Goal: Task Accomplishment & Management: Use online tool/utility

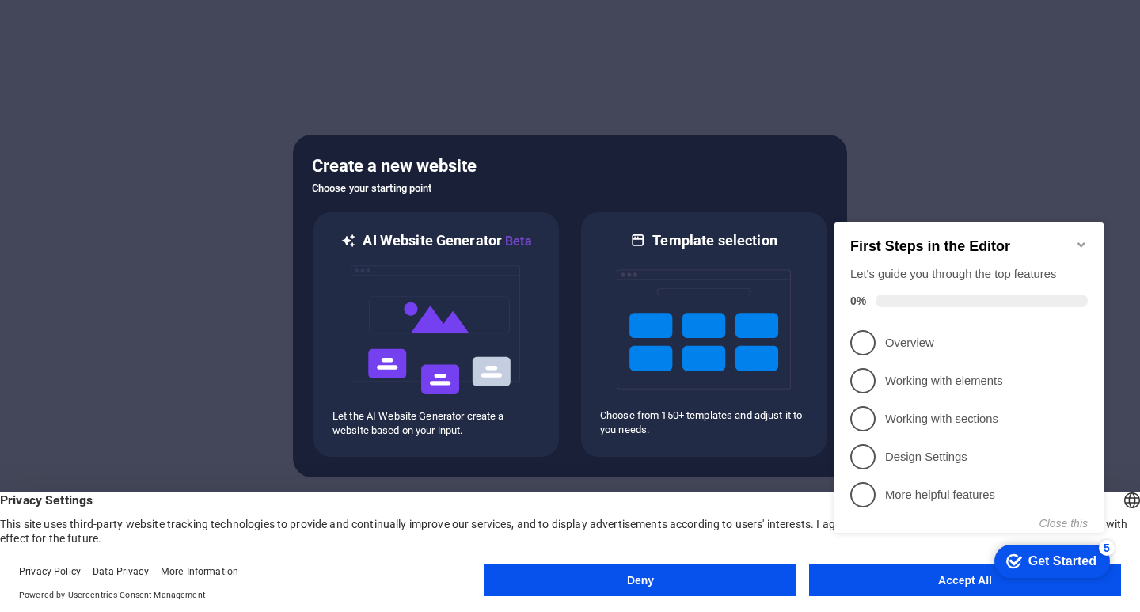
click div "checkmark Get Started 5 First Steps in the Editor Let's guide you through the t…"
click at [898, 337] on p "Overview - incomplete" at bounding box center [980, 343] width 190 height 17
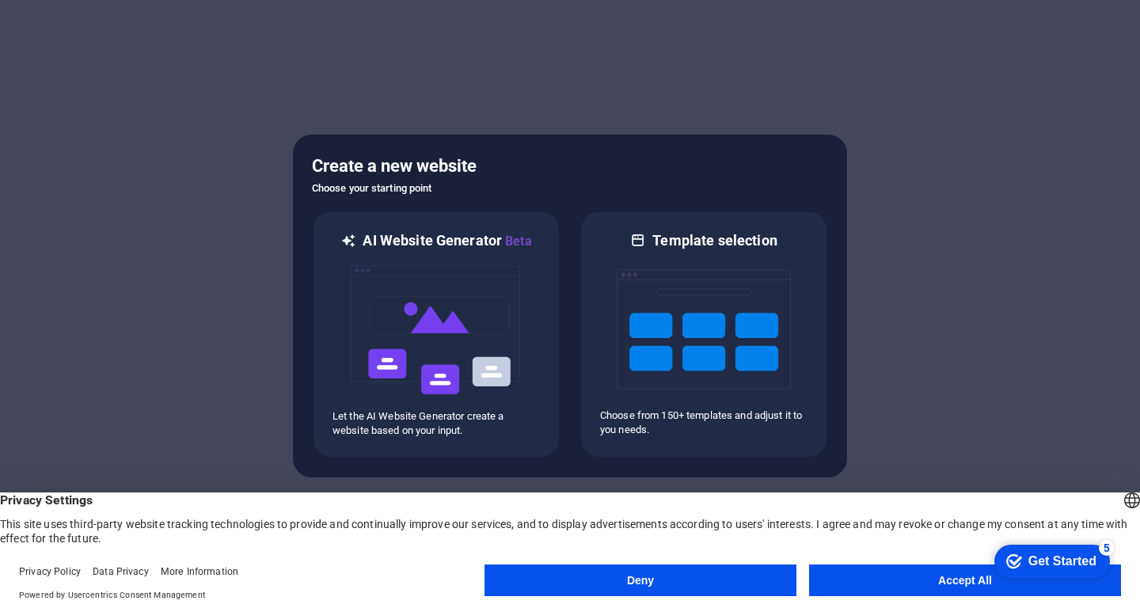
click at [960, 582] on button "Accept All" at bounding box center [965, 580] width 312 height 32
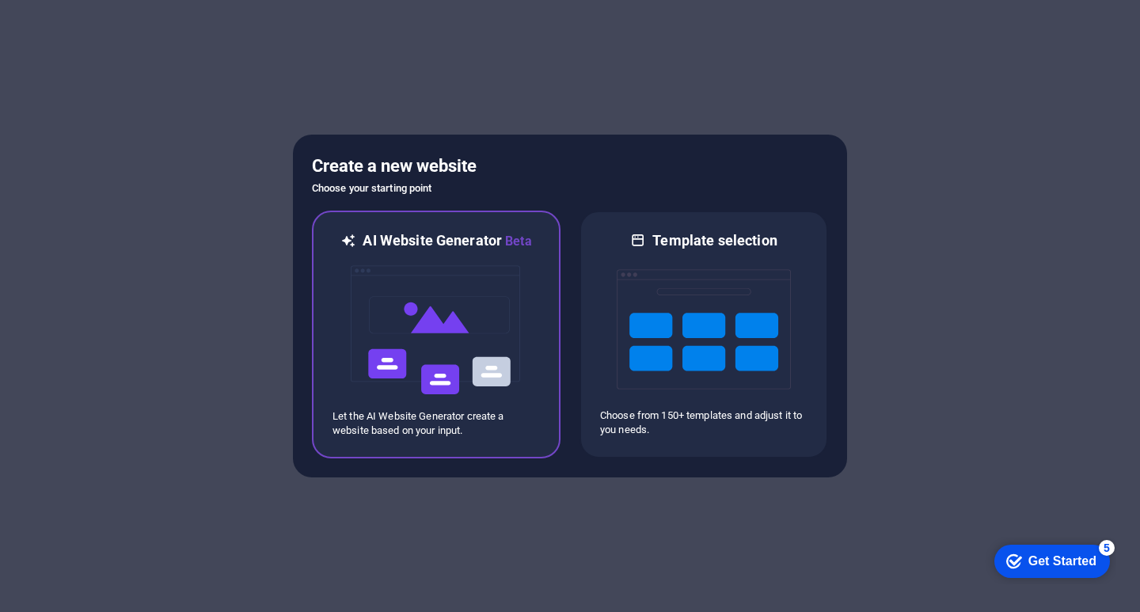
click at [451, 306] on img at bounding box center [436, 330] width 174 height 158
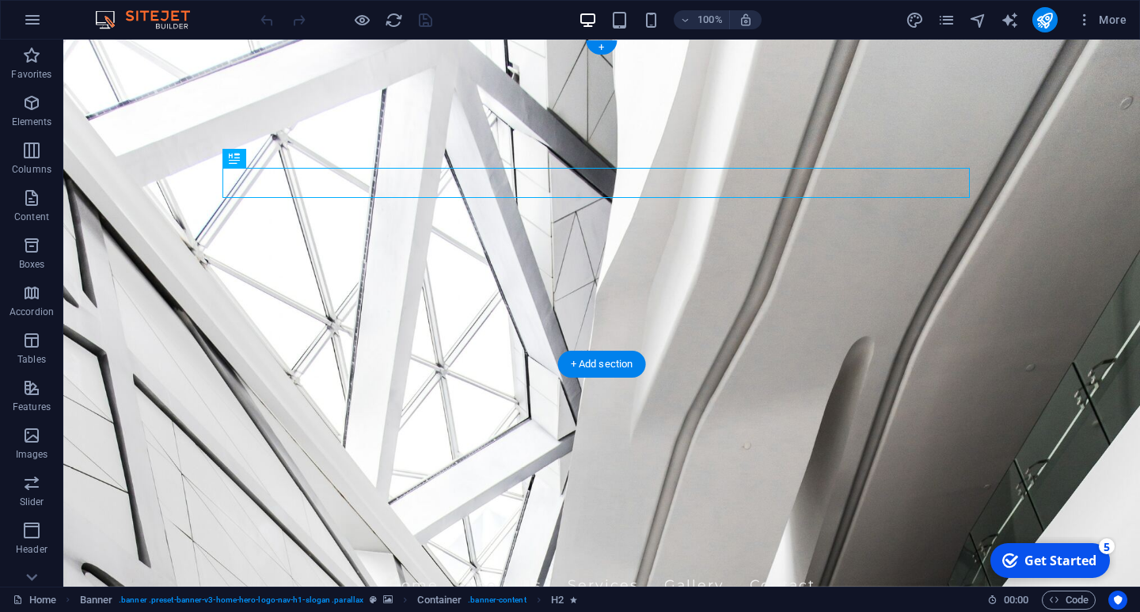
click at [713, 332] on figure at bounding box center [601, 313] width 1077 height 547
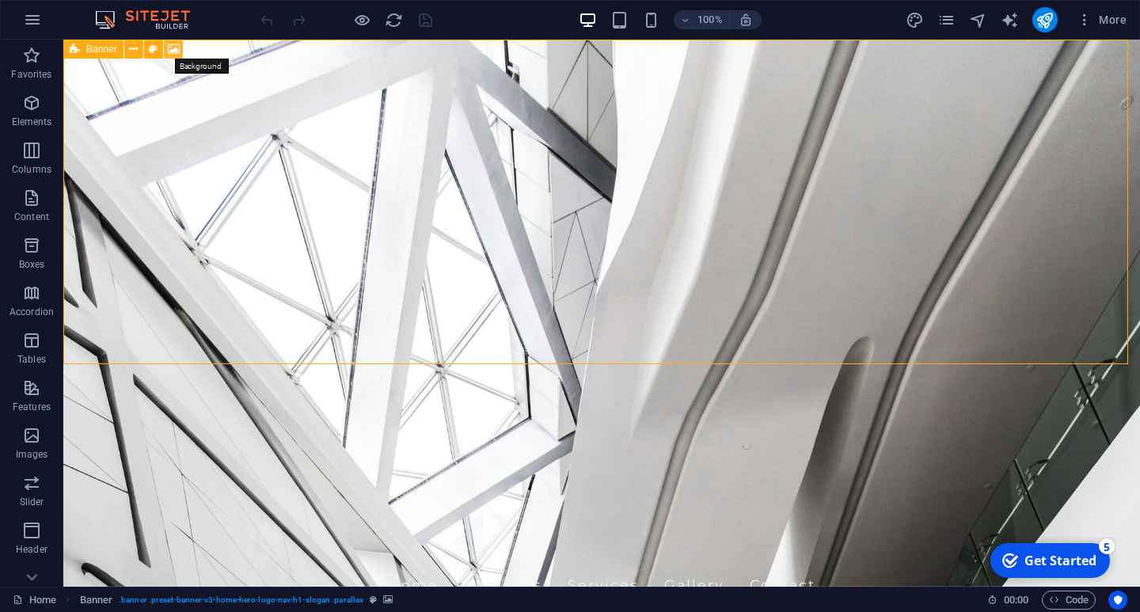
click at [173, 49] on icon at bounding box center [174, 49] width 12 height 17
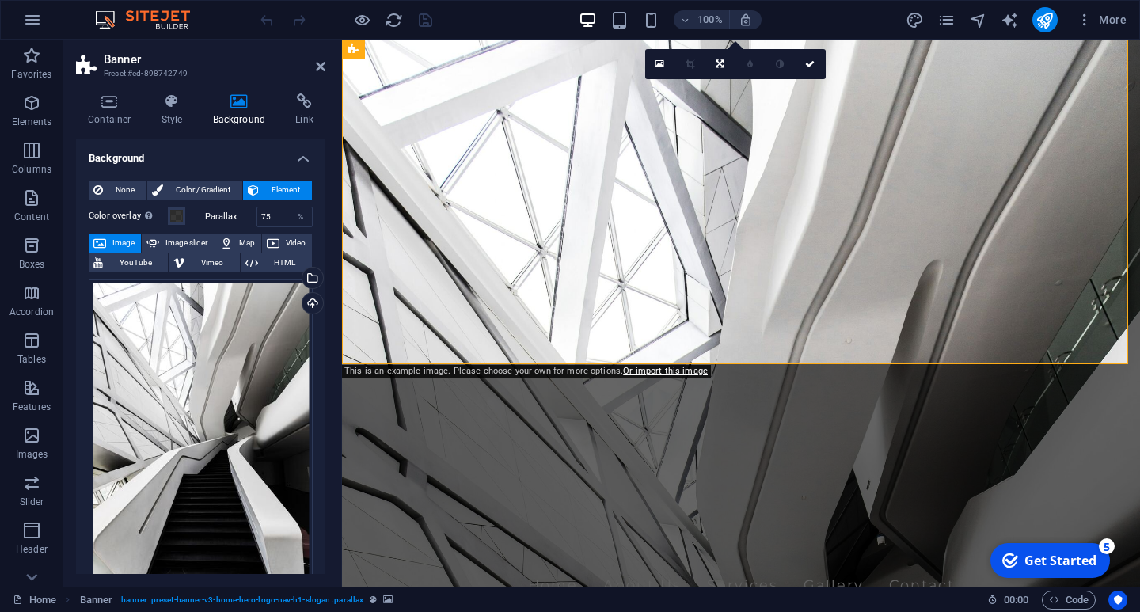
click at [116, 240] on span "Image" at bounding box center [123, 243] width 25 height 19
click at [115, 188] on span "None" at bounding box center [125, 190] width 34 height 19
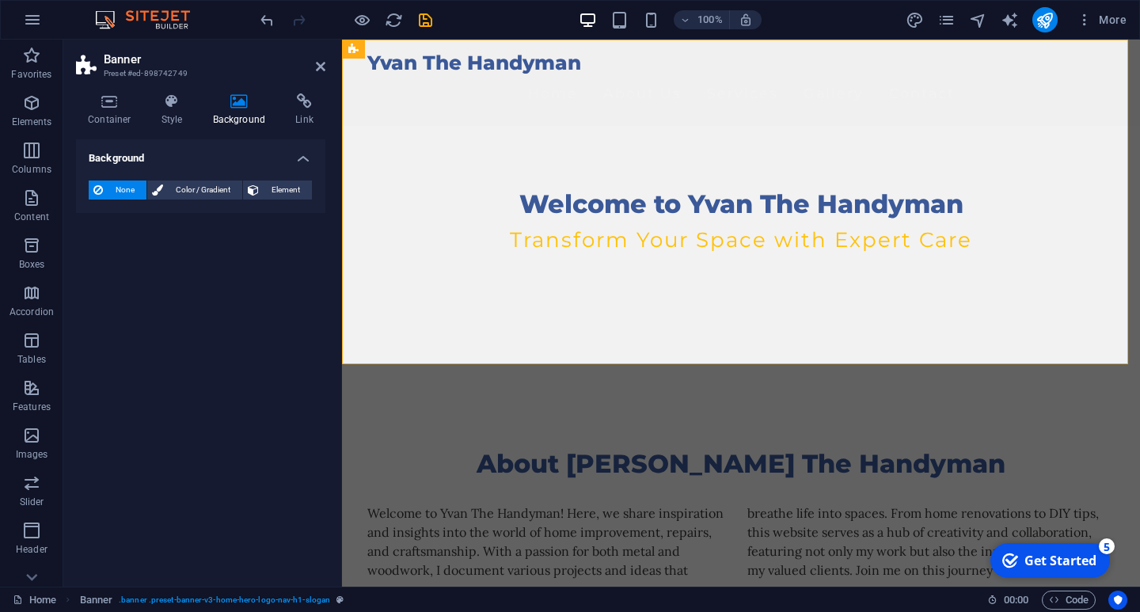
click at [119, 189] on span "None" at bounding box center [125, 190] width 34 height 19
click at [279, 187] on span "Element" at bounding box center [286, 190] width 44 height 19
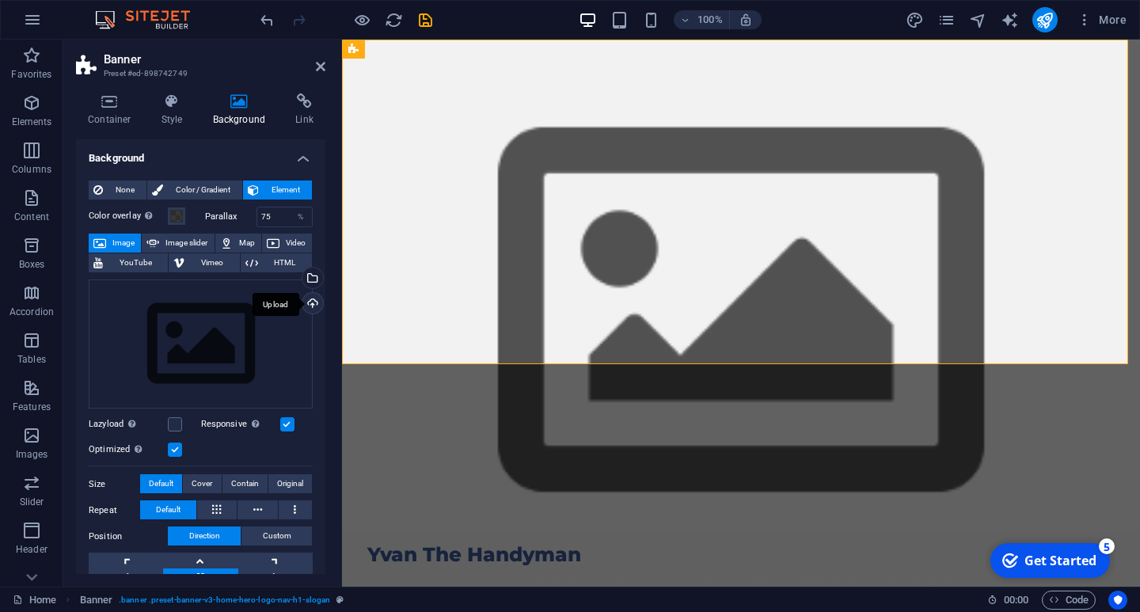
click at [310, 301] on div "Upload" at bounding box center [311, 305] width 24 height 24
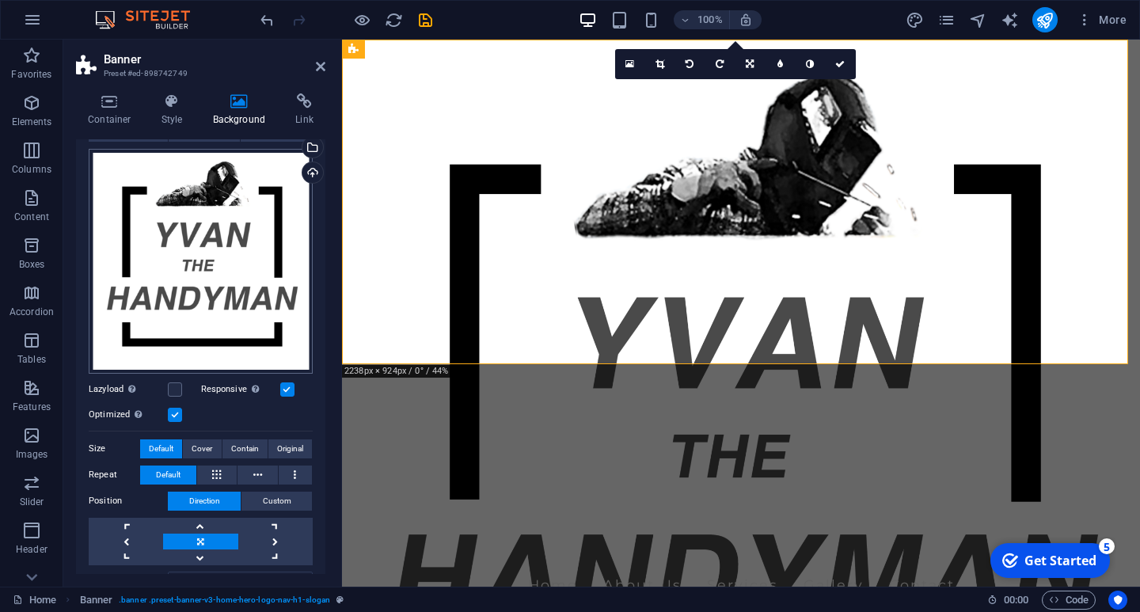
scroll to position [158, 0]
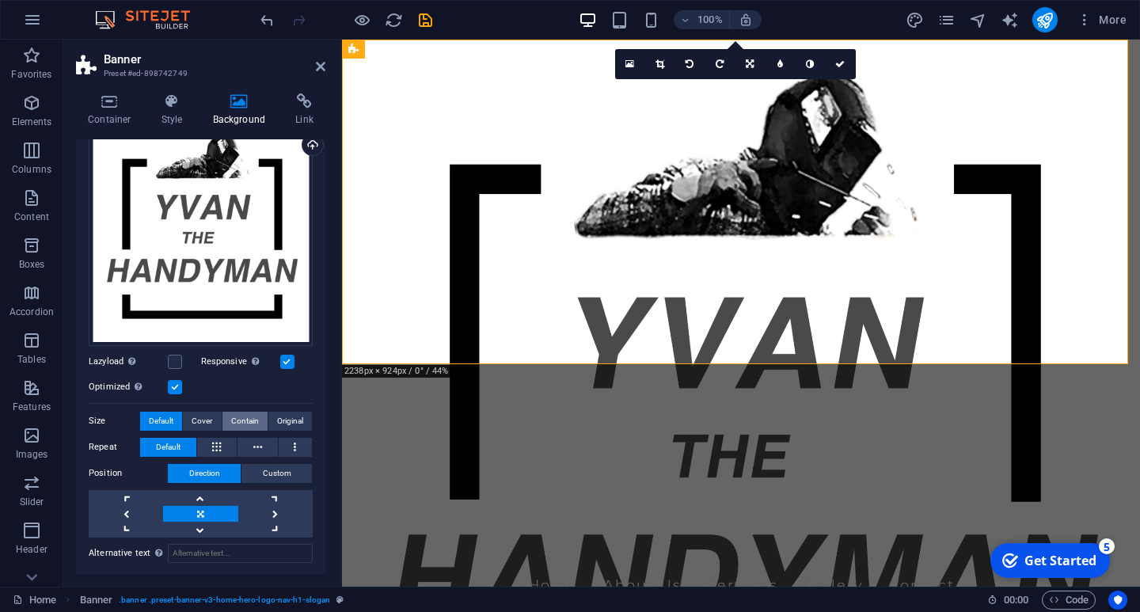
click at [236, 416] on span "Contain" at bounding box center [245, 421] width 28 height 19
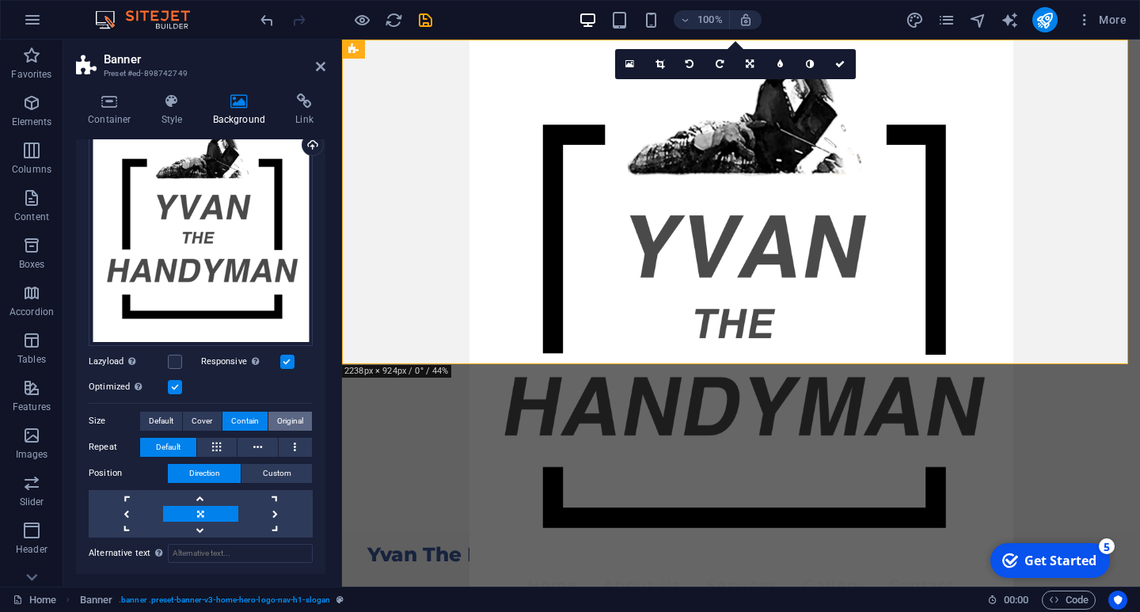
click at [277, 415] on span "Original" at bounding box center [290, 421] width 26 height 19
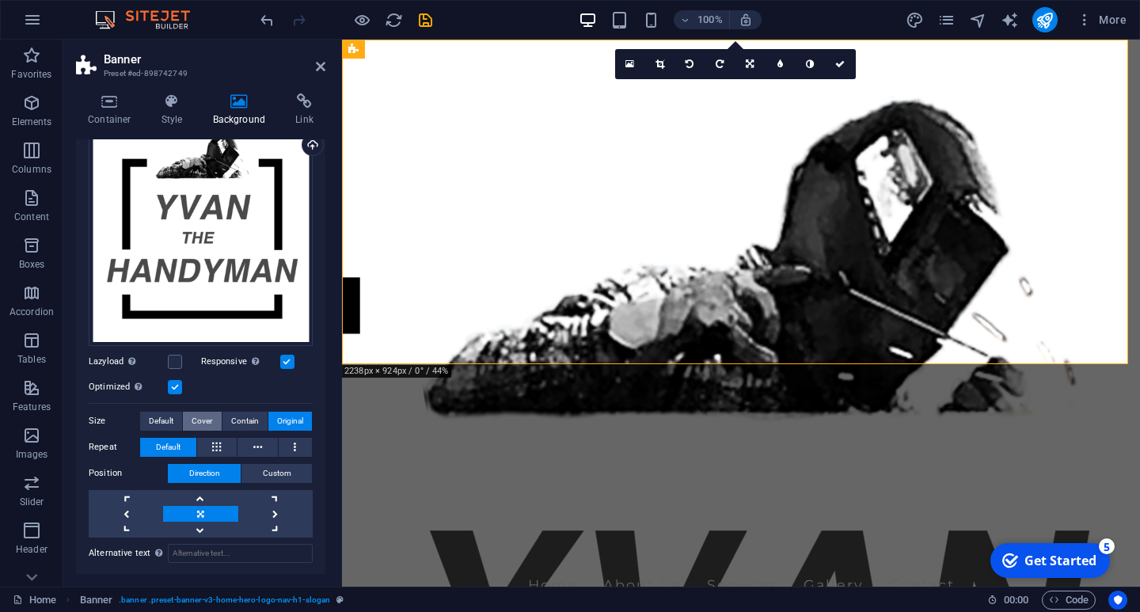
click at [196, 416] on span "Cover" at bounding box center [202, 421] width 21 height 19
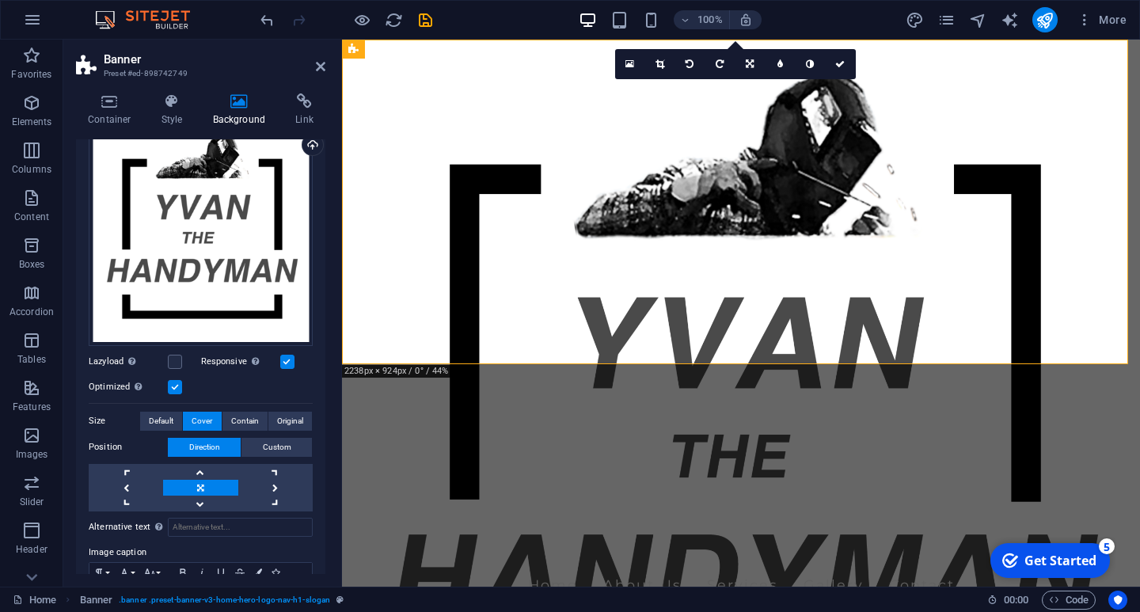
click at [101, 415] on label "Size" at bounding box center [114, 421] width 51 height 19
click at [158, 413] on span "Default" at bounding box center [161, 421] width 25 height 19
click at [247, 413] on span "Contain" at bounding box center [245, 421] width 28 height 19
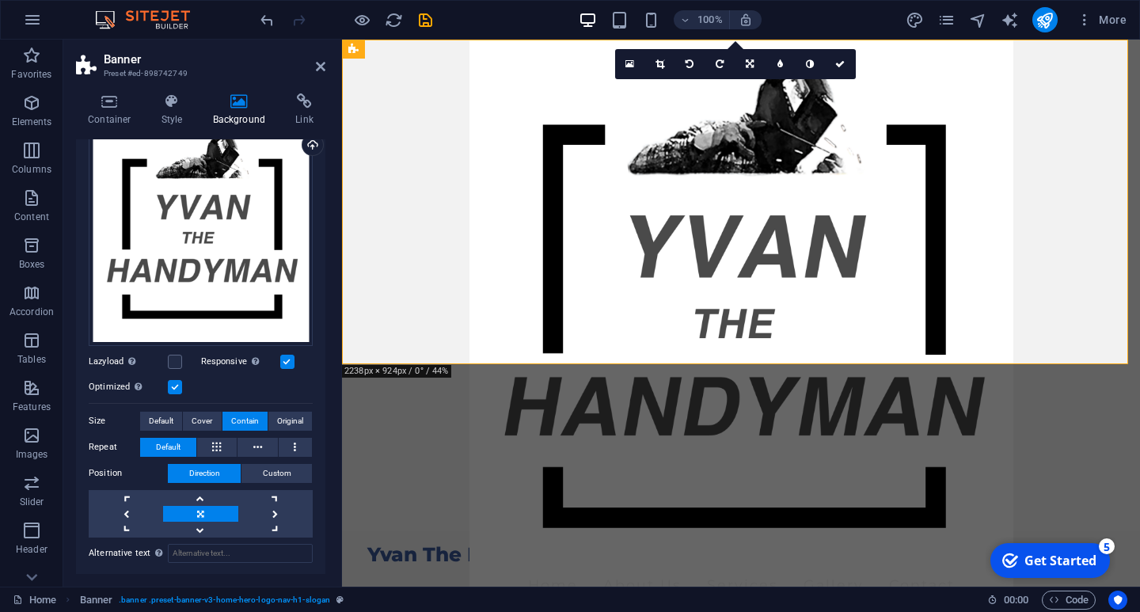
click at [283, 361] on label at bounding box center [287, 362] width 14 height 14
click at [0, 0] on input "Responsive Automatically load retina image and smartphone optimized sizes." at bounding box center [0, 0] width 0 height 0
click at [283, 361] on label at bounding box center [287, 362] width 14 height 14
click at [0, 0] on input "Responsive Automatically load retina image and smartphone optimized sizes." at bounding box center [0, 0] width 0 height 0
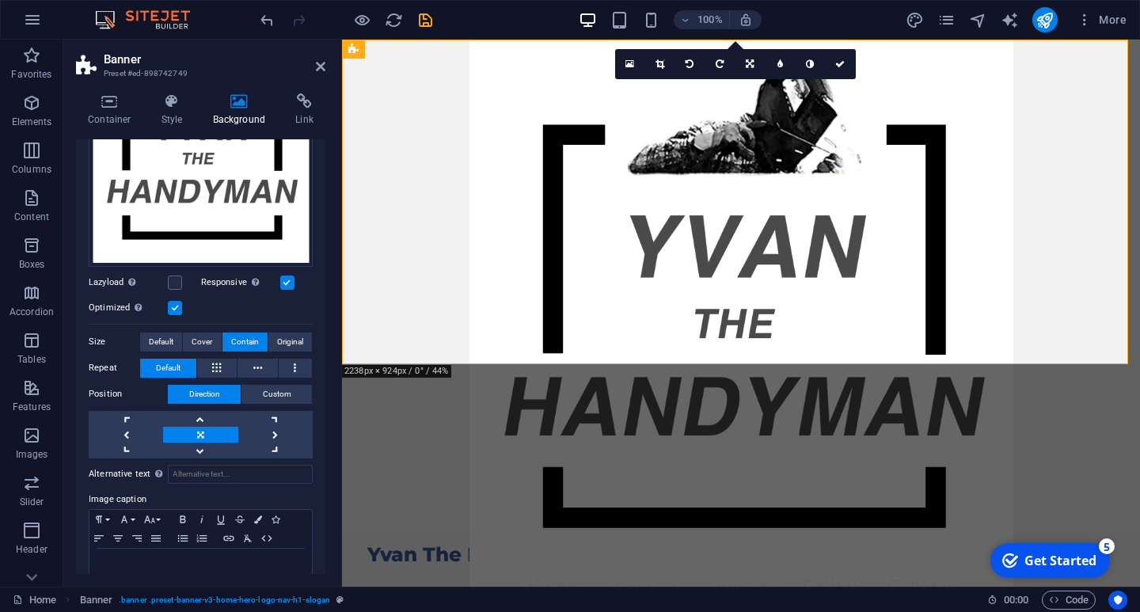
scroll to position [271, 0]
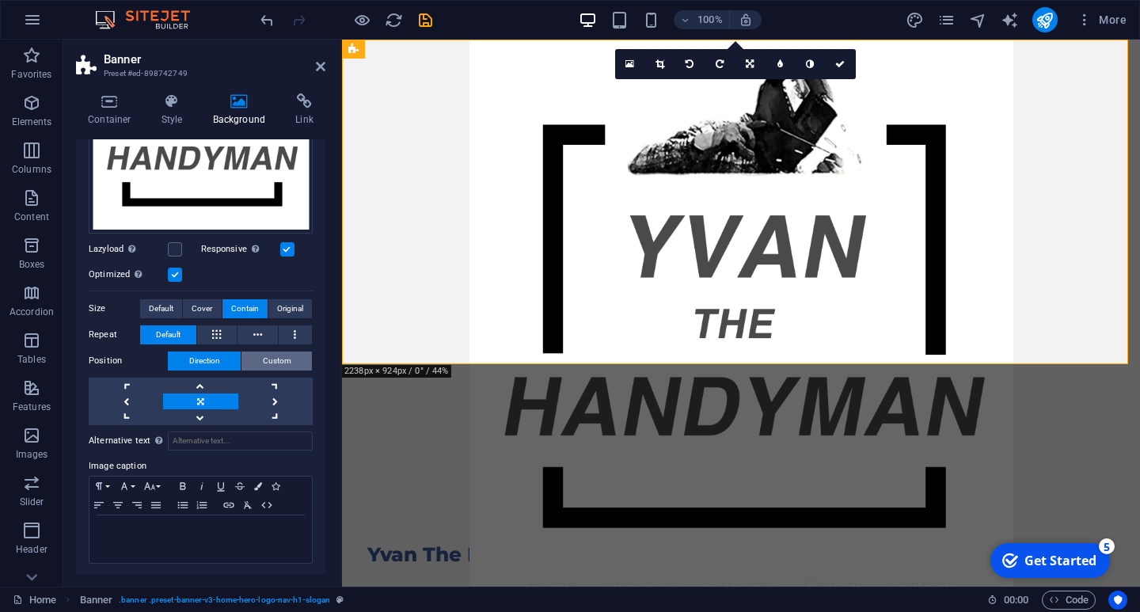
click at [279, 359] on span "Custom" at bounding box center [277, 361] width 29 height 19
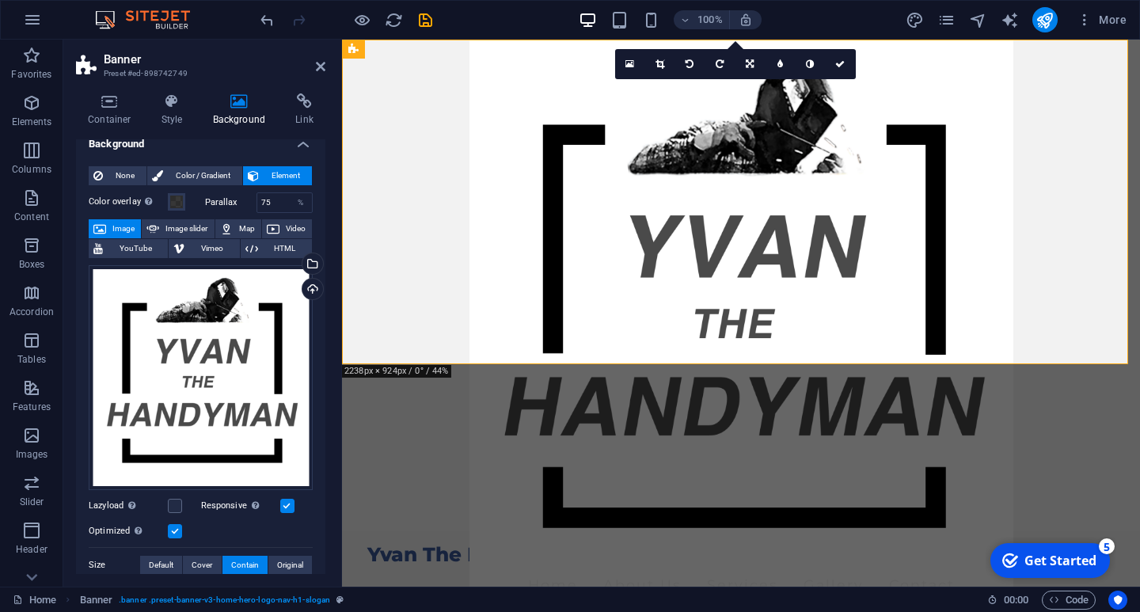
scroll to position [173, 0]
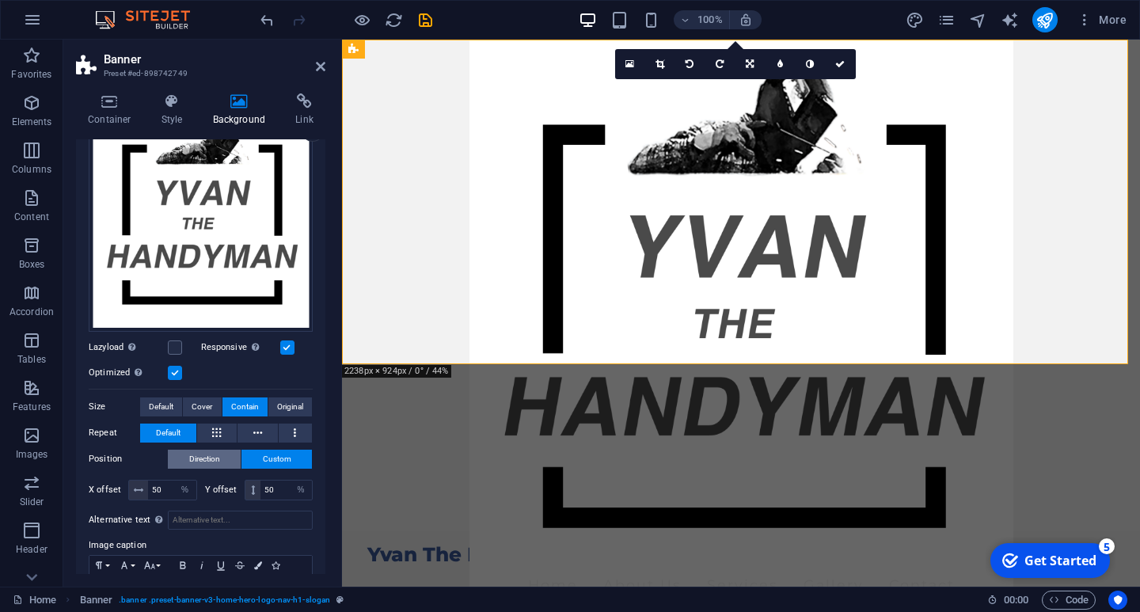
click at [207, 455] on span "Direction" at bounding box center [204, 459] width 31 height 19
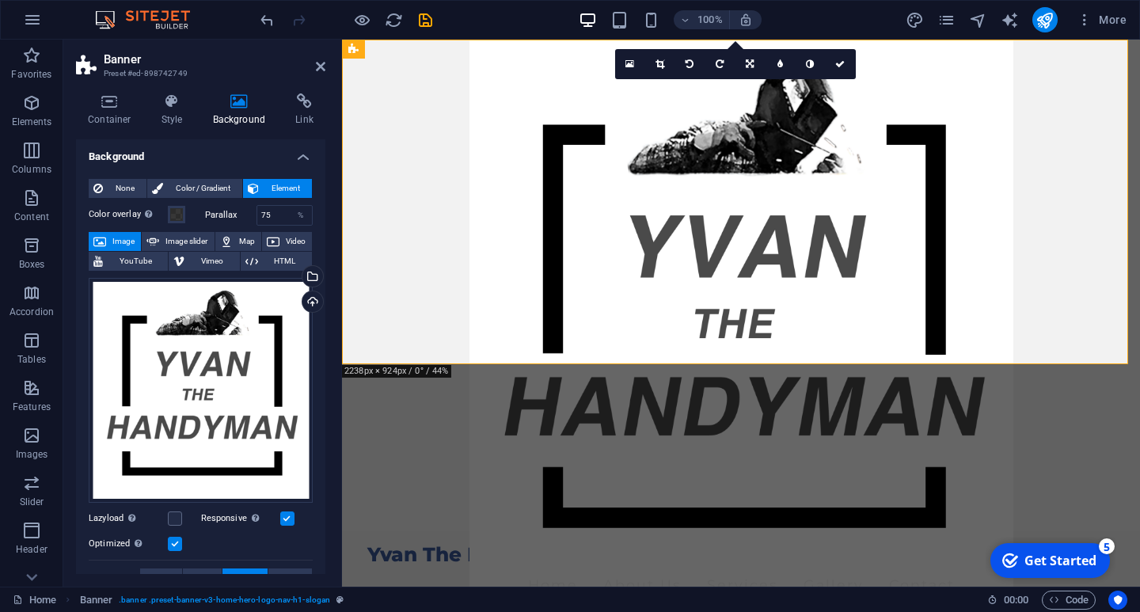
scroll to position [0, 0]
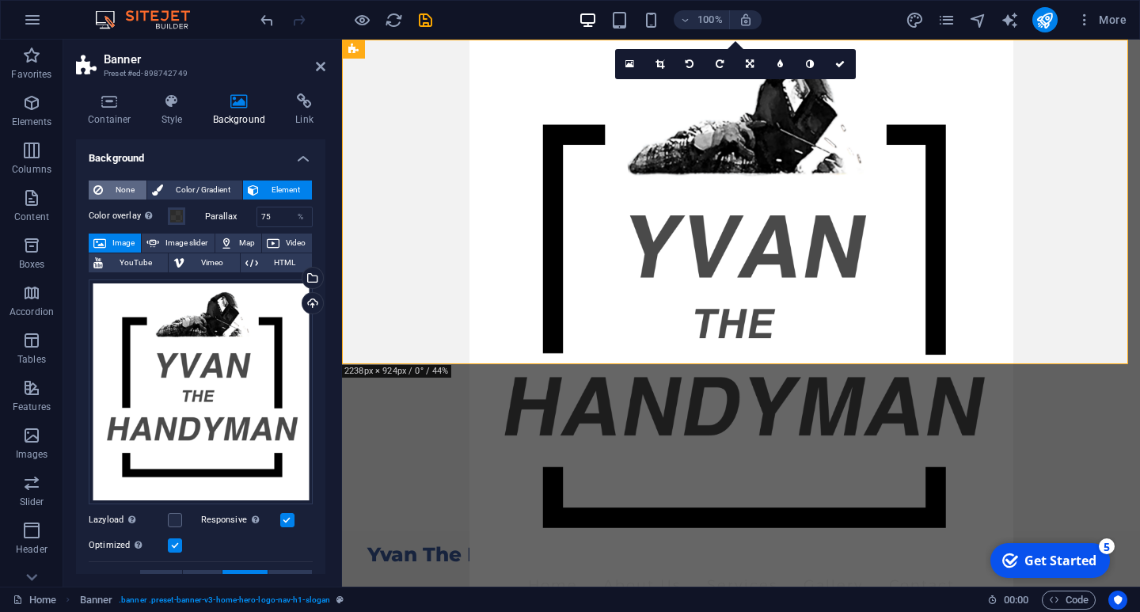
click at [112, 184] on span "None" at bounding box center [125, 190] width 34 height 19
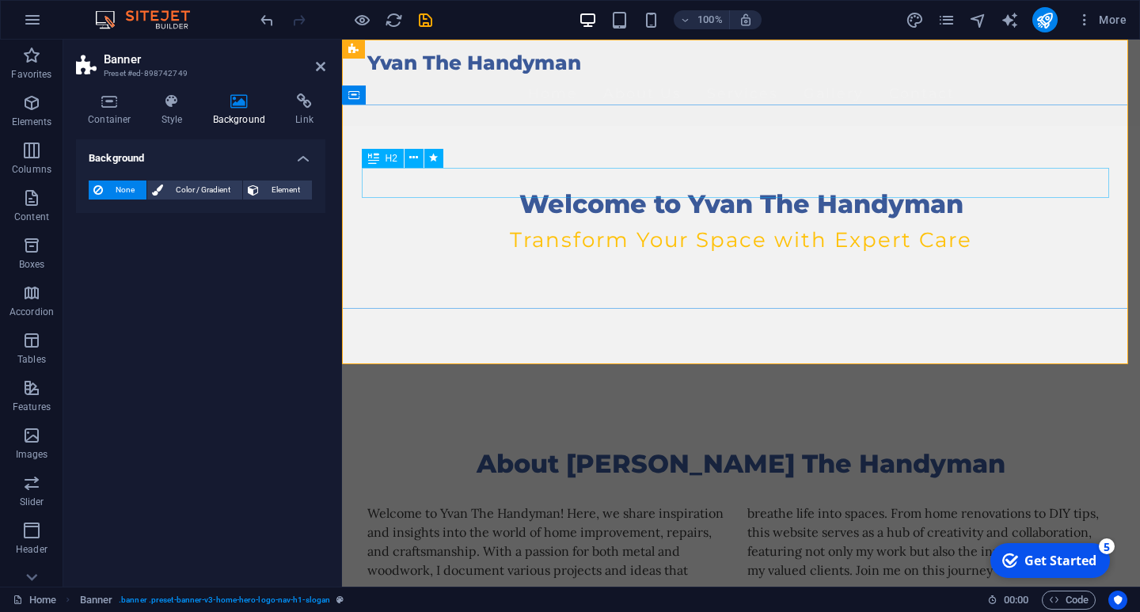
click at [445, 189] on div "Welcome to Yvan The Handyman" at bounding box center [740, 204] width 747 height 30
click at [370, 158] on icon at bounding box center [373, 158] width 11 height 19
click at [473, 189] on div "Welcome to Yvan The Handyman" at bounding box center [740, 204] width 747 height 30
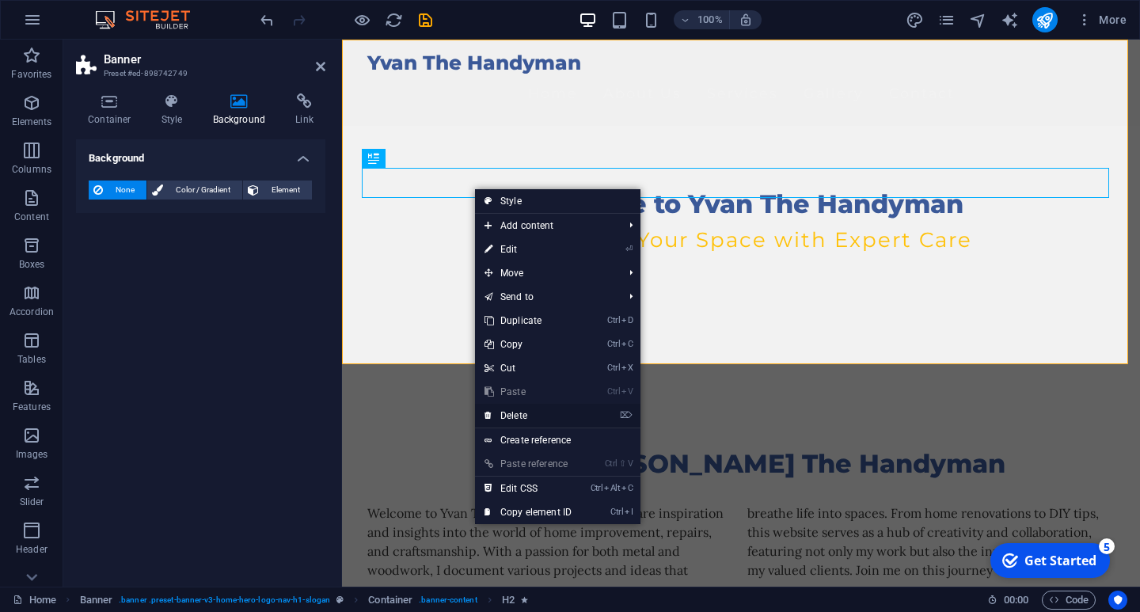
click at [523, 412] on link "⌦ Delete" at bounding box center [528, 416] width 106 height 24
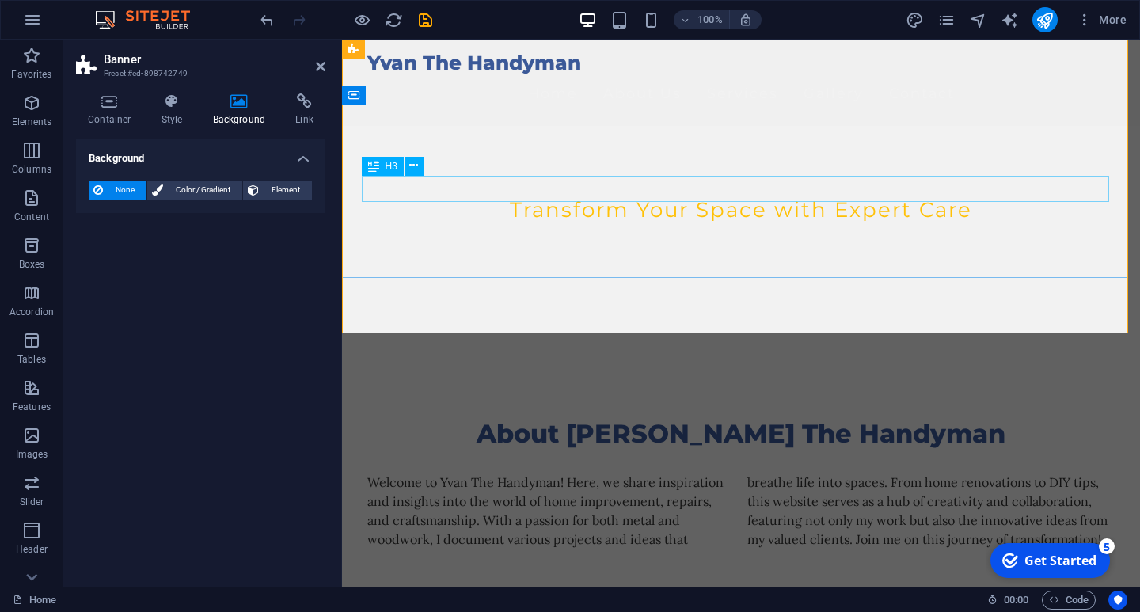
click at [627, 197] on div "Transform Your Space with Expert Care" at bounding box center [740, 210] width 747 height 27
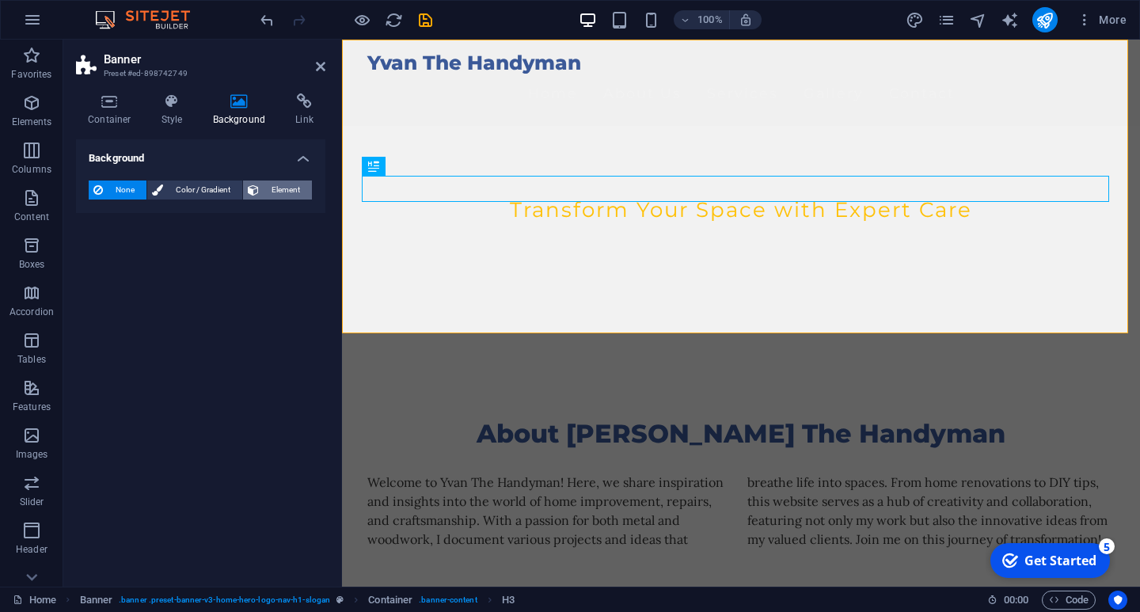
click at [279, 187] on span "Element" at bounding box center [286, 190] width 44 height 19
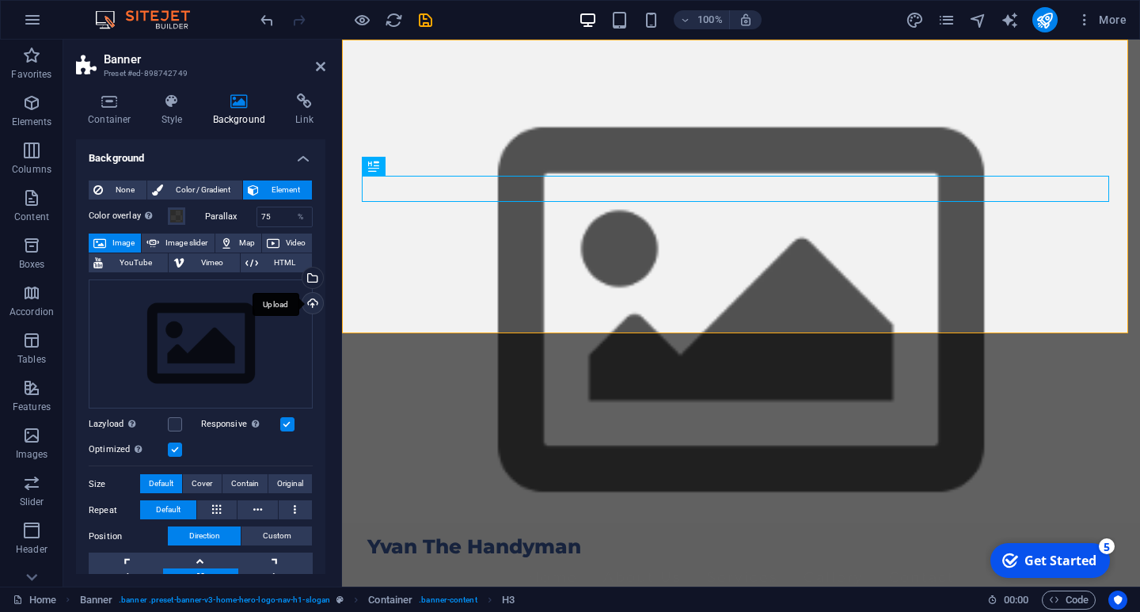
click at [309, 301] on div "Upload" at bounding box center [311, 305] width 24 height 24
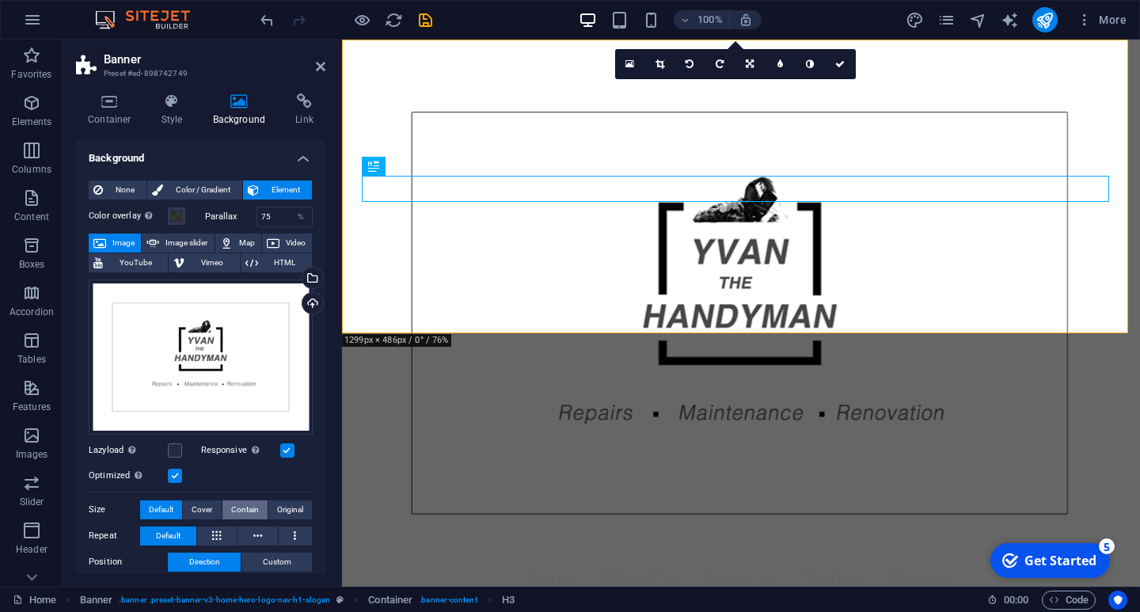
click at [239, 501] on span "Contain" at bounding box center [245, 509] width 28 height 19
click at [277, 507] on span "Original" at bounding box center [290, 509] width 26 height 19
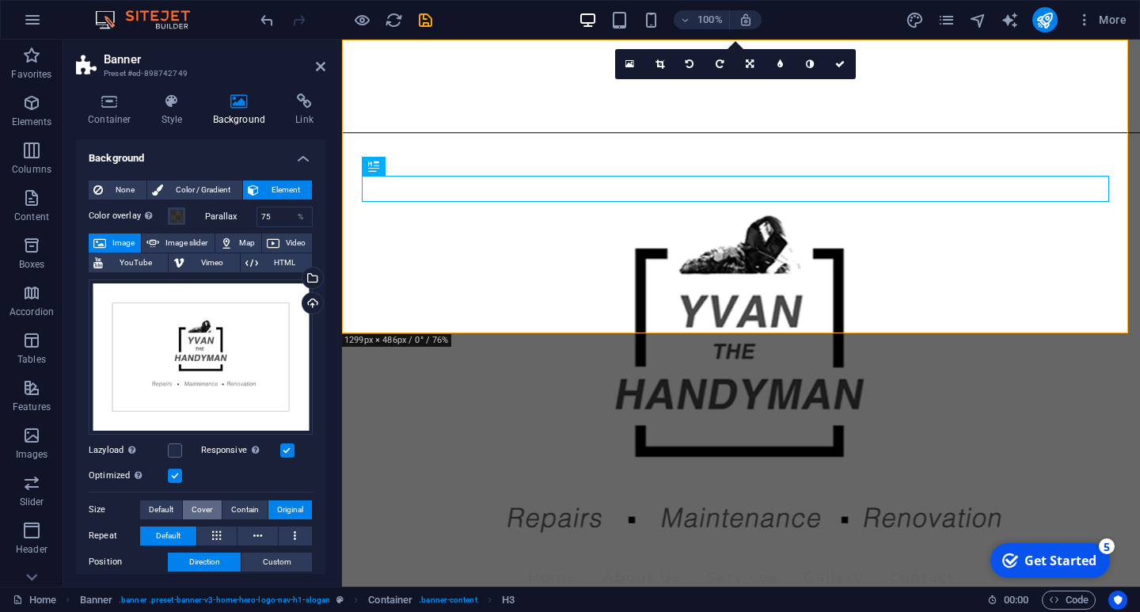
click at [199, 511] on span "Cover" at bounding box center [202, 509] width 21 height 19
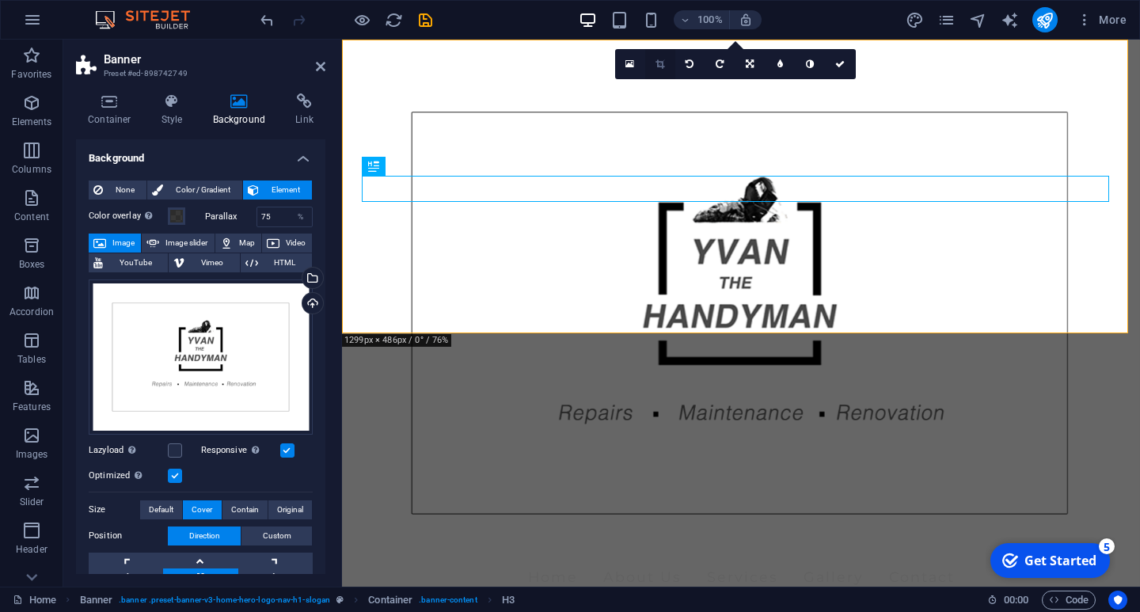
click at [658, 63] on icon at bounding box center [660, 64] width 9 height 10
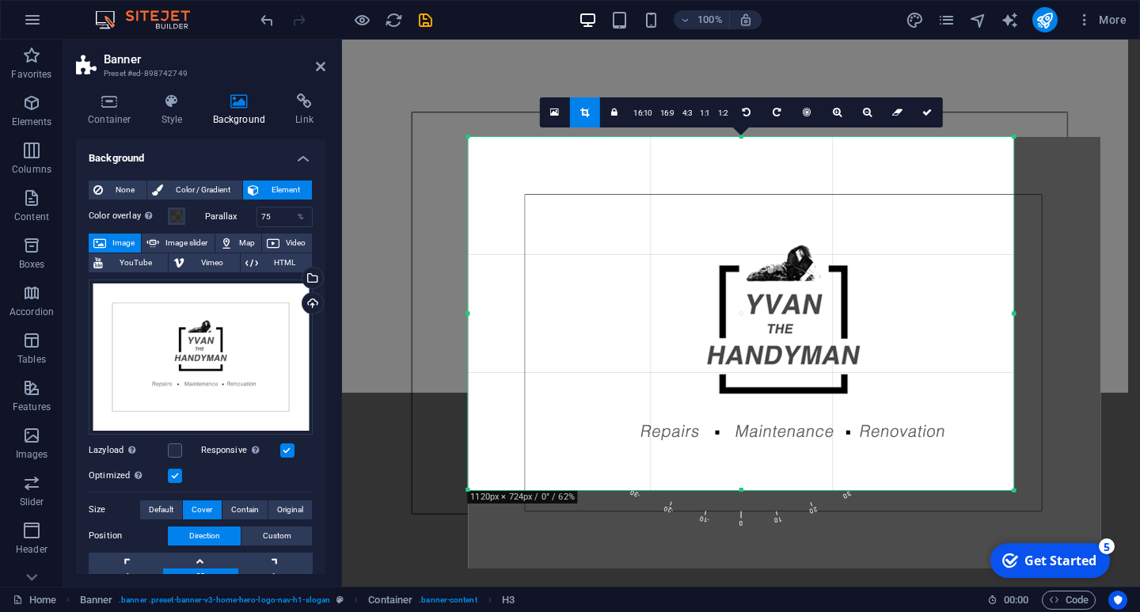
drag, startPoint x: 1061, startPoint y: 533, endPoint x: 968, endPoint y: 450, distance: 123.9
click at [968, 450] on div "180 170 160 150 140 130 120 110 100 90 80 70 60 50 40 30 20 10 0 -10 -20 -30 -4…" at bounding box center [740, 313] width 545 height 353
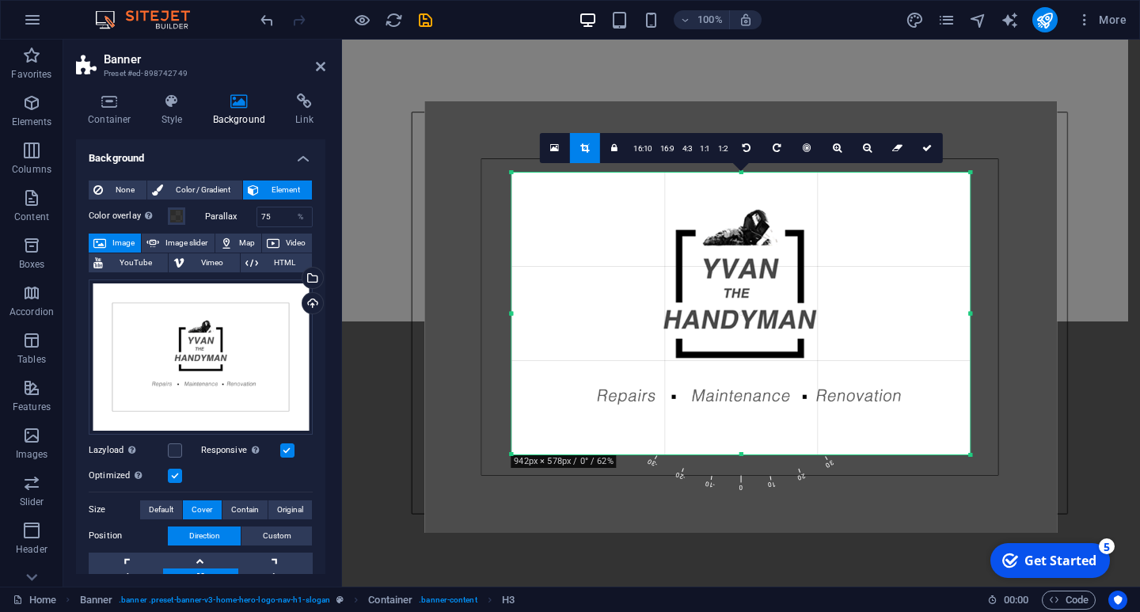
drag, startPoint x: 469, startPoint y: 137, endPoint x: 556, endPoint y: 208, distance: 112.5
click at [556, 208] on div "180 170 160 150 140 130 120 110 100 90 80 70 60 50 40 30 20 10 0 -10 -20 -30 -4…" at bounding box center [740, 314] width 458 height 282
click at [927, 147] on icon at bounding box center [927, 148] width 10 height 10
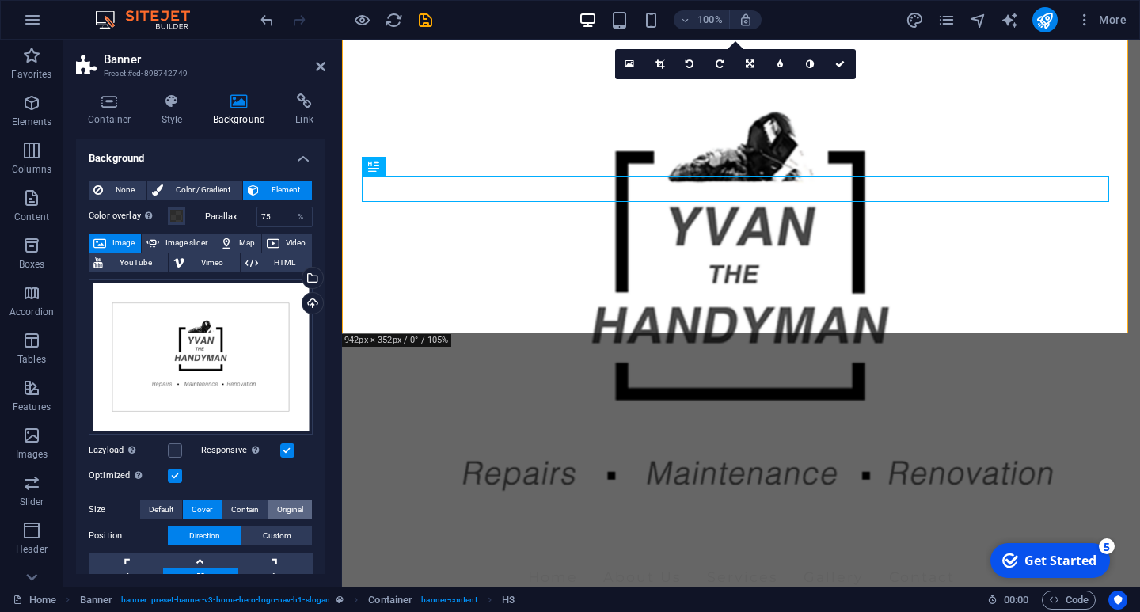
click at [286, 504] on span "Original" at bounding box center [290, 509] width 26 height 19
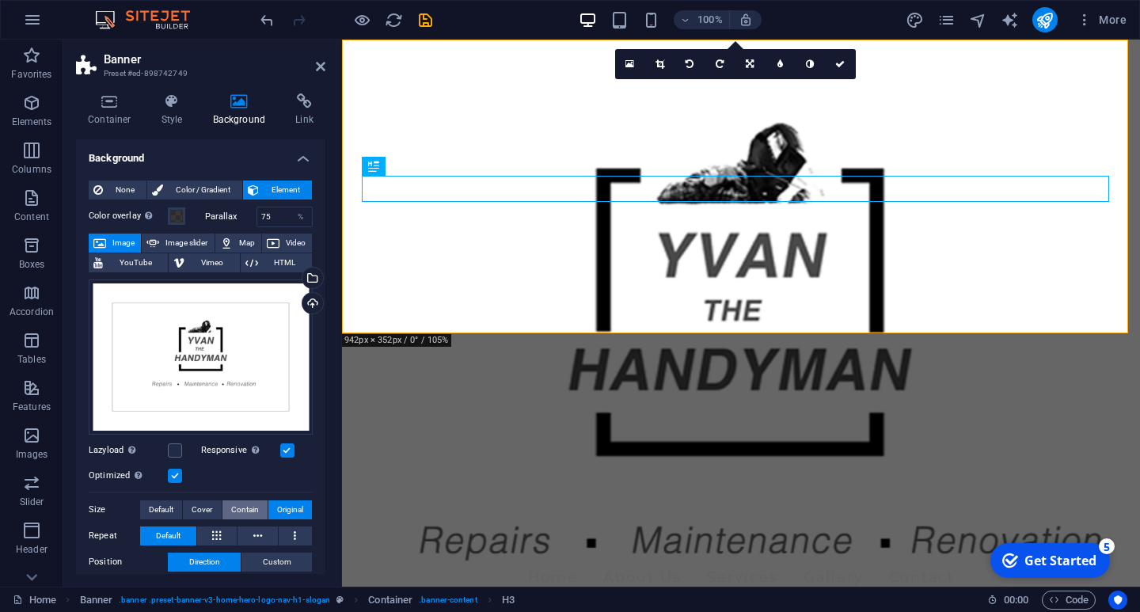
click at [245, 503] on span "Contain" at bounding box center [245, 509] width 28 height 19
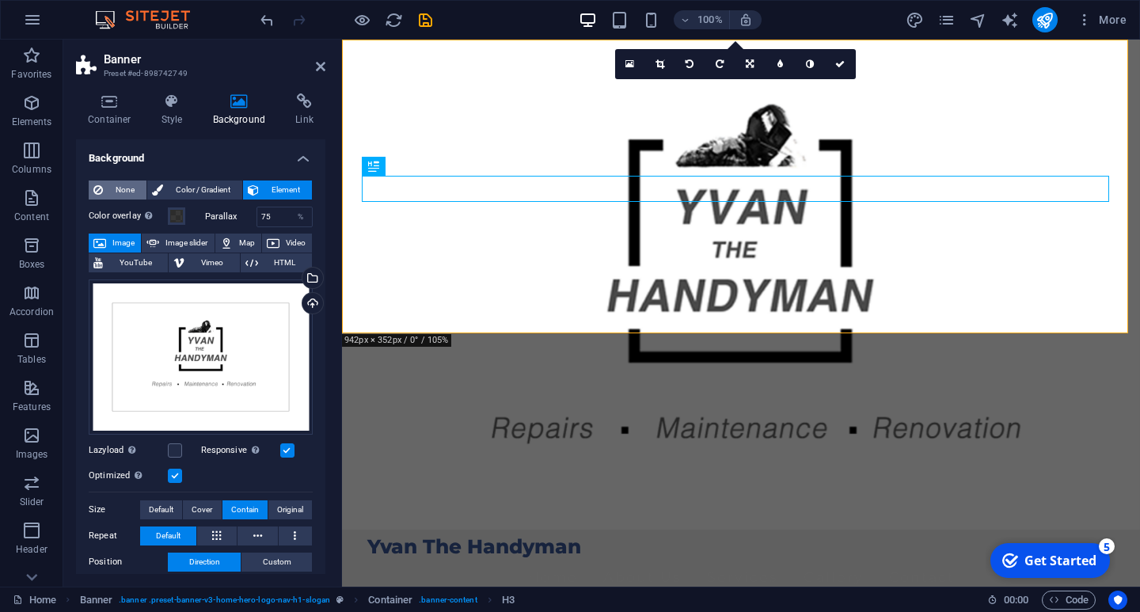
click at [112, 188] on span "None" at bounding box center [125, 190] width 34 height 19
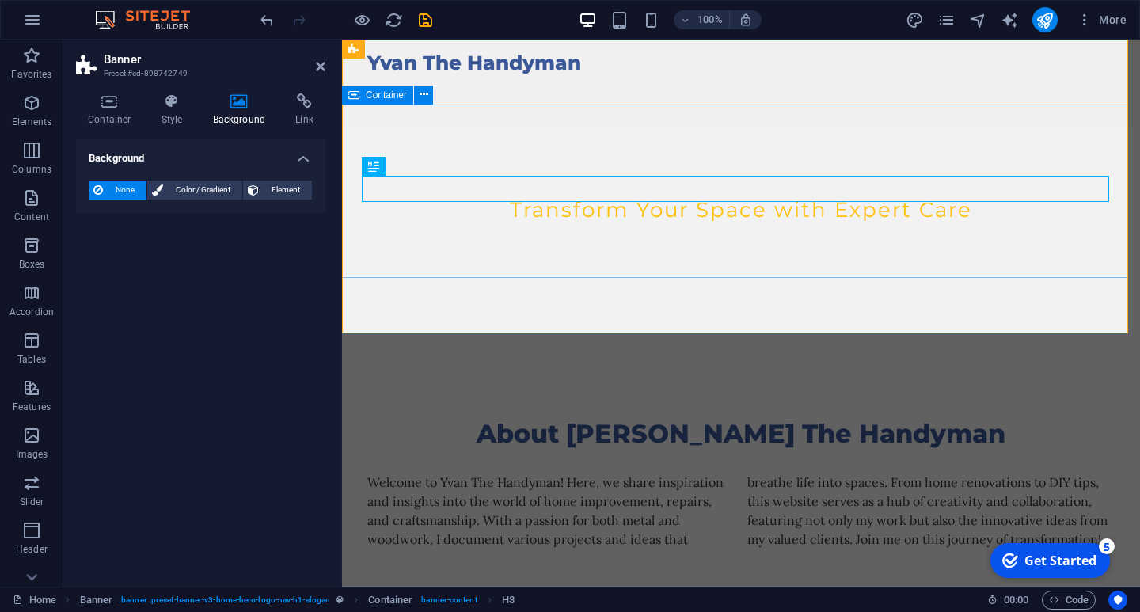
click at [452, 276] on div "Transform Your Space with Expert Care" at bounding box center [741, 213] width 798 height 174
click at [461, 197] on div "Transform Your Space with Expert Care" at bounding box center [740, 210] width 747 height 27
click at [551, 197] on div "Transform Your Space with Expert Care" at bounding box center [740, 210] width 747 height 27
click at [884, 197] on div "Transform Your Space with Expert Care" at bounding box center [740, 210] width 747 height 27
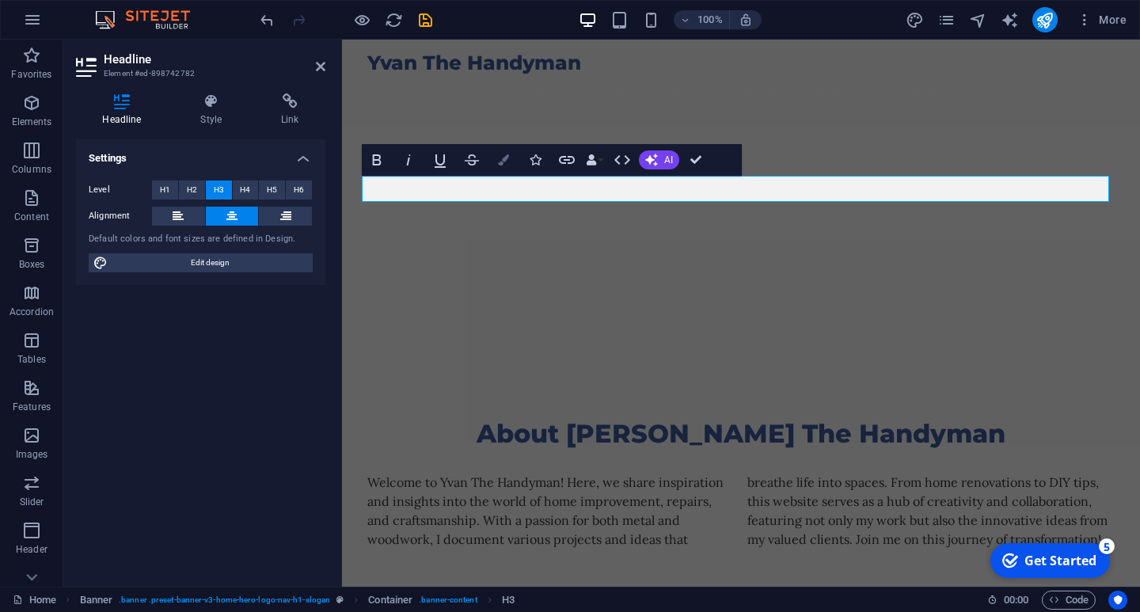
click at [505, 159] on icon "button" at bounding box center [503, 159] width 11 height 11
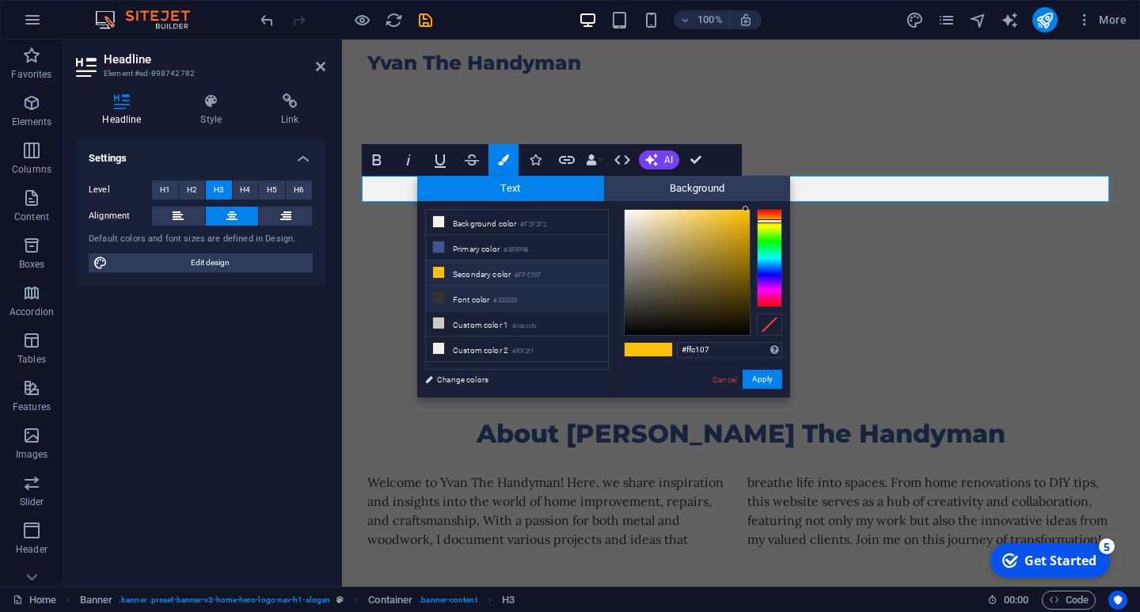
click at [466, 298] on li "Font color #333333" at bounding box center [517, 298] width 182 height 25
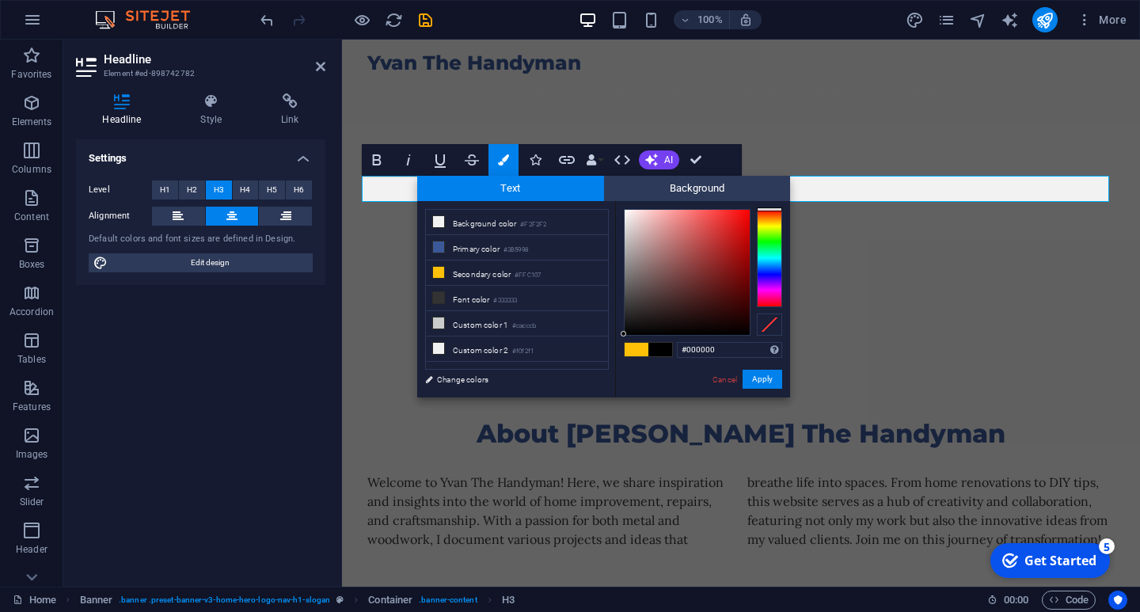
click at [625, 334] on div at bounding box center [687, 272] width 125 height 125
click at [768, 378] on button "Apply" at bounding box center [763, 379] width 40 height 19
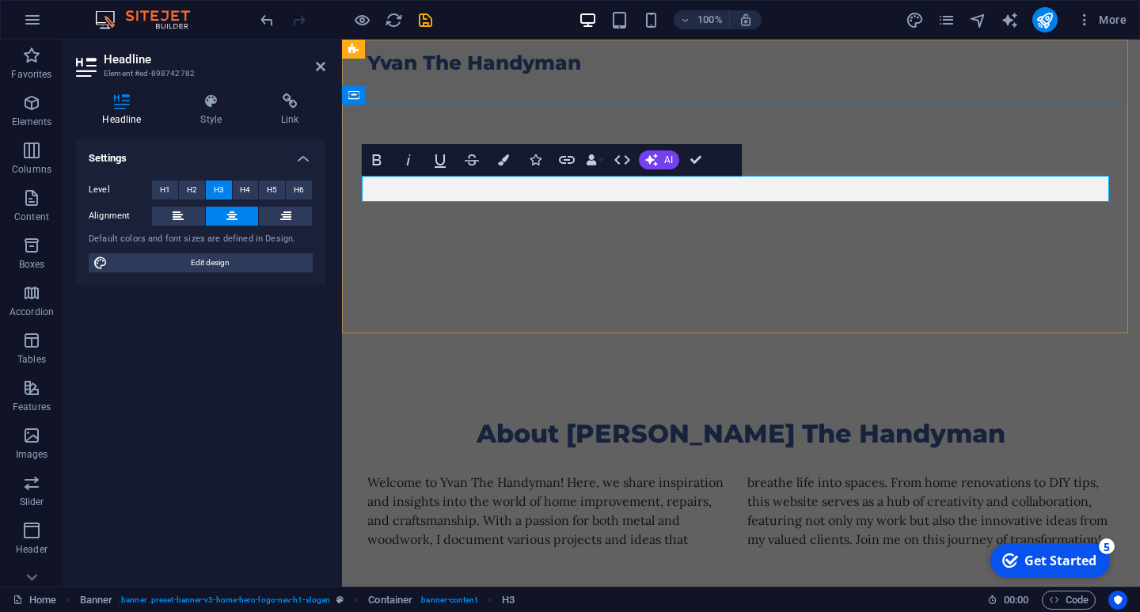
click at [460, 197] on h3 "​ ​" at bounding box center [740, 210] width 747 height 27
click at [505, 162] on icon "button" at bounding box center [503, 159] width 11 height 11
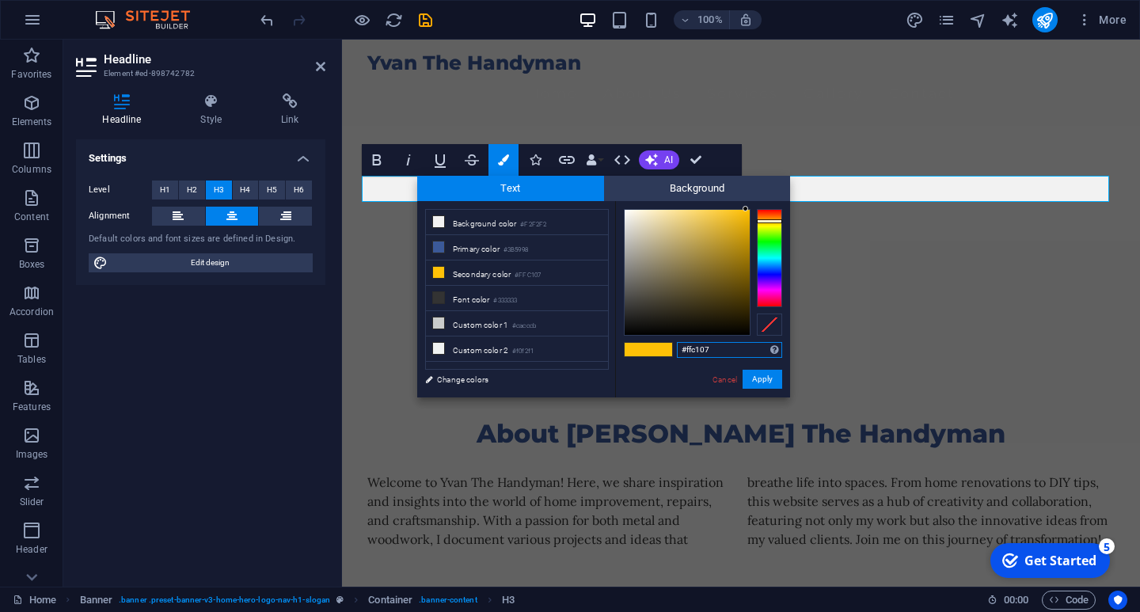
type input "#000000"
click at [623, 336] on div "#000000 Supported formats #0852ed rgb(8, 82, 237) rgba(8, 82, 237, 90%) hsv(221…" at bounding box center [702, 414] width 175 height 426
click at [763, 382] on button "Apply" at bounding box center [763, 379] width 40 height 19
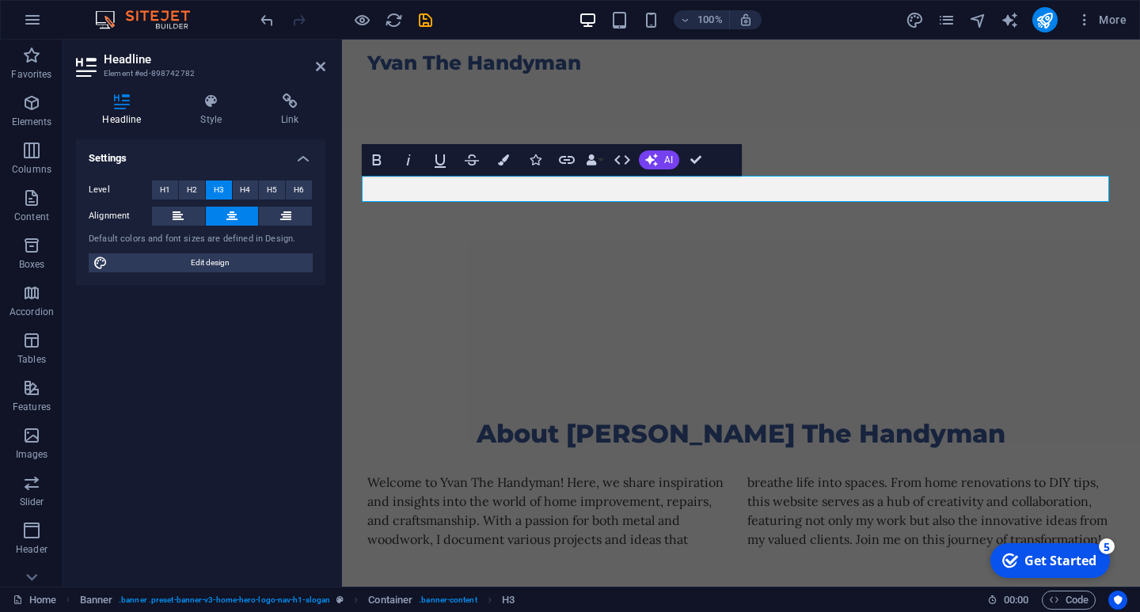
click at [756, 187] on div "H2 Banner Container Text Spacer Banner Menu Bar Text Spacer Spacer H2 H3 Menu B…" at bounding box center [741, 313] width 798 height 547
click at [743, 197] on h3 "​​ ​" at bounding box center [740, 210] width 747 height 27
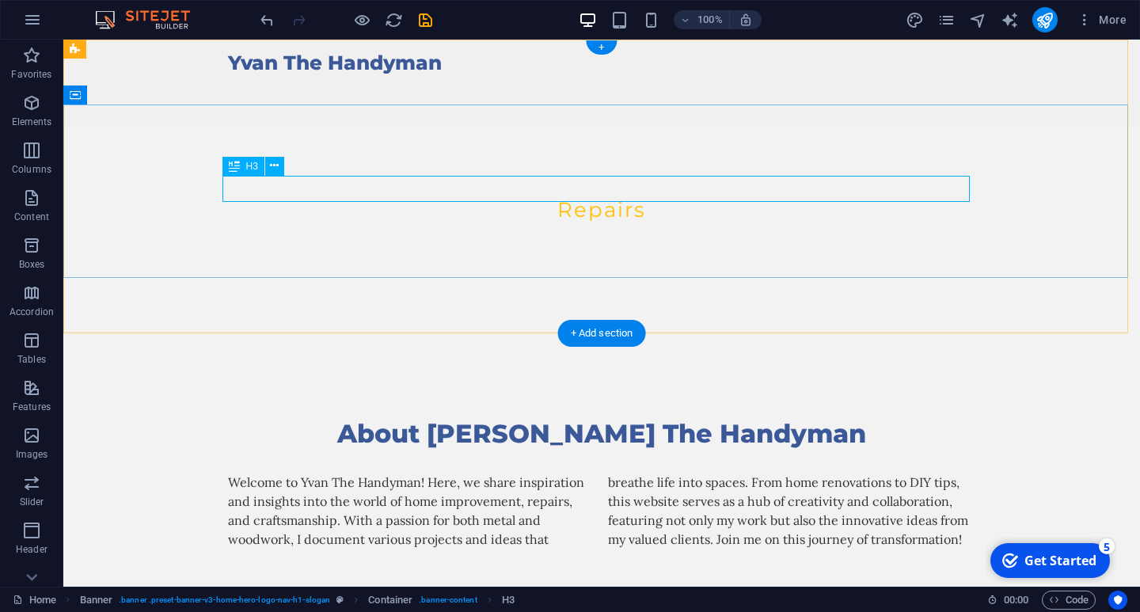
click at [384, 197] on div "Repairs" at bounding box center [601, 210] width 747 height 27
click at [272, 126] on div "Repairs" at bounding box center [601, 213] width 1077 height 174
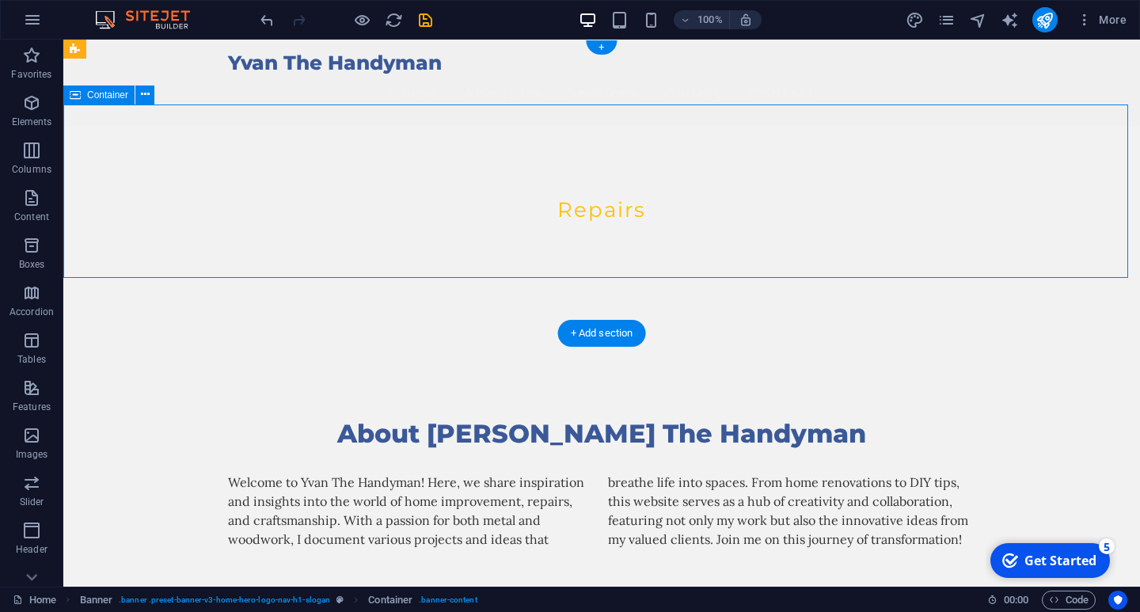
click at [251, 126] on div "Repairs" at bounding box center [601, 213] width 1077 height 174
click at [250, 126] on div "Repairs" at bounding box center [601, 213] width 1077 height 174
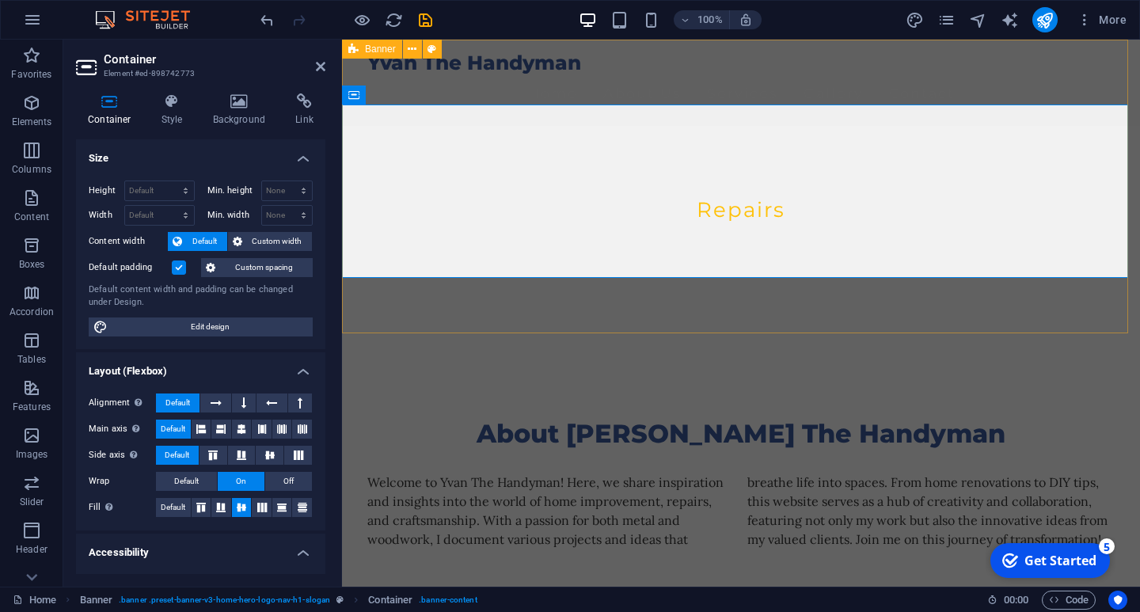
click at [466, 321] on div "Yvan The Handyman Home About Us Services Gallery Contact Repairs" at bounding box center [741, 198] width 798 height 316
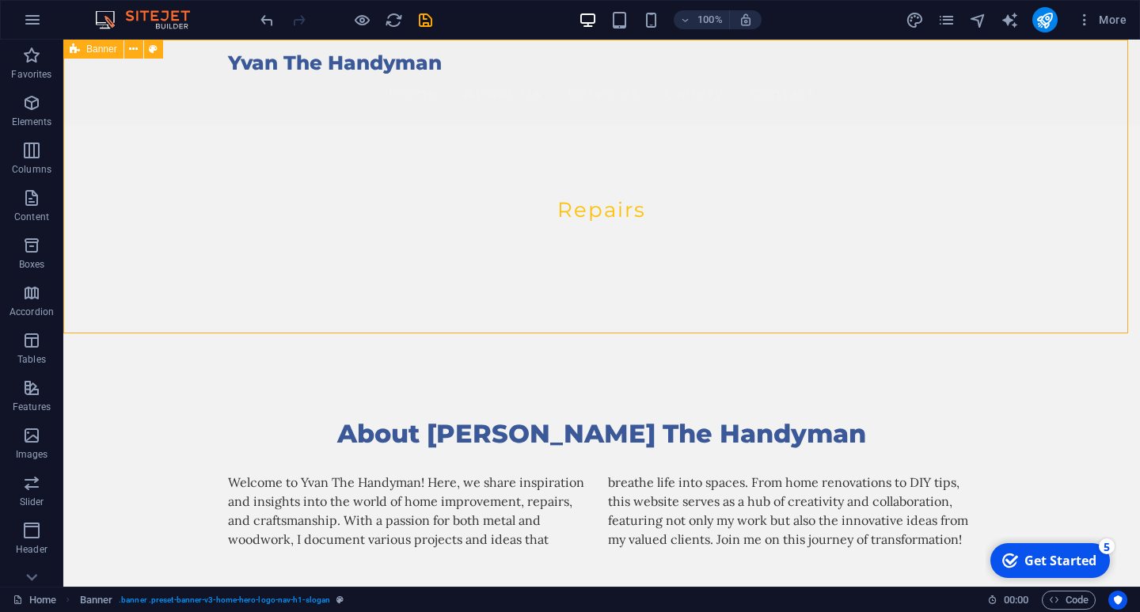
click at [467, 320] on div "Yvan The Handyman Home About Us Services Gallery Contact Repairs" at bounding box center [601, 198] width 1077 height 316
click at [109, 98] on span "Container" at bounding box center [107, 95] width 41 height 10
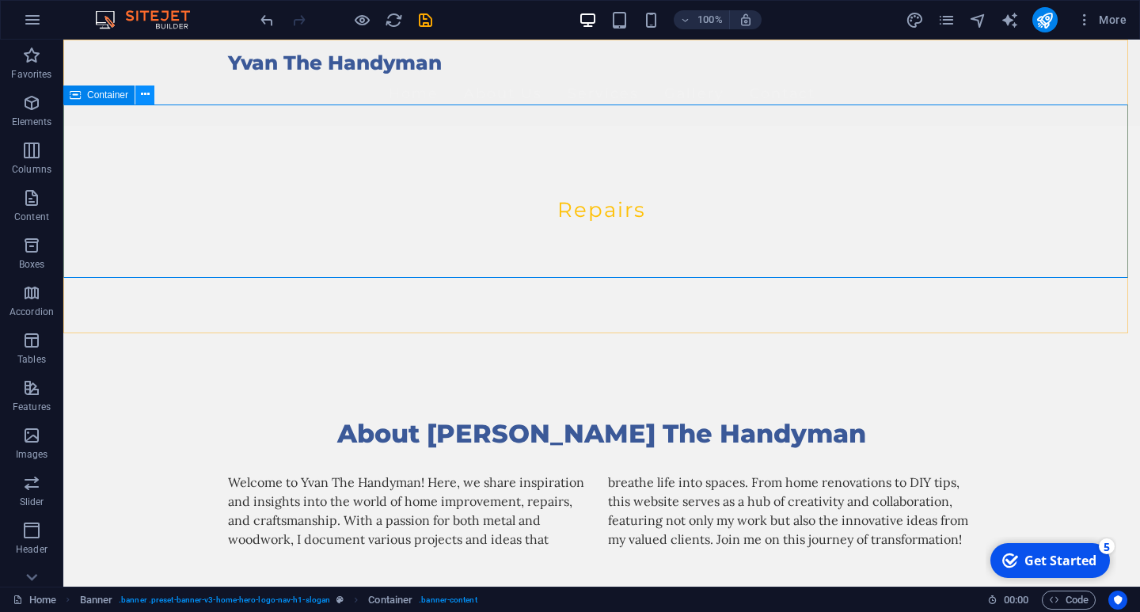
click at [142, 95] on icon at bounding box center [145, 94] width 9 height 17
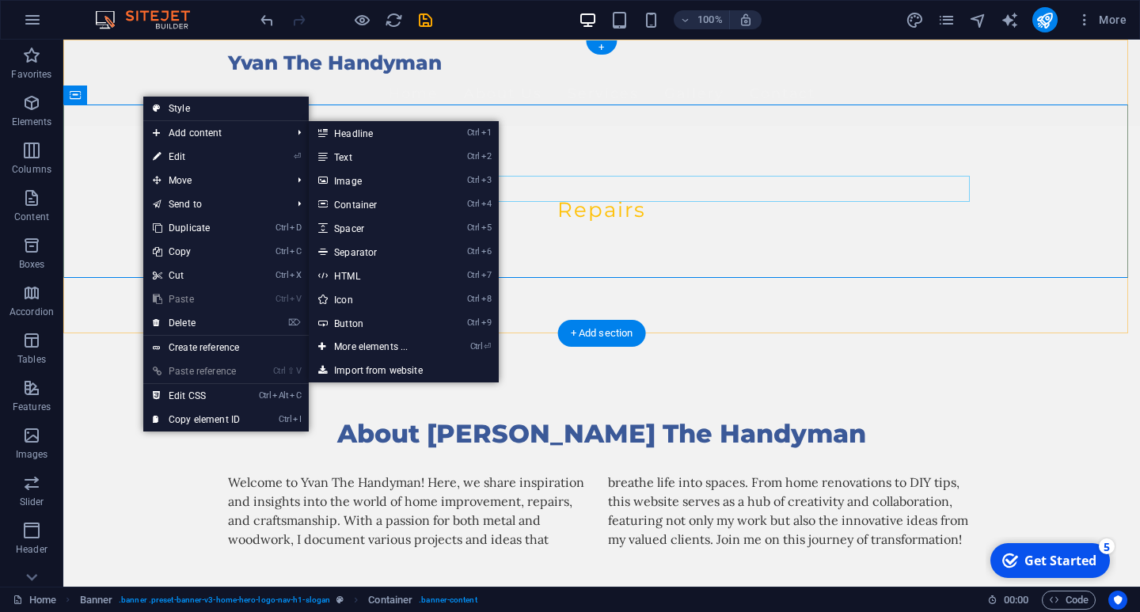
click at [594, 197] on div "Repairs" at bounding box center [601, 210] width 747 height 27
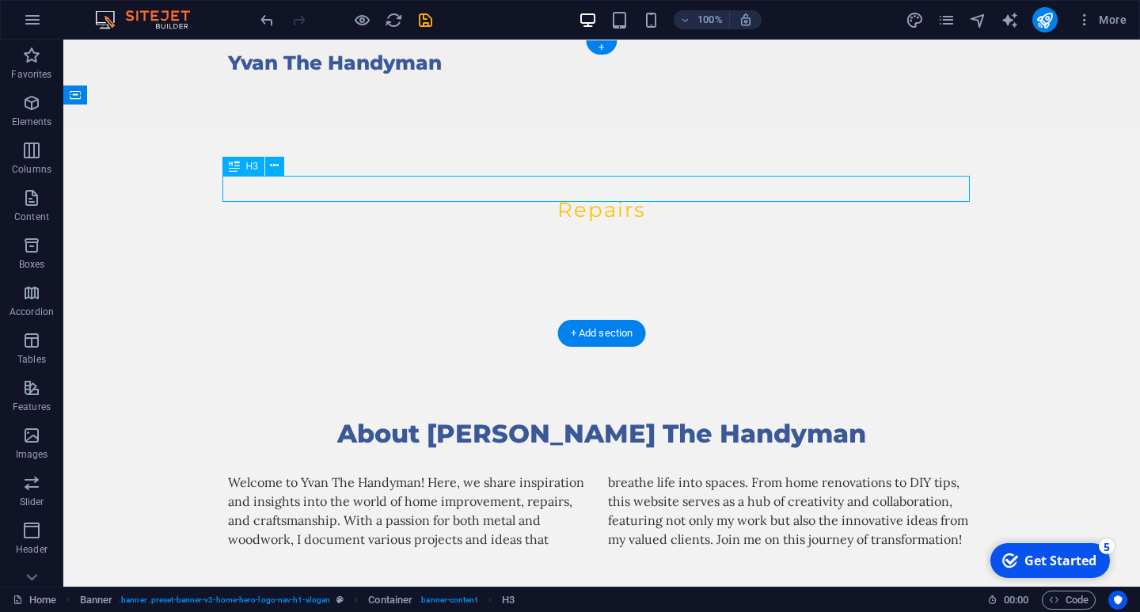
click at [591, 197] on div "Repairs" at bounding box center [601, 210] width 747 height 27
click at [273, 165] on icon at bounding box center [274, 166] width 9 height 17
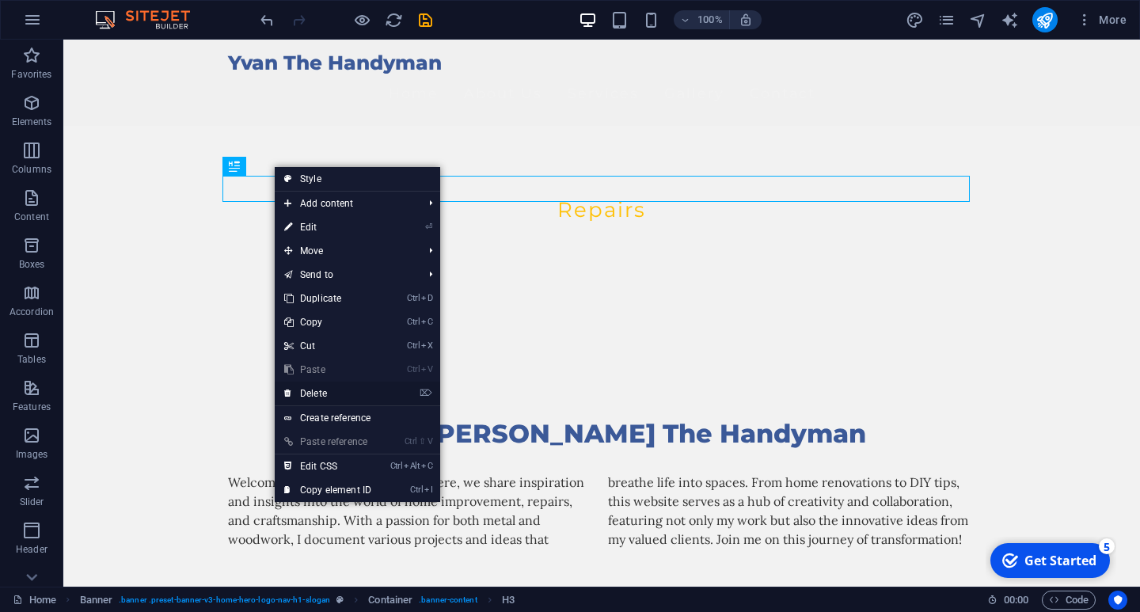
click at [343, 391] on link "⌦ Delete" at bounding box center [328, 394] width 106 height 24
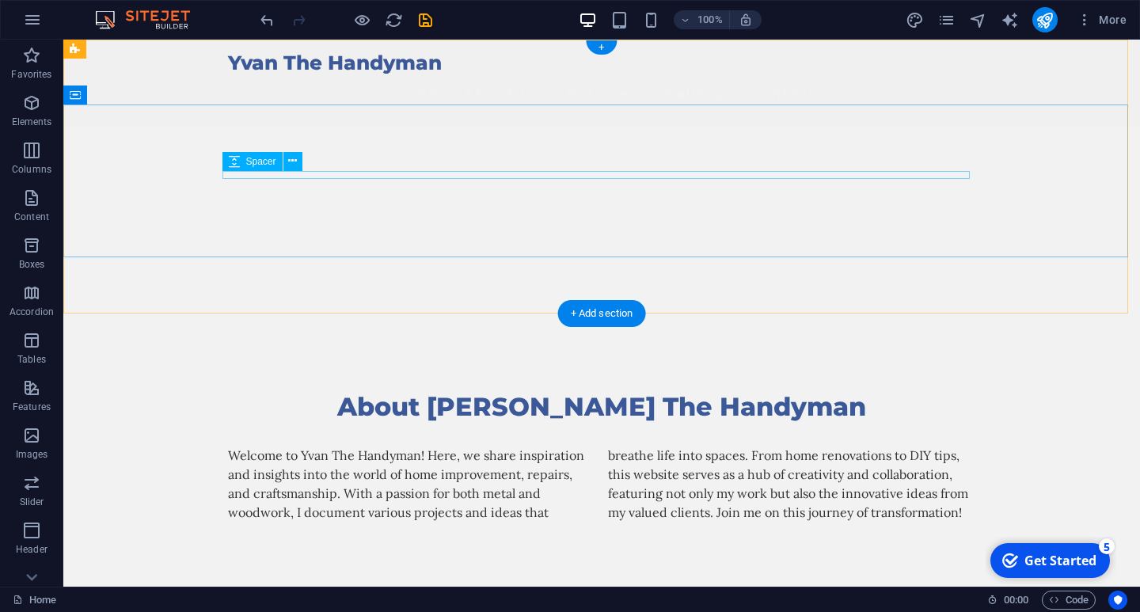
click at [433, 189] on div at bounding box center [601, 193] width 747 height 8
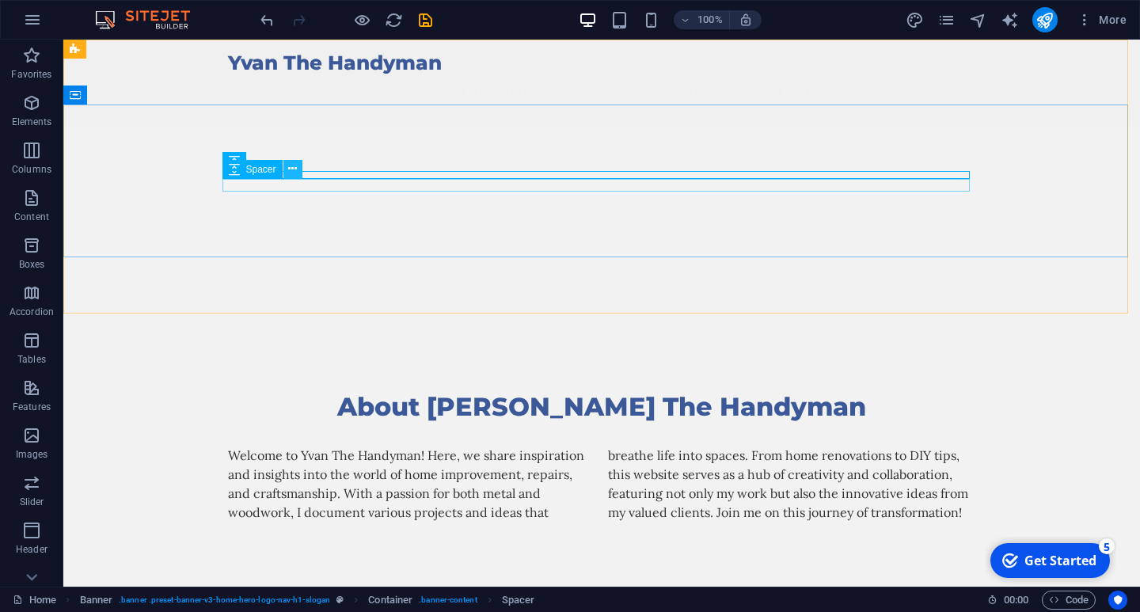
click at [296, 165] on icon at bounding box center [292, 169] width 9 height 17
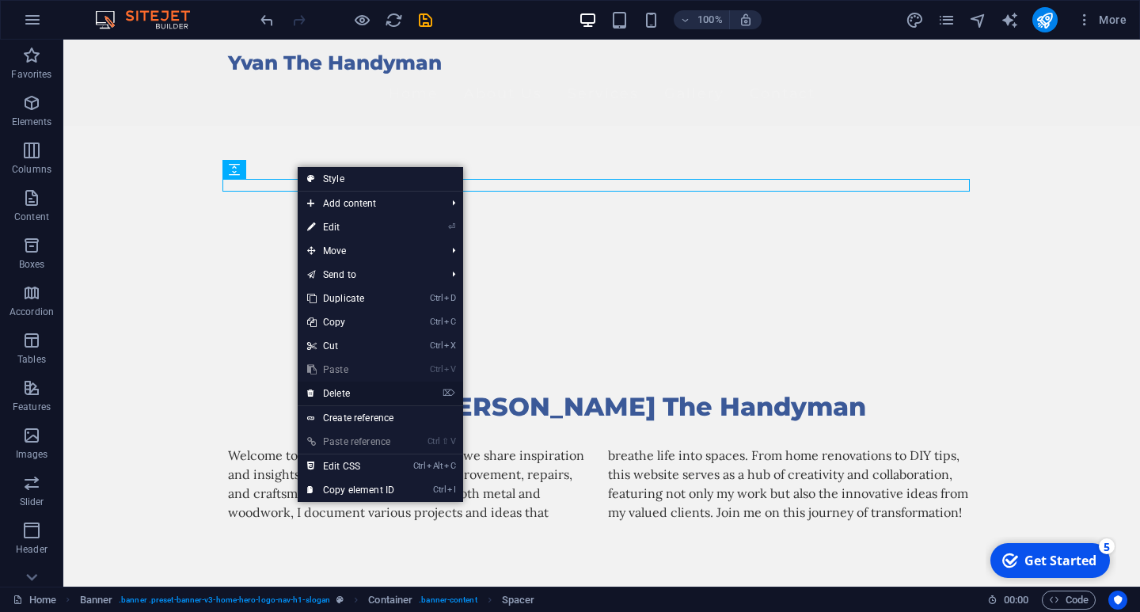
click at [332, 394] on link "⌦ Delete" at bounding box center [351, 394] width 106 height 24
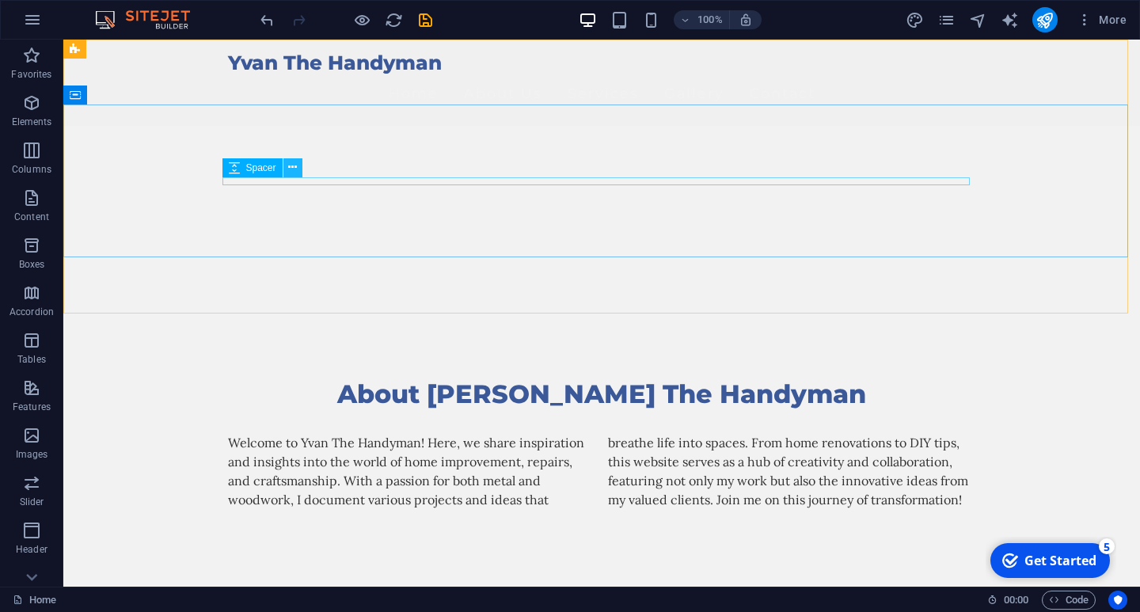
click at [291, 166] on icon at bounding box center [292, 167] width 9 height 17
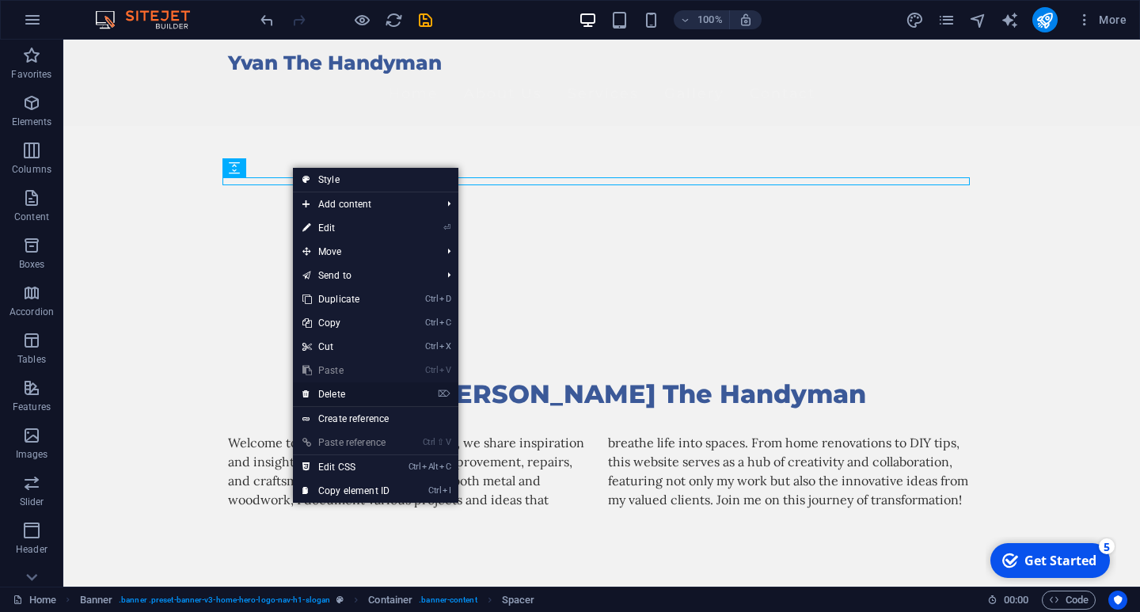
click at [348, 390] on link "⌦ Delete" at bounding box center [346, 394] width 106 height 24
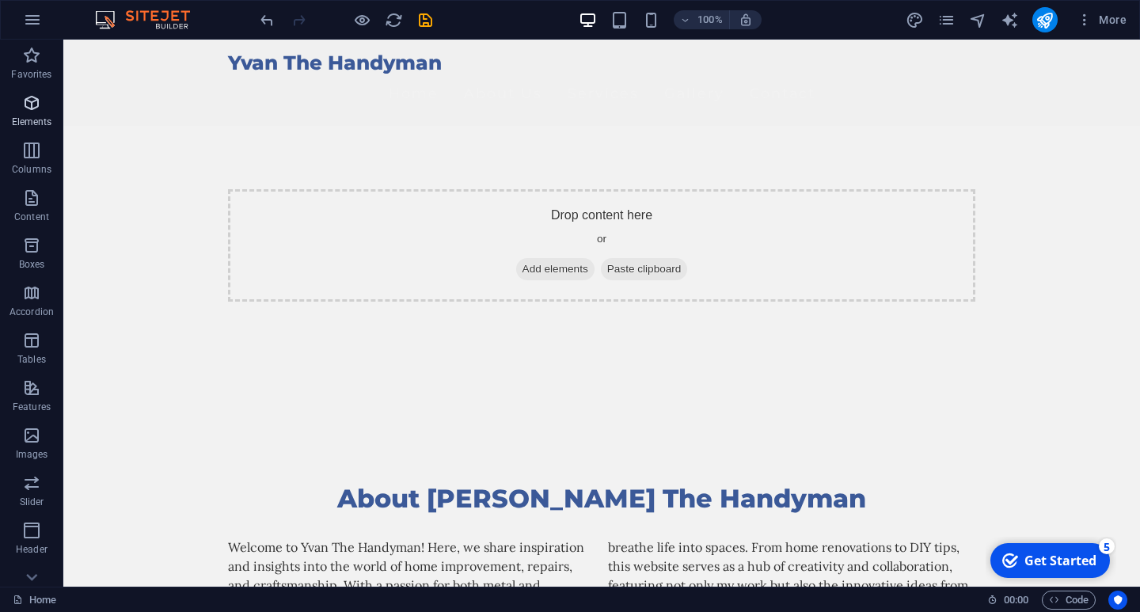
click at [34, 107] on icon "button" at bounding box center [31, 102] width 19 height 19
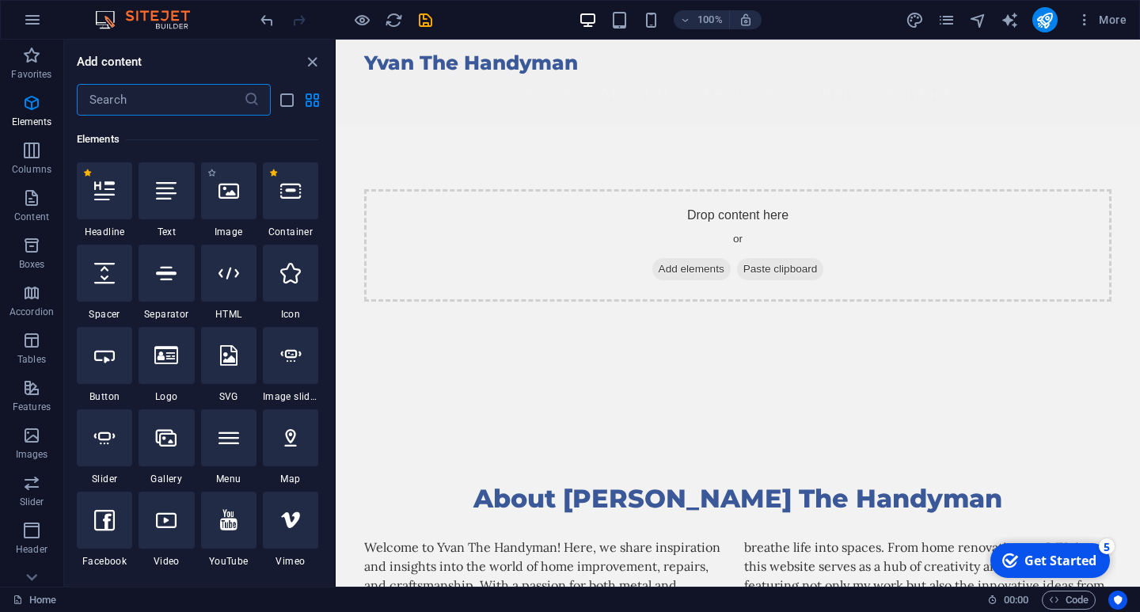
scroll to position [169, 0]
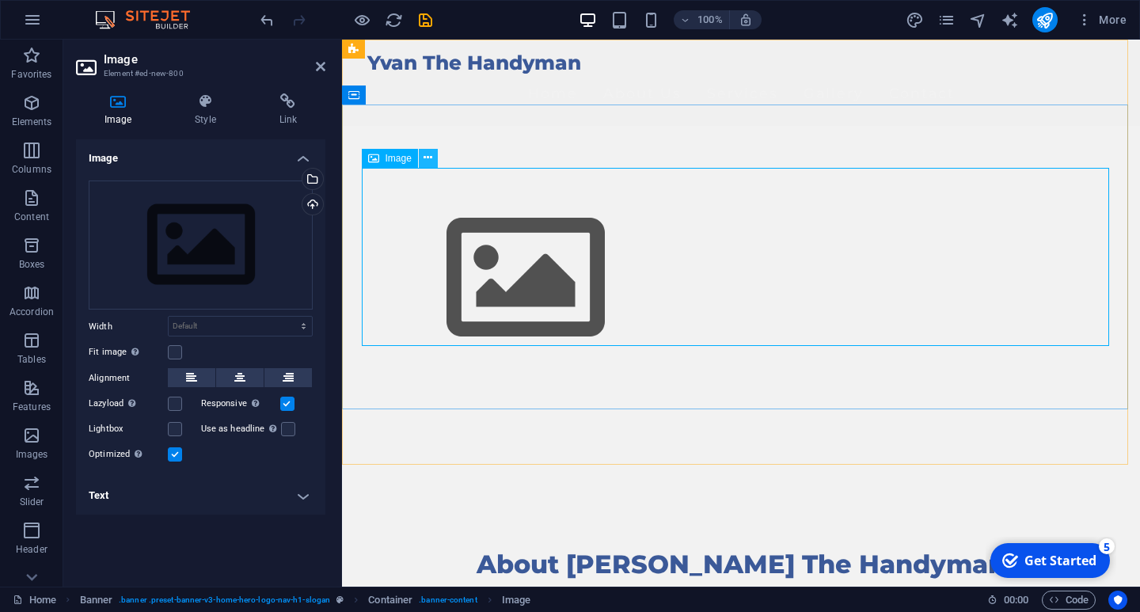
click at [432, 156] on icon at bounding box center [428, 158] width 9 height 17
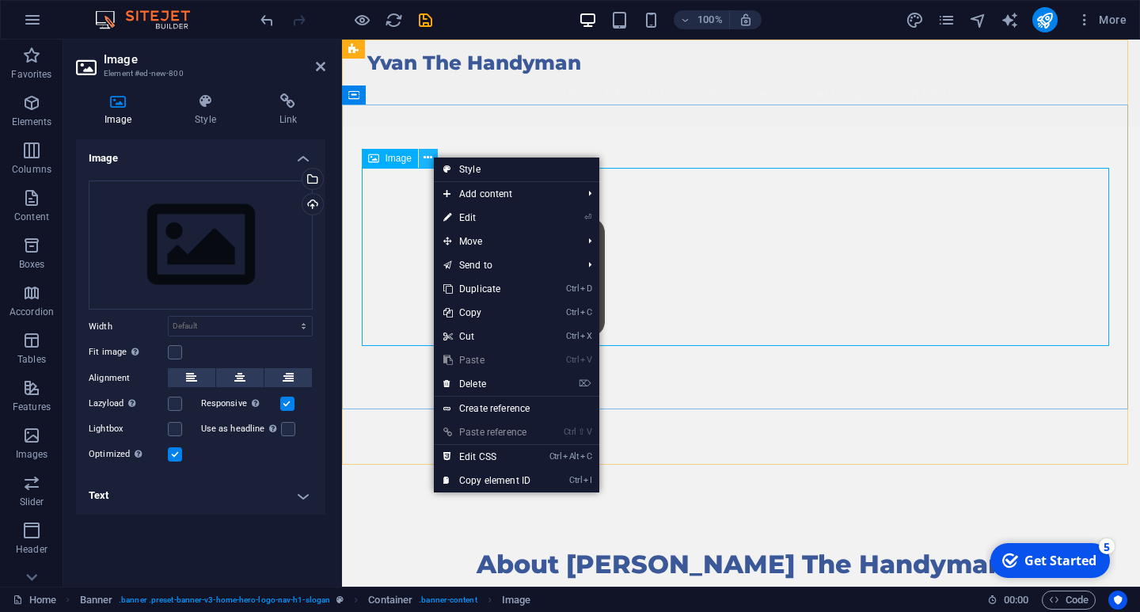
click at [431, 156] on icon at bounding box center [428, 158] width 9 height 17
click at [418, 226] on figure at bounding box center [740, 278] width 747 height 178
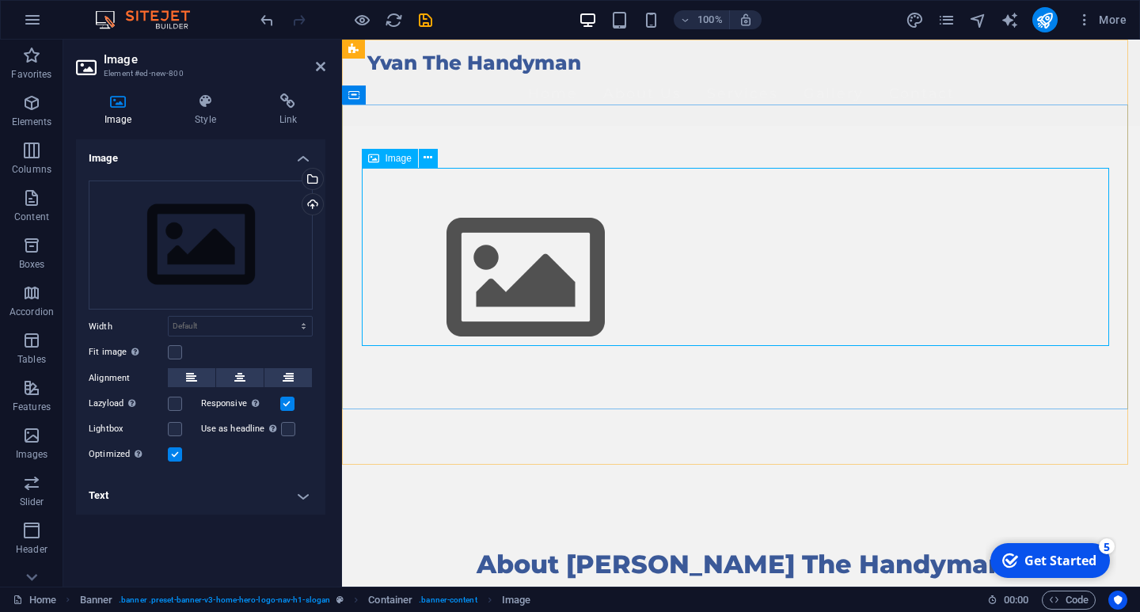
click at [401, 158] on span "Image" at bounding box center [399, 159] width 26 height 10
click at [389, 162] on span "Image" at bounding box center [399, 159] width 26 height 10
click at [479, 241] on figure at bounding box center [740, 278] width 747 height 178
click at [381, 158] on div "Image" at bounding box center [390, 158] width 56 height 19
click at [237, 244] on div "Drag files here, click to choose files or select files from Files or our free s…" at bounding box center [201, 246] width 224 height 130
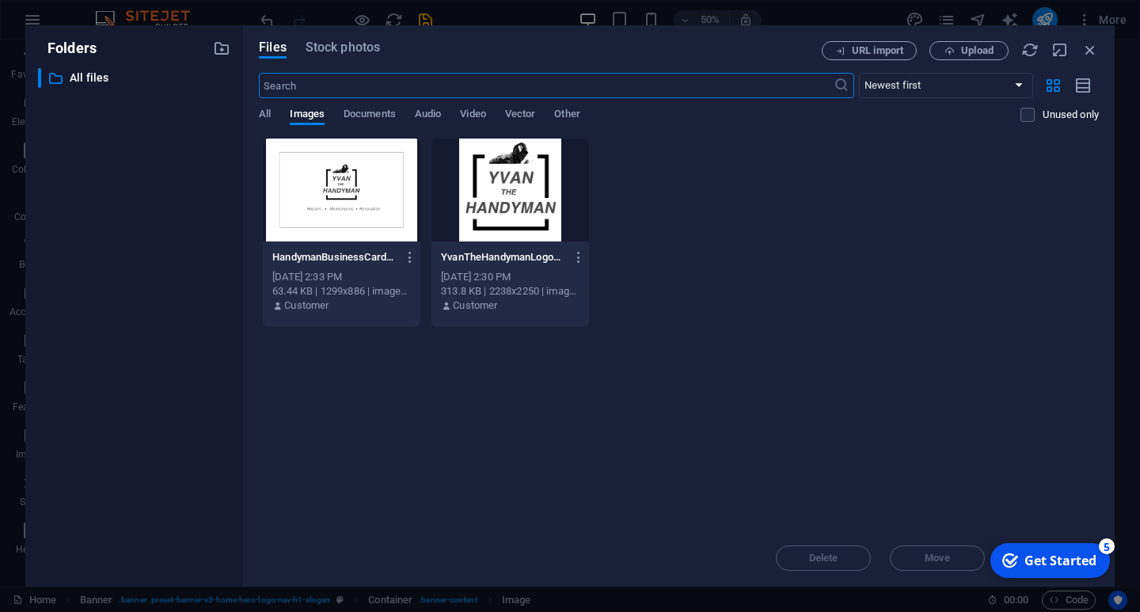
click at [350, 187] on div at bounding box center [342, 190] width 158 height 103
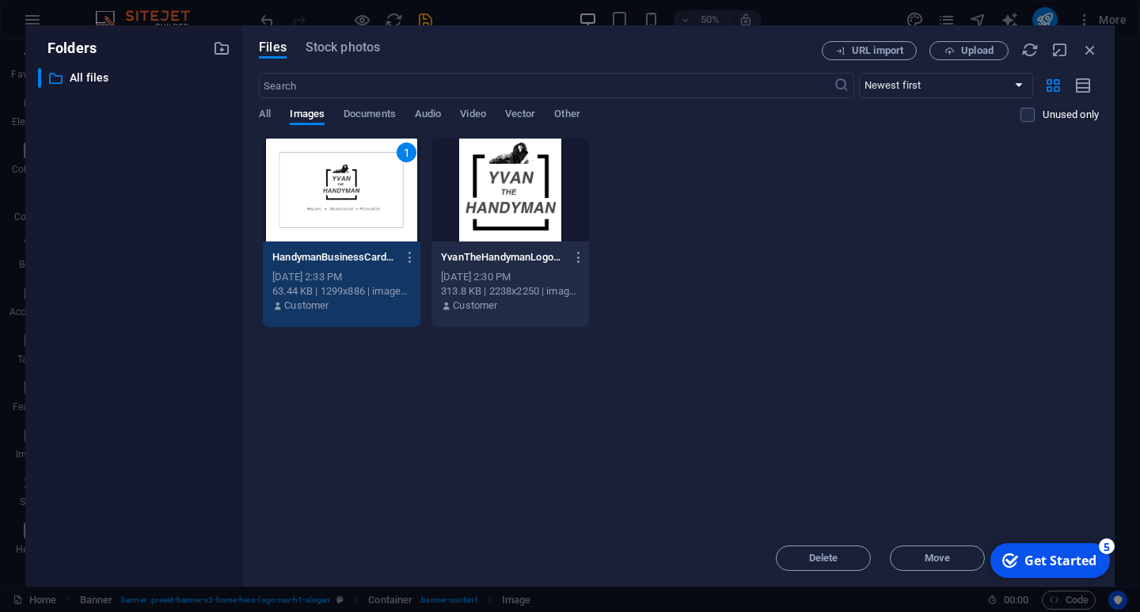
click at [1029, 549] on div "checkmark Get Started 5" at bounding box center [1050, 560] width 120 height 35
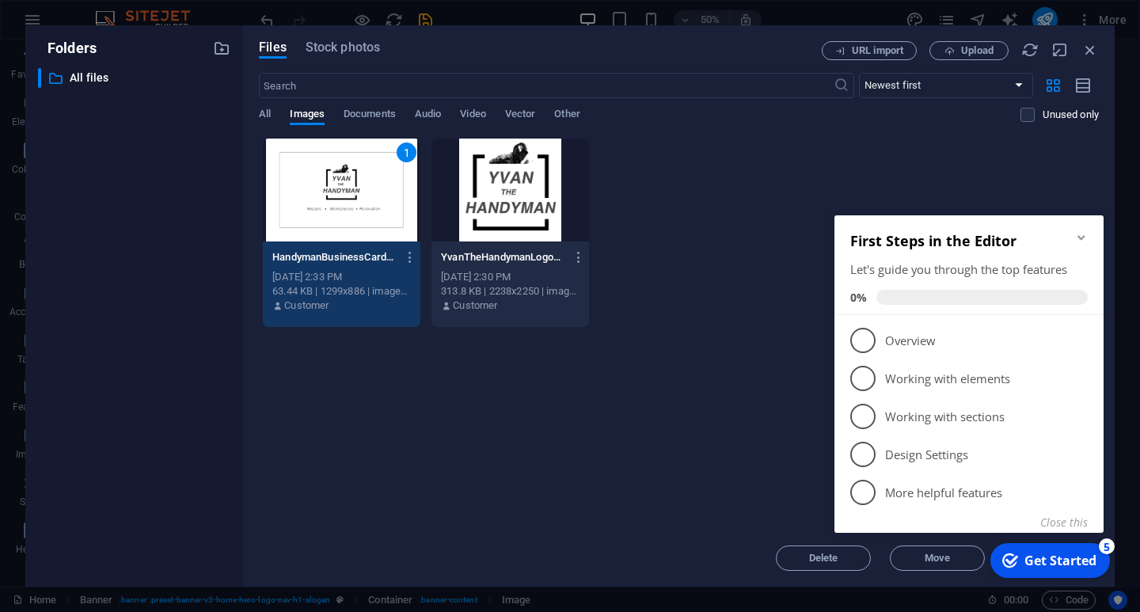
click at [821, 182] on div "1 HandymanBusinessCardRecto-TN5-YoeX6oQcP4WcK0mR0Q.png HandymanBusinessCardRect…" at bounding box center [679, 233] width 840 height 190
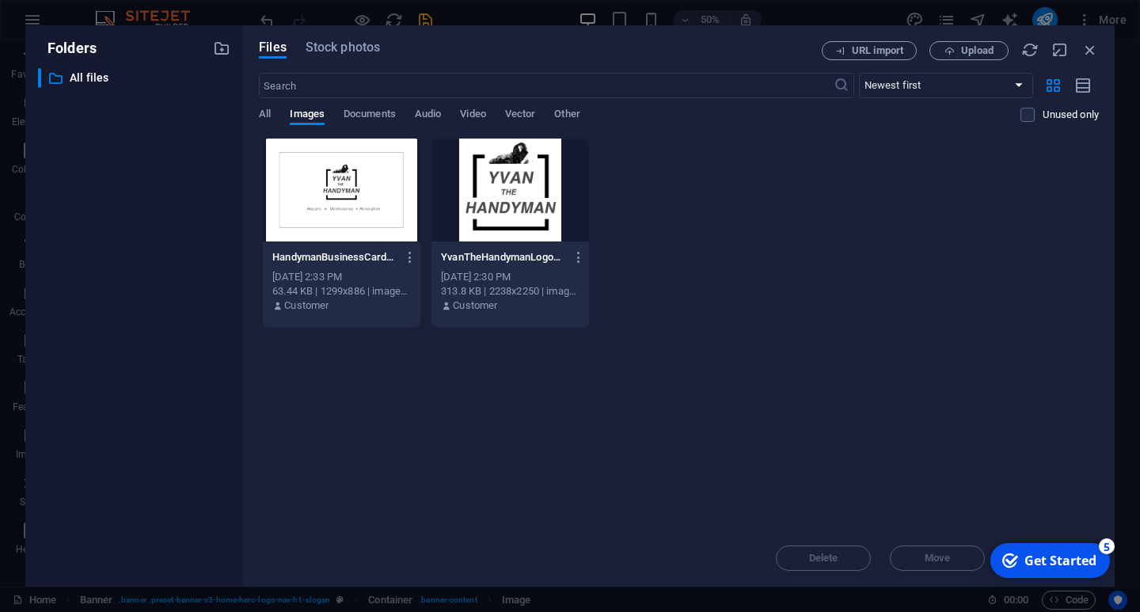
click at [352, 219] on div at bounding box center [342, 190] width 158 height 103
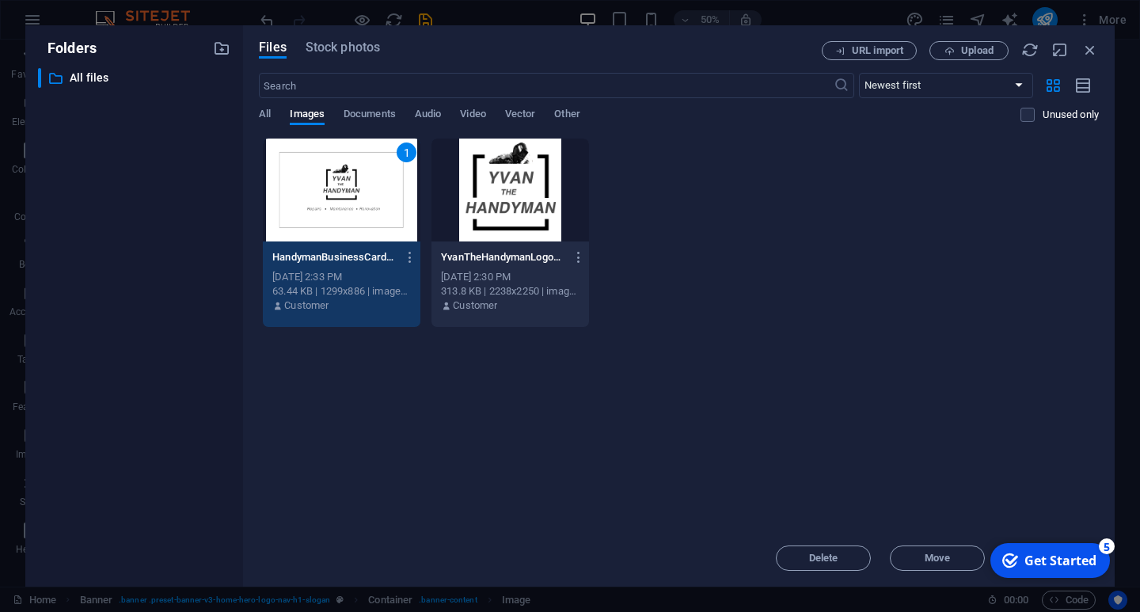
click at [352, 219] on div "1" at bounding box center [342, 190] width 158 height 103
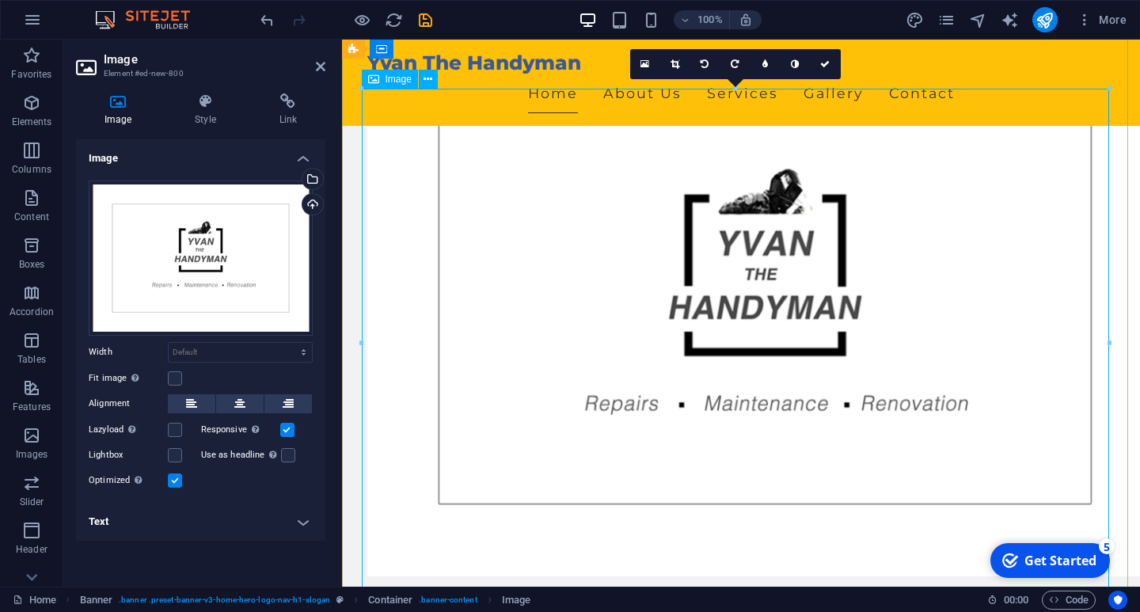
scroll to position [158, 0]
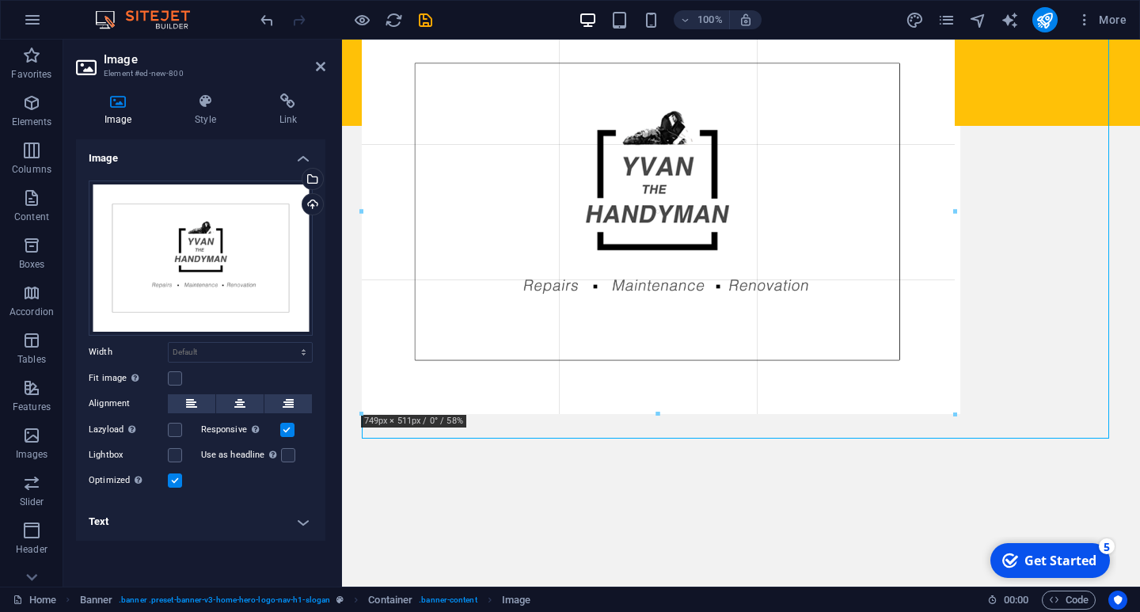
drag, startPoint x: 363, startPoint y: 520, endPoint x: 519, endPoint y: 312, distance: 260.6
type input "749"
select select "px"
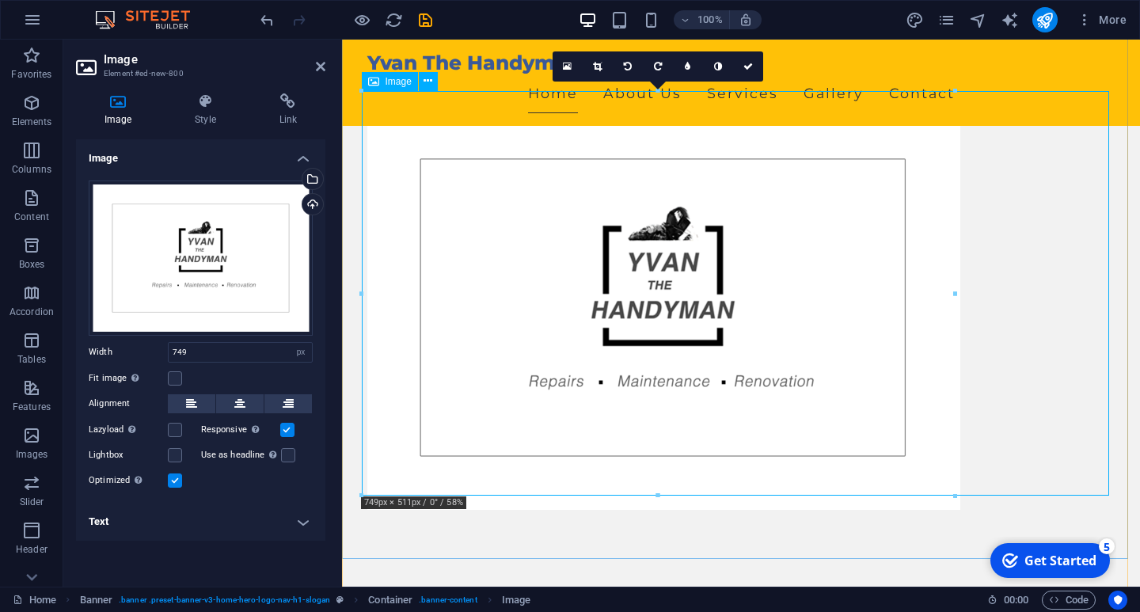
scroll to position [79, 0]
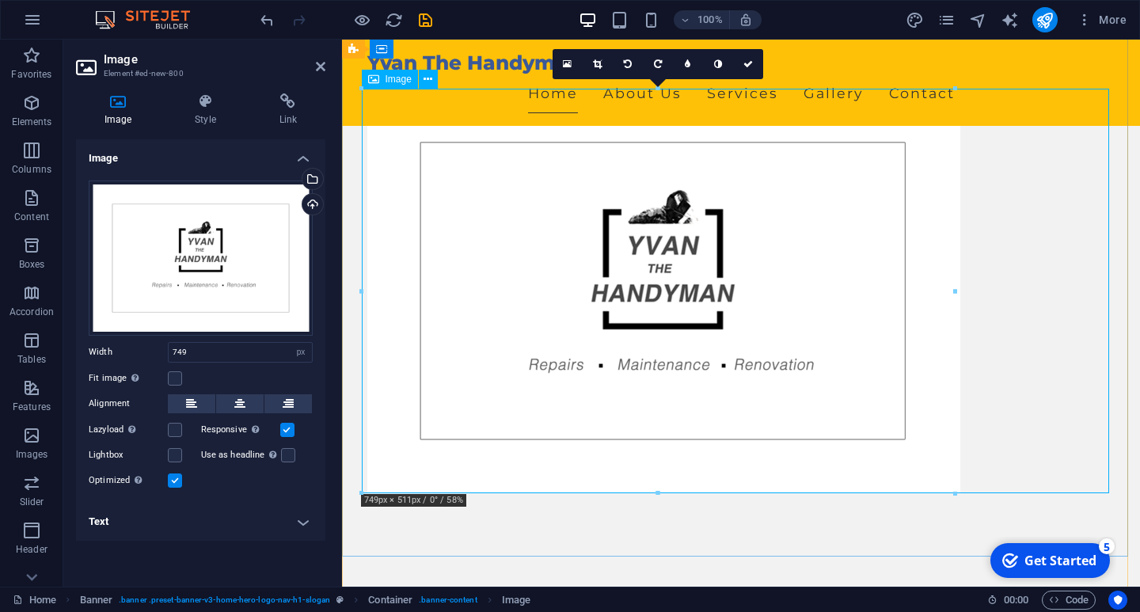
click at [716, 271] on figure at bounding box center [740, 291] width 747 height 405
click at [427, 81] on icon at bounding box center [428, 79] width 9 height 17
click at [241, 405] on icon at bounding box center [239, 403] width 11 height 19
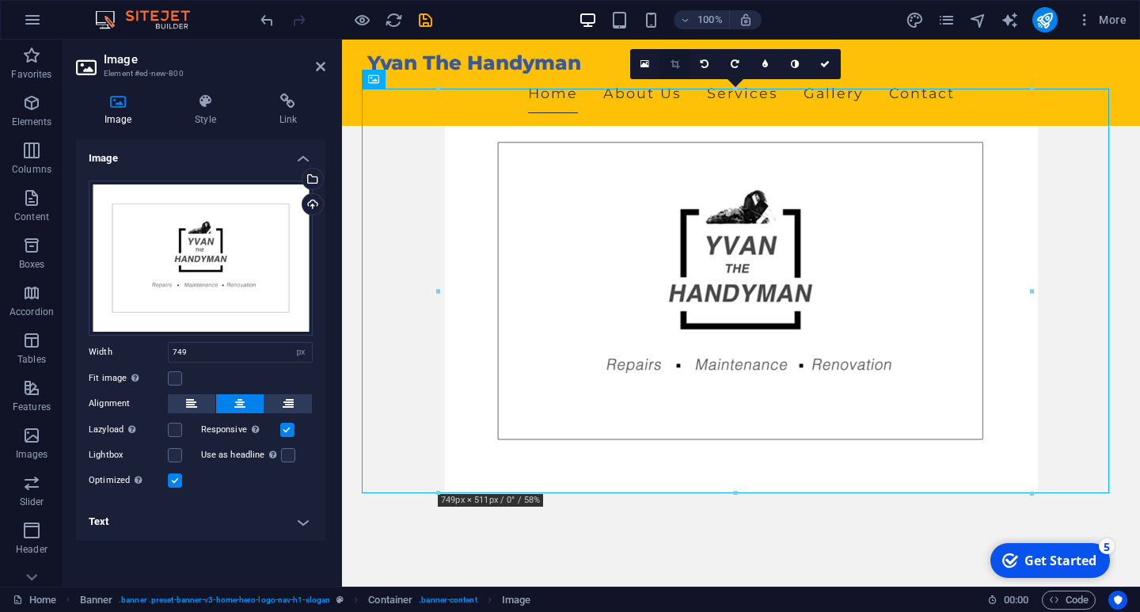
click at [675, 64] on icon at bounding box center [675, 64] width 9 height 10
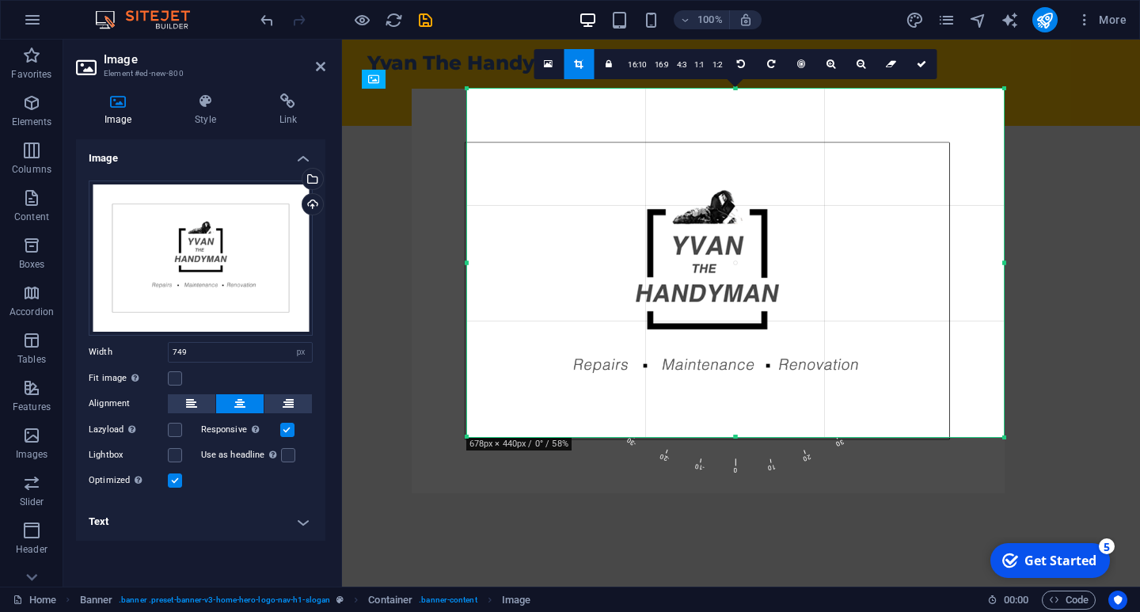
drag, startPoint x: 436, startPoint y: 494, endPoint x: 492, endPoint y: 438, distance: 78.9
click at [492, 437] on div "180 170 160 150 140 130 120 110 100 90 80 70 60 50 40 30 20 10 0 -10 -20 -30 -4…" at bounding box center [735, 263] width 537 height 348
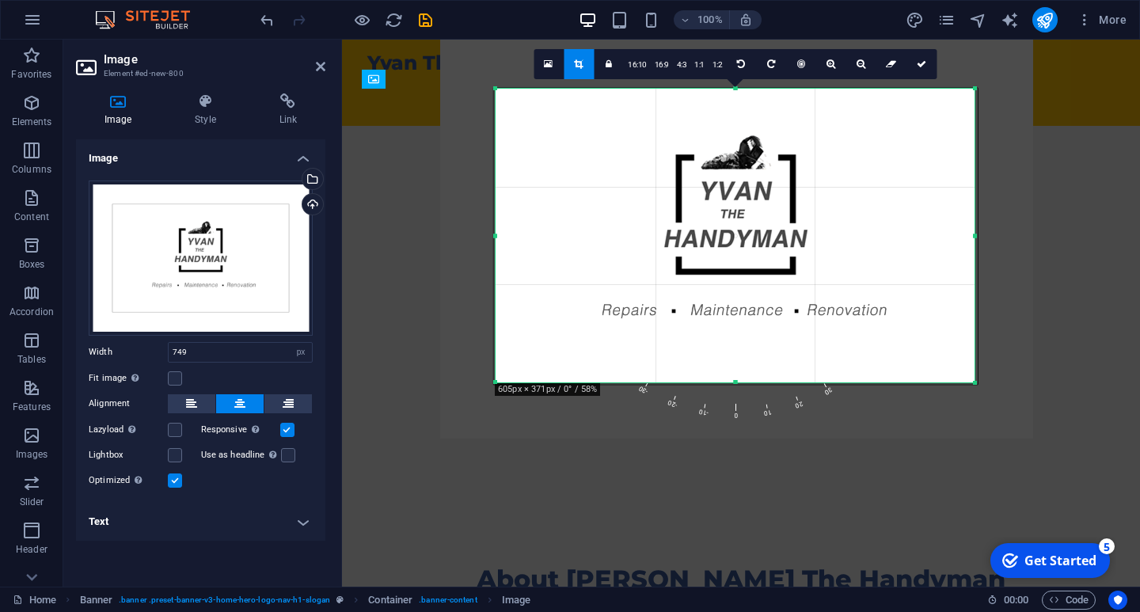
drag, startPoint x: 1004, startPoint y: 92, endPoint x: 945, endPoint y: 146, distance: 80.1
click at [945, 146] on div "180 170 160 150 140 130 120 110 100 90 80 70 60 50 40 30 20 10 0 -10 -20 -30 -4…" at bounding box center [735, 236] width 479 height 294
drag, startPoint x: 917, startPoint y: 62, endPoint x: 564, endPoint y: 43, distance: 353.6
click at [917, 62] on icon at bounding box center [922, 64] width 10 height 10
type input "605"
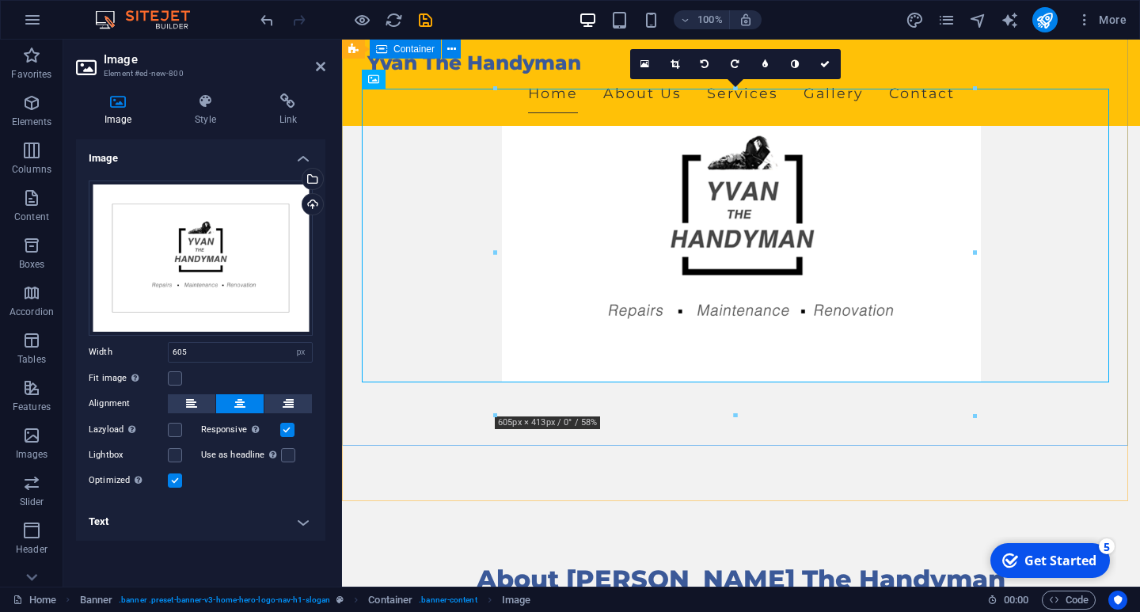
click at [382, 422] on div at bounding box center [741, 202] width 798 height 485
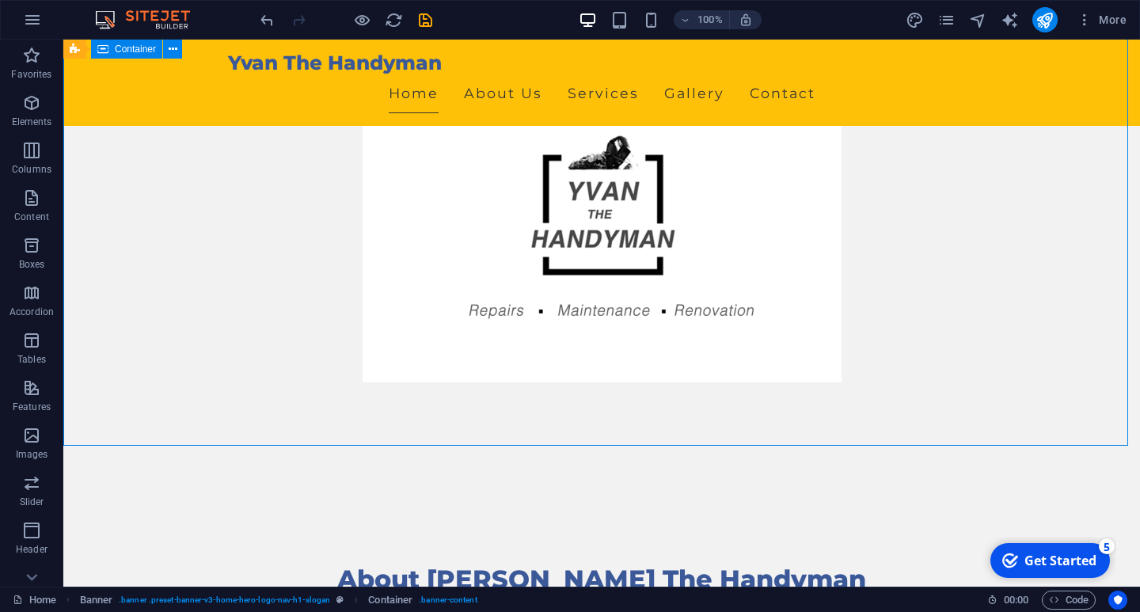
click at [266, 386] on div at bounding box center [601, 202] width 1077 height 485
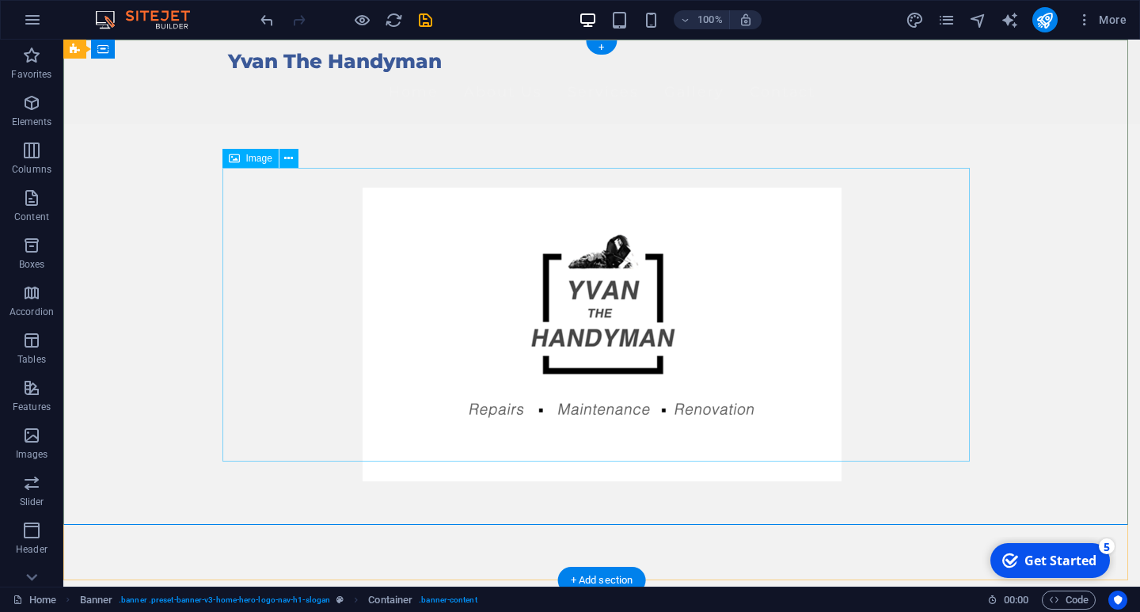
scroll to position [0, 0]
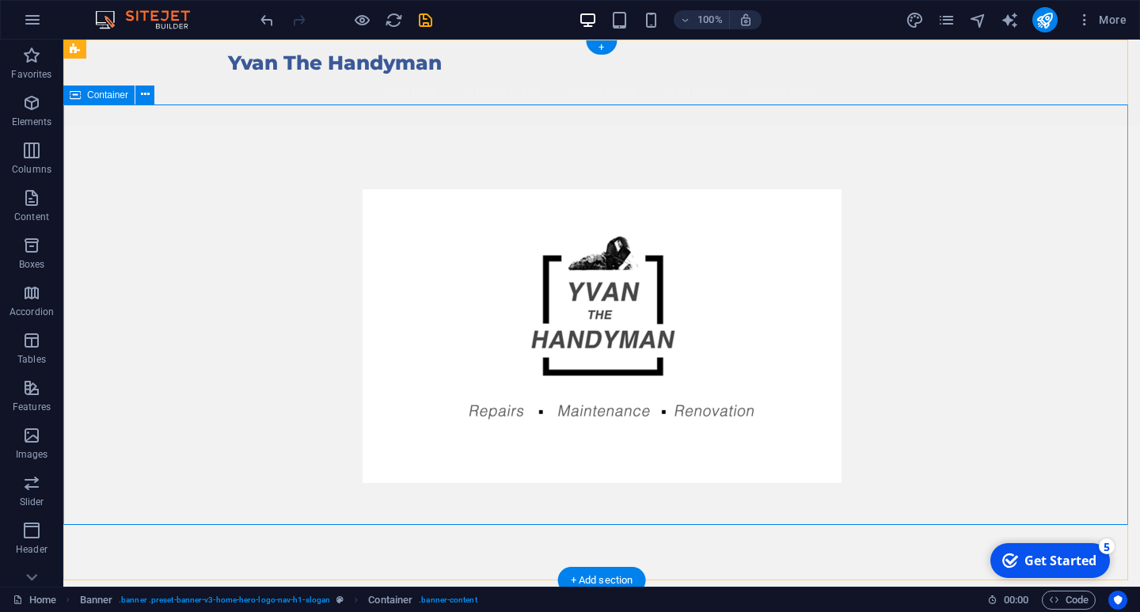
click at [146, 305] on div at bounding box center [601, 336] width 1077 height 420
click at [143, 225] on div at bounding box center [601, 336] width 1077 height 420
click at [124, 192] on div at bounding box center [601, 336] width 1077 height 420
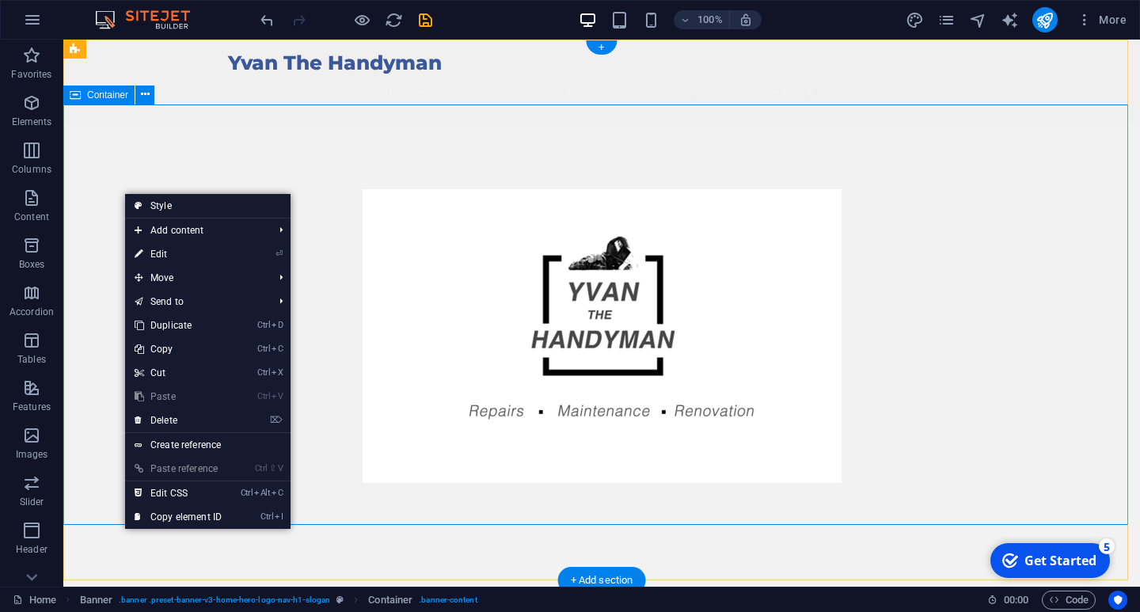
click at [96, 177] on div at bounding box center [601, 336] width 1077 height 420
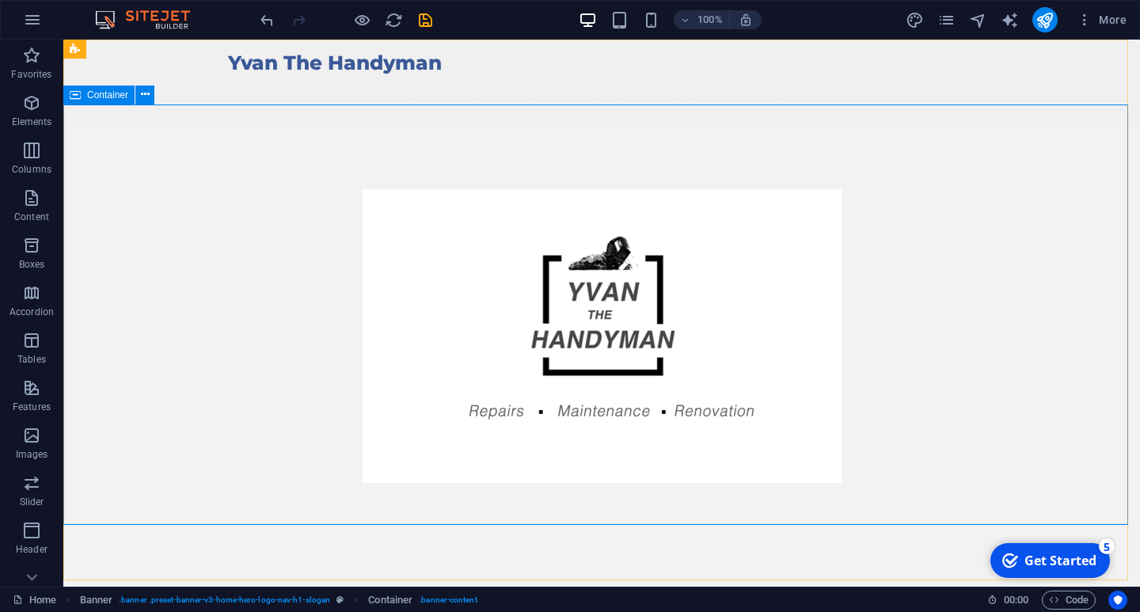
click at [101, 100] on span "Container" at bounding box center [107, 95] width 41 height 10
click at [144, 97] on icon at bounding box center [145, 94] width 9 height 17
click at [143, 96] on icon at bounding box center [145, 94] width 9 height 17
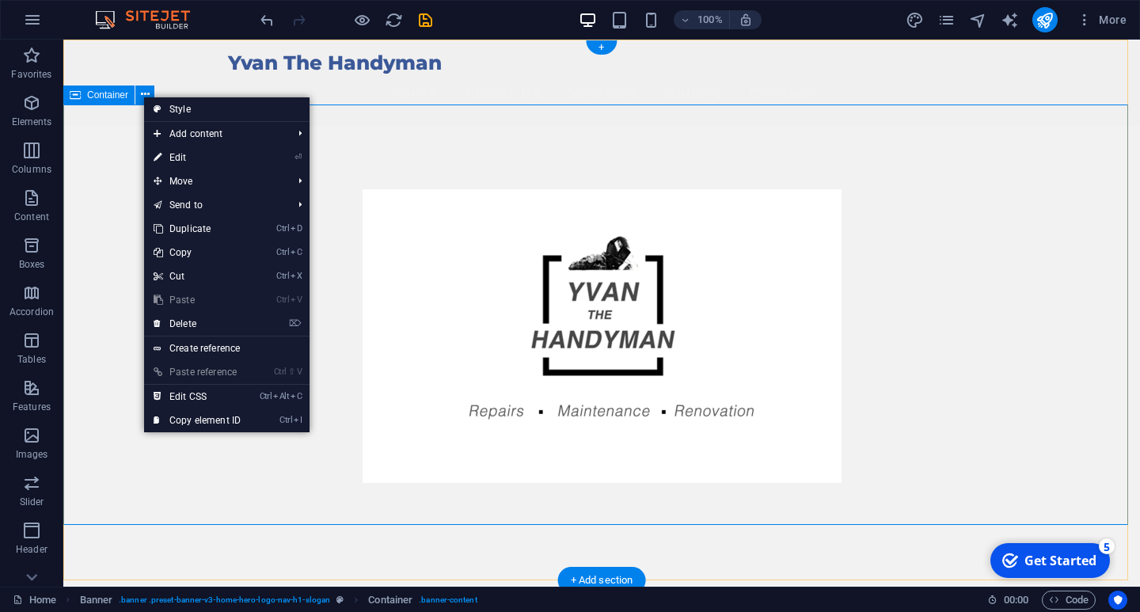
click at [97, 126] on div at bounding box center [601, 336] width 1077 height 420
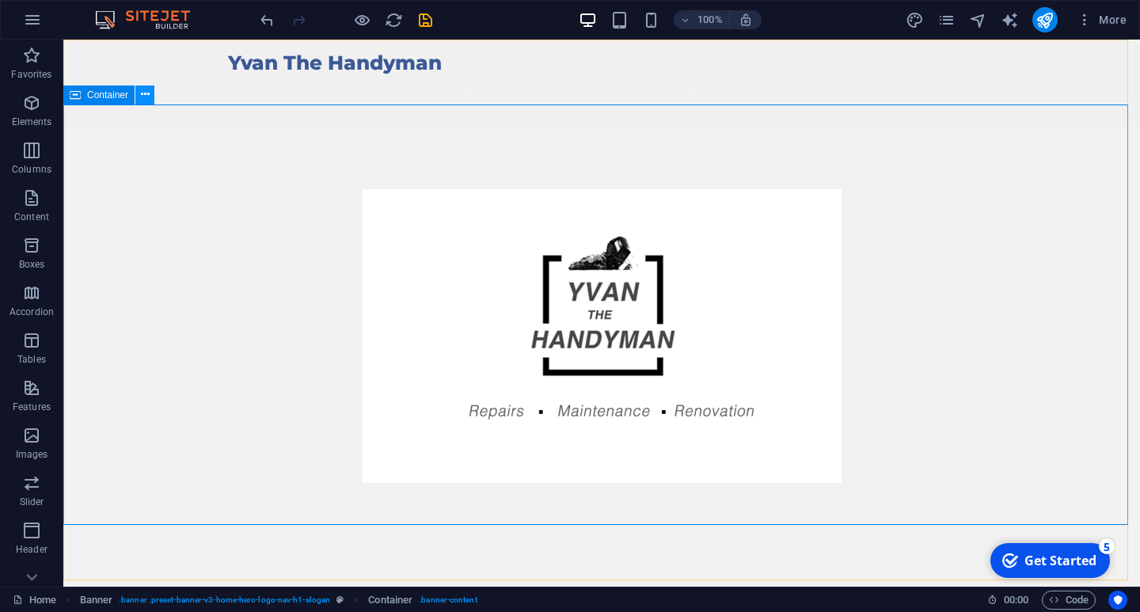
click at [146, 93] on icon at bounding box center [145, 94] width 9 height 17
click at [101, 177] on div at bounding box center [601, 336] width 1077 height 420
click at [86, 99] on div "Container" at bounding box center [98, 95] width 71 height 19
click at [124, 146] on div at bounding box center [601, 336] width 1077 height 420
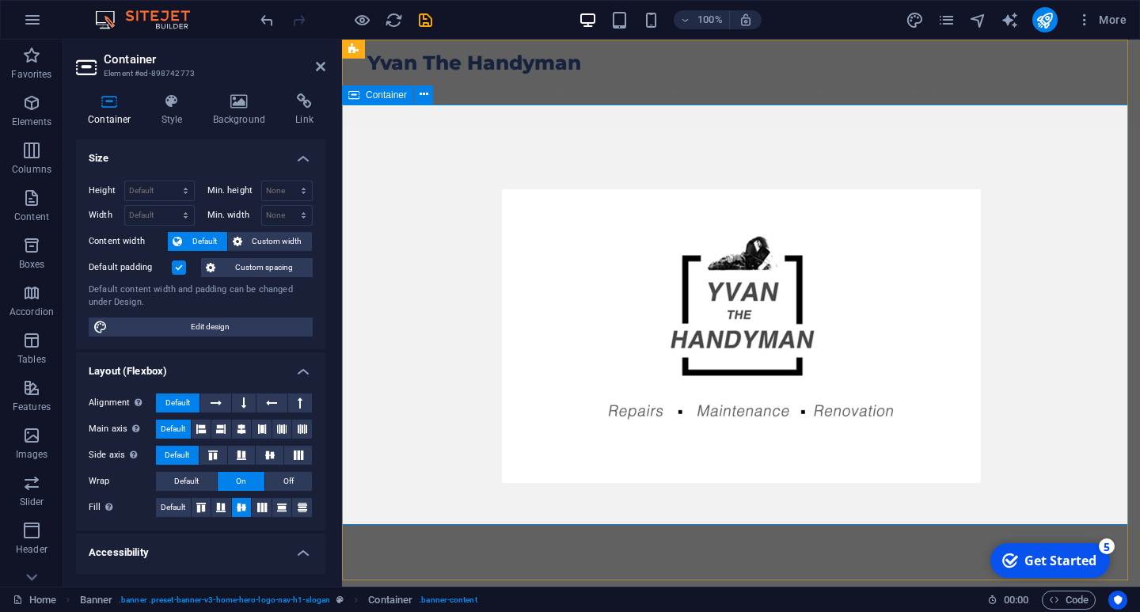
click at [466, 136] on div at bounding box center [741, 336] width 798 height 420
click at [421, 93] on icon at bounding box center [424, 94] width 9 height 17
click at [383, 126] on div at bounding box center [741, 336] width 798 height 420
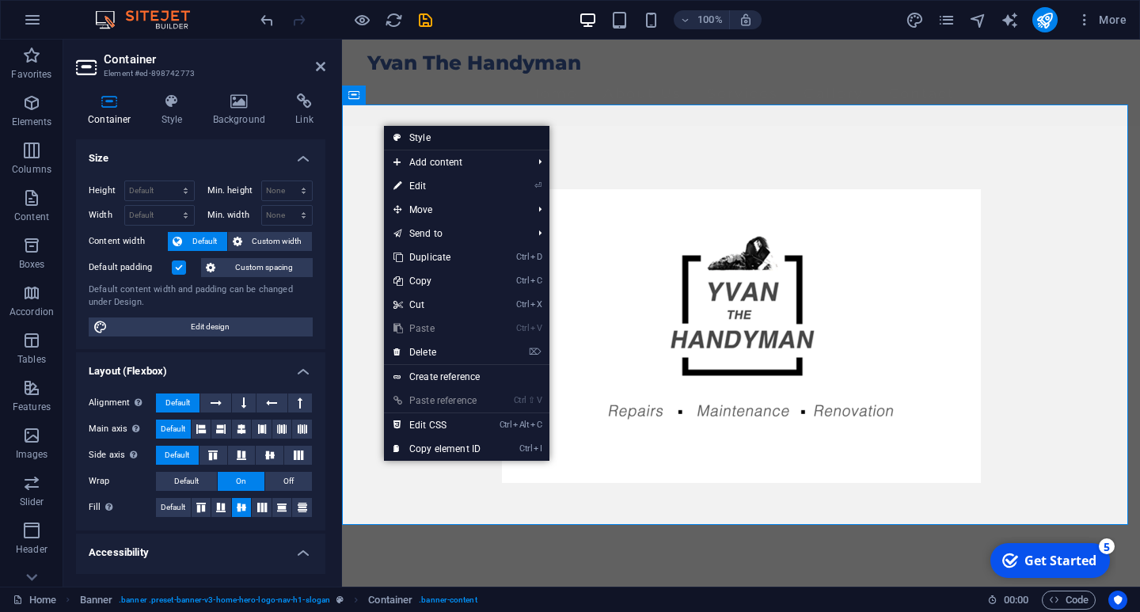
click at [409, 141] on link "Style" at bounding box center [466, 138] width 165 height 24
select select "preset-banner-v3-home-hero-logo-nav-h1-slogan"
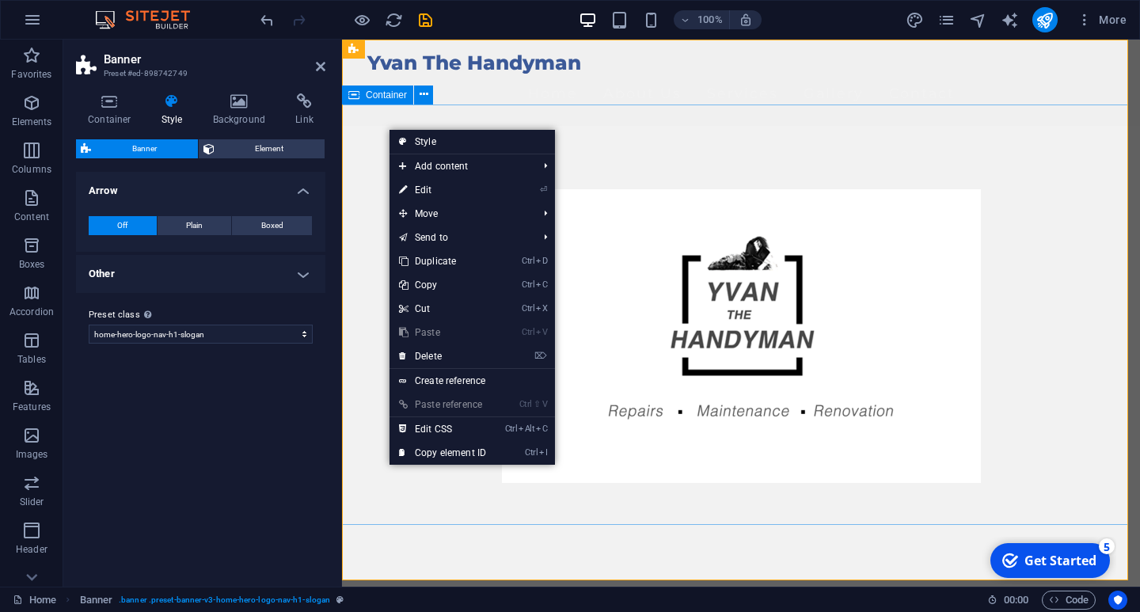
click at [378, 130] on div at bounding box center [741, 336] width 798 height 420
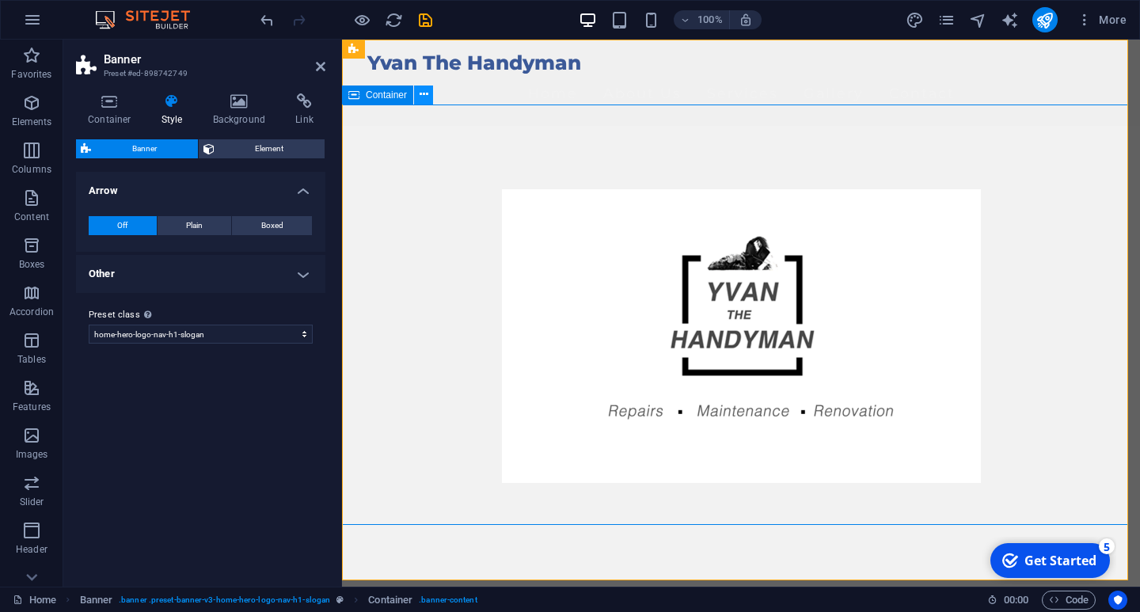
click at [422, 96] on icon at bounding box center [424, 94] width 9 height 17
click at [357, 95] on icon at bounding box center [353, 95] width 11 height 19
click at [393, 152] on div at bounding box center [741, 336] width 798 height 420
click at [549, 235] on figure at bounding box center [740, 336] width 747 height 294
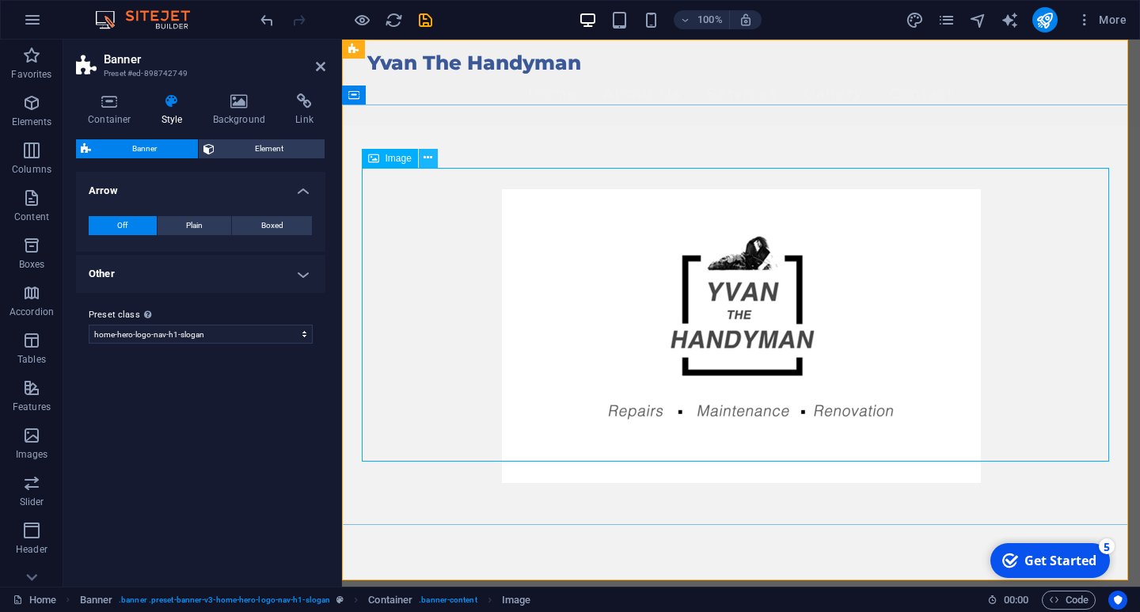
click at [430, 155] on icon at bounding box center [428, 158] width 9 height 17
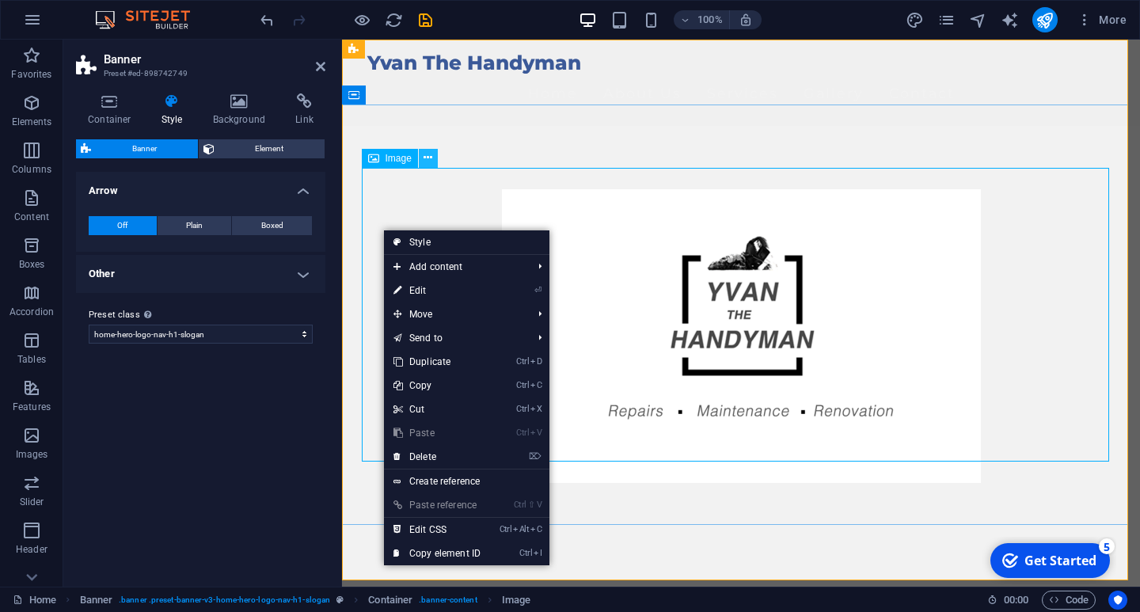
click at [431, 158] on icon at bounding box center [428, 158] width 9 height 17
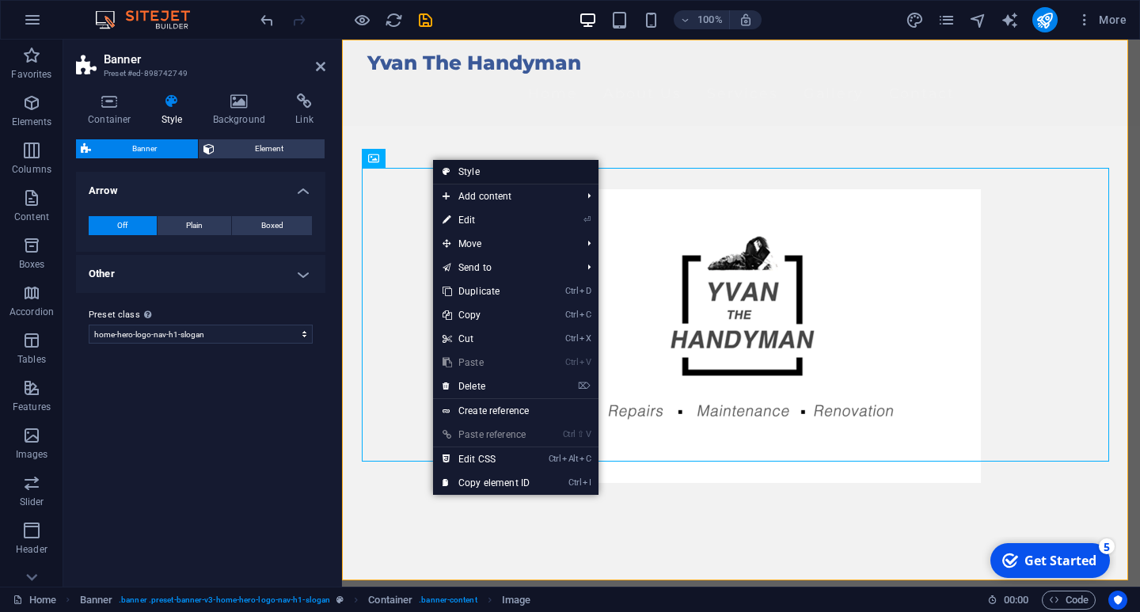
click at [475, 166] on link "Style" at bounding box center [515, 172] width 165 height 24
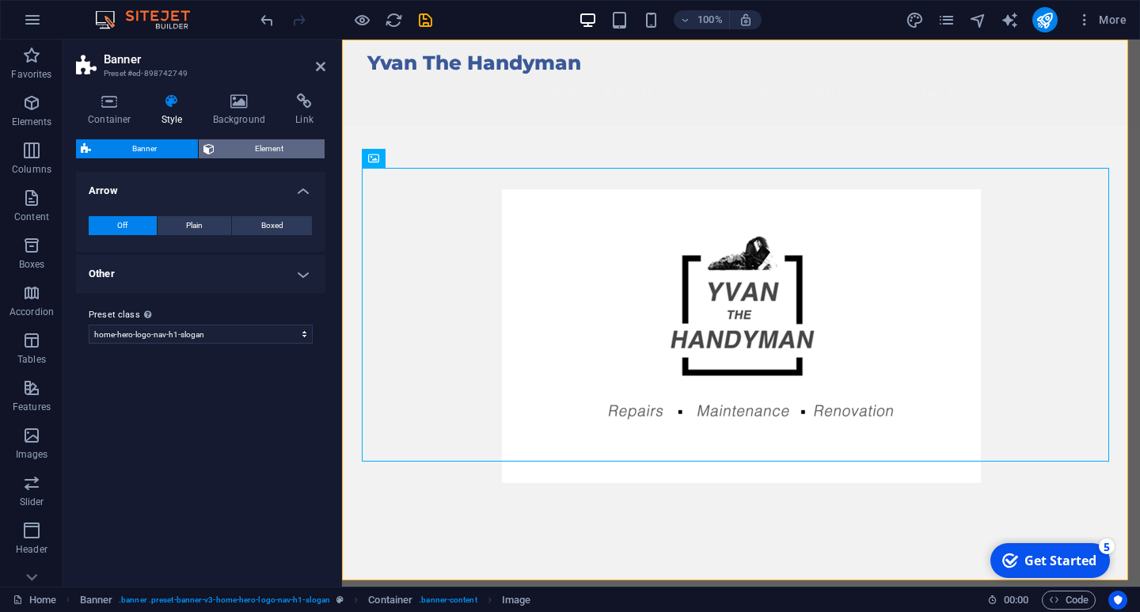
click at [248, 148] on span "Element" at bounding box center [269, 148] width 101 height 19
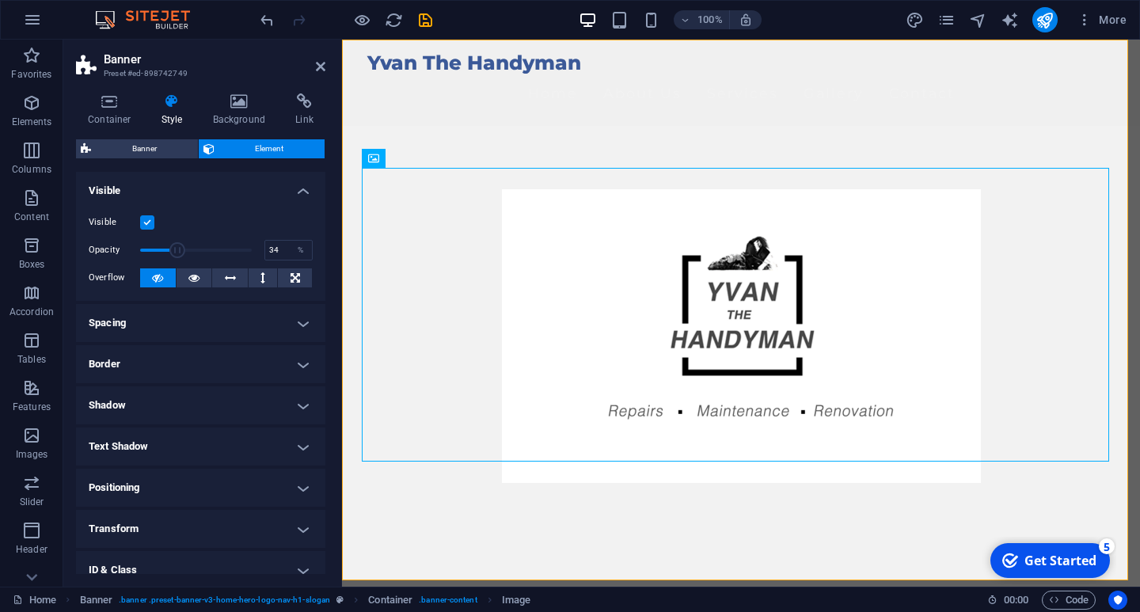
drag, startPoint x: 247, startPoint y: 249, endPoint x: 177, endPoint y: 249, distance: 70.5
click at [177, 249] on span at bounding box center [177, 250] width 16 height 16
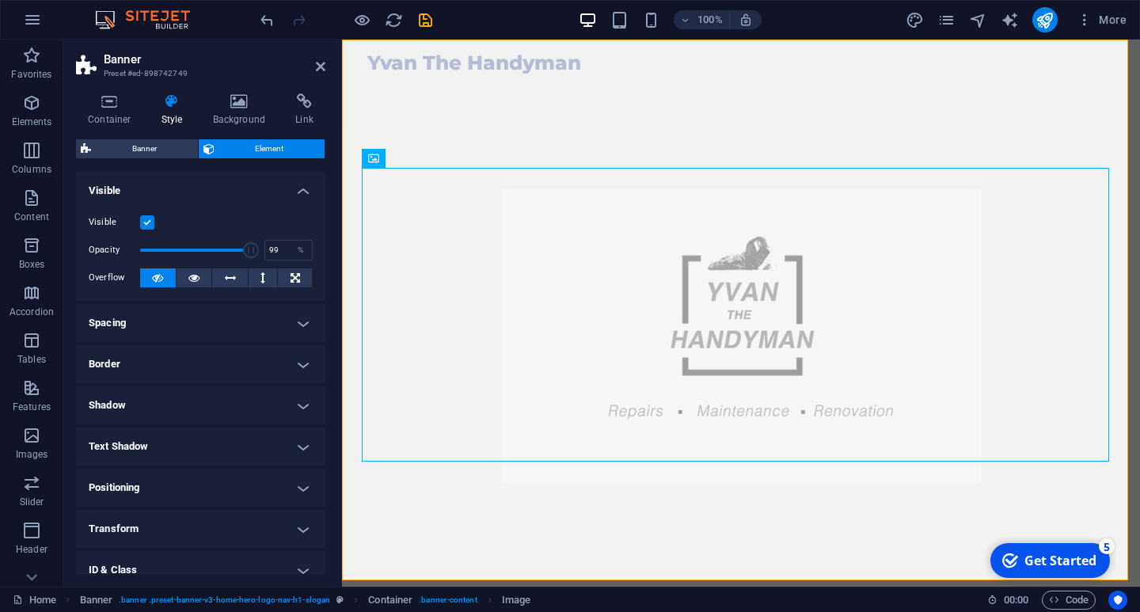
type input "100"
drag, startPoint x: 175, startPoint y: 247, endPoint x: 256, endPoint y: 251, distance: 80.8
click at [255, 251] on span at bounding box center [252, 250] width 16 height 16
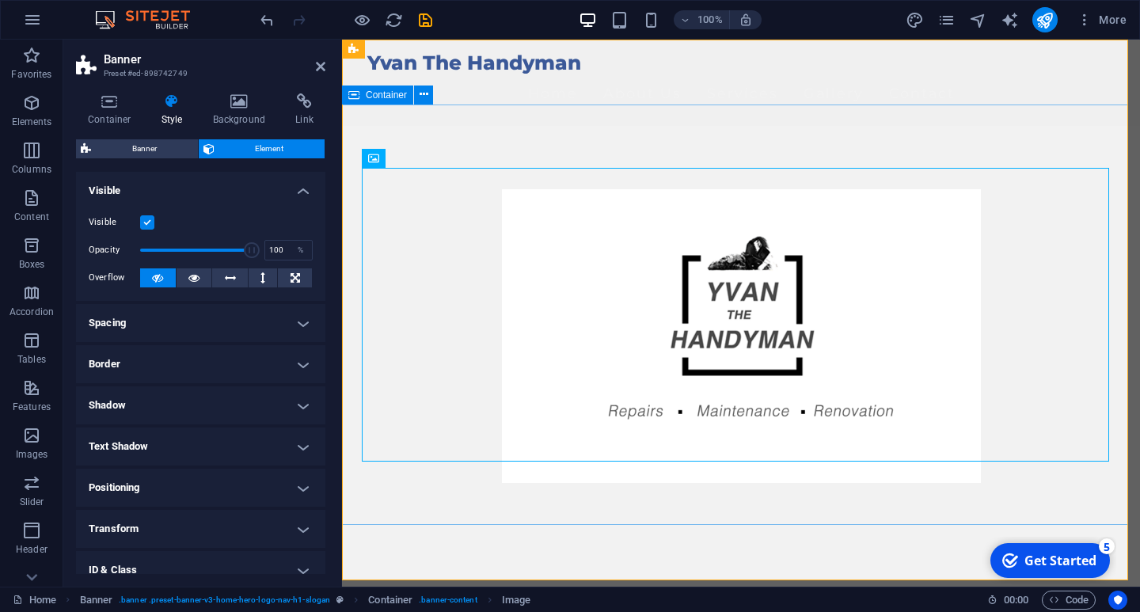
click at [447, 137] on div at bounding box center [741, 336] width 798 height 420
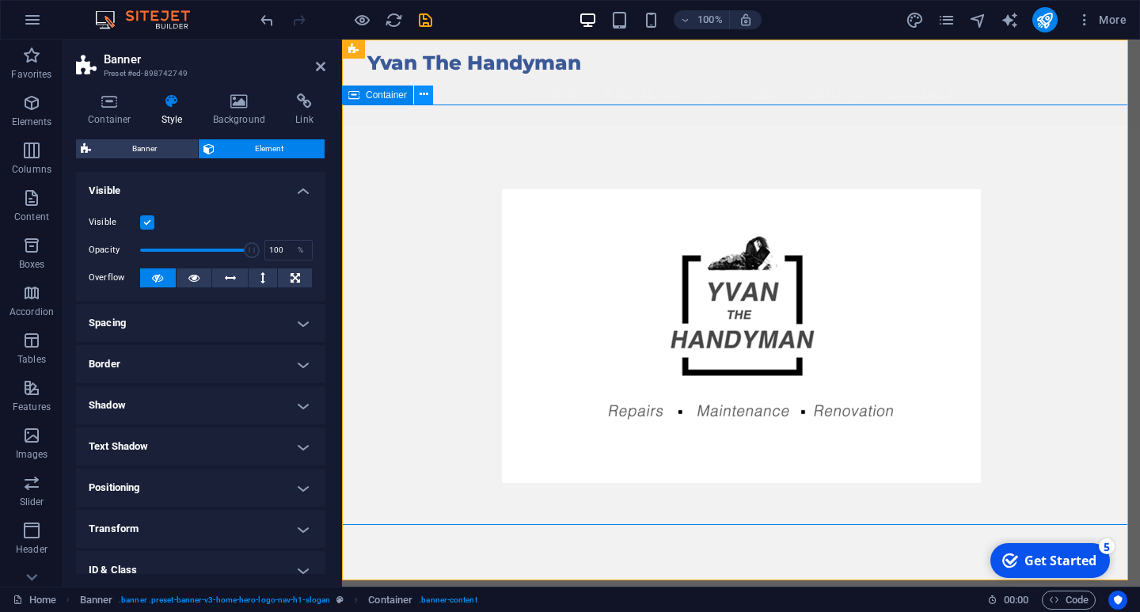
click at [428, 92] on icon at bounding box center [424, 94] width 9 height 17
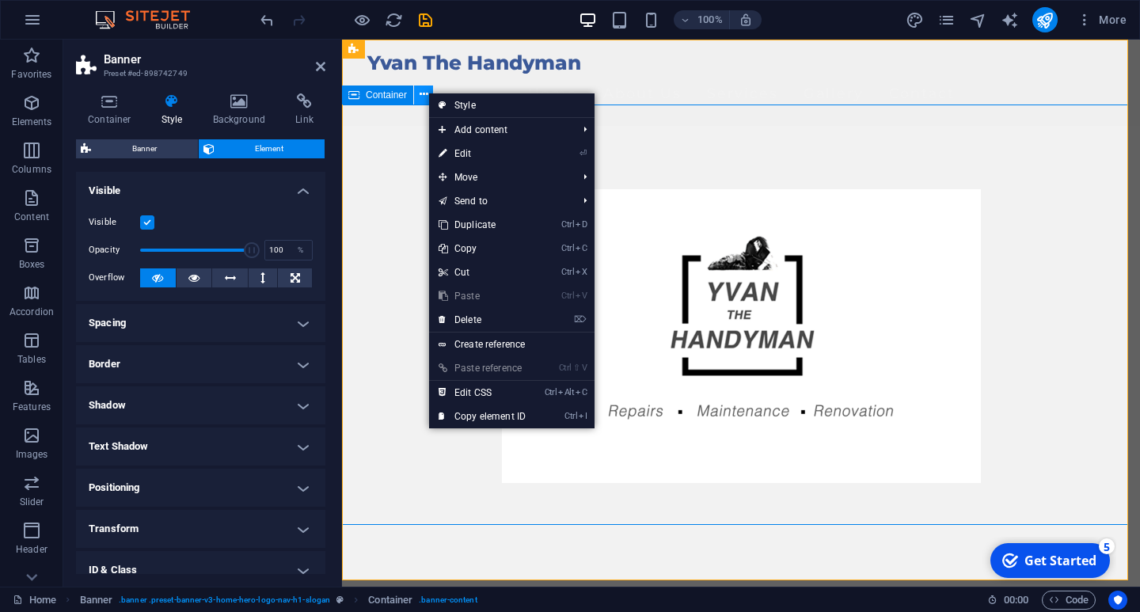
click at [420, 96] on icon at bounding box center [424, 94] width 9 height 17
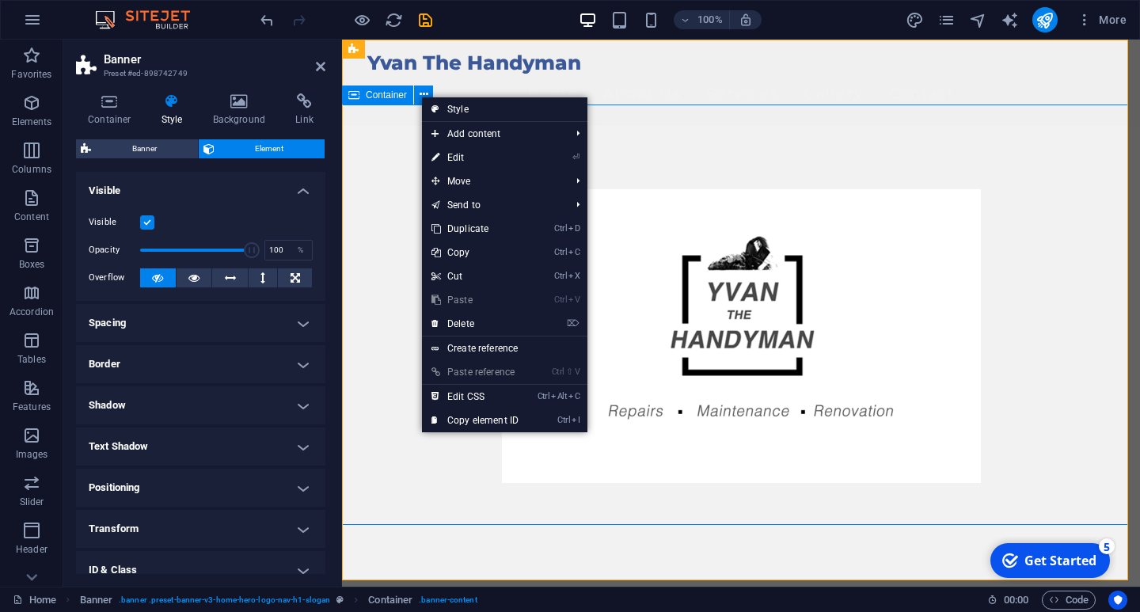
click at [393, 126] on div at bounding box center [741, 336] width 798 height 420
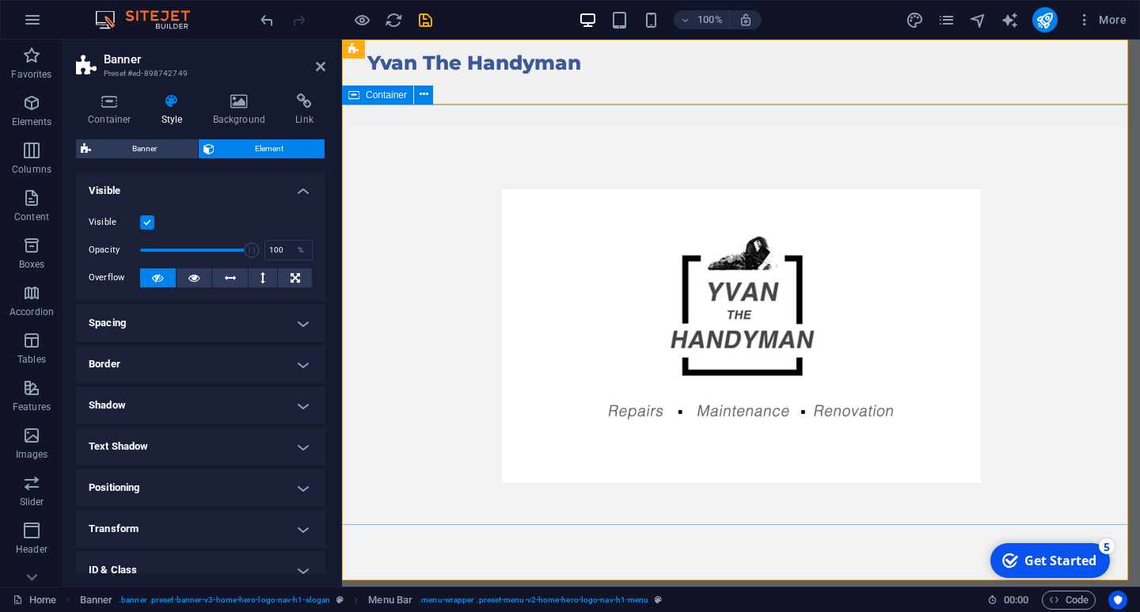
click at [378, 126] on div at bounding box center [741, 336] width 798 height 420
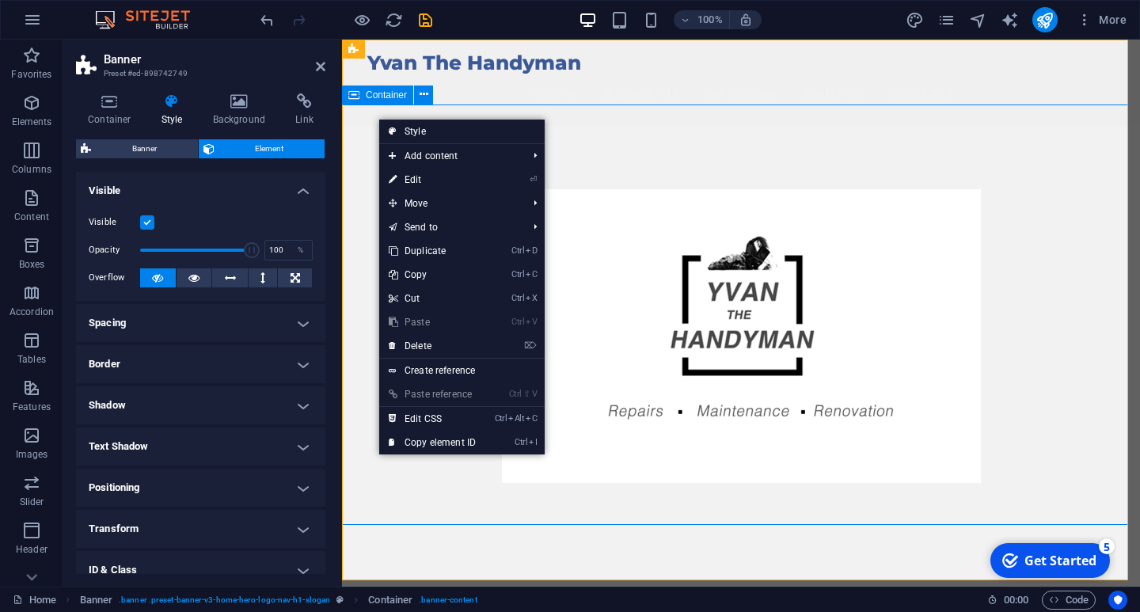
click at [356, 126] on div at bounding box center [741, 336] width 798 height 420
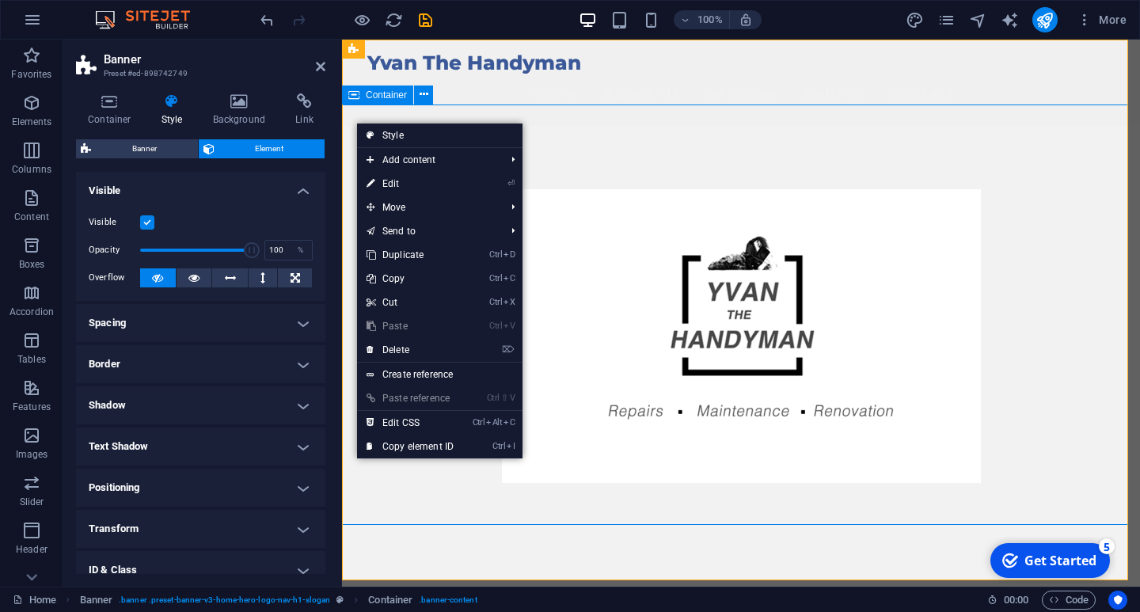
click at [351, 126] on div at bounding box center [741, 336] width 798 height 420
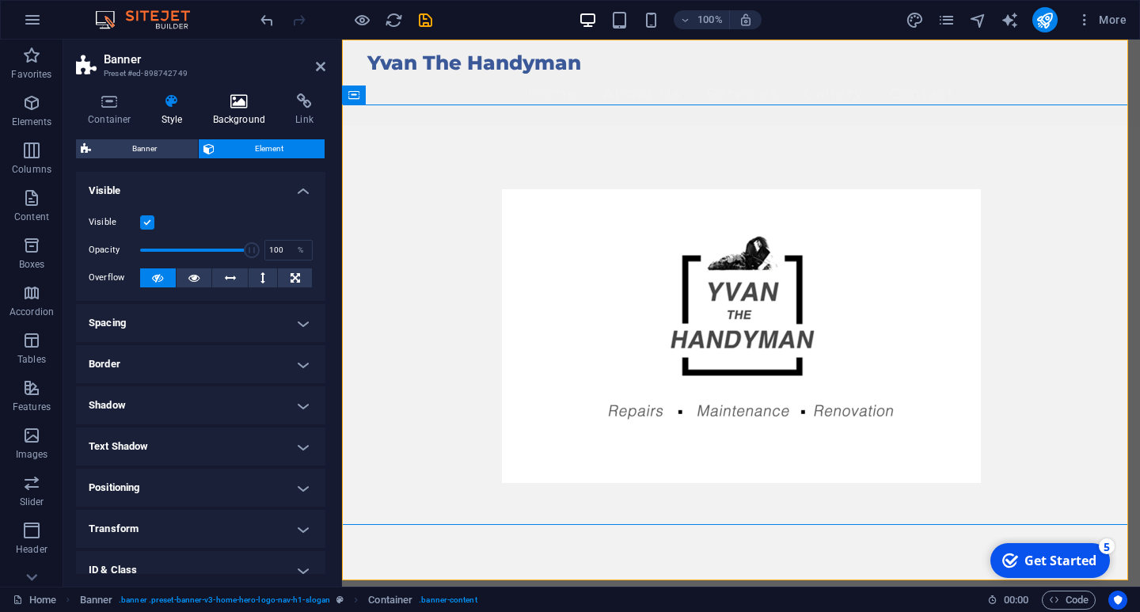
click at [245, 105] on icon at bounding box center [239, 101] width 77 height 16
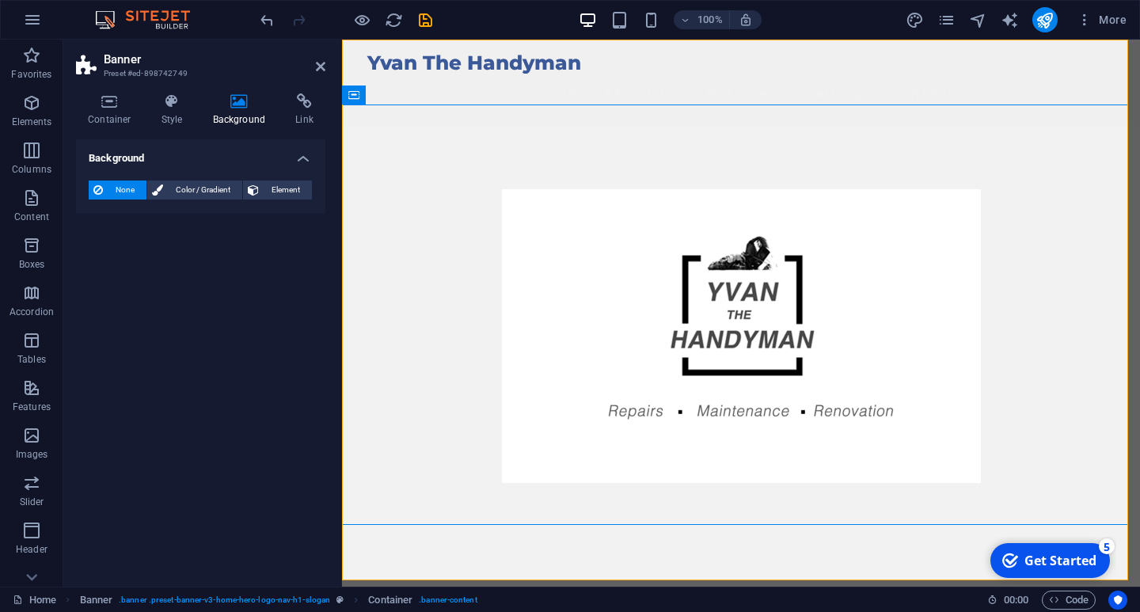
click at [116, 188] on span "None" at bounding box center [125, 190] width 34 height 19
click at [449, 51] on icon at bounding box center [451, 49] width 9 height 17
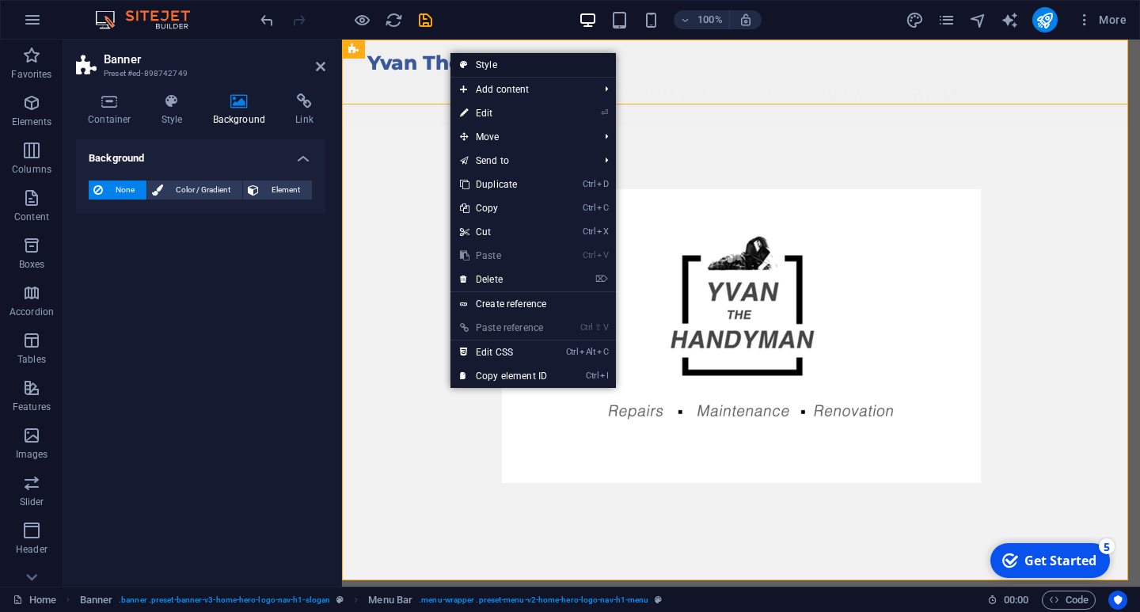
click at [496, 61] on link "Style" at bounding box center [532, 65] width 165 height 24
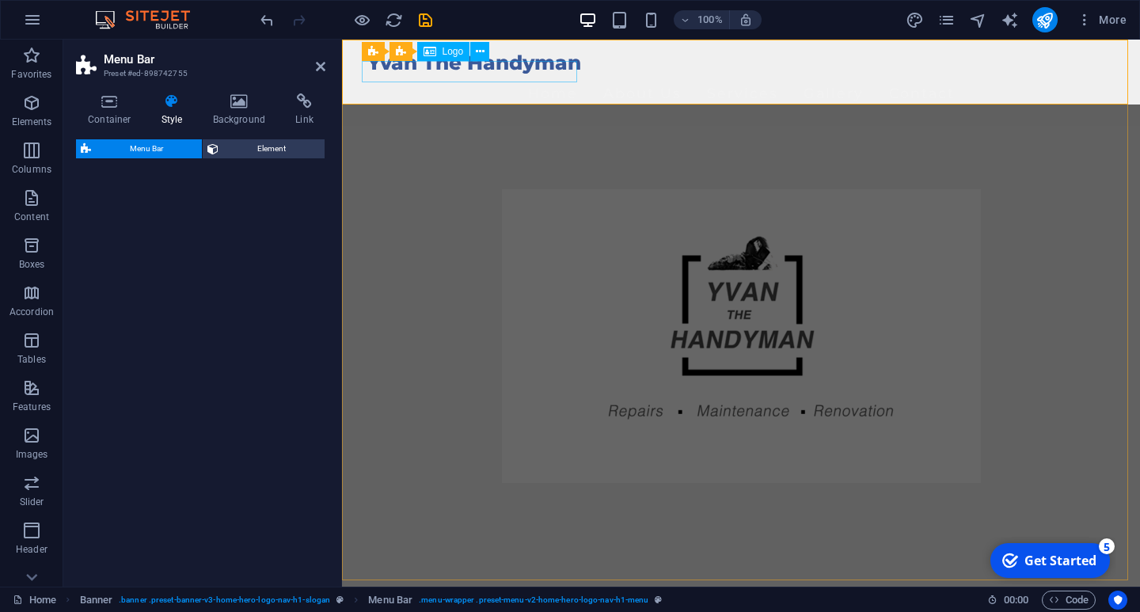
select select "rem"
select select "preset-menu-v2-home-hero-logo-nav-h1-menu"
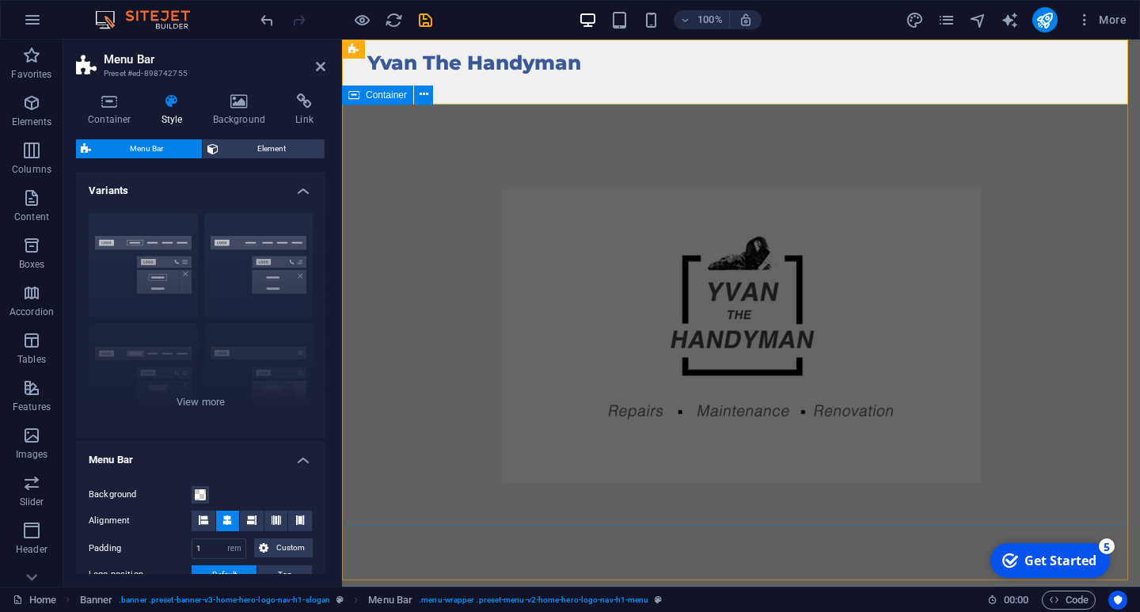
click at [400, 138] on div at bounding box center [741, 336] width 798 height 420
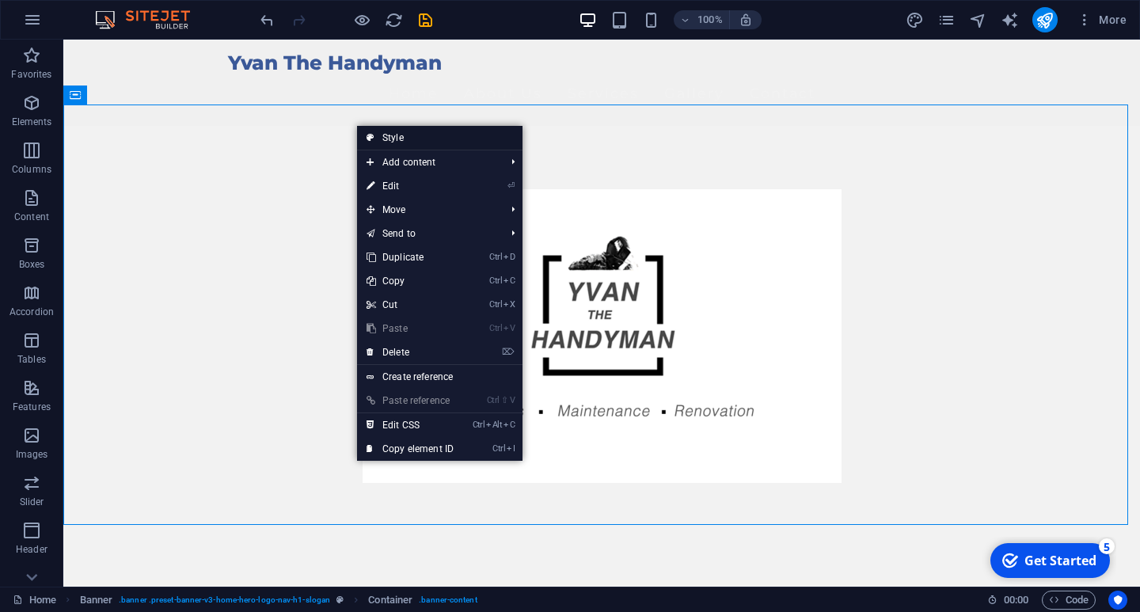
click at [394, 135] on link "Style" at bounding box center [439, 138] width 165 height 24
select select "preset-banner-v3-home-hero-logo-nav-h1-slogan"
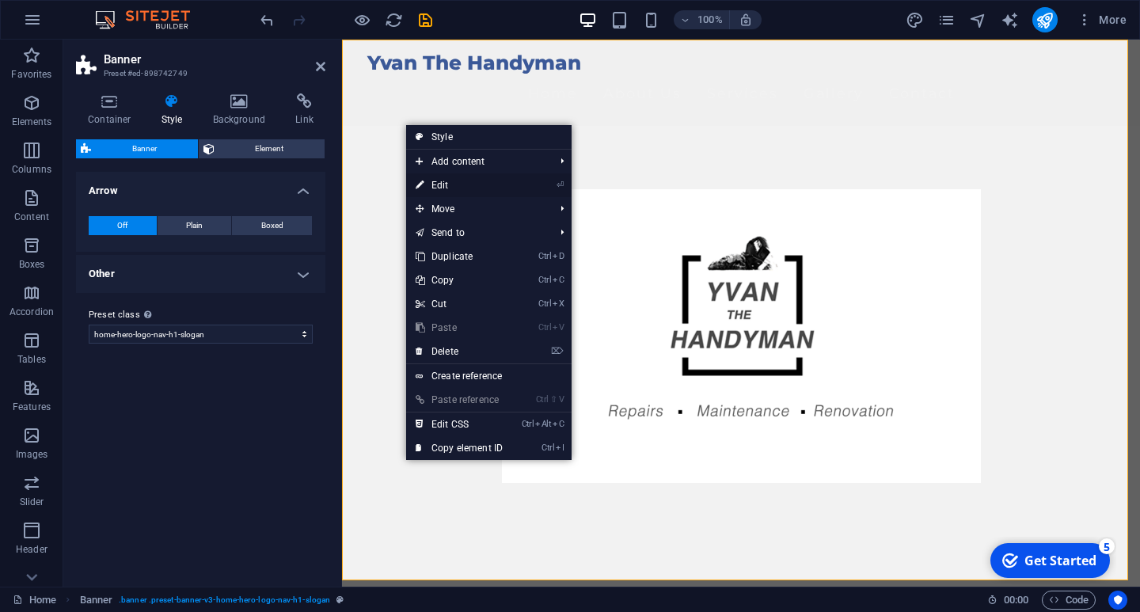
click at [442, 183] on link "⏎ Edit" at bounding box center [459, 185] width 106 height 24
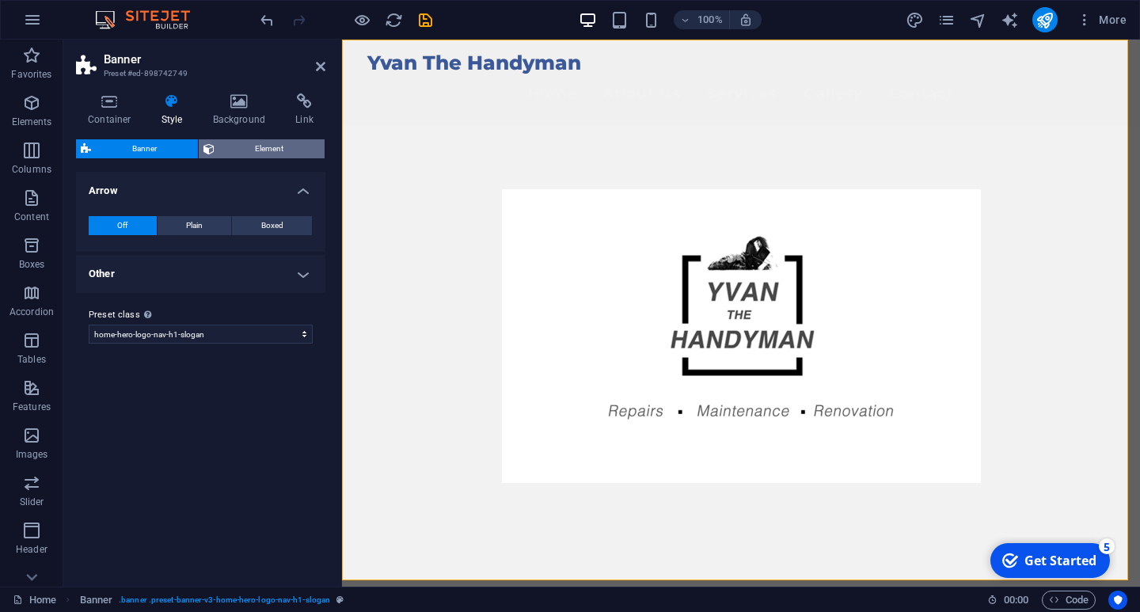
click at [245, 150] on span "Element" at bounding box center [269, 148] width 101 height 19
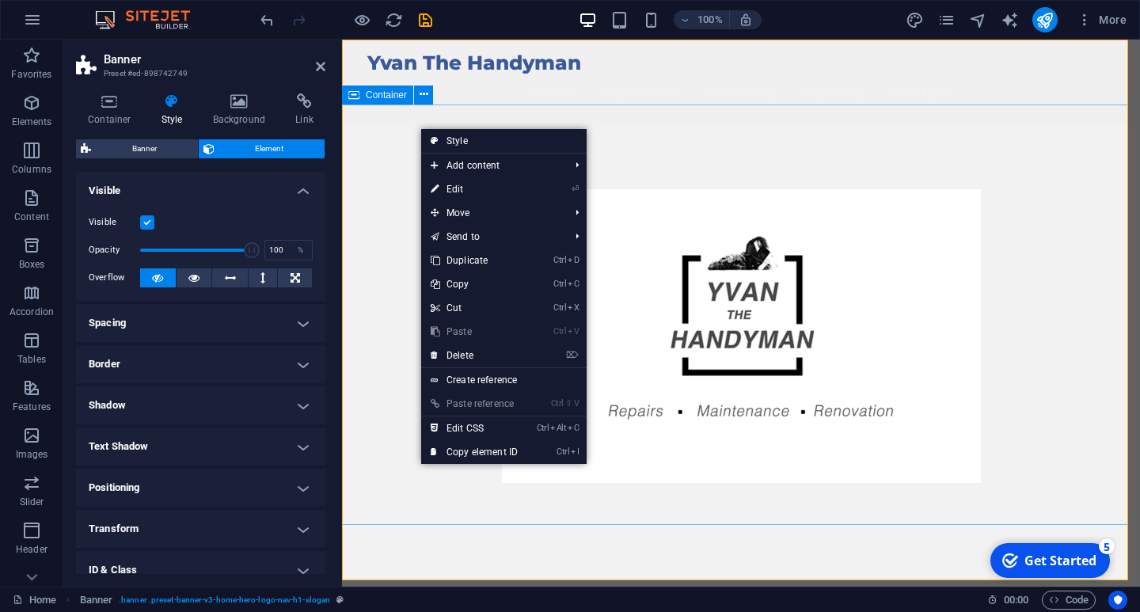
click at [403, 126] on div at bounding box center [741, 336] width 798 height 420
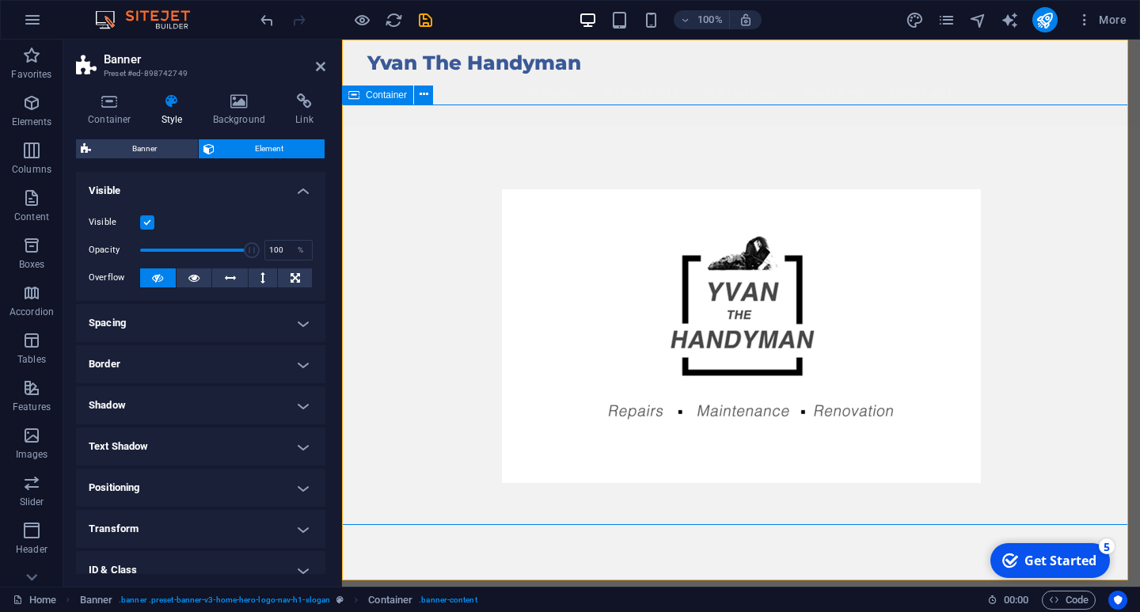
click at [401, 127] on div at bounding box center [741, 336] width 798 height 420
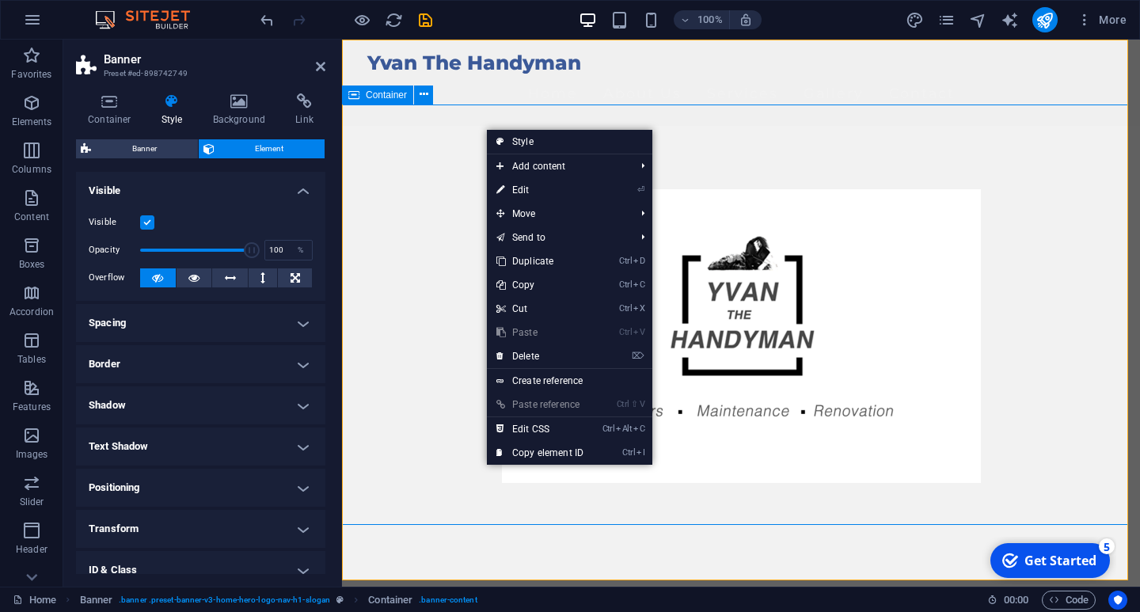
click at [376, 131] on div at bounding box center [741, 336] width 798 height 420
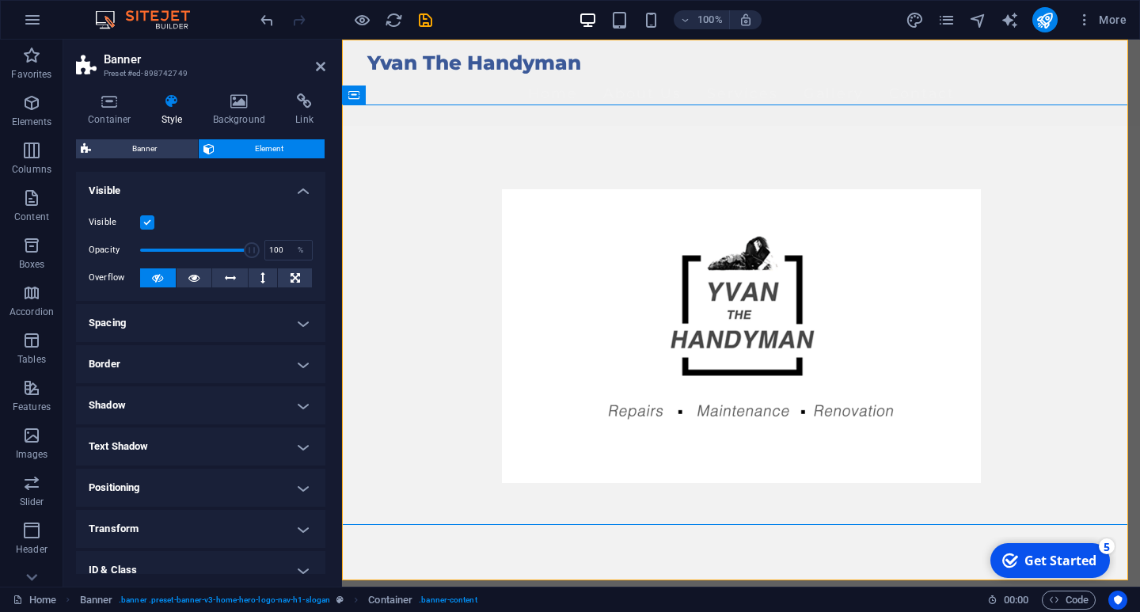
click at [145, 222] on label at bounding box center [147, 222] width 14 height 14
click at [0, 0] on input "Visible" at bounding box center [0, 0] width 0 height 0
click at [146, 221] on label at bounding box center [147, 222] width 14 height 14
click at [0, 0] on input "Visible" at bounding box center [0, 0] width 0 height 0
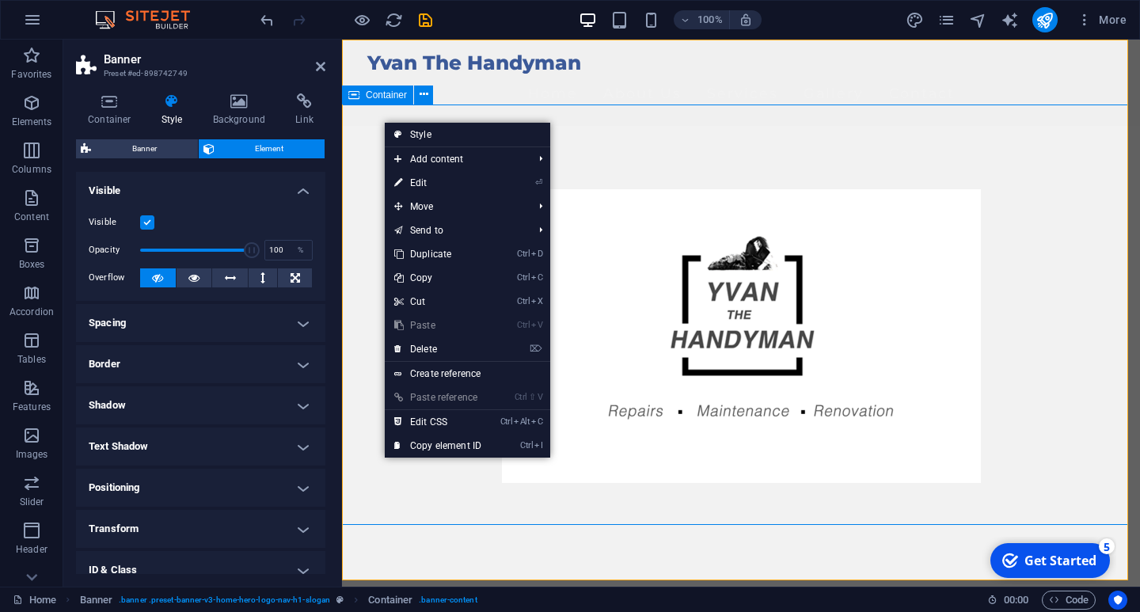
click at [365, 126] on div at bounding box center [741, 336] width 798 height 420
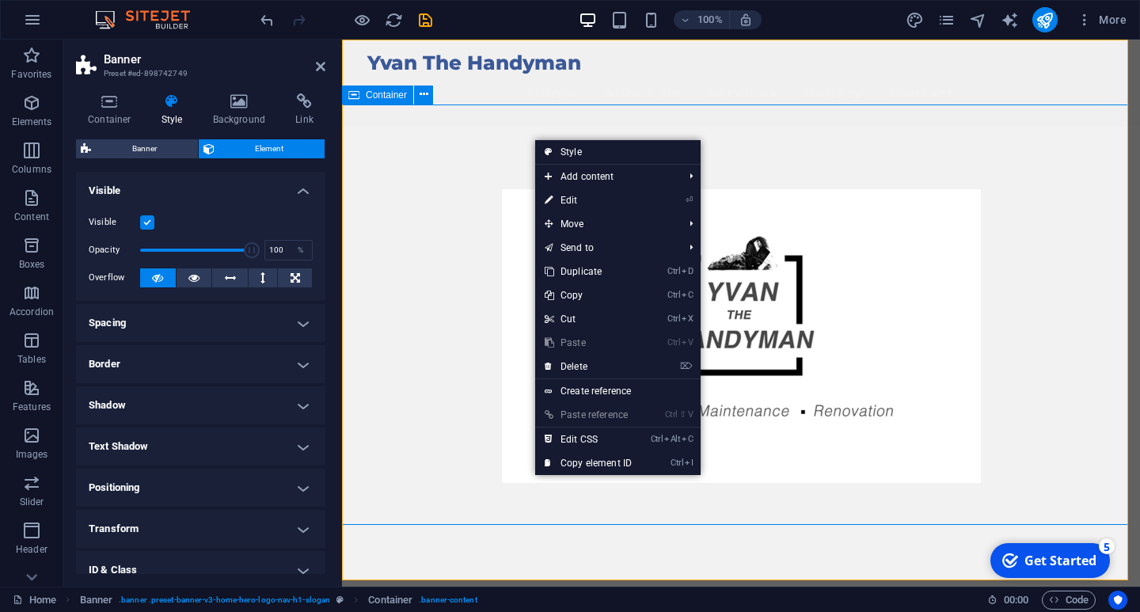
click at [458, 133] on div at bounding box center [741, 336] width 798 height 420
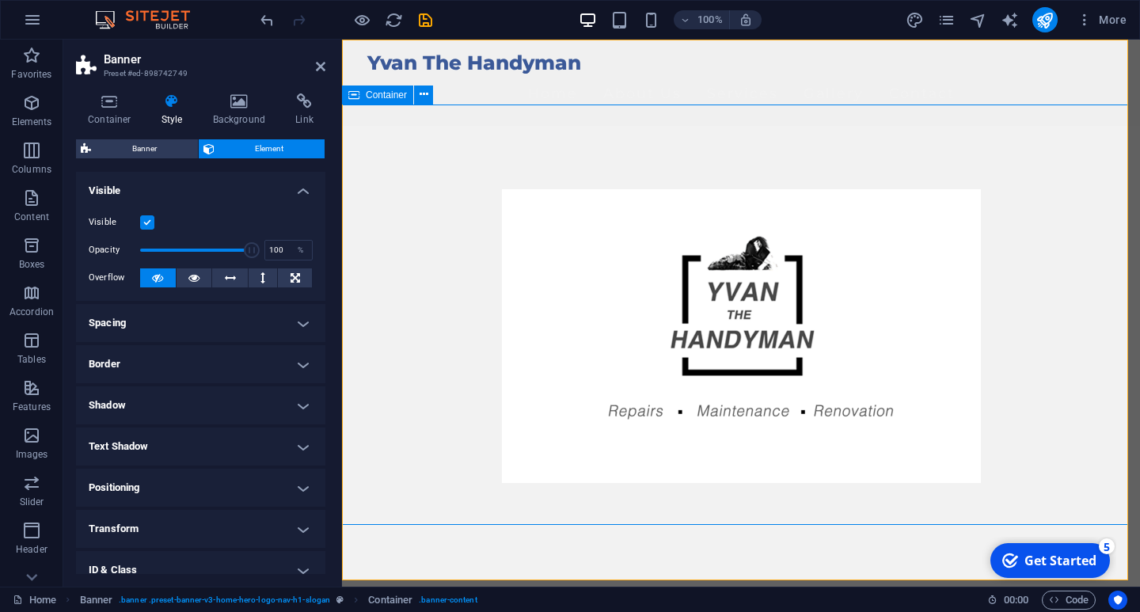
click at [362, 96] on div "Container" at bounding box center [377, 95] width 71 height 19
click at [421, 95] on icon at bounding box center [424, 94] width 9 height 17
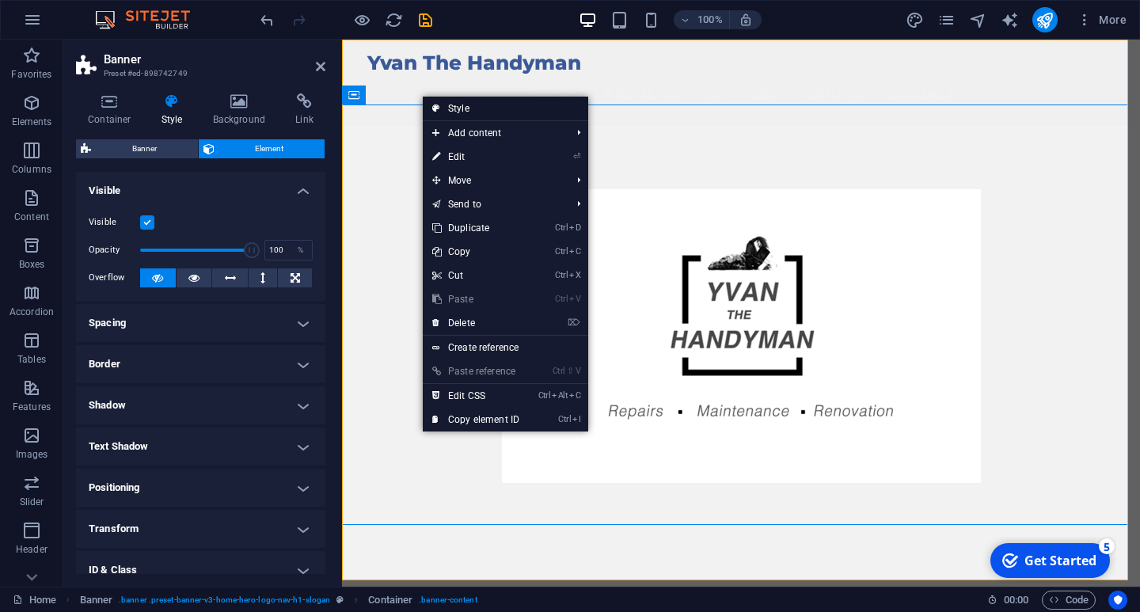
click at [460, 104] on link "Style" at bounding box center [505, 109] width 165 height 24
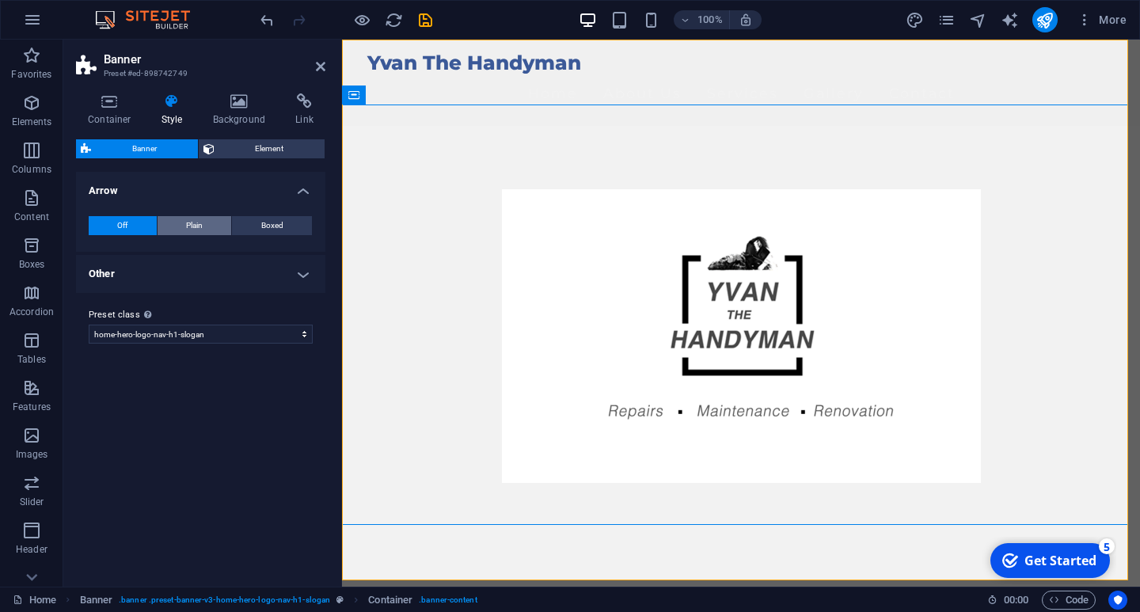
click at [176, 227] on button "Plain" at bounding box center [195, 225] width 74 height 19
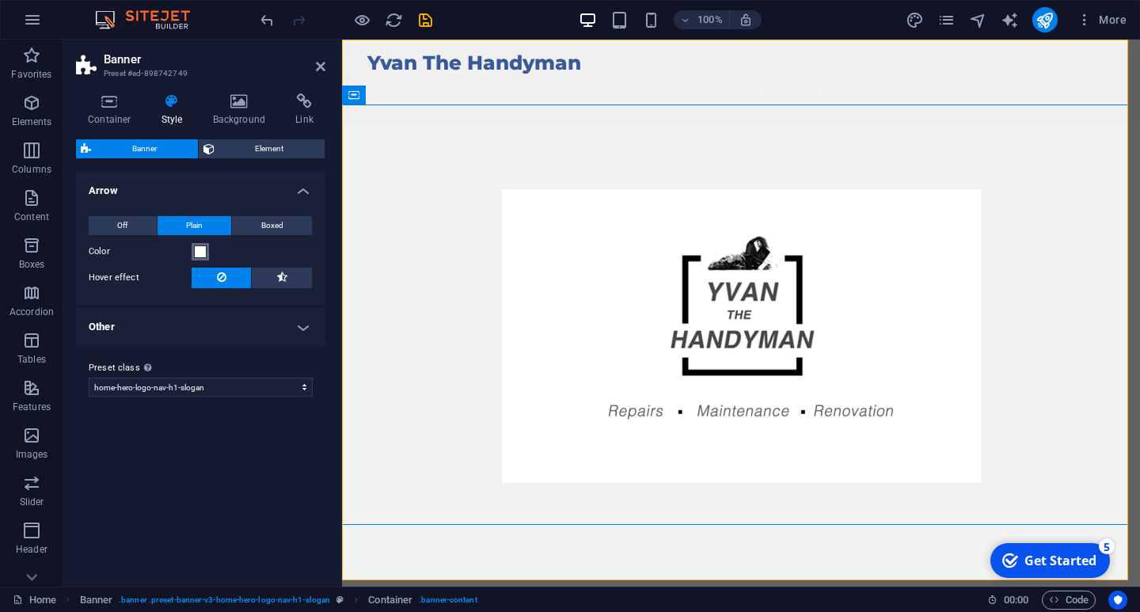
click at [203, 249] on span at bounding box center [200, 251] width 13 height 13
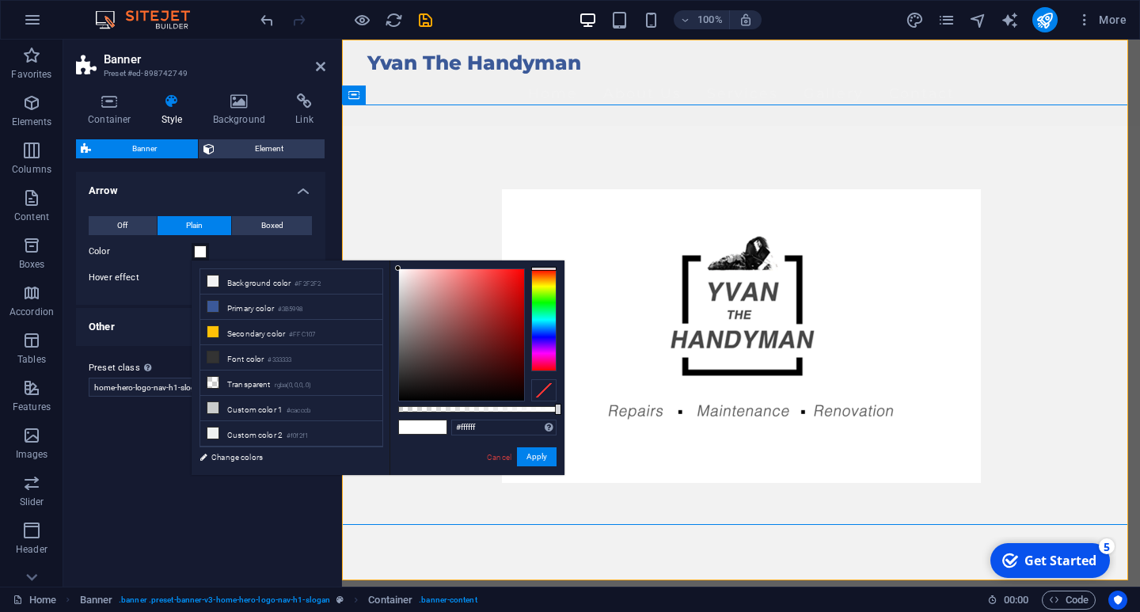
drag, startPoint x: 402, startPoint y: 272, endPoint x: 386, endPoint y: 258, distance: 20.8
click at [386, 258] on body "Yvan The Handyman Home Favorites Elements Columns Content Boxes Accordion Table…" at bounding box center [570, 306] width 1140 height 612
click at [532, 459] on button "Apply" at bounding box center [537, 456] width 40 height 19
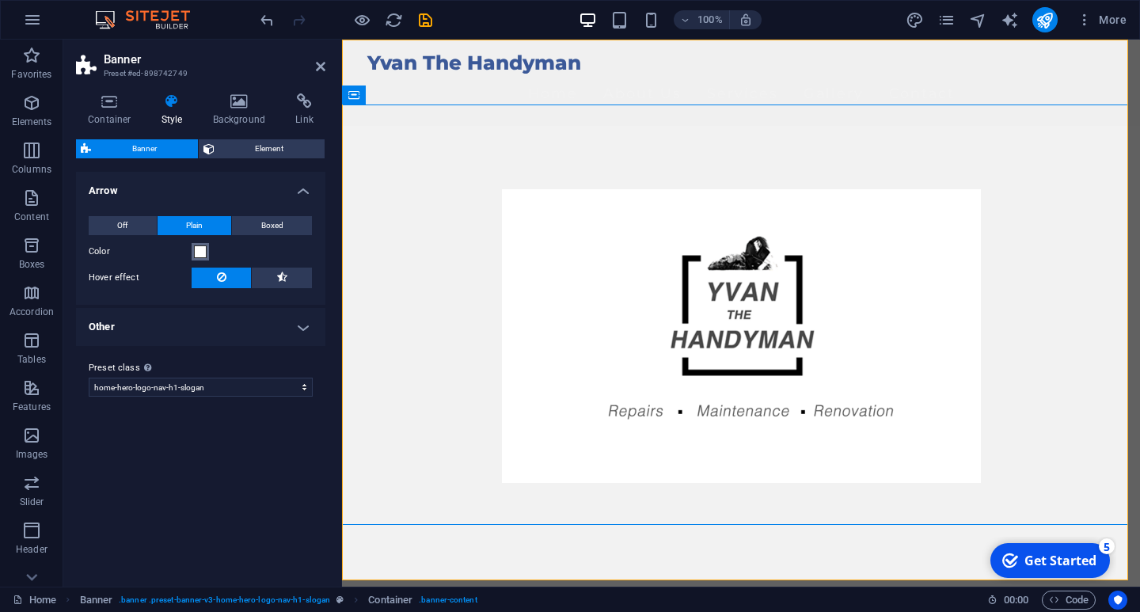
click at [203, 251] on span at bounding box center [200, 251] width 13 height 13
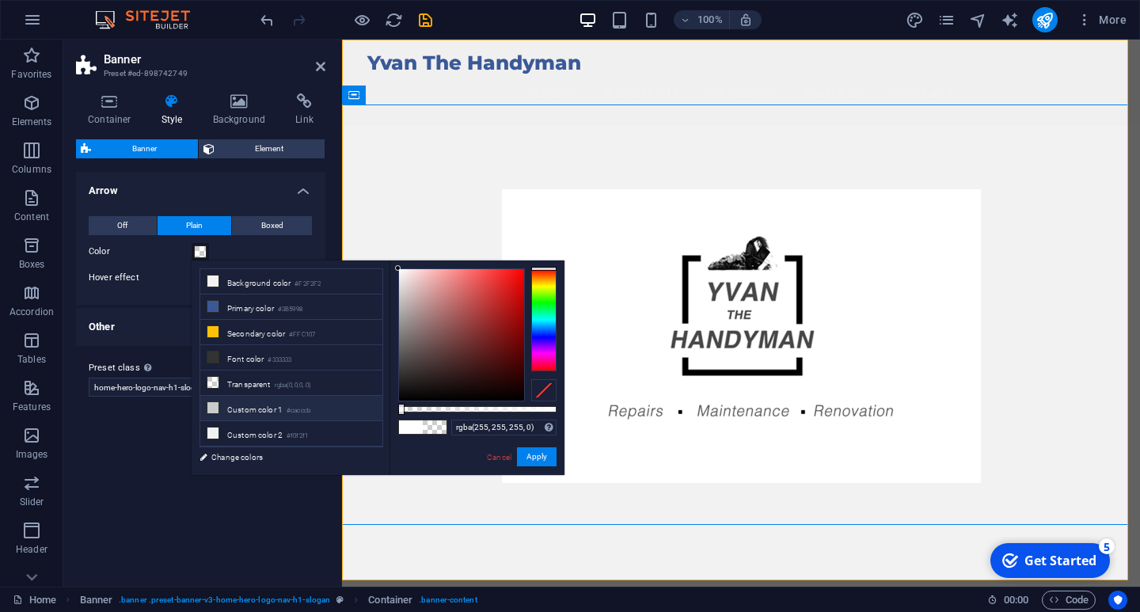
drag, startPoint x: 558, startPoint y: 409, endPoint x: 369, endPoint y: 411, distance: 189.2
click at [369, 411] on div "less Background color #F2F2F2 Primary color #3B5998 Secondary color #FFC107 Fon…" at bounding box center [378, 367] width 373 height 215
click at [542, 453] on button "Apply" at bounding box center [537, 456] width 40 height 19
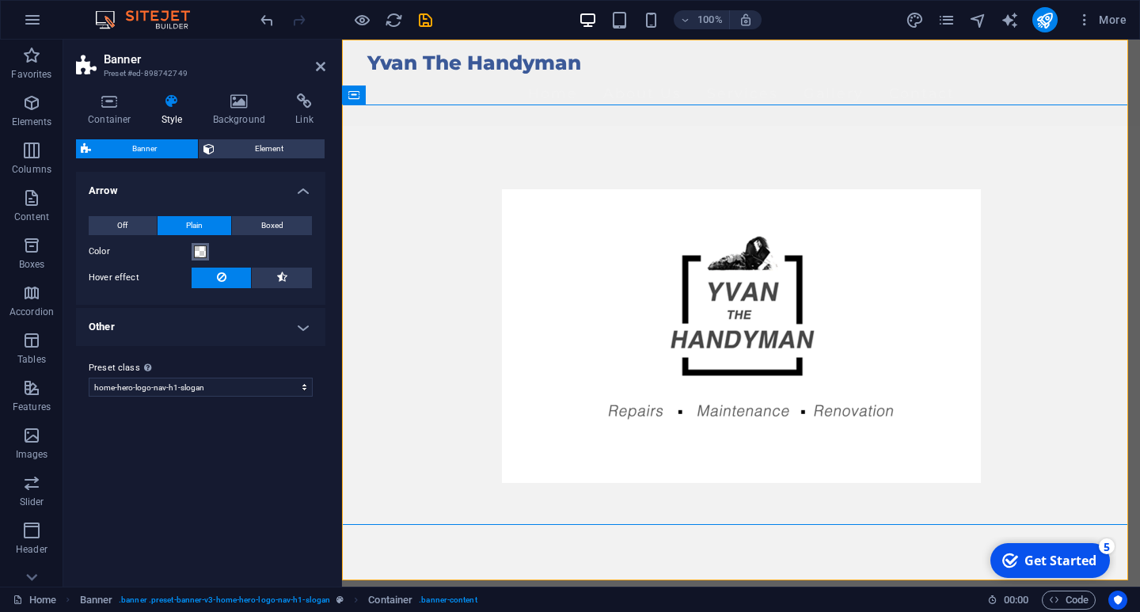
click at [198, 253] on span at bounding box center [200, 251] width 13 height 13
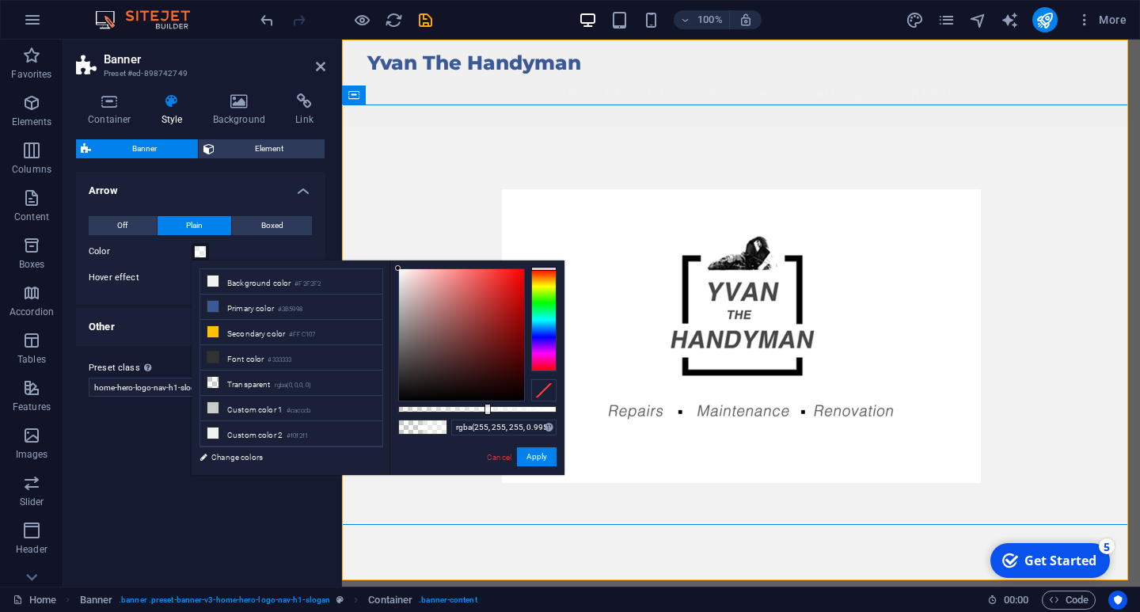
type input "#ffffff"
drag, startPoint x: 410, startPoint y: 408, endPoint x: 564, endPoint y: 419, distance: 154.0
click at [564, 419] on div "#ffffff Supported formats #0852ed rgb(8, 82, 237) rgba(8, 82, 237, 90%) hsv(221…" at bounding box center [477, 482] width 175 height 444
click at [542, 458] on button "Apply" at bounding box center [537, 456] width 40 height 19
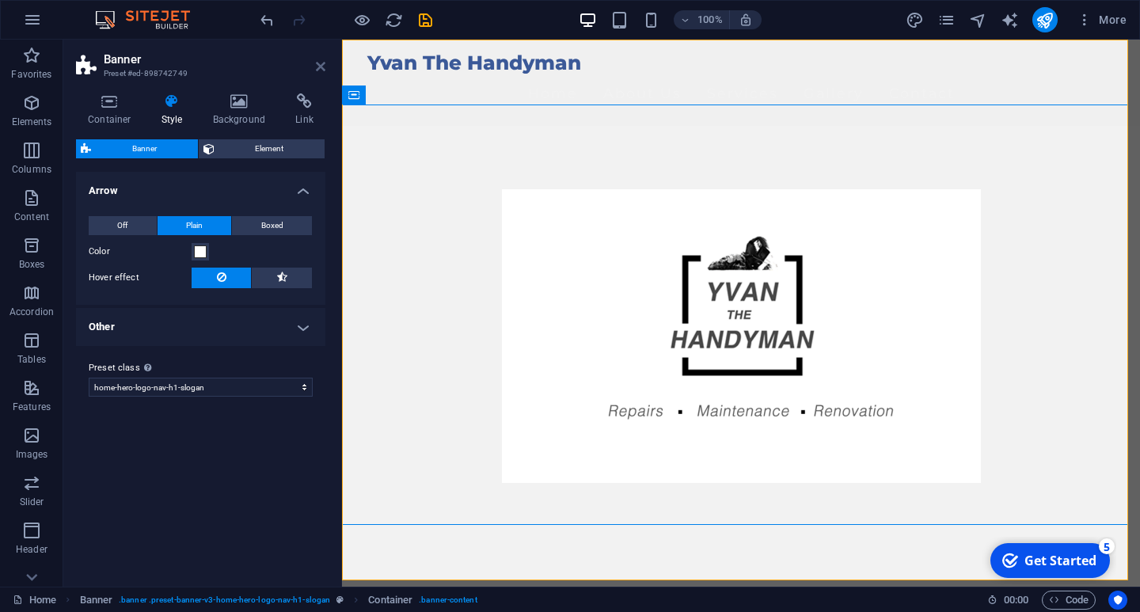
click at [321, 64] on icon at bounding box center [321, 66] width 10 height 13
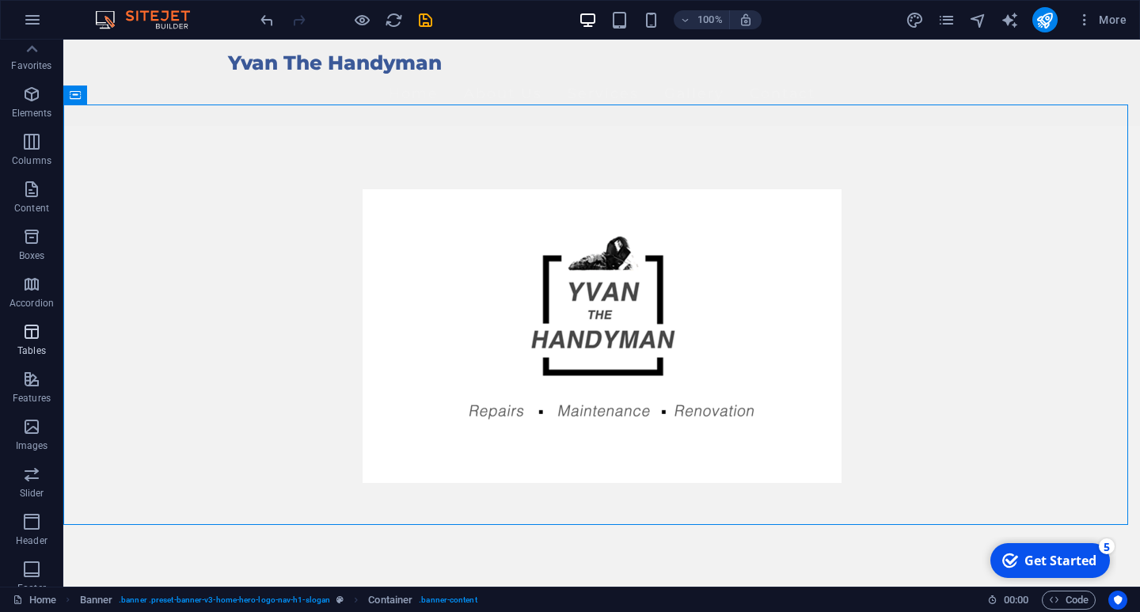
scroll to position [7, 0]
click at [914, 18] on icon "design" at bounding box center [915, 20] width 18 height 18
select select "px"
select select "200"
select select "px"
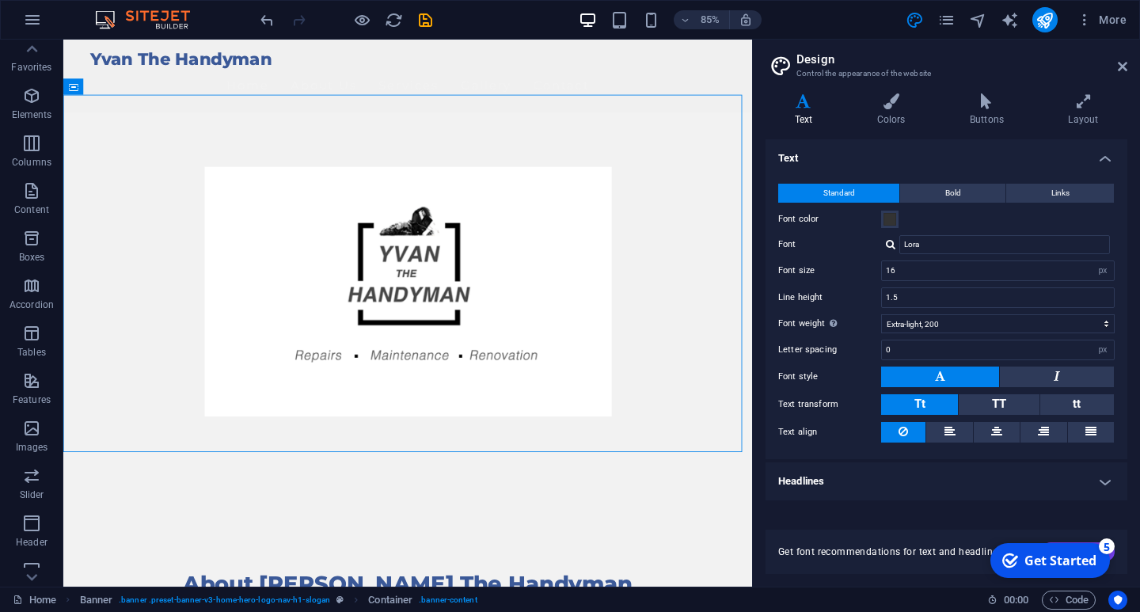
click at [900, 92] on div "Variants Text Colors Buttons Layout Text Standard Bold Links Font color Font [P…" at bounding box center [946, 334] width 387 height 506
click at [889, 108] on icon at bounding box center [891, 101] width 86 height 16
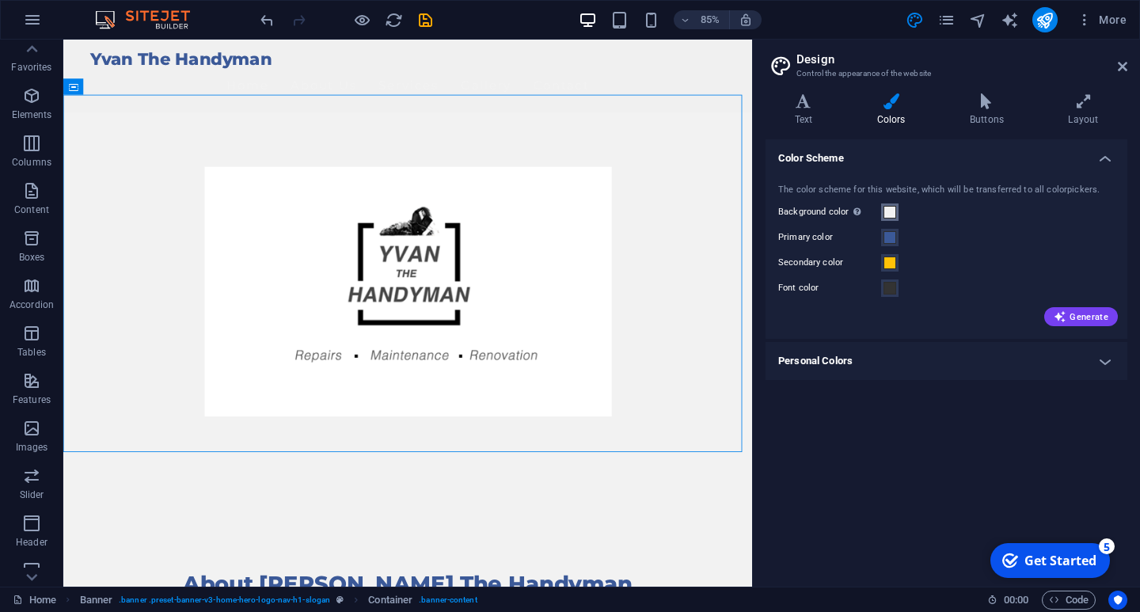
click at [888, 211] on span at bounding box center [890, 212] width 13 height 13
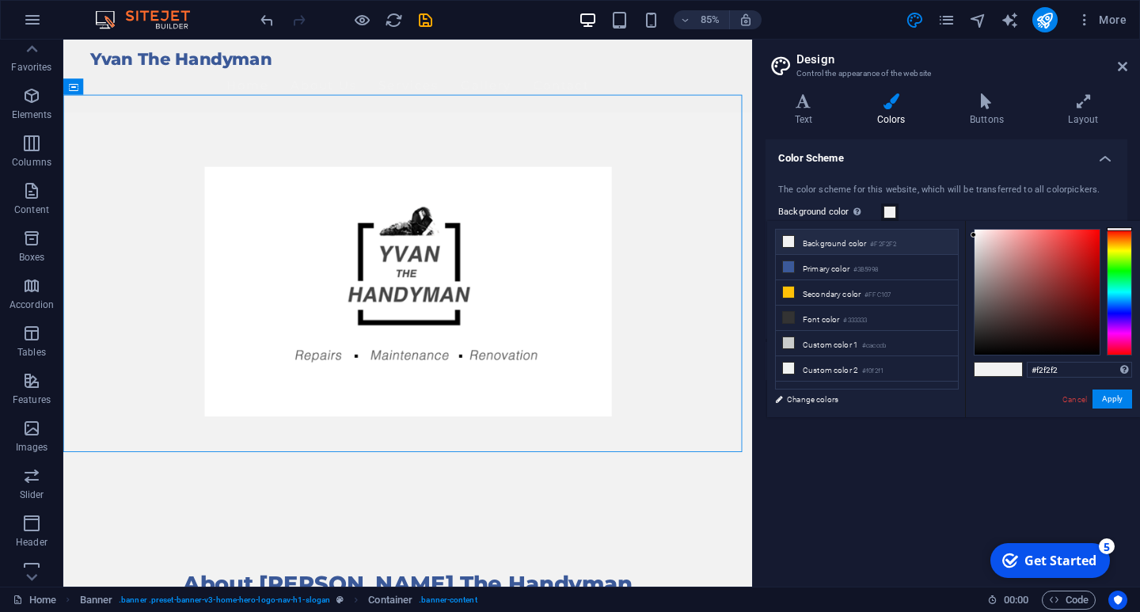
click at [906, 241] on li "Background color #F2F2F2" at bounding box center [867, 242] width 182 height 25
click at [673, 270] on figure at bounding box center [468, 336] width 747 height 294
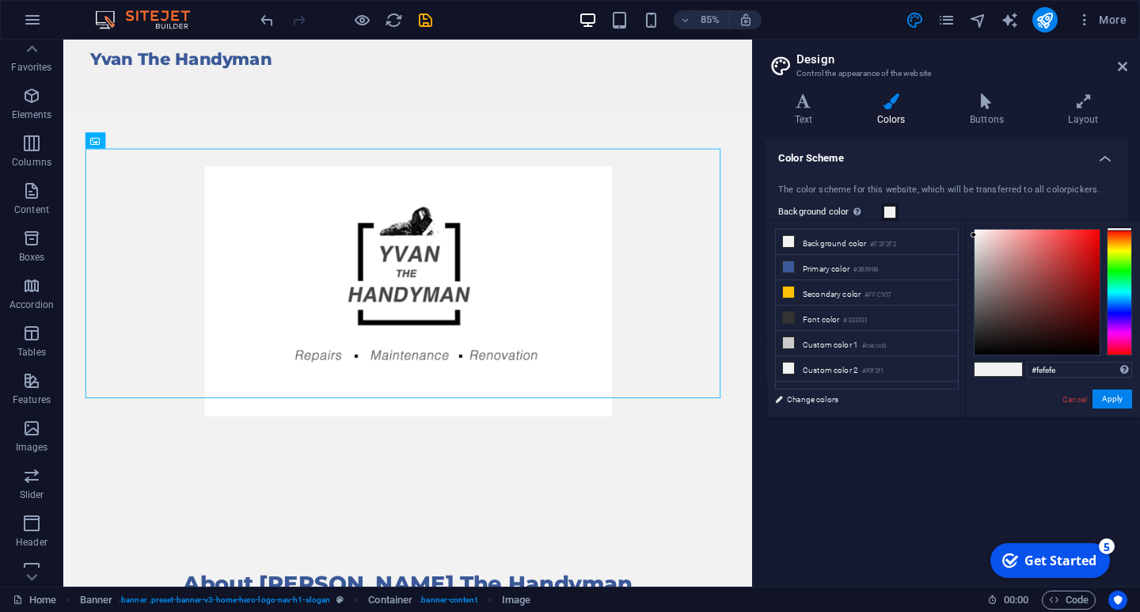
type input "#ffffff"
drag, startPoint x: 972, startPoint y: 232, endPoint x: 971, endPoint y: 203, distance: 29.3
click at [972, 203] on body "Yvan The Handyman Home Favorites Elements Columns Content Boxes Accordion Table…" at bounding box center [570, 306] width 1140 height 612
click at [1104, 396] on button "Apply" at bounding box center [1113, 399] width 40 height 19
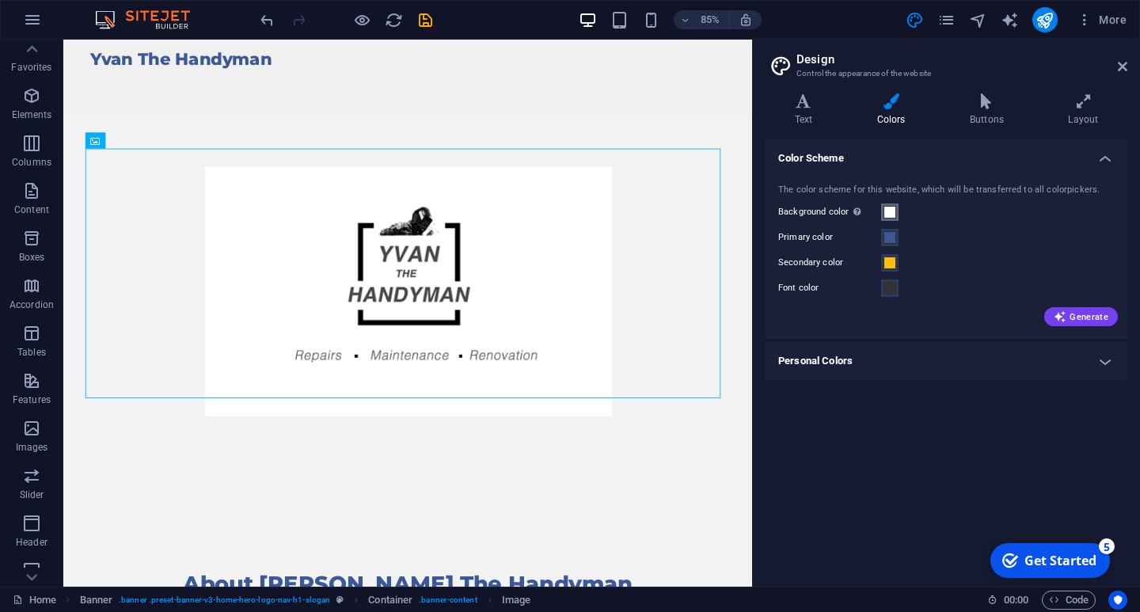
click at [890, 207] on span at bounding box center [890, 212] width 13 height 13
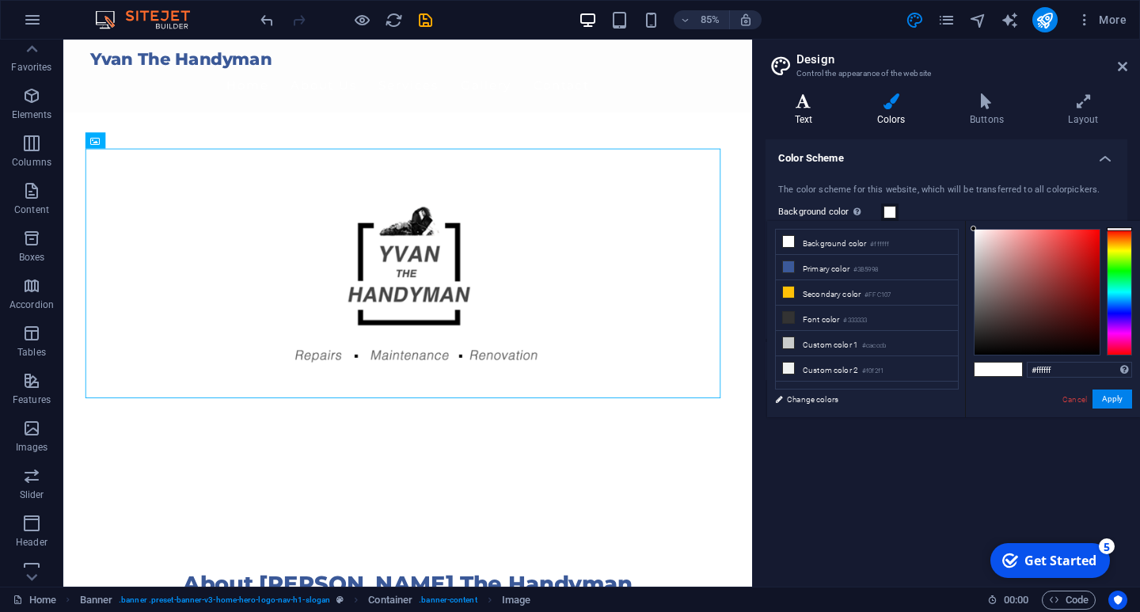
click at [800, 98] on icon at bounding box center [804, 101] width 76 height 16
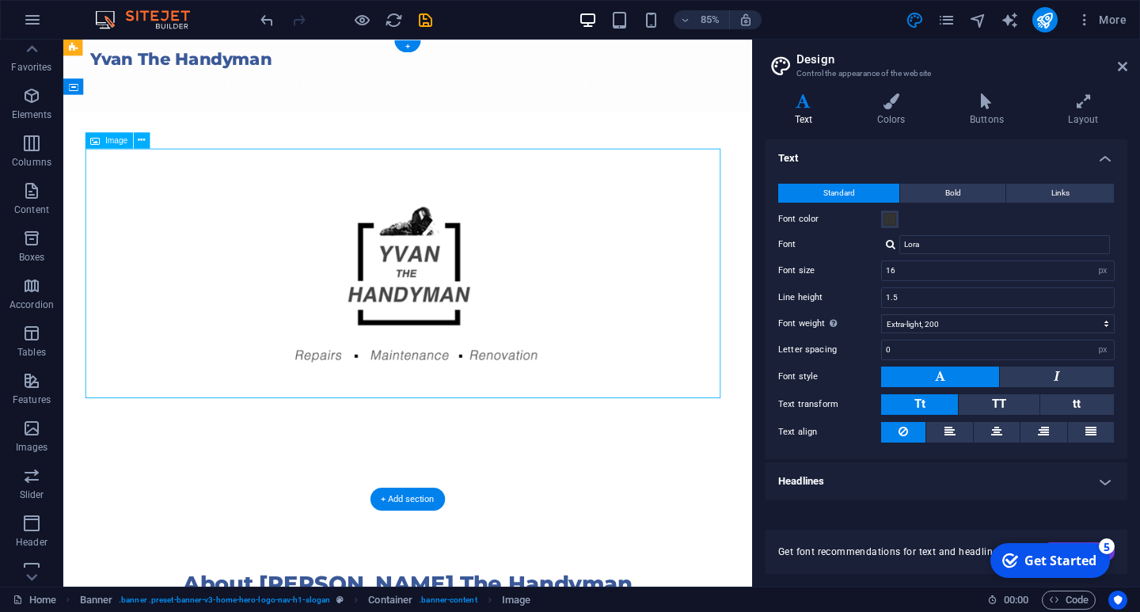
drag, startPoint x: 567, startPoint y: 273, endPoint x: 576, endPoint y: 245, distance: 29.8
click at [576, 245] on figure at bounding box center [468, 336] width 747 height 294
drag, startPoint x: 568, startPoint y: 260, endPoint x: 564, endPoint y: 157, distance: 103.0
click at [567, 154] on div at bounding box center [468, 336] width 811 height 420
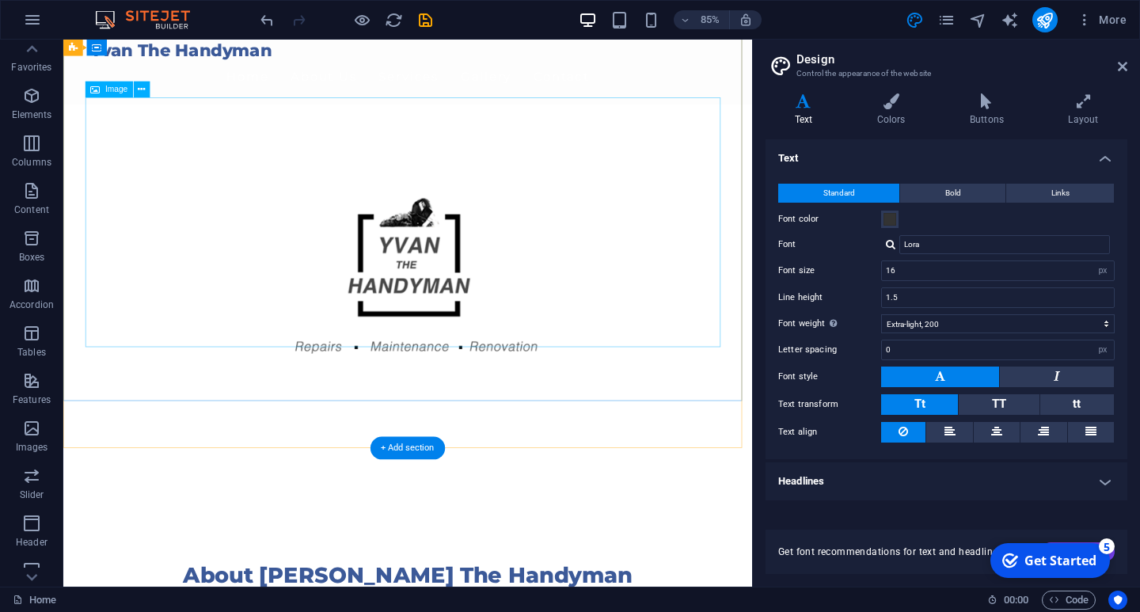
scroll to position [0, 0]
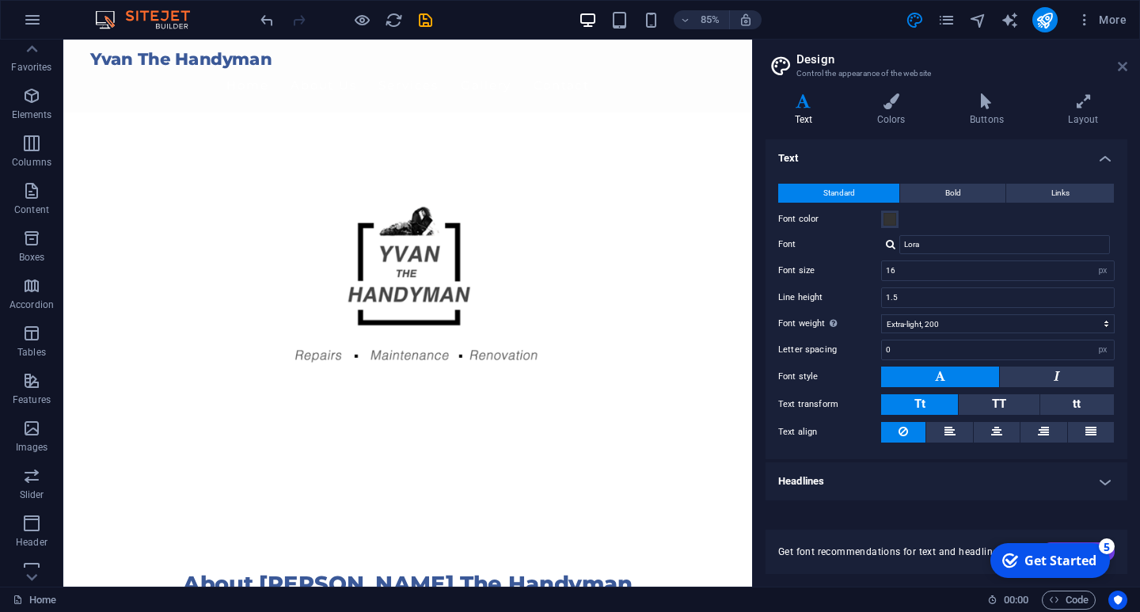
drag, startPoint x: 1122, startPoint y: 66, endPoint x: 1058, endPoint y: 26, distance: 75.4
click at [1122, 66] on icon at bounding box center [1123, 66] width 10 height 13
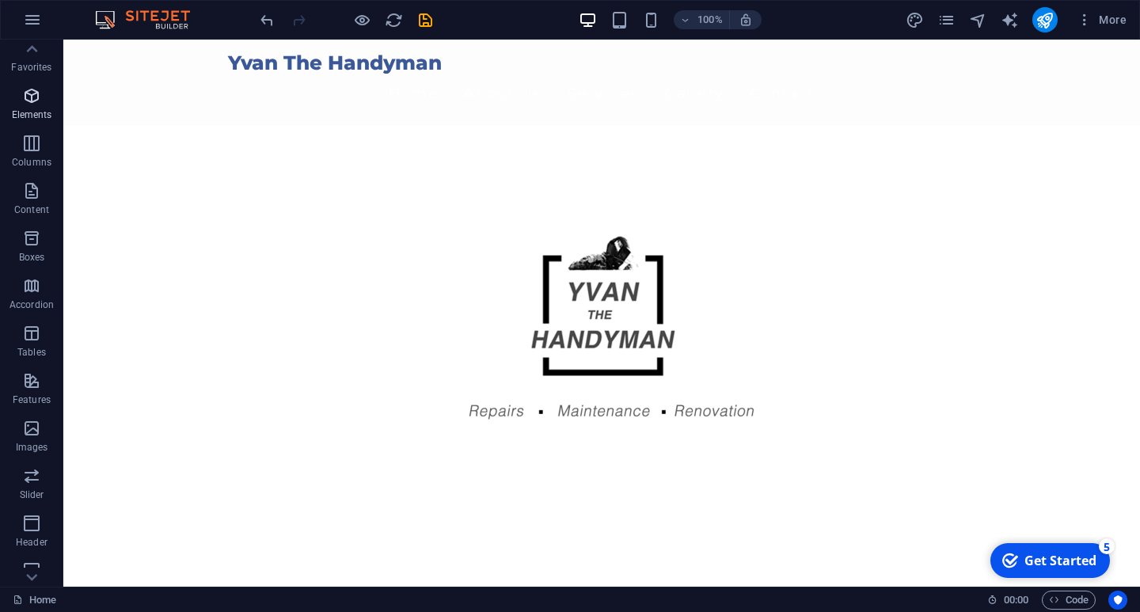
click at [31, 103] on icon "button" at bounding box center [31, 95] width 19 height 19
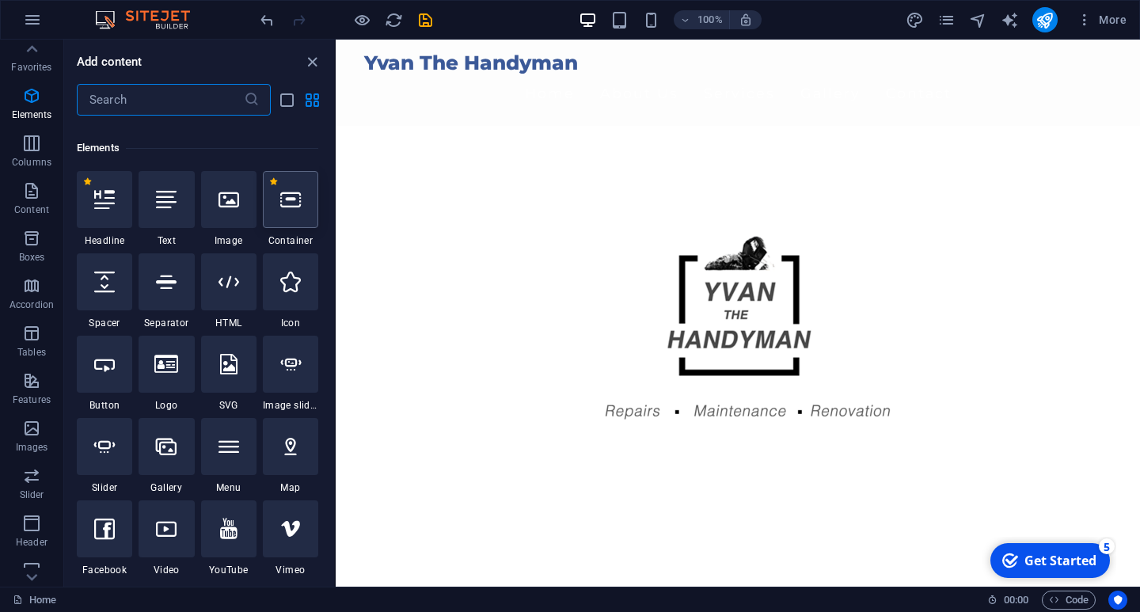
scroll to position [169, 0]
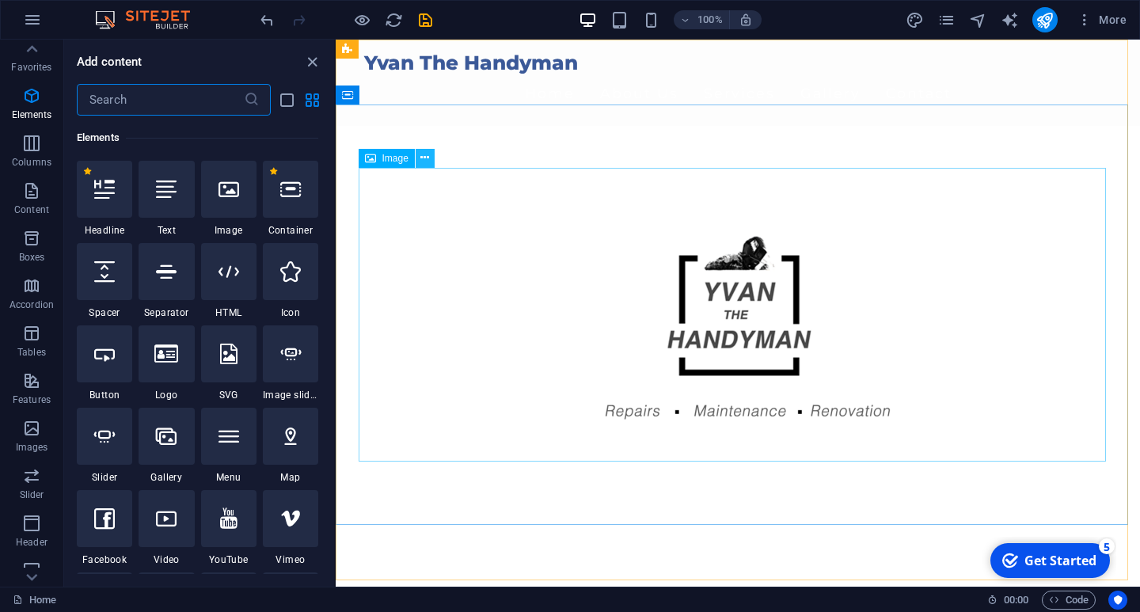
click at [423, 158] on icon at bounding box center [424, 158] width 9 height 17
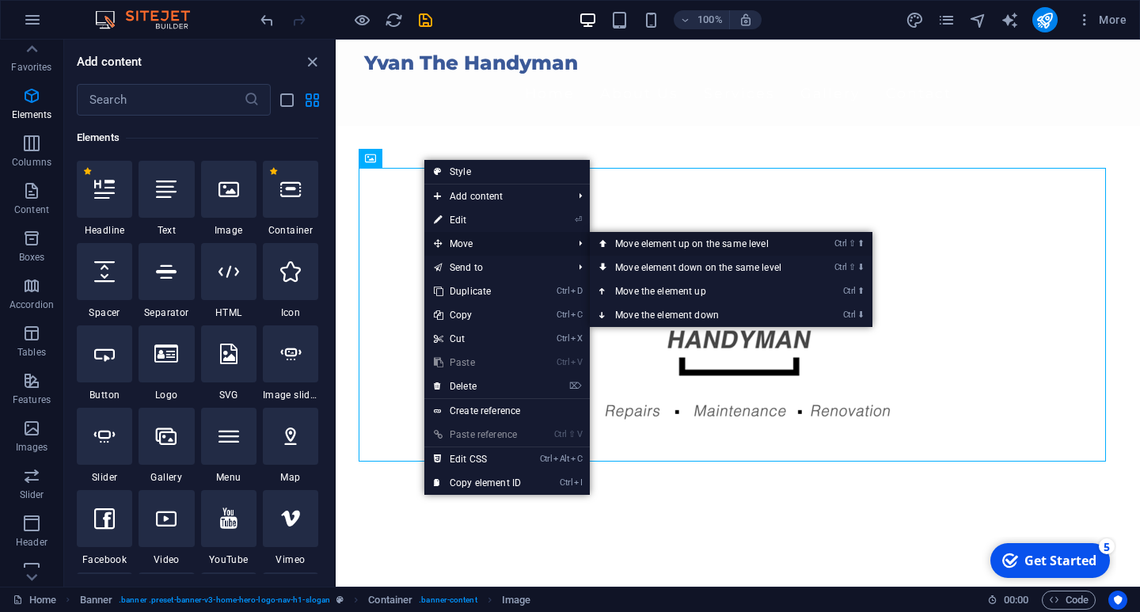
click at [654, 241] on link "Ctrl ⇧ ⬆ Move element up on the same level" at bounding box center [701, 244] width 223 height 24
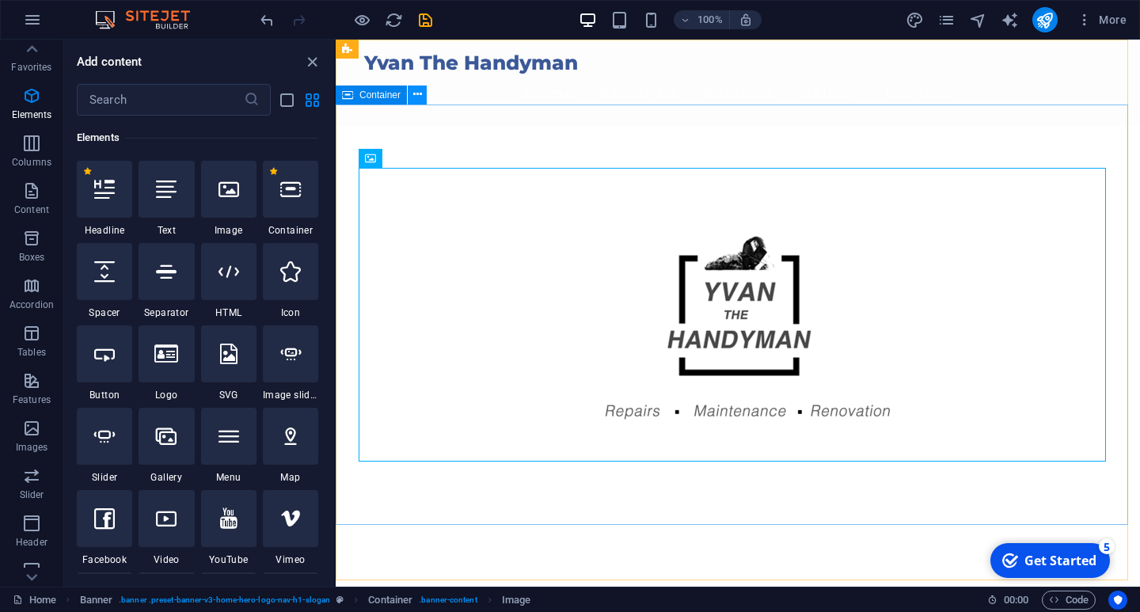
click at [417, 97] on icon at bounding box center [417, 94] width 9 height 17
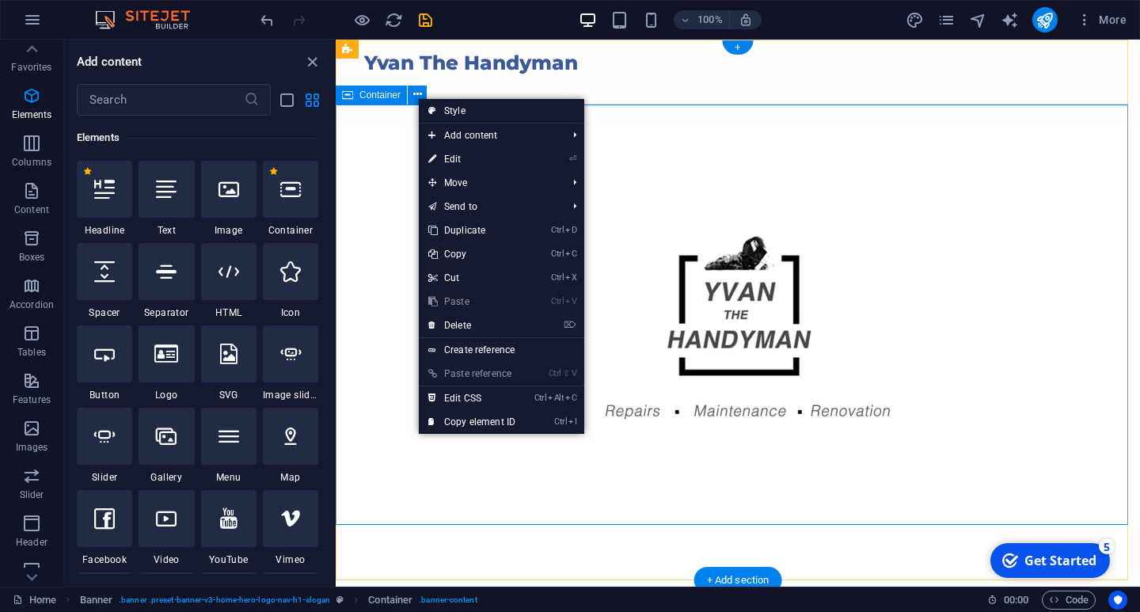
click at [378, 127] on div at bounding box center [738, 336] width 804 height 420
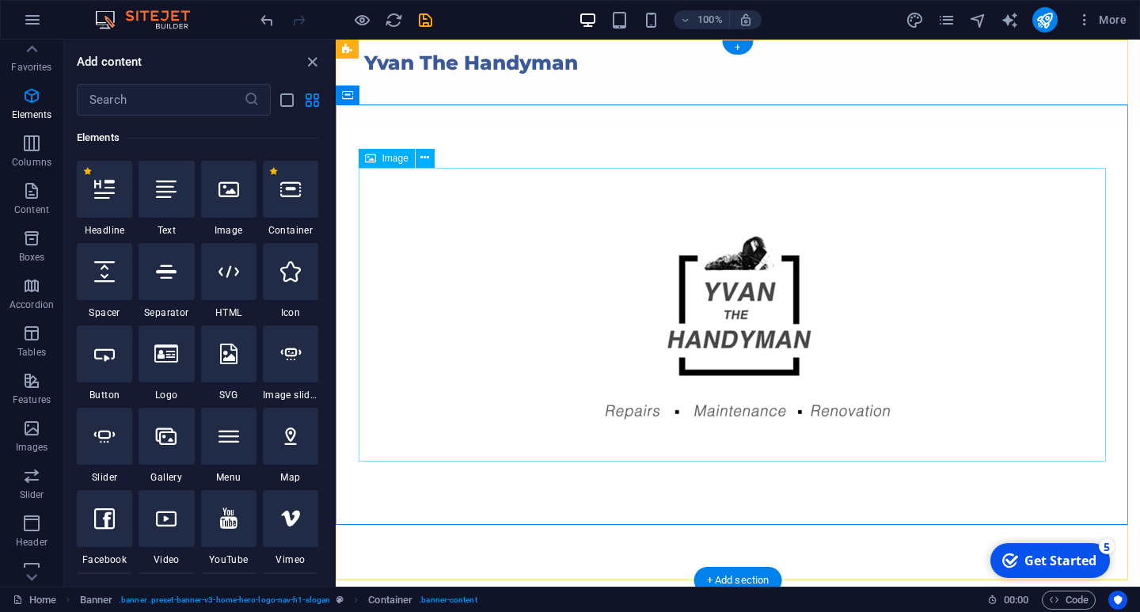
click at [411, 259] on figure at bounding box center [737, 336] width 747 height 294
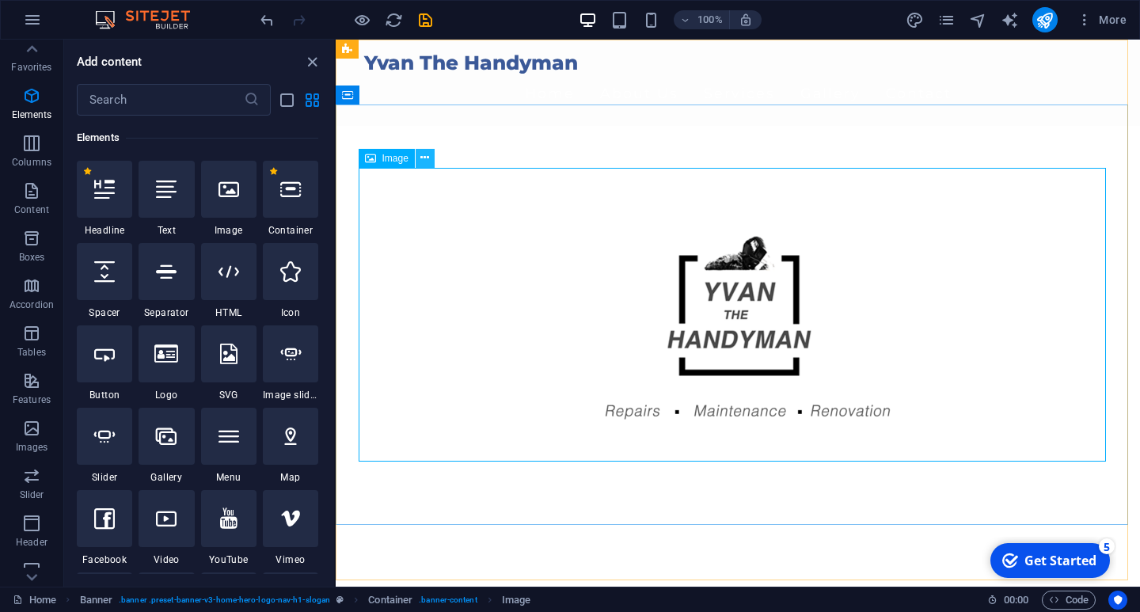
click at [424, 157] on icon at bounding box center [424, 158] width 9 height 17
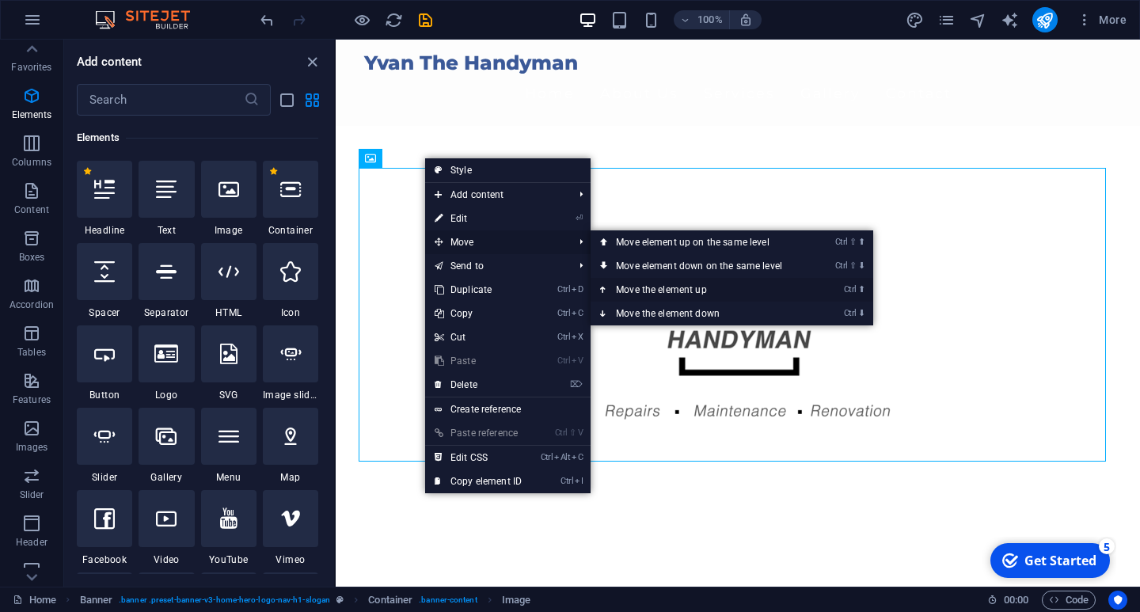
click at [655, 287] on link "Ctrl ⬆ Move the element up" at bounding box center [702, 290] width 223 height 24
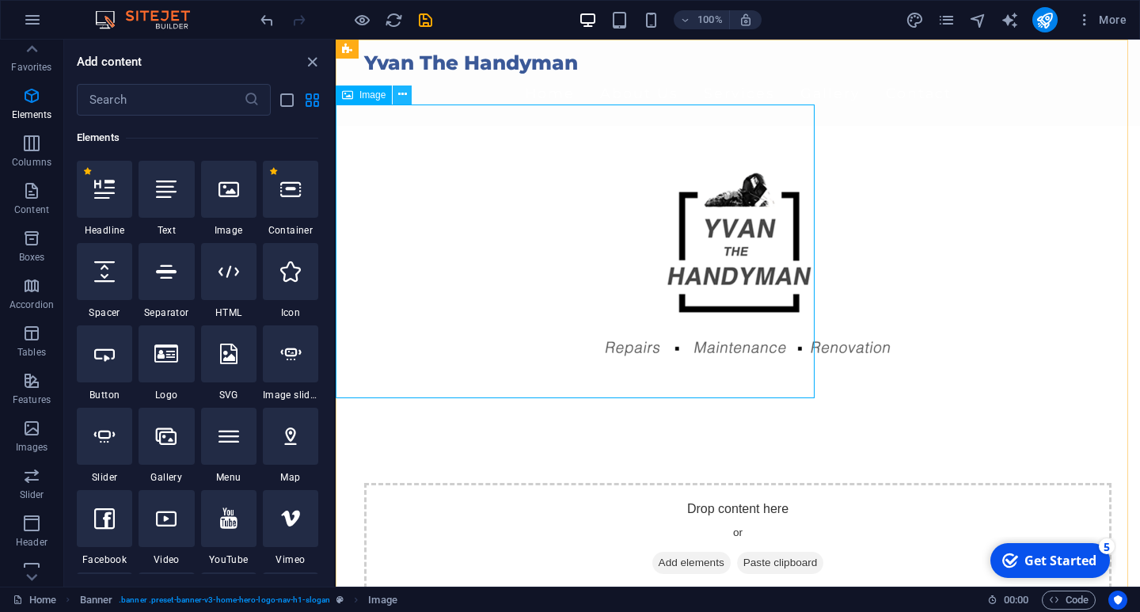
click at [402, 95] on icon at bounding box center [402, 94] width 9 height 17
click at [365, 93] on span "Image" at bounding box center [372, 95] width 26 height 10
click at [399, 97] on icon at bounding box center [402, 94] width 9 height 17
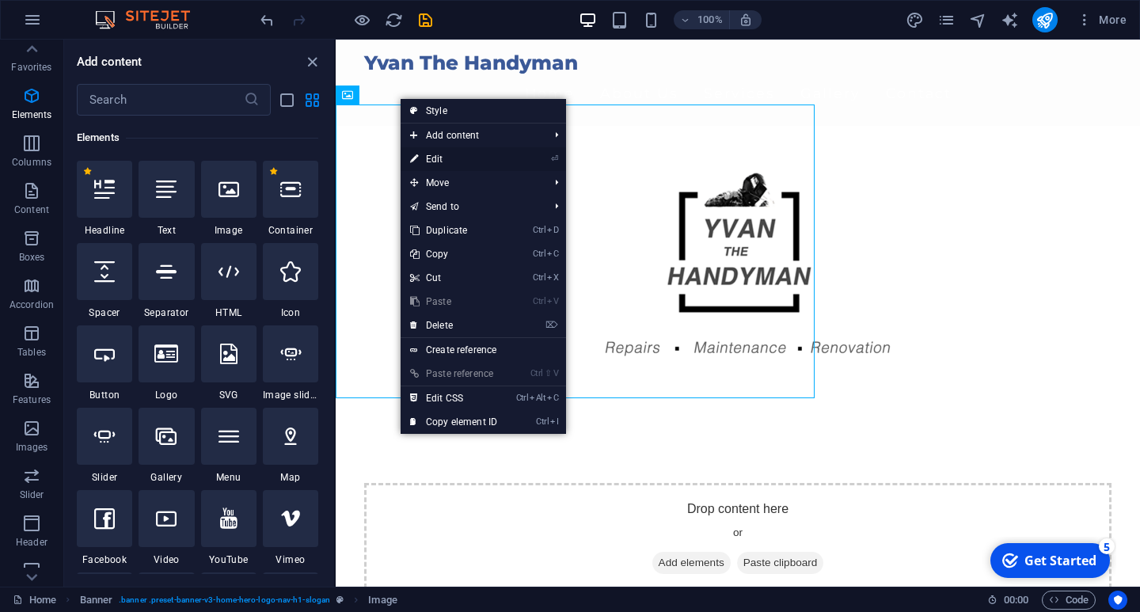
click at [433, 156] on link "⏎ Edit" at bounding box center [454, 159] width 106 height 24
select select "px"
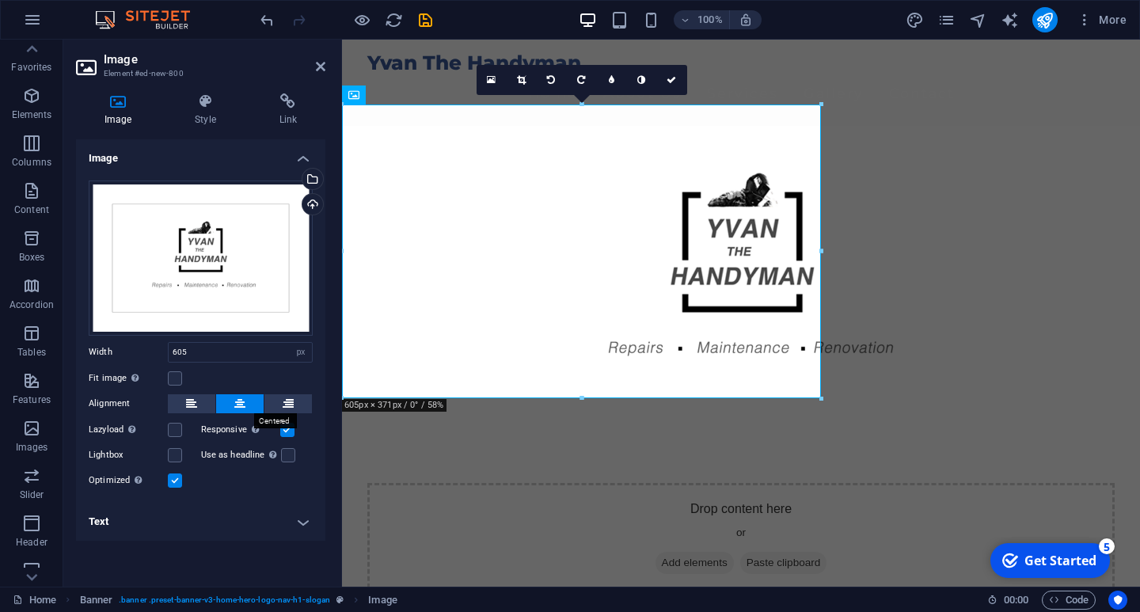
click at [238, 401] on icon at bounding box center [239, 403] width 11 height 19
click at [298, 403] on button at bounding box center [288, 403] width 48 height 19
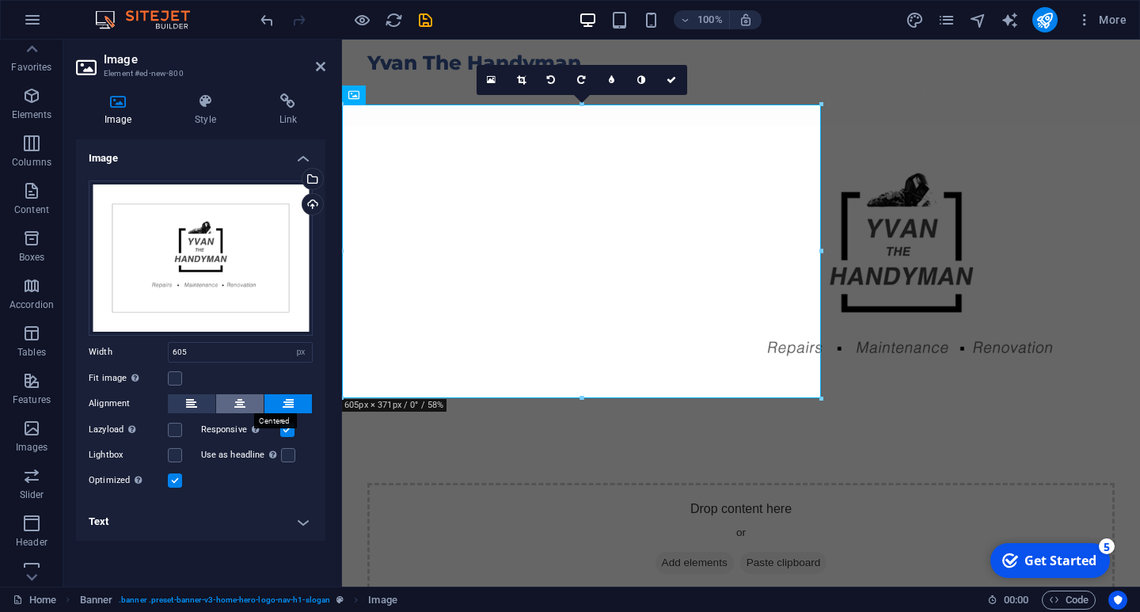
click at [241, 404] on icon at bounding box center [239, 403] width 11 height 19
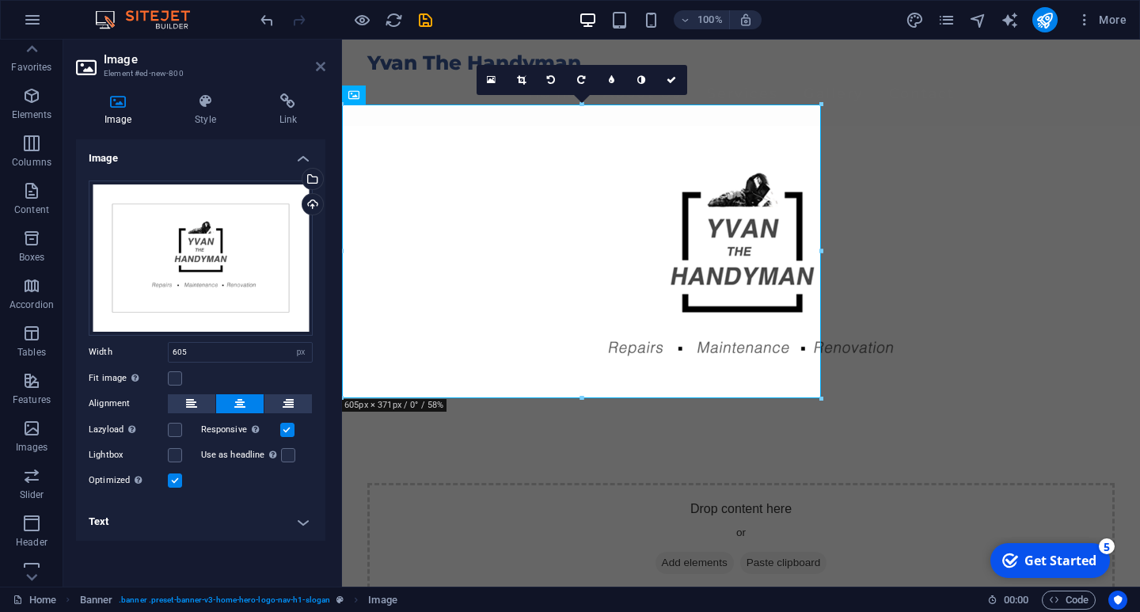
click at [318, 63] on icon at bounding box center [321, 66] width 10 height 13
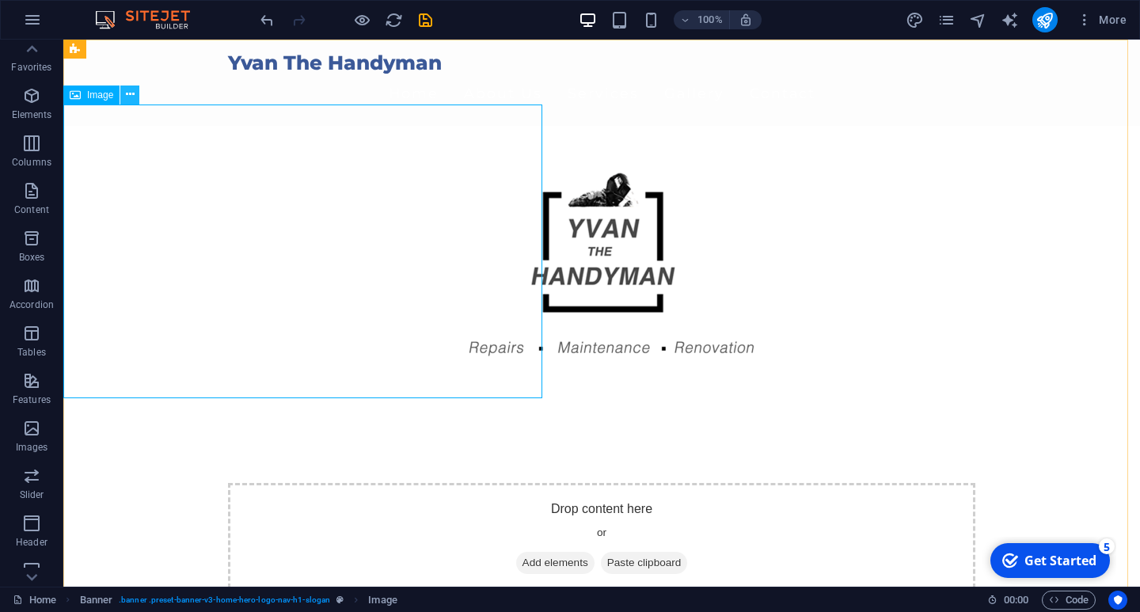
click at [131, 93] on icon at bounding box center [130, 94] width 9 height 17
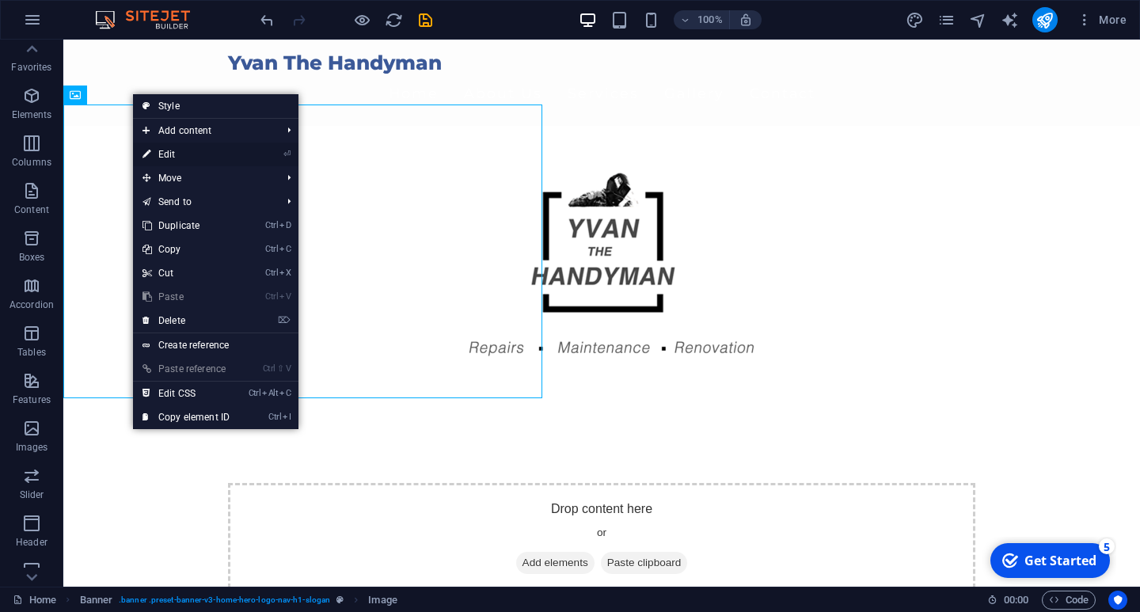
click at [225, 150] on link "⏎ Edit" at bounding box center [186, 155] width 106 height 24
select select "px"
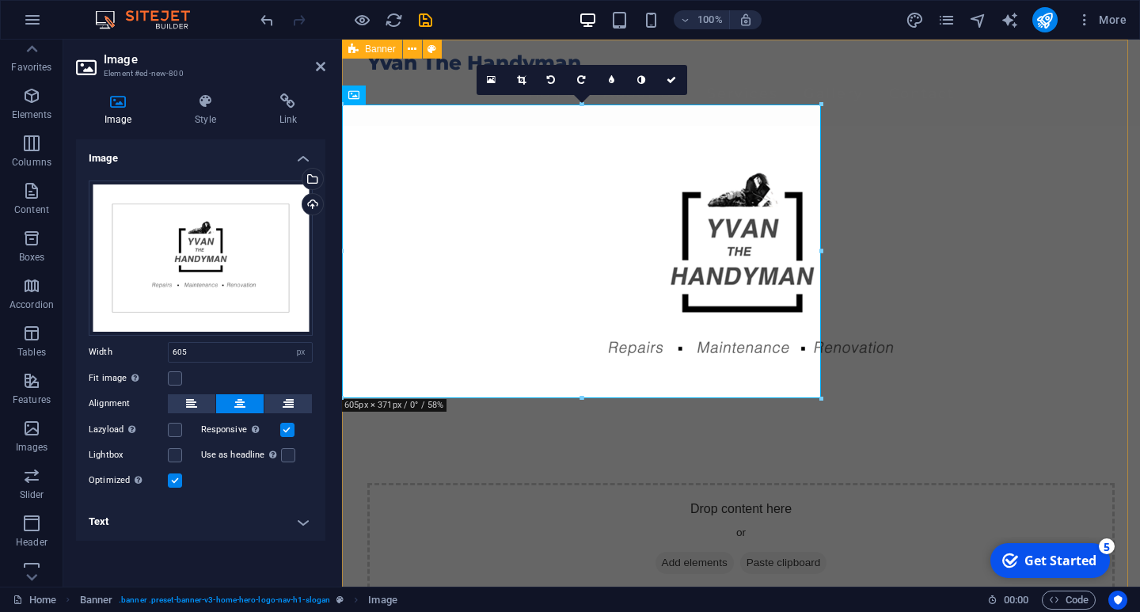
click at [913, 230] on div "Yvan The Handyman Home About Us Services Gallery Contact Drop content here or A…" at bounding box center [741, 377] width 798 height 675
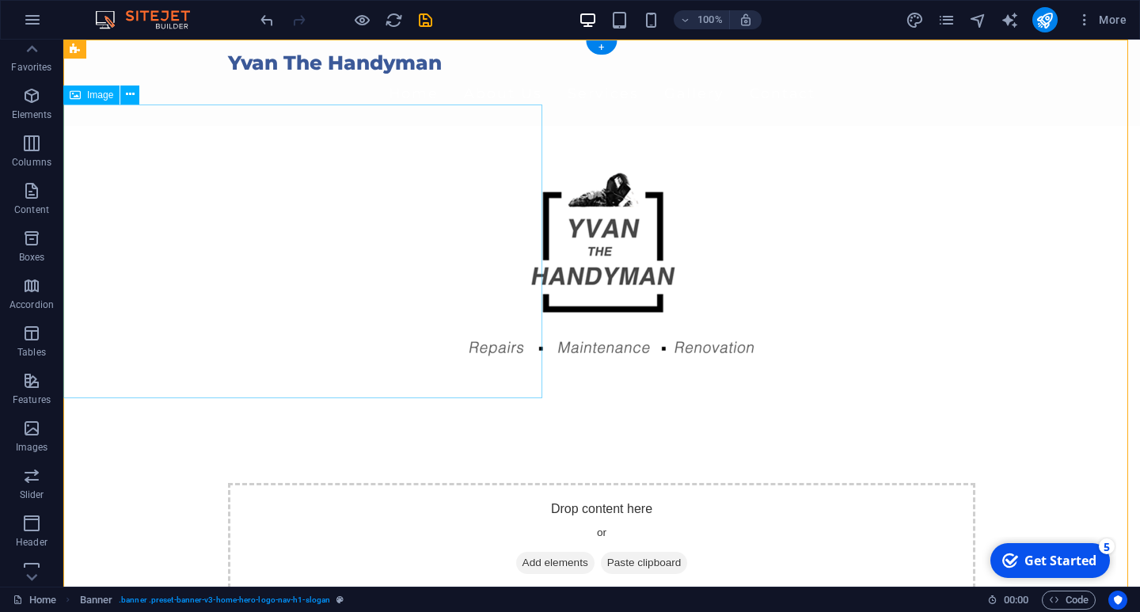
click at [514, 196] on figure at bounding box center [601, 273] width 1077 height 294
click at [133, 95] on icon at bounding box center [130, 94] width 9 height 17
click at [127, 93] on icon at bounding box center [130, 94] width 9 height 17
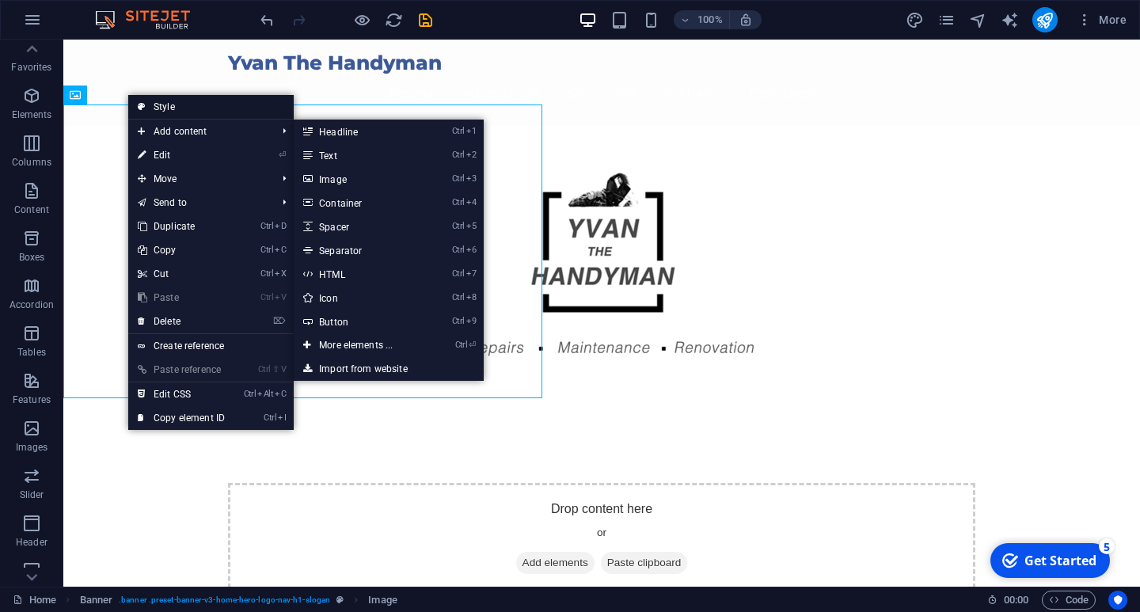
click at [200, 108] on link "Style" at bounding box center [210, 107] width 165 height 24
select select "preset-banner-v3-home-hero-logo-nav-h1-slogan"
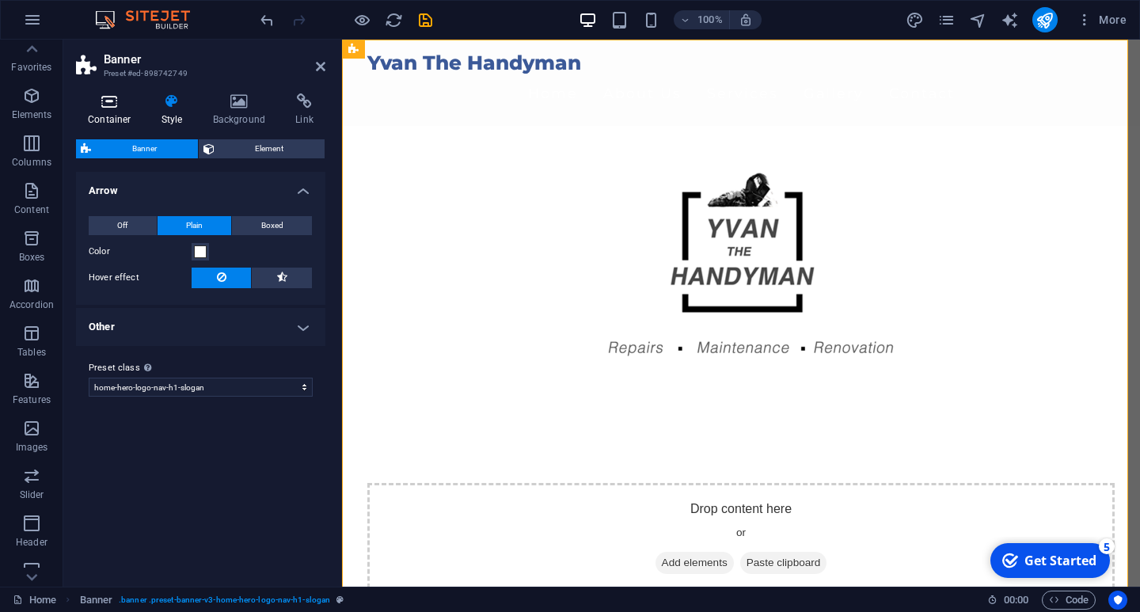
click at [108, 108] on icon at bounding box center [109, 101] width 67 height 16
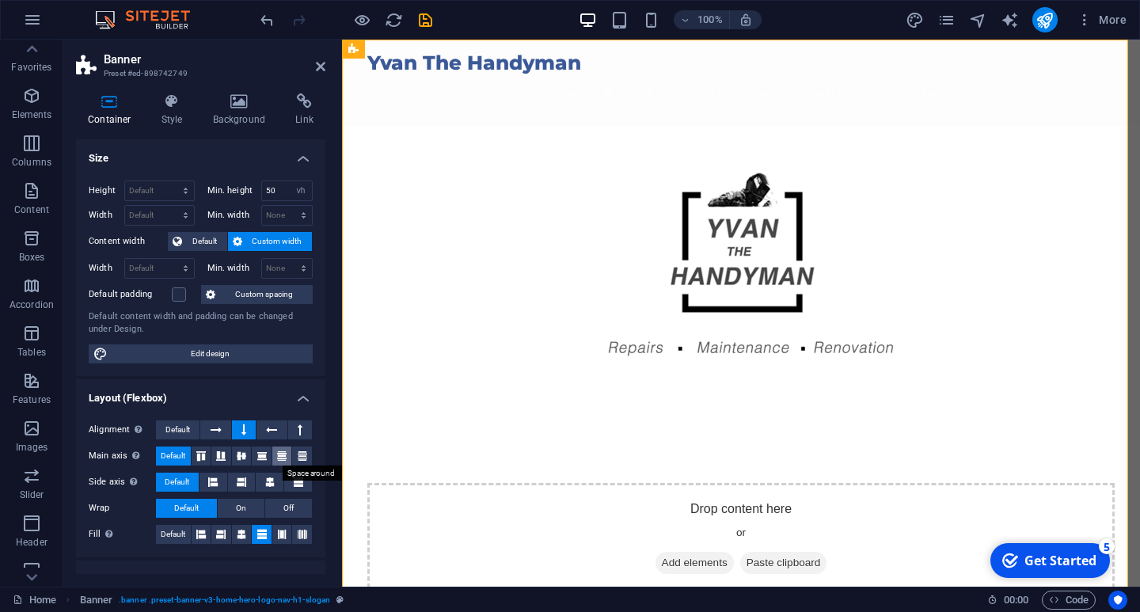
click at [278, 455] on icon at bounding box center [281, 456] width 19 height 10
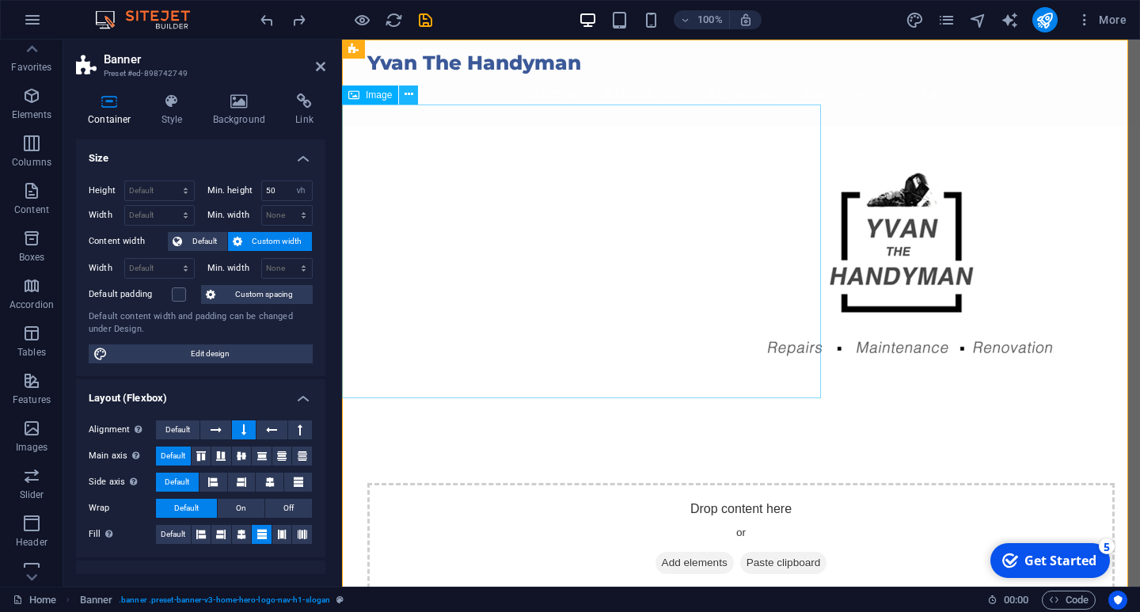
click at [409, 93] on icon at bounding box center [409, 94] width 9 height 17
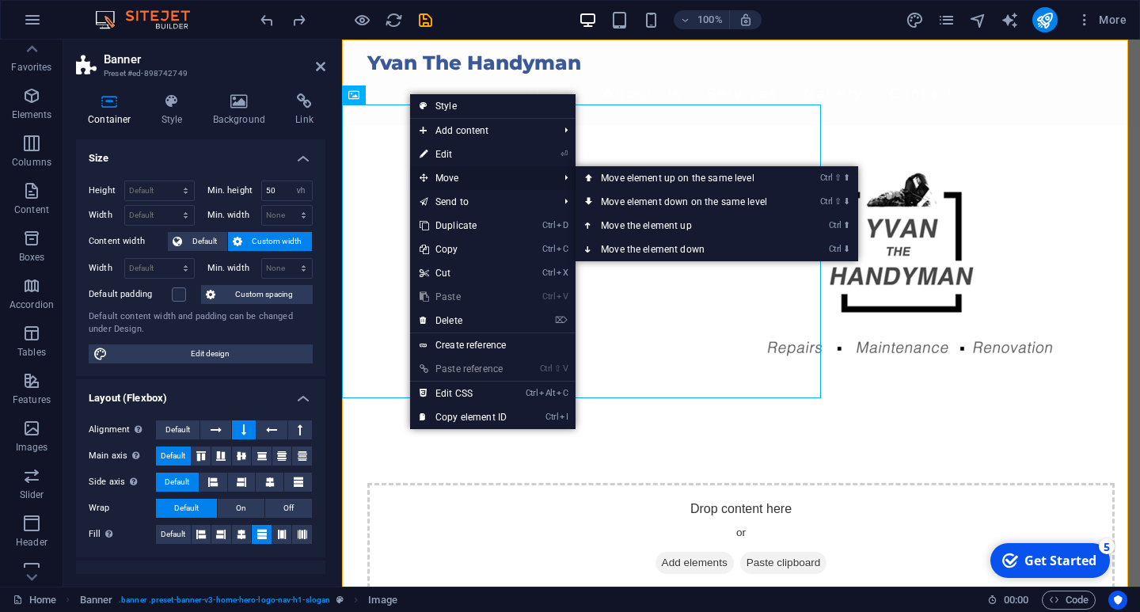
click at [457, 173] on span "Move" at bounding box center [481, 178] width 142 height 24
click at [674, 224] on link "Ctrl ⬆ Move the element up" at bounding box center [687, 226] width 223 height 24
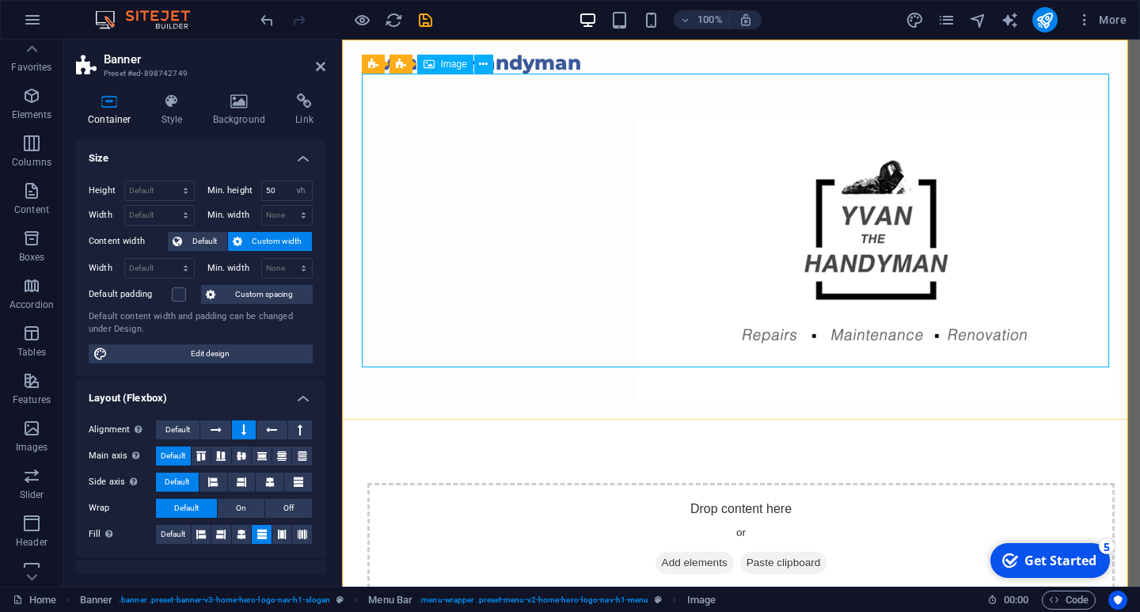
click at [865, 208] on figure at bounding box center [740, 260] width 747 height 294
click at [484, 63] on icon at bounding box center [483, 64] width 9 height 17
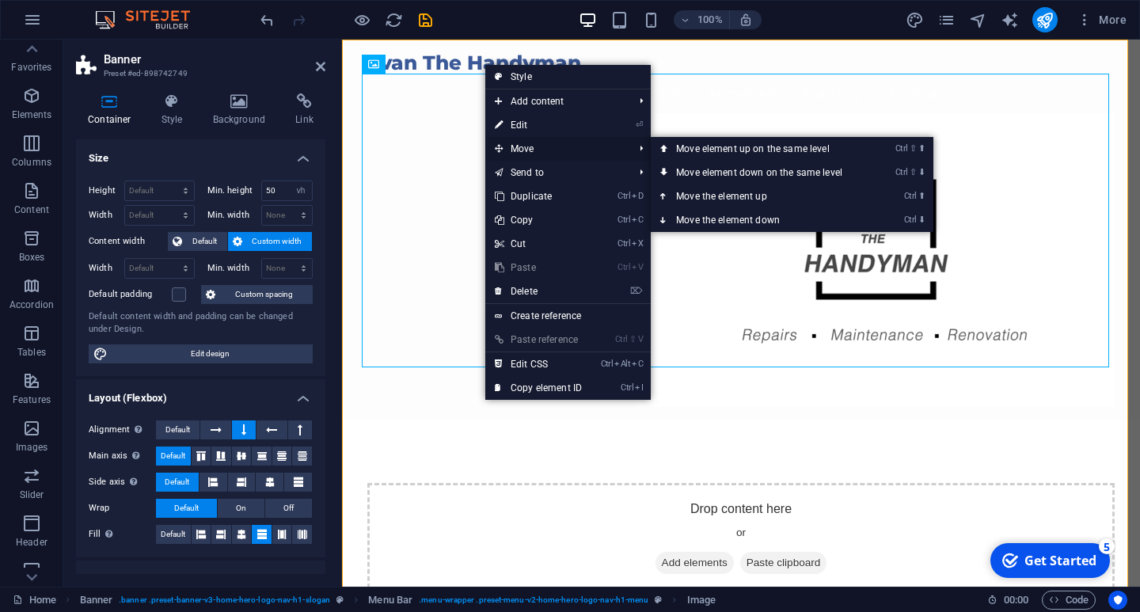
click at [549, 145] on span "Move" at bounding box center [556, 149] width 142 height 24
click at [716, 216] on link "Ctrl ⬇ Move the element down" at bounding box center [762, 220] width 223 height 24
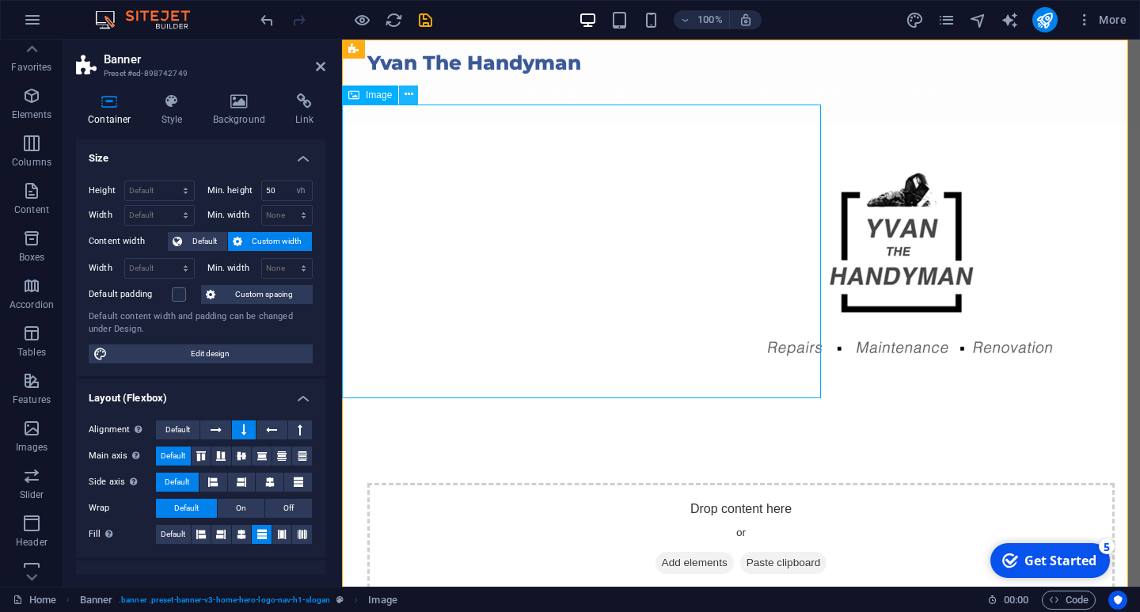
click at [406, 97] on icon at bounding box center [409, 94] width 9 height 17
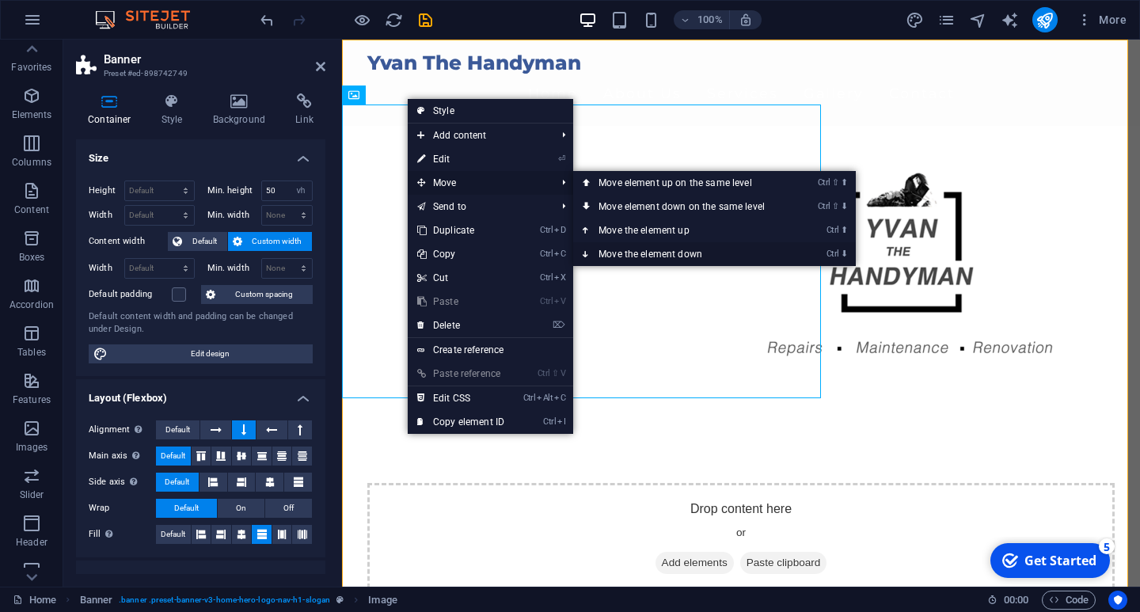
click at [644, 251] on link "Ctrl ⬇ Move the element down" at bounding box center [684, 254] width 223 height 24
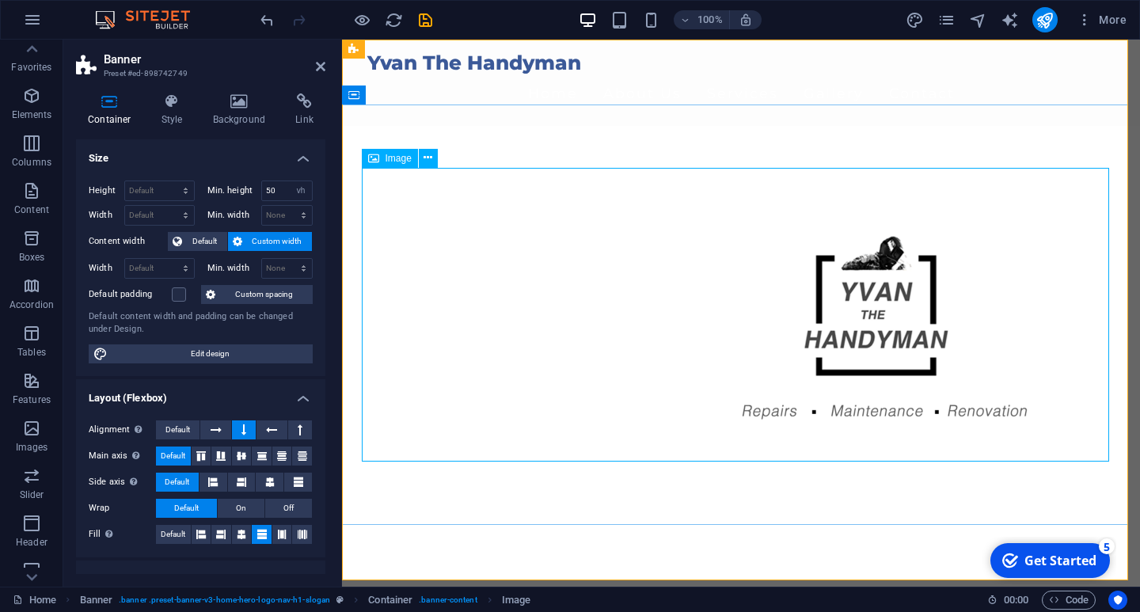
click at [853, 312] on figure at bounding box center [740, 336] width 747 height 294
click at [105, 103] on icon at bounding box center [109, 101] width 67 height 16
click at [321, 69] on icon at bounding box center [321, 66] width 10 height 13
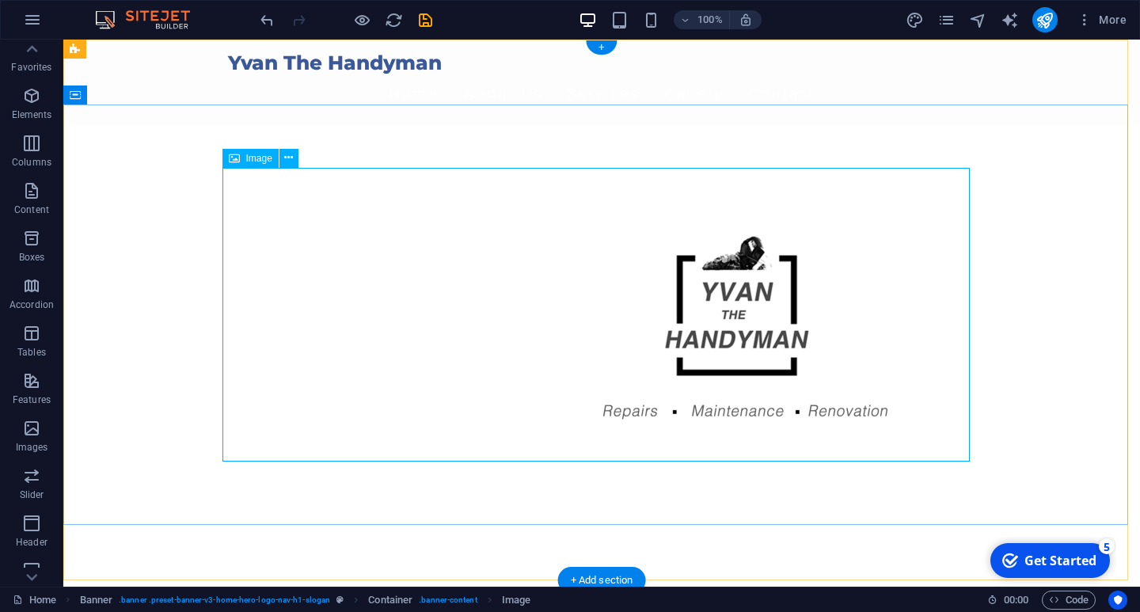
click at [435, 241] on figure at bounding box center [601, 336] width 747 height 294
click at [288, 158] on icon at bounding box center [288, 158] width 9 height 17
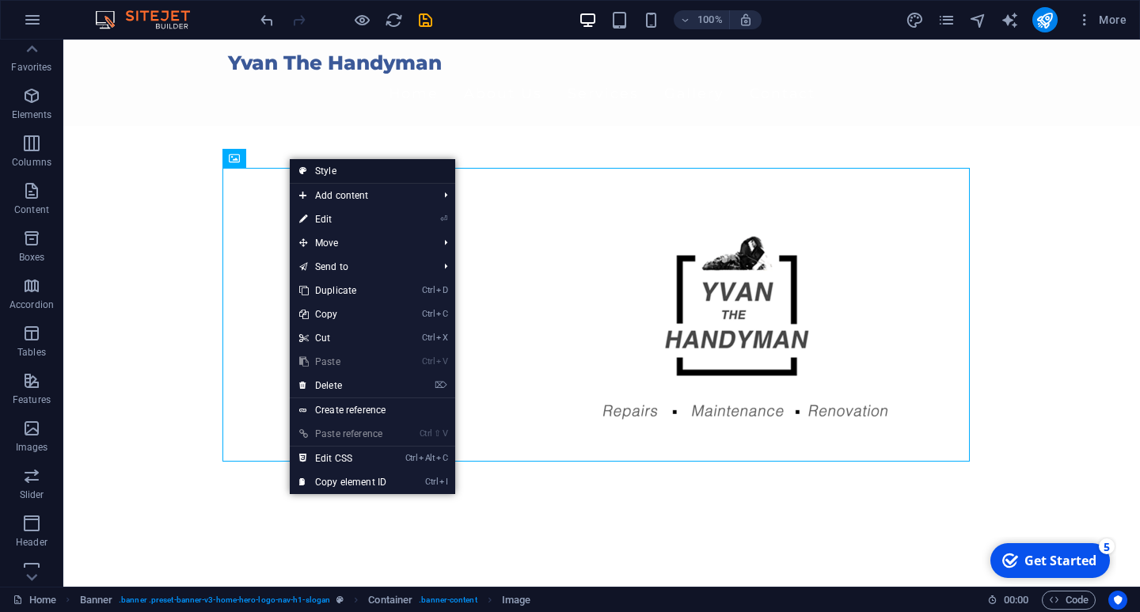
click at [323, 169] on link "Style" at bounding box center [372, 171] width 165 height 24
select select "preset-banner-v3-home-hero-logo-nav-h1-slogan"
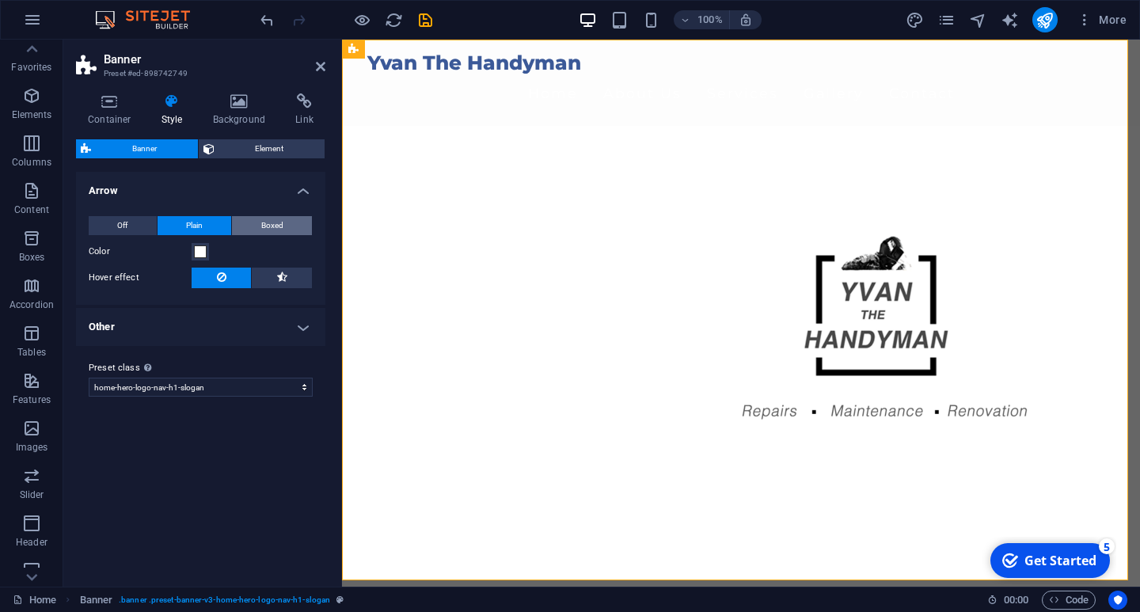
click at [276, 226] on span "Boxed" at bounding box center [272, 225] width 22 height 19
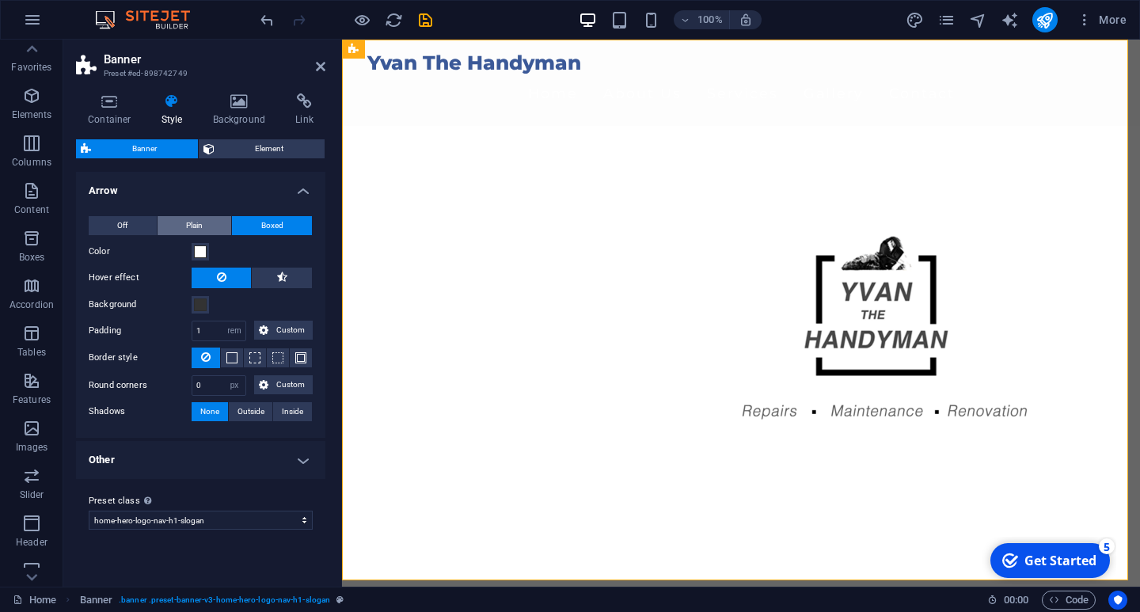
click at [196, 223] on span "Plain" at bounding box center [194, 225] width 17 height 19
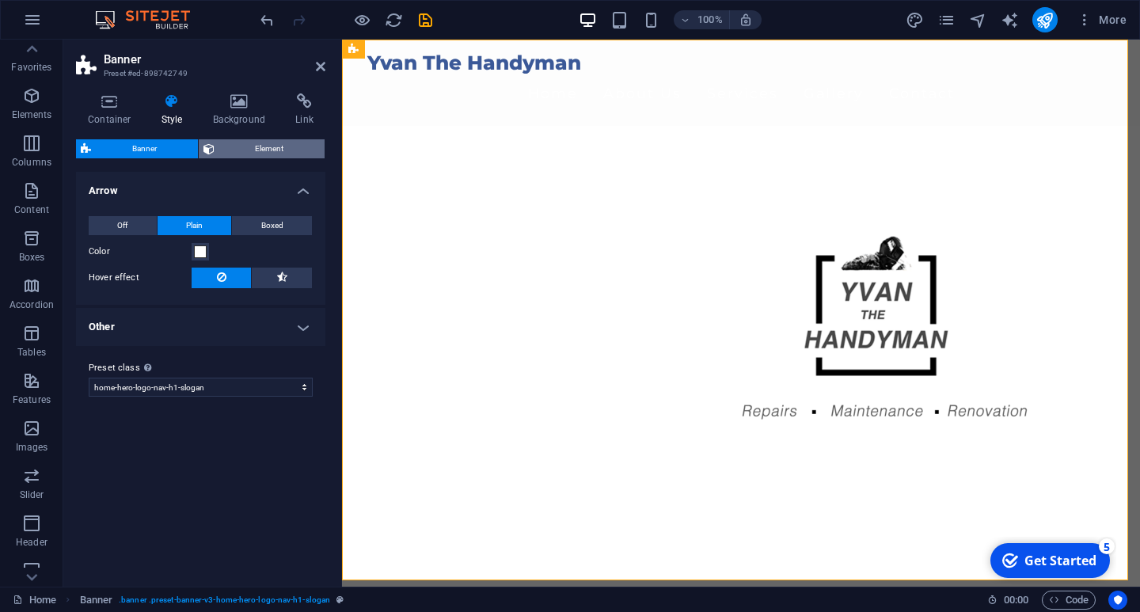
click at [251, 150] on span "Element" at bounding box center [269, 148] width 101 height 19
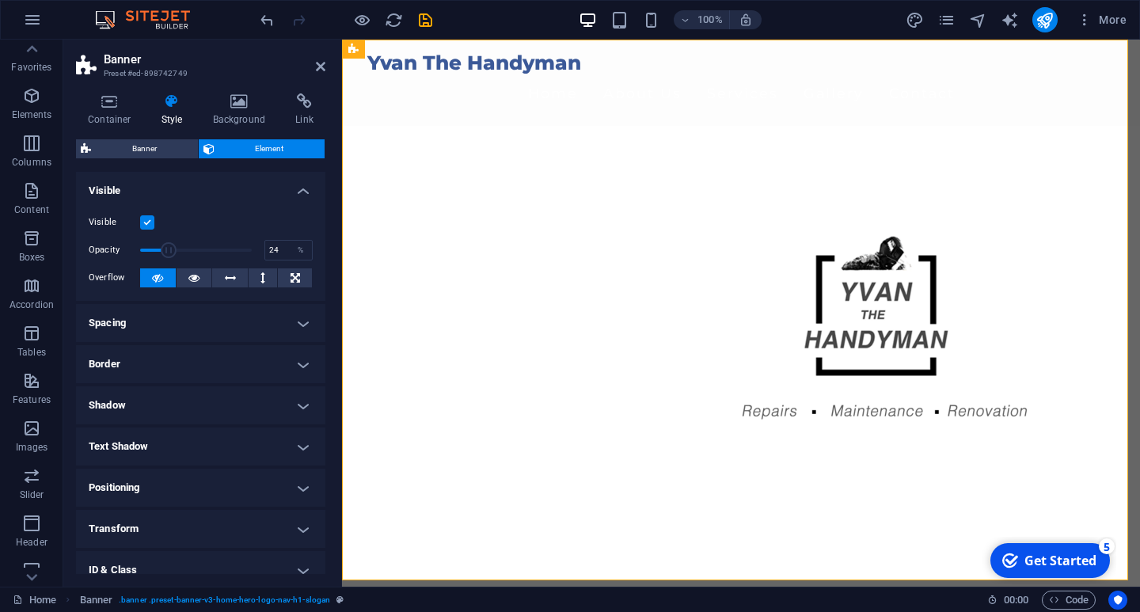
drag, startPoint x: 241, startPoint y: 249, endPoint x: 165, endPoint y: 245, distance: 76.1
click at [165, 245] on span at bounding box center [169, 250] width 16 height 16
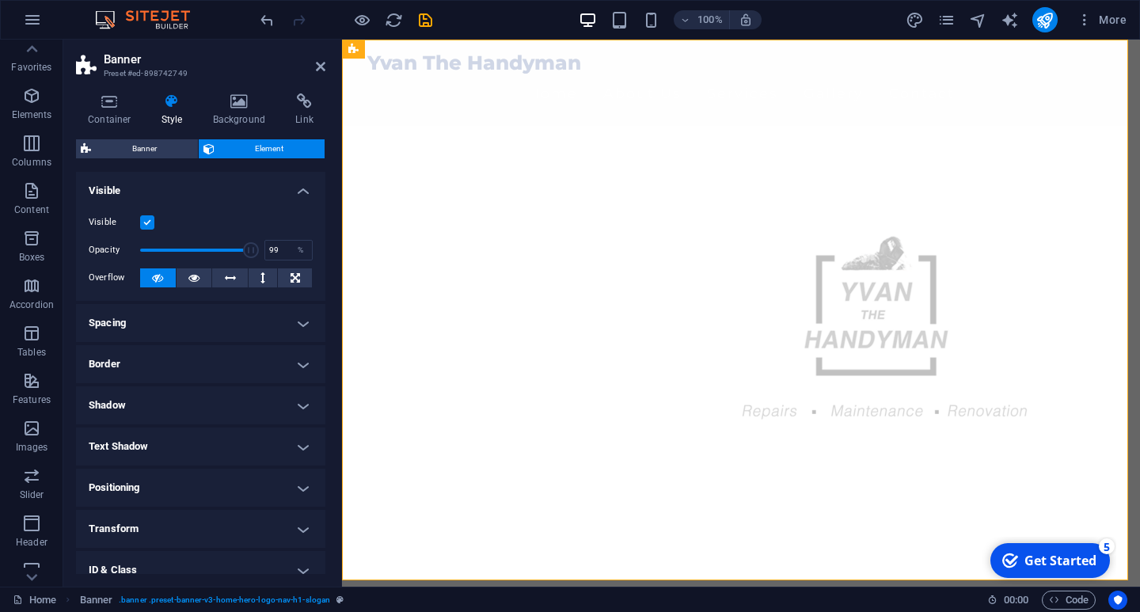
type input "100"
drag, startPoint x: 165, startPoint y: 244, endPoint x: 256, endPoint y: 258, distance: 92.2
click at [256, 257] on span at bounding box center [251, 250] width 16 height 16
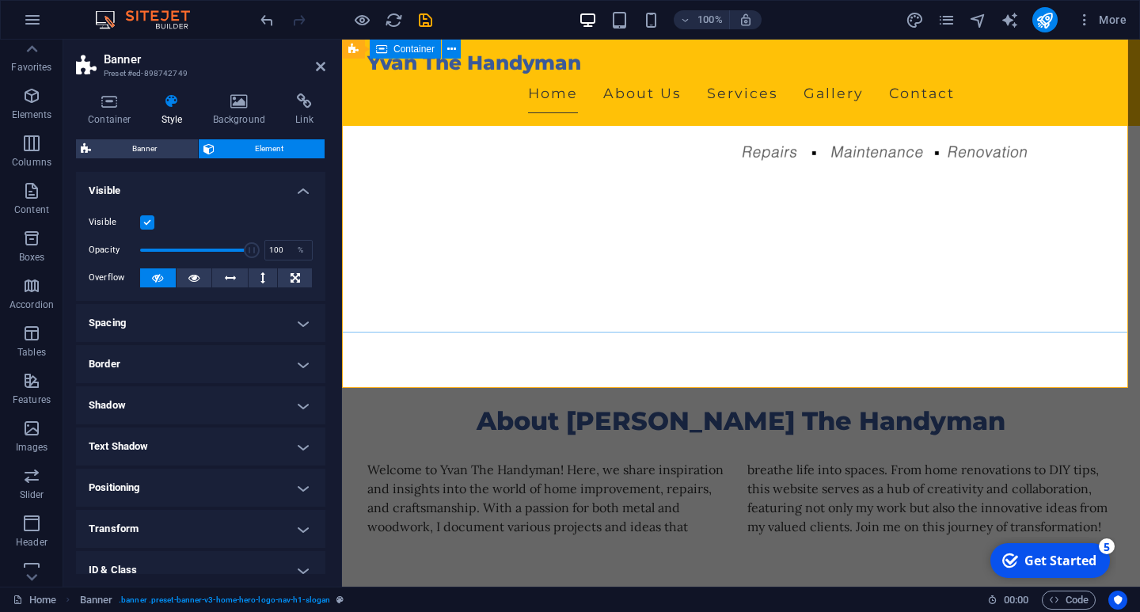
scroll to position [0, 0]
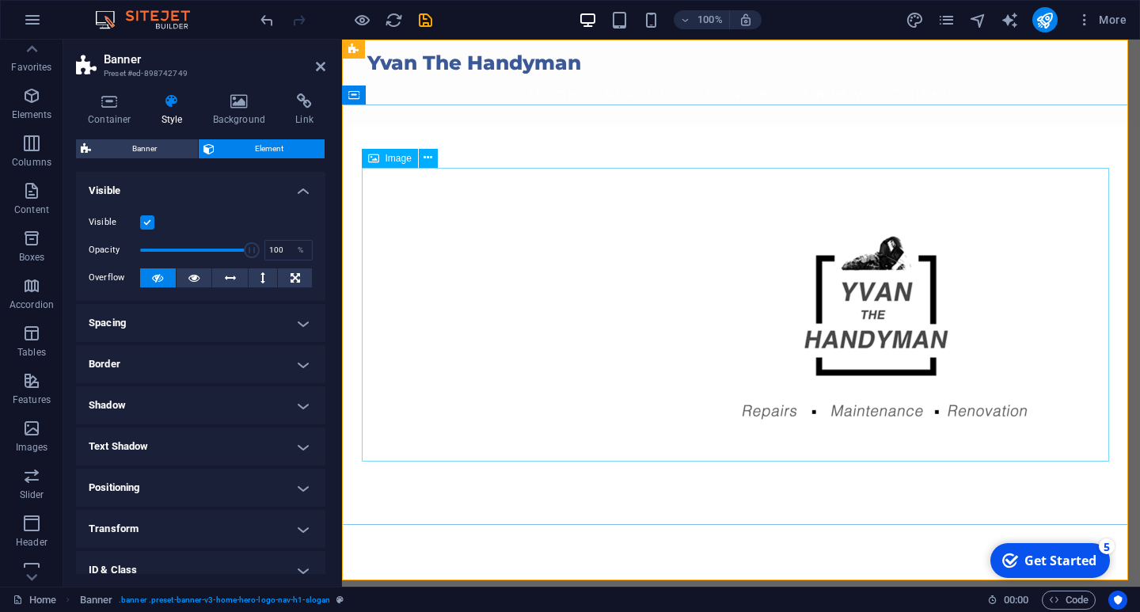
click at [690, 298] on figure at bounding box center [740, 336] width 747 height 294
click at [427, 158] on icon at bounding box center [428, 158] width 9 height 17
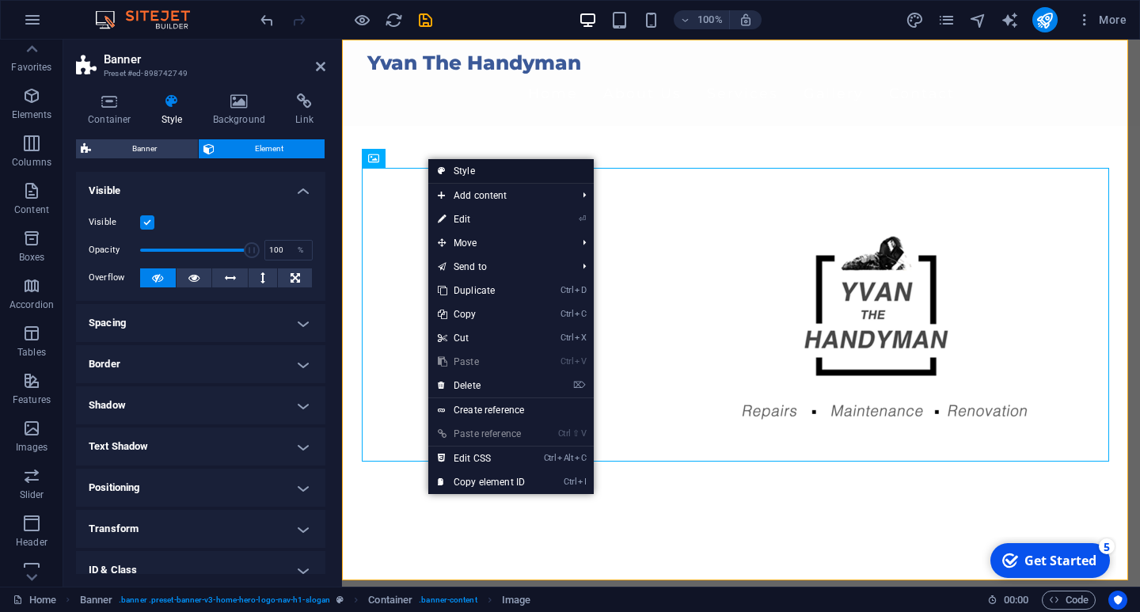
click at [483, 167] on link "Style" at bounding box center [510, 171] width 165 height 24
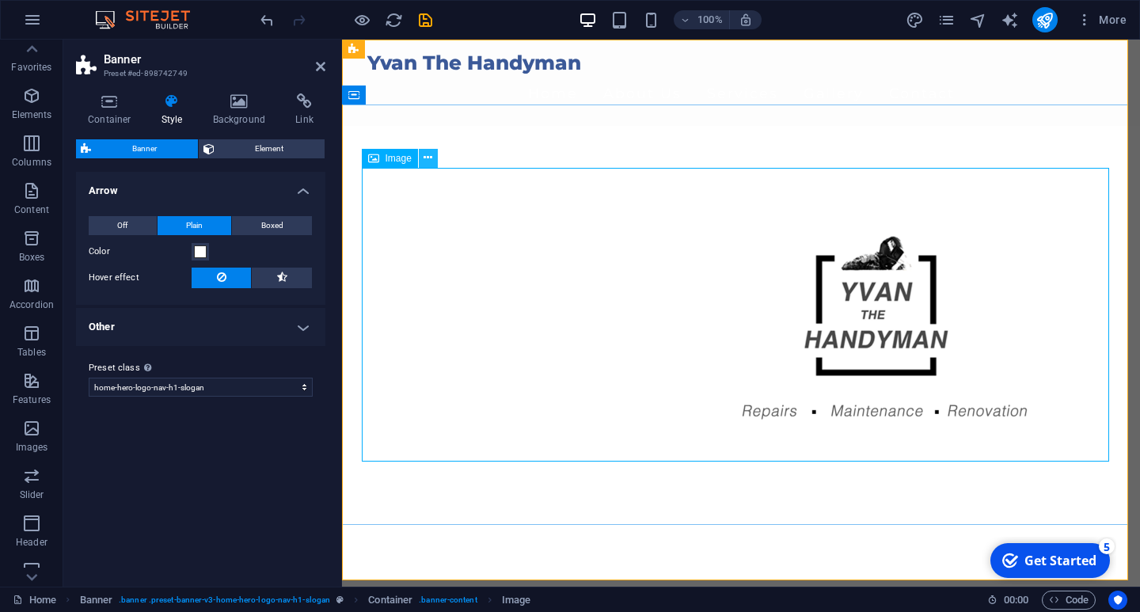
click at [430, 158] on icon at bounding box center [428, 158] width 9 height 17
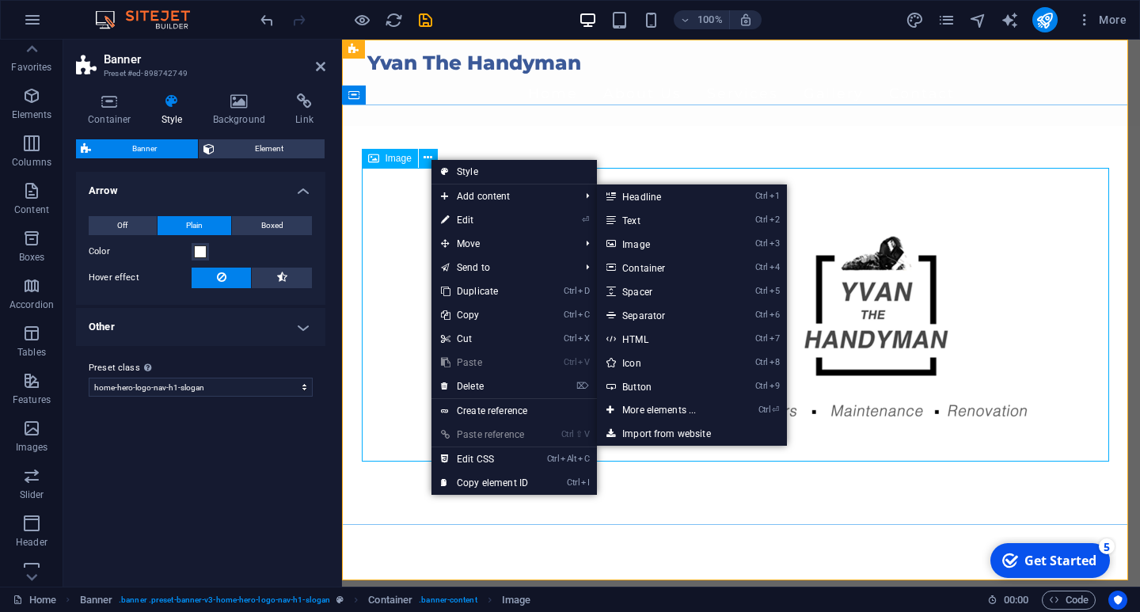
click at [394, 205] on figure at bounding box center [740, 336] width 747 height 294
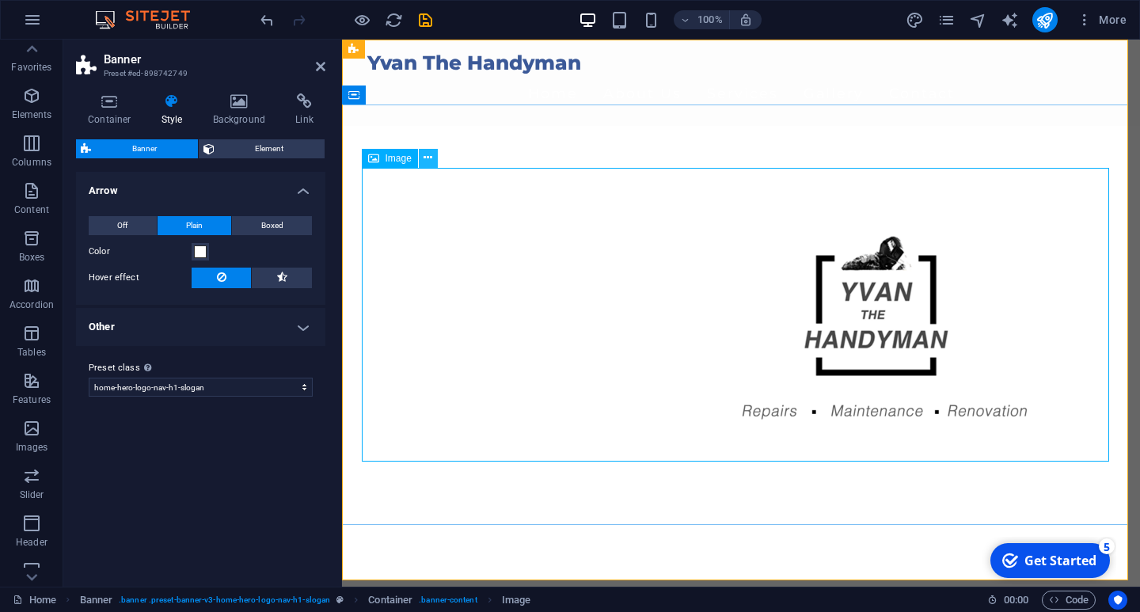
click at [433, 156] on button at bounding box center [428, 158] width 19 height 19
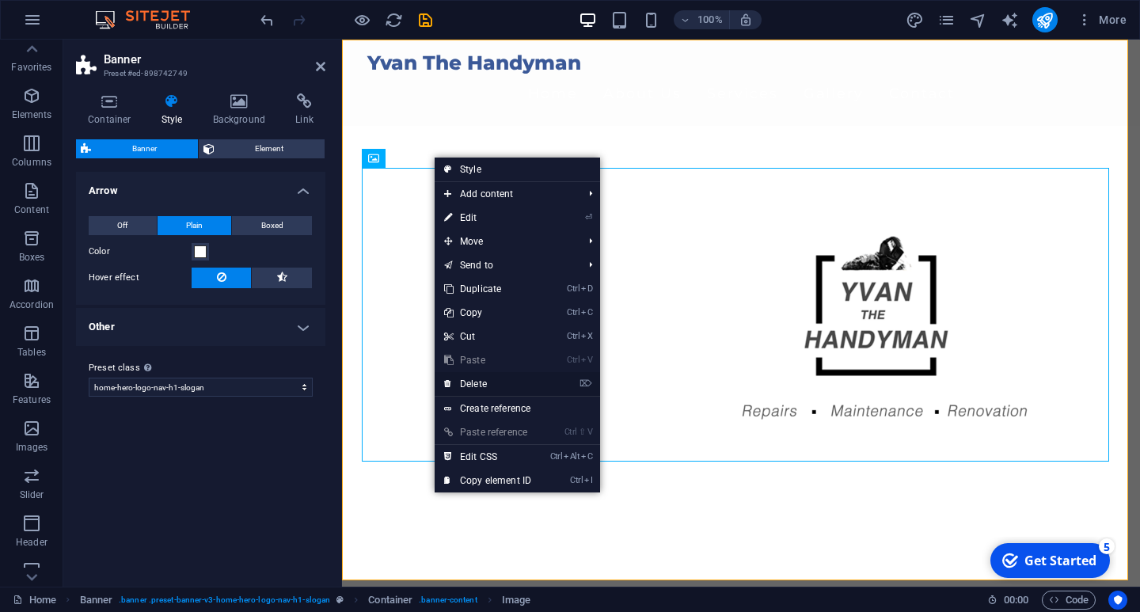
click at [506, 382] on link "⌦ Delete" at bounding box center [488, 384] width 106 height 24
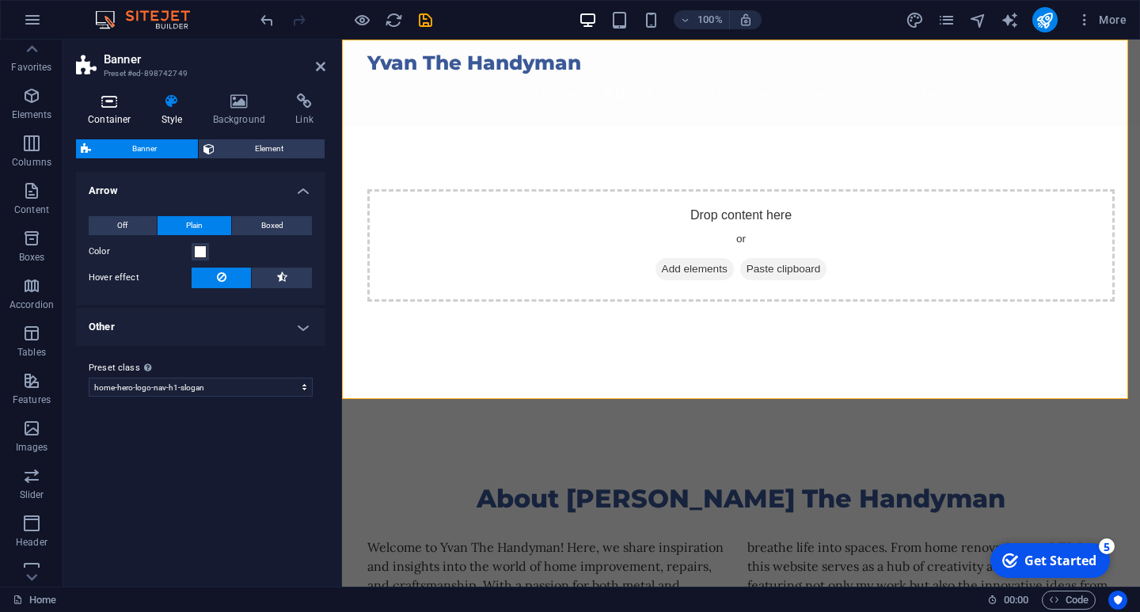
click at [108, 108] on icon at bounding box center [109, 101] width 67 height 16
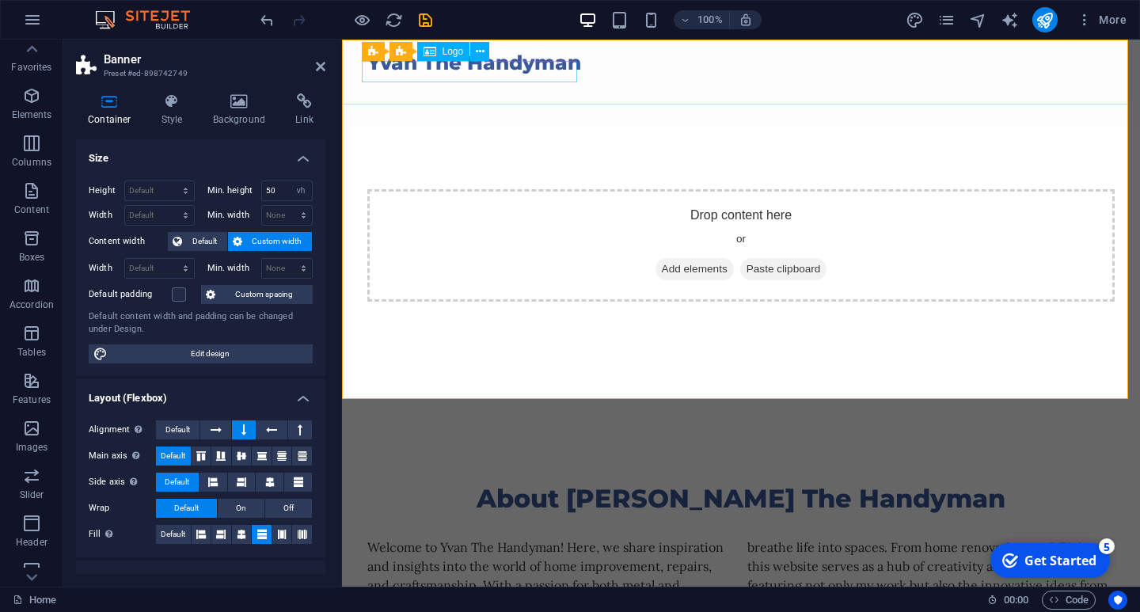
click at [473, 72] on div "Yvan The Handyman" at bounding box center [740, 62] width 747 height 21
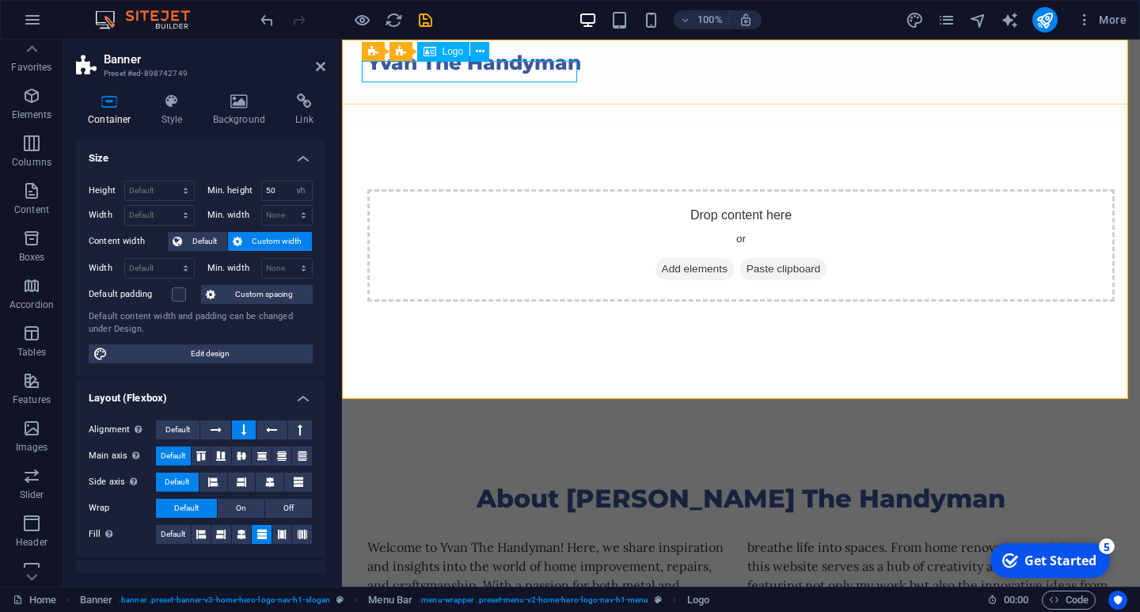
click at [443, 55] on span "Logo" at bounding box center [453, 52] width 21 height 10
click at [480, 51] on icon at bounding box center [480, 52] width 9 height 17
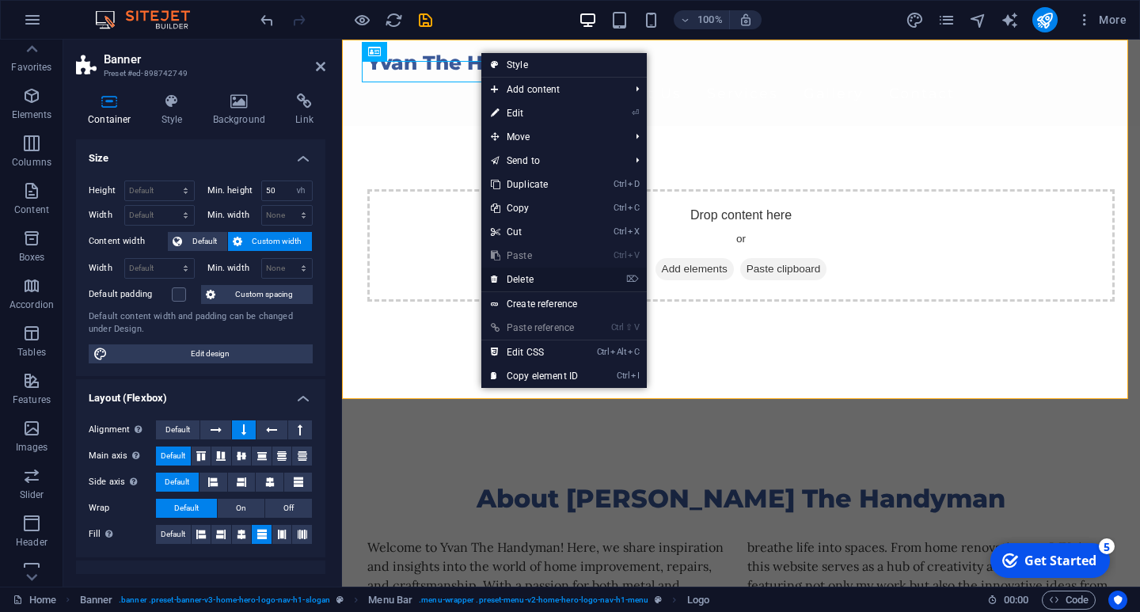
drag, startPoint x: 527, startPoint y: 278, endPoint x: 184, endPoint y: 237, distance: 346.0
click at [527, 278] on link "⌦ Delete" at bounding box center [534, 280] width 106 height 24
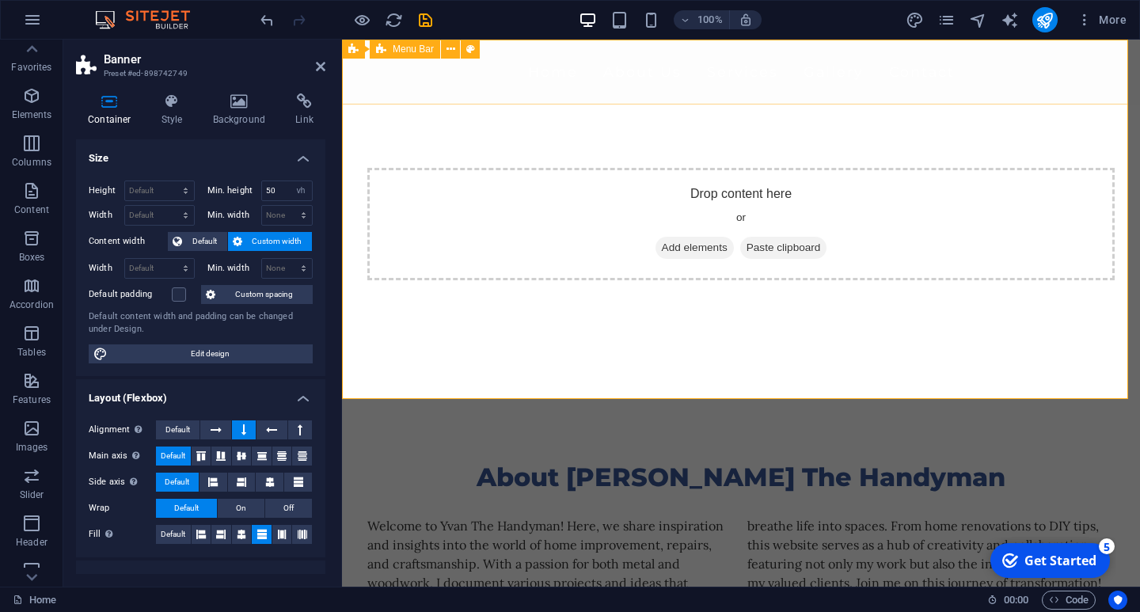
click at [353, 66] on div "Home About Us Services Gallery Contact" at bounding box center [741, 72] width 798 height 65
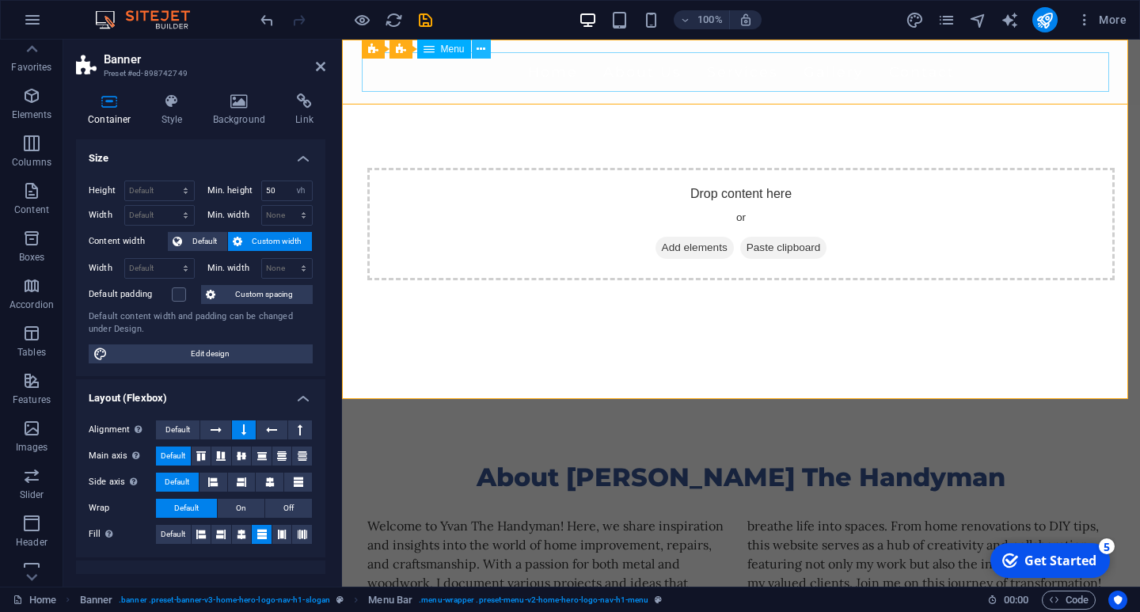
click at [480, 49] on icon at bounding box center [481, 49] width 9 height 17
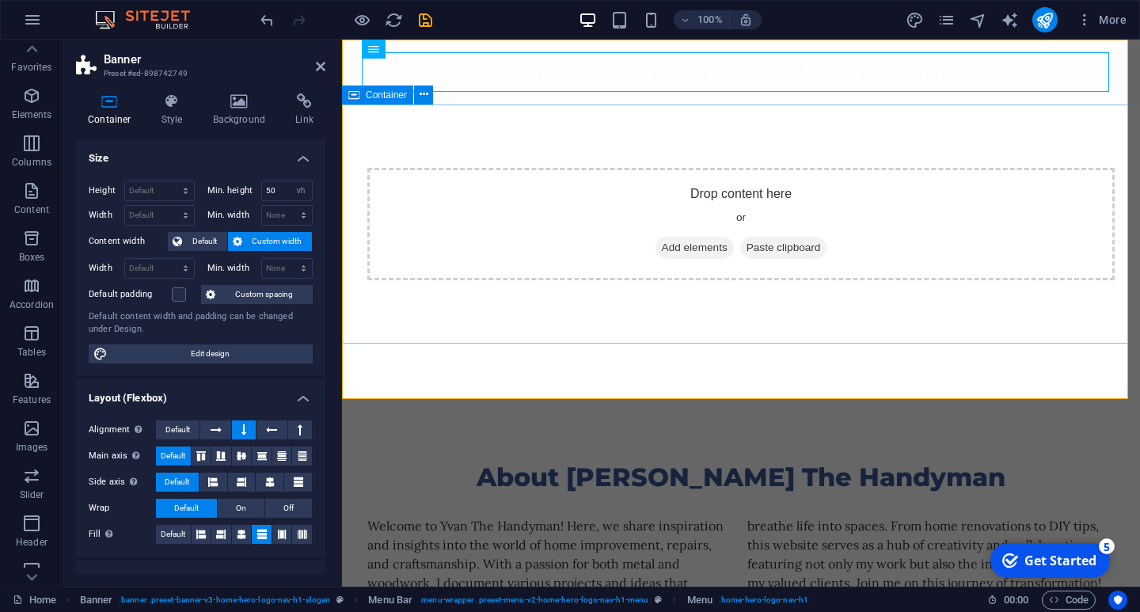
click at [416, 139] on div "Drop content here or Add elements Paste clipboard" at bounding box center [741, 224] width 798 height 239
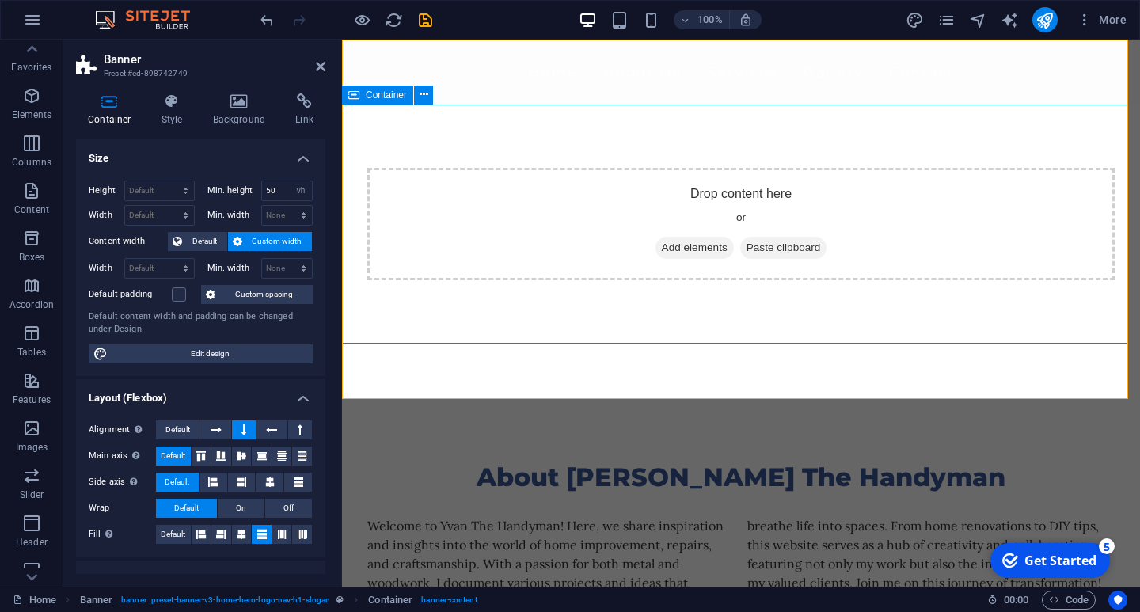
click at [667, 242] on span "Add elements" at bounding box center [695, 248] width 78 height 22
click at [687, 250] on span "Add elements" at bounding box center [695, 248] width 78 height 22
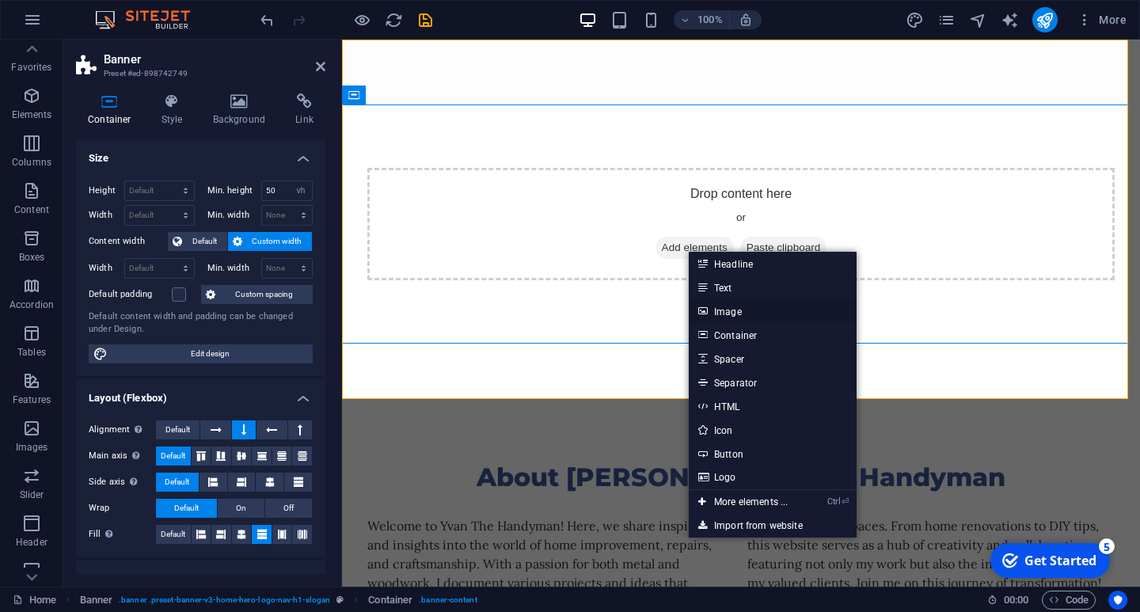
click at [735, 311] on link "Image" at bounding box center [773, 311] width 168 height 24
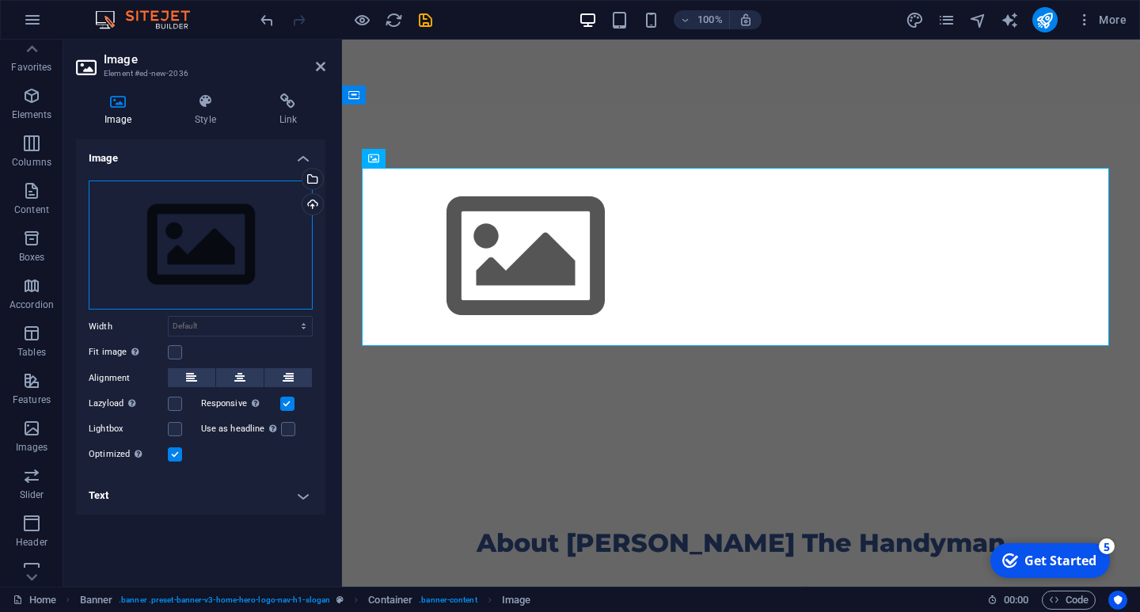
click at [228, 256] on div "Drag files here, click to choose files or select files from Files or our free s…" at bounding box center [201, 246] width 224 height 130
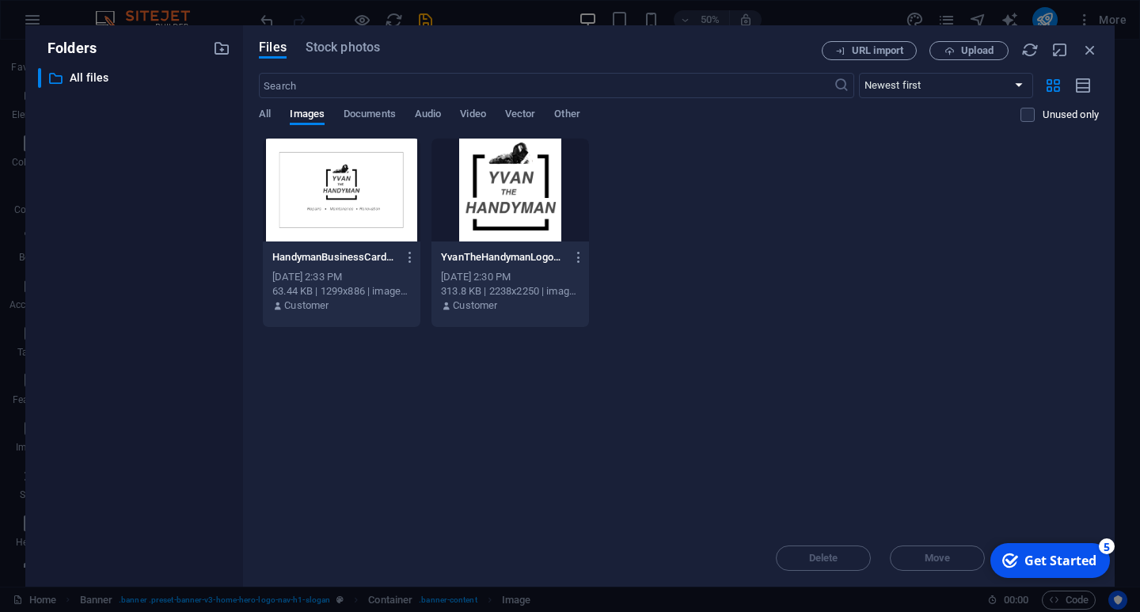
click at [496, 192] on div at bounding box center [510, 190] width 158 height 103
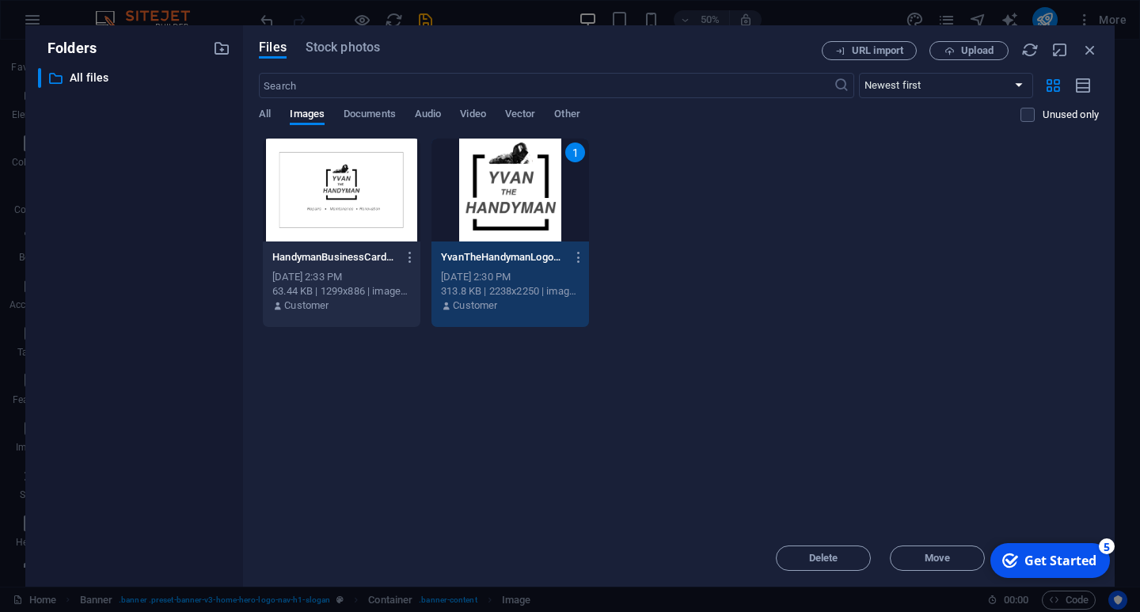
click at [1072, 559] on div "Get Started" at bounding box center [1060, 560] width 72 height 17
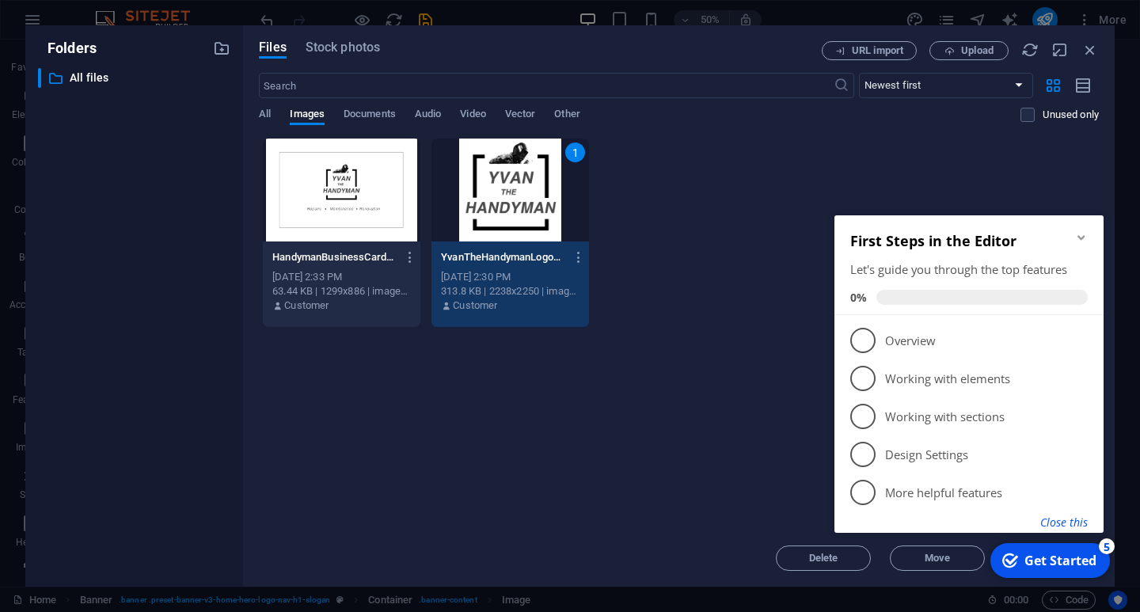
click at [1069, 523] on button "Close this" at bounding box center [1064, 522] width 48 height 15
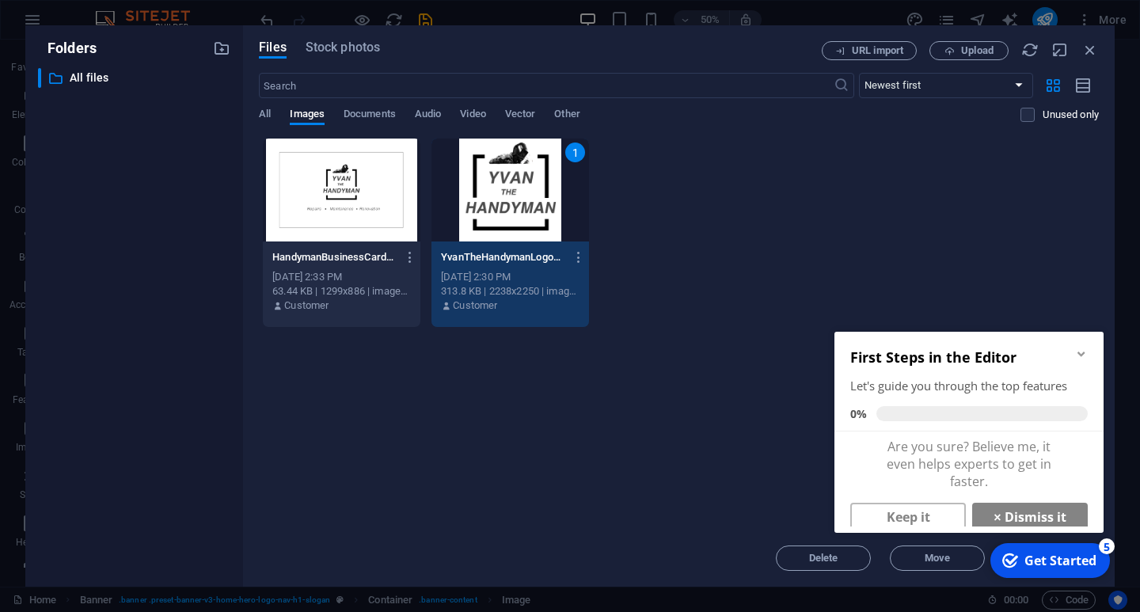
drag, startPoint x: 237, startPoint y: 6, endPoint x: 1051, endPoint y: 284, distance: 860.2
click at [1048, 287] on div "HandymanBusinessCardRecto-TN5-YoeX6oQcP4WcK0mR0Q.png HandymanBusinessCardRecto-…" at bounding box center [679, 233] width 840 height 190
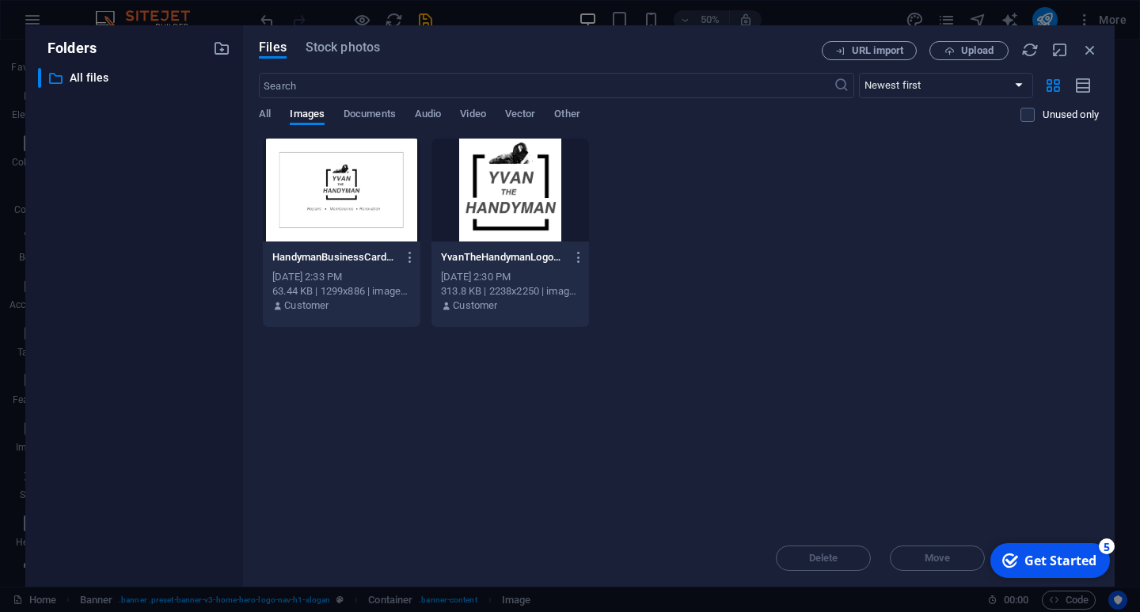
click at [494, 218] on div at bounding box center [510, 190] width 158 height 103
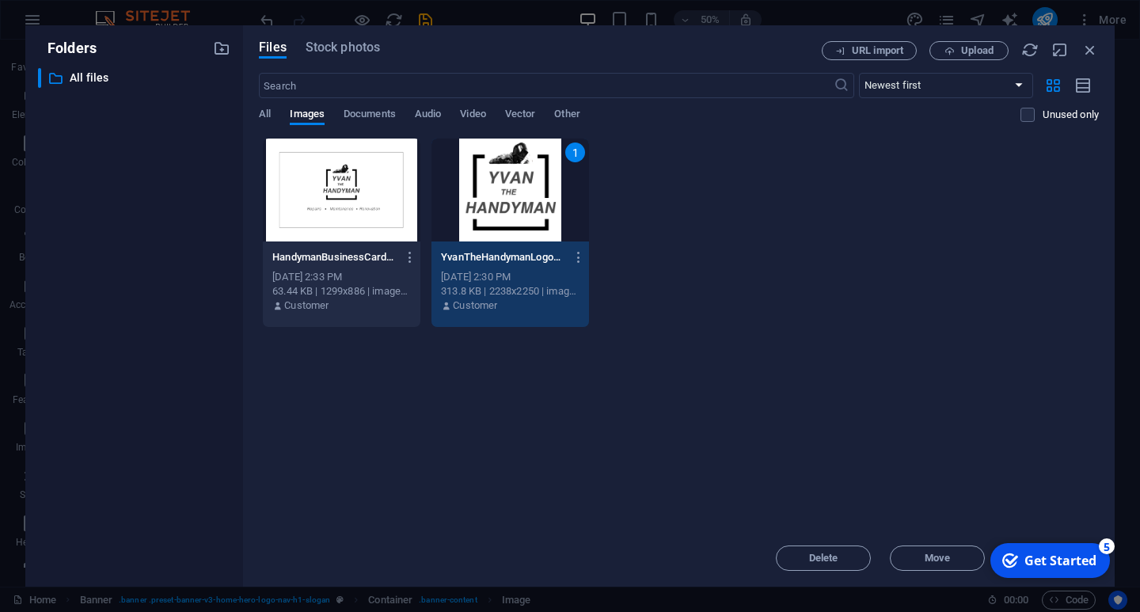
click at [520, 269] on div "YvanTheHandymanLogoMain-T-S4rQJK1s6PKeDYyHXlwA.png YvanTheHandymanLogoMain-T-S4…" at bounding box center [510, 257] width 139 height 25
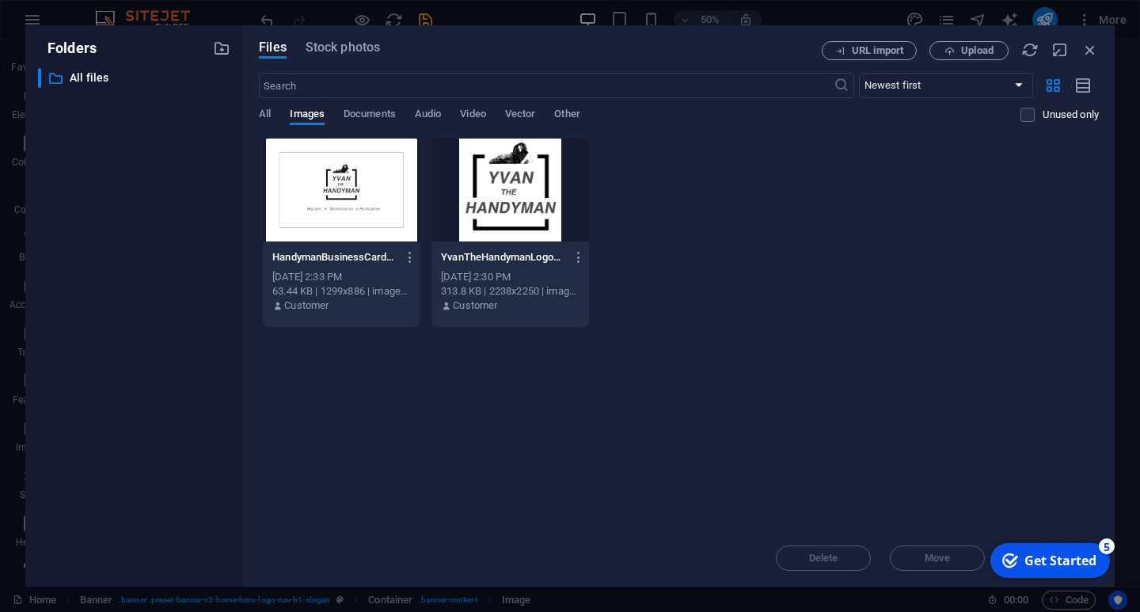
click at [520, 269] on div "YvanTheHandymanLogoMain-T-S4rQJK1s6PKeDYyHXlwA.png YvanTheHandymanLogoMain-T-S4…" at bounding box center [510, 257] width 139 height 25
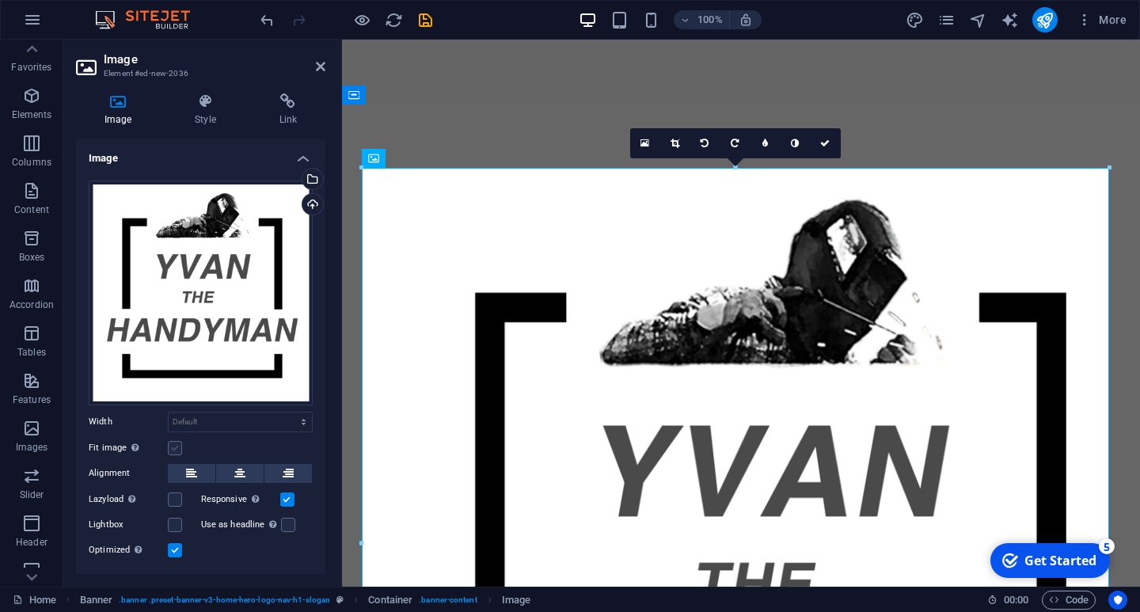
click at [173, 447] on label at bounding box center [175, 448] width 14 height 14
click at [0, 0] on input "Fit image Automatically fit image to a fixed width and height" at bounding box center [0, 0] width 0 height 0
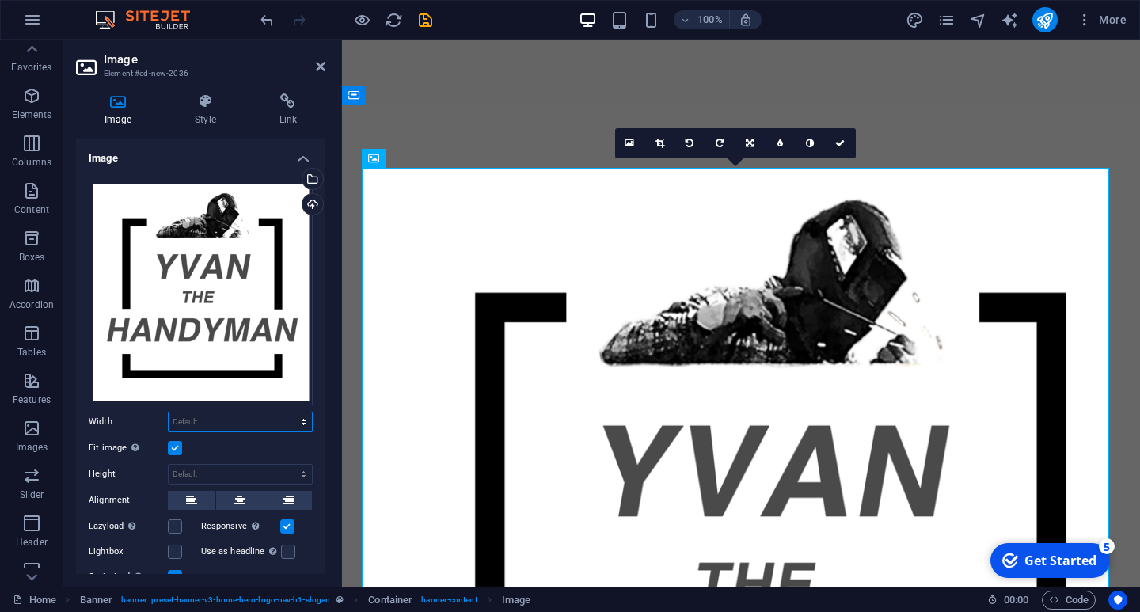
click at [268, 420] on select "Default auto px rem % em vh vw" at bounding box center [240, 421] width 143 height 19
click at [169, 412] on select "Default auto px rem % em vh vw" at bounding box center [240, 421] width 143 height 19
click at [250, 416] on select "Default auto px rem % em vh vw" at bounding box center [240, 421] width 143 height 19
select select "%"
click at [287, 412] on select "Default auto px rem % em vh vw" at bounding box center [240, 421] width 143 height 19
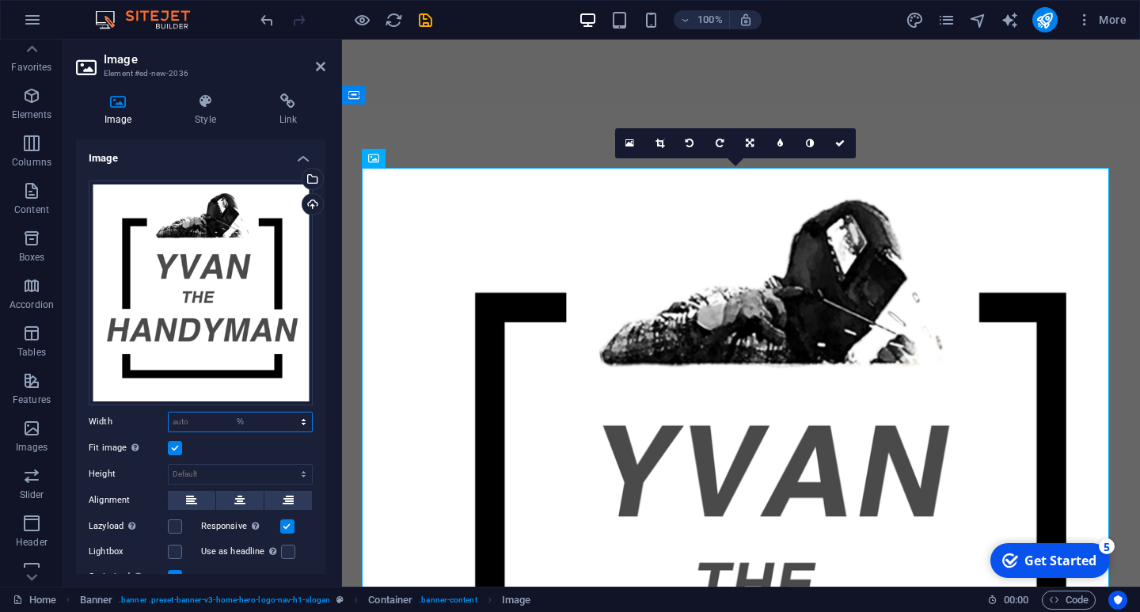
type input "100"
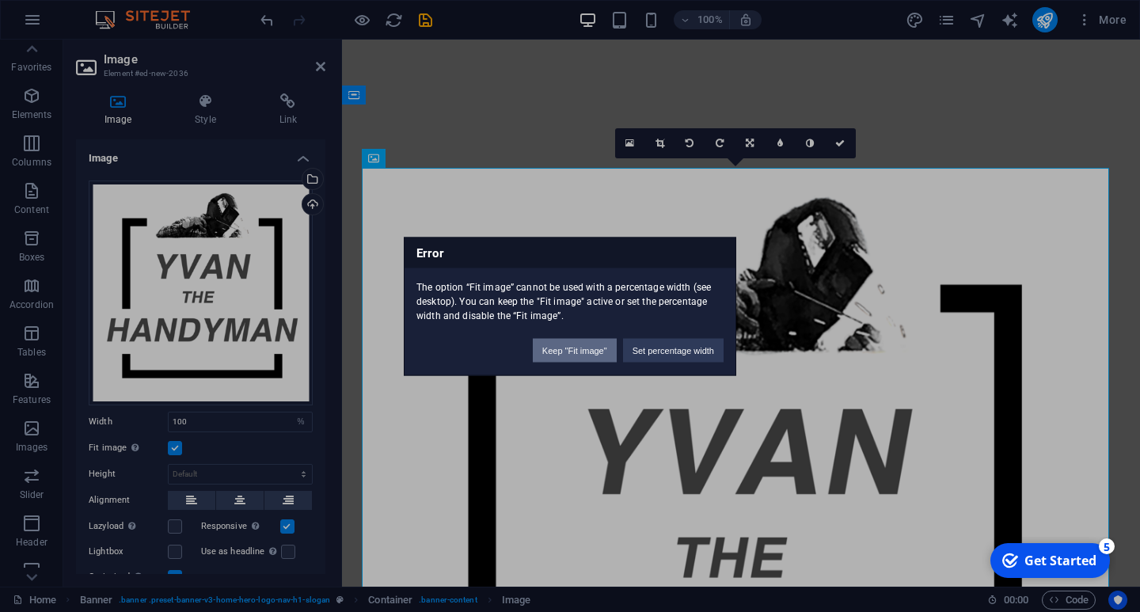
click at [580, 354] on button "Keep "Fit image"" at bounding box center [575, 350] width 84 height 24
select select "DISABLED_OPTION_VALUE"
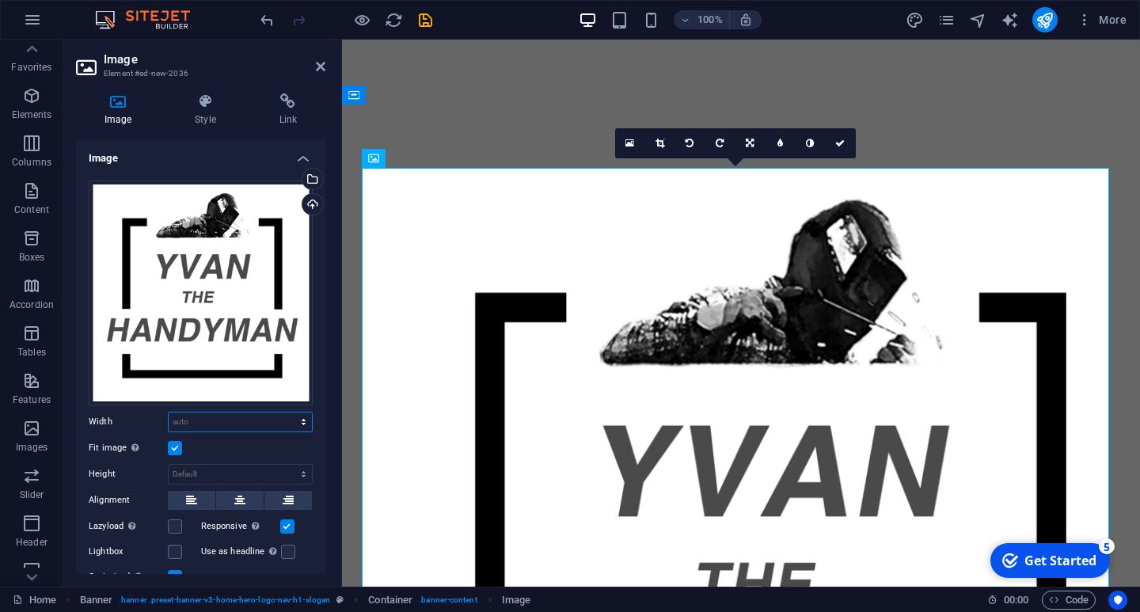
click at [302, 416] on select "Default auto px rem % em vh vw" at bounding box center [240, 421] width 143 height 19
click at [276, 416] on select "Default auto px rem % em vh vw" at bounding box center [240, 421] width 143 height 19
click at [169, 444] on label at bounding box center [175, 448] width 14 height 14
click at [0, 0] on input "Fit image Automatically fit image to a fixed width and height" at bounding box center [0, 0] width 0 height 0
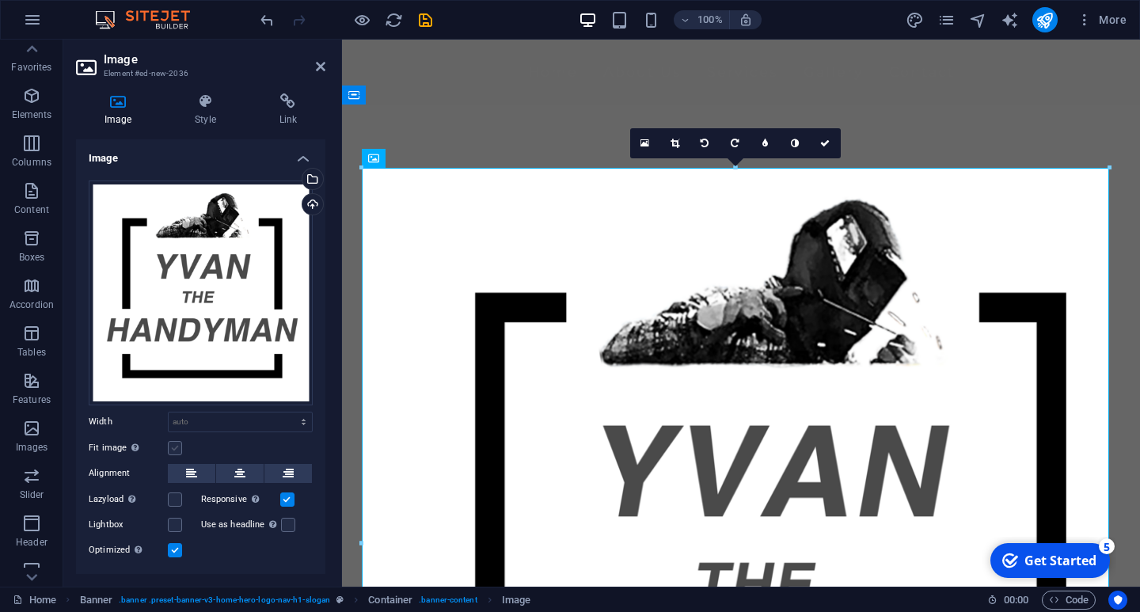
click at [174, 443] on label at bounding box center [175, 448] width 14 height 14
click at [0, 0] on input "Fit image Automatically fit image to a fixed width and height" at bounding box center [0, 0] width 0 height 0
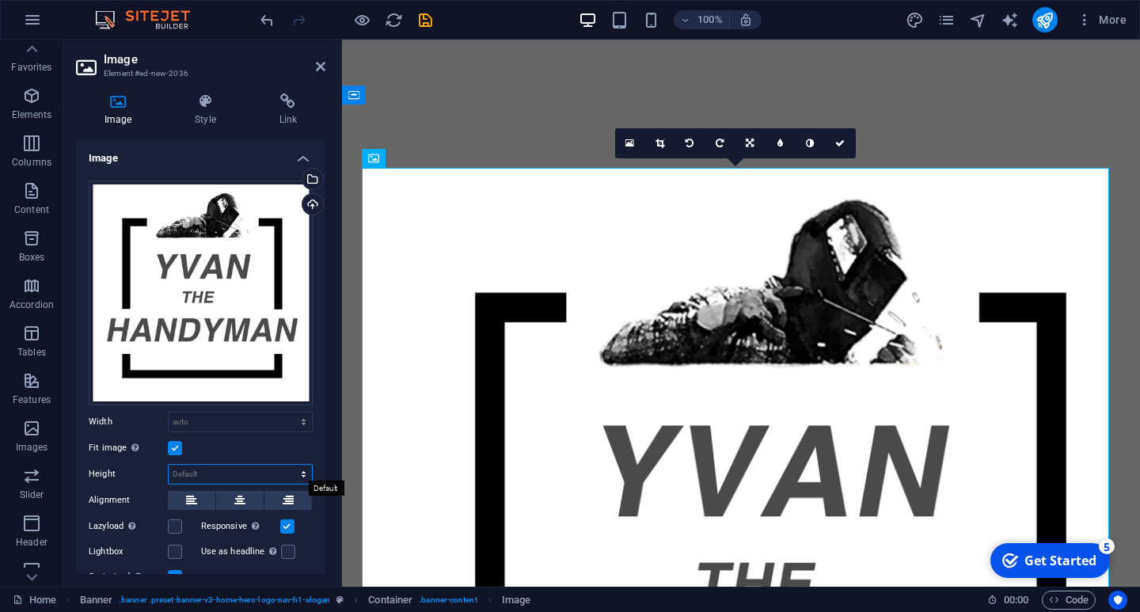
click at [238, 473] on select "Default auto px" at bounding box center [240, 474] width 143 height 19
click at [169, 465] on select "Default auto px" at bounding box center [240, 474] width 143 height 19
click at [301, 470] on select "Default auto px" at bounding box center [240, 474] width 143 height 19
select select "px"
click at [287, 465] on select "Default auto px" at bounding box center [240, 474] width 143 height 19
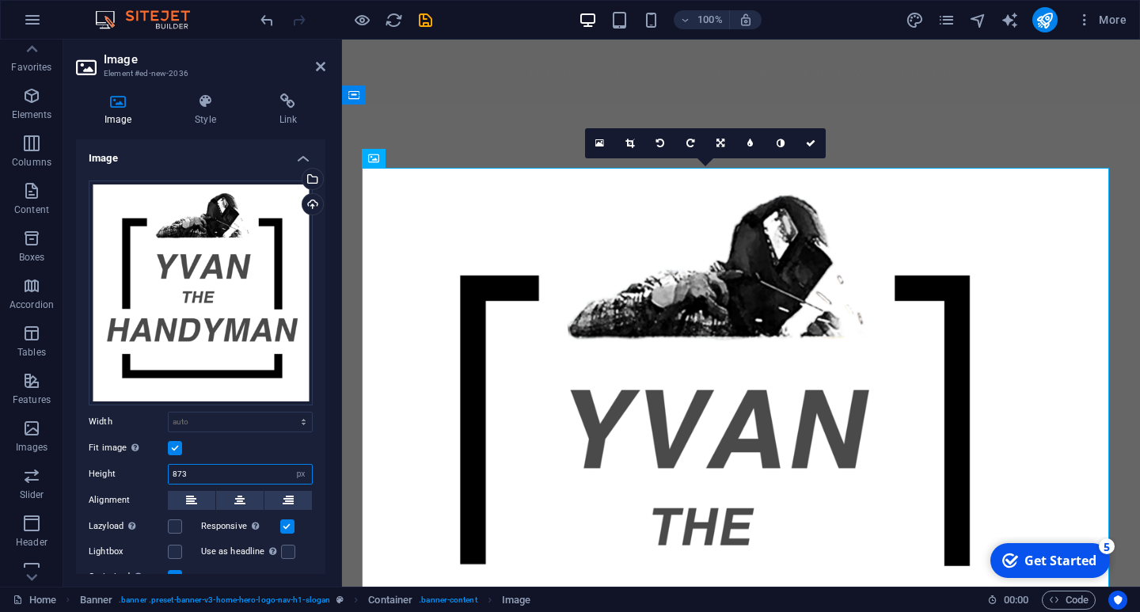
drag, startPoint x: 221, startPoint y: 468, endPoint x: 88, endPoint y: 463, distance: 133.1
click at [88, 463] on div "Drag files here, click to choose files or select files from Files or our free s…" at bounding box center [200, 423] width 249 height 511
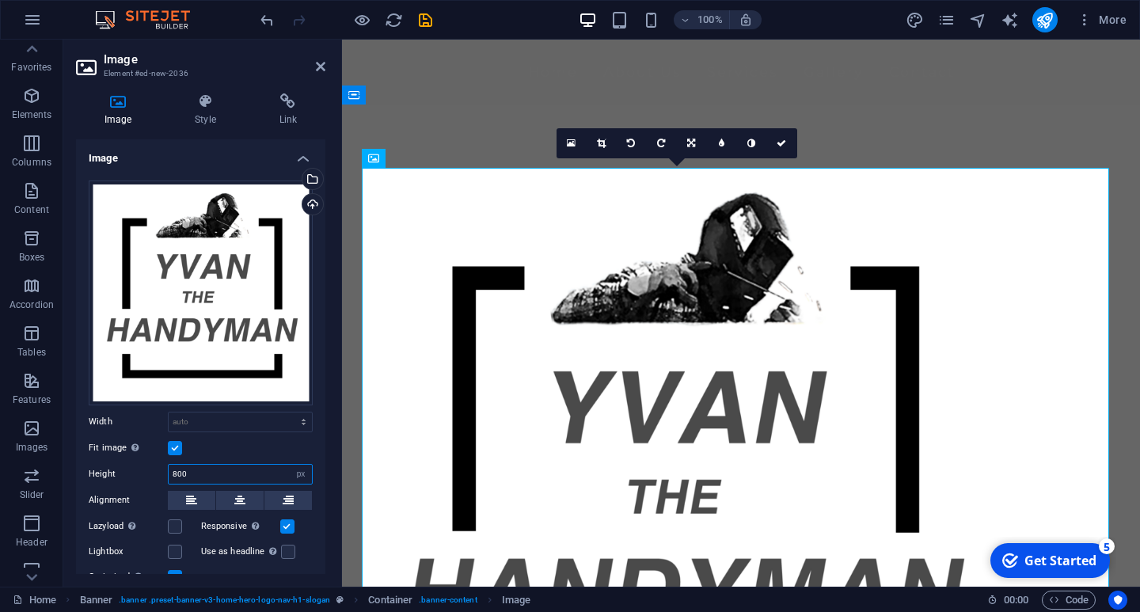
drag, startPoint x: 212, startPoint y: 469, endPoint x: 75, endPoint y: 471, distance: 137.0
click at [76, 471] on div "Drag files here, click to choose files or select files from Files or our free s…" at bounding box center [200, 423] width 249 height 511
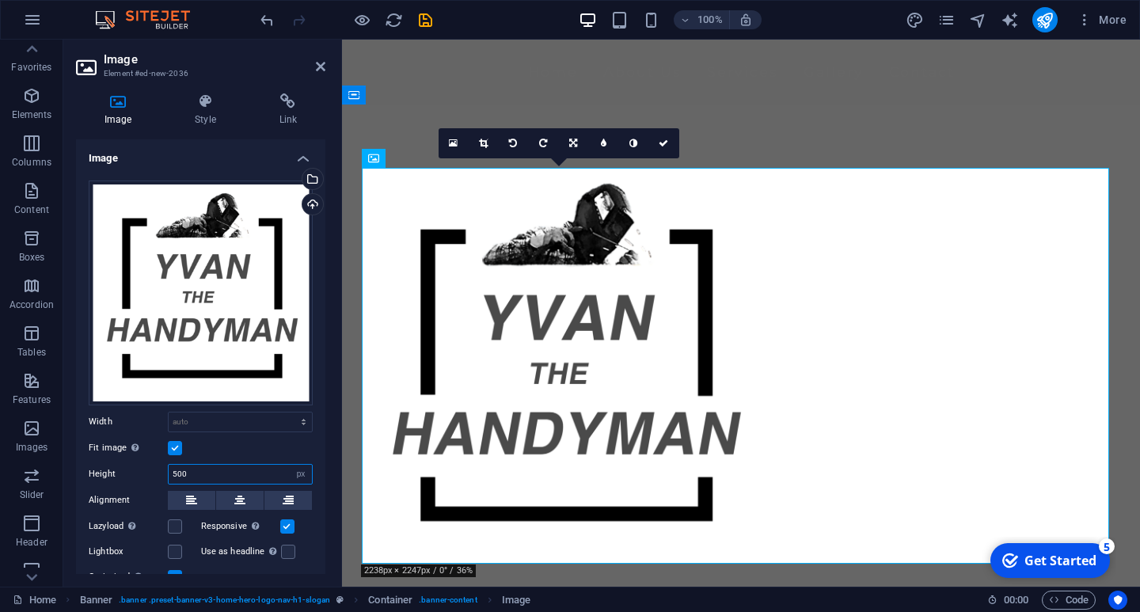
drag, startPoint x: 201, startPoint y: 470, endPoint x: 91, endPoint y: 473, distance: 110.1
click at [91, 473] on div "Height 500 Default auto px" at bounding box center [201, 474] width 224 height 21
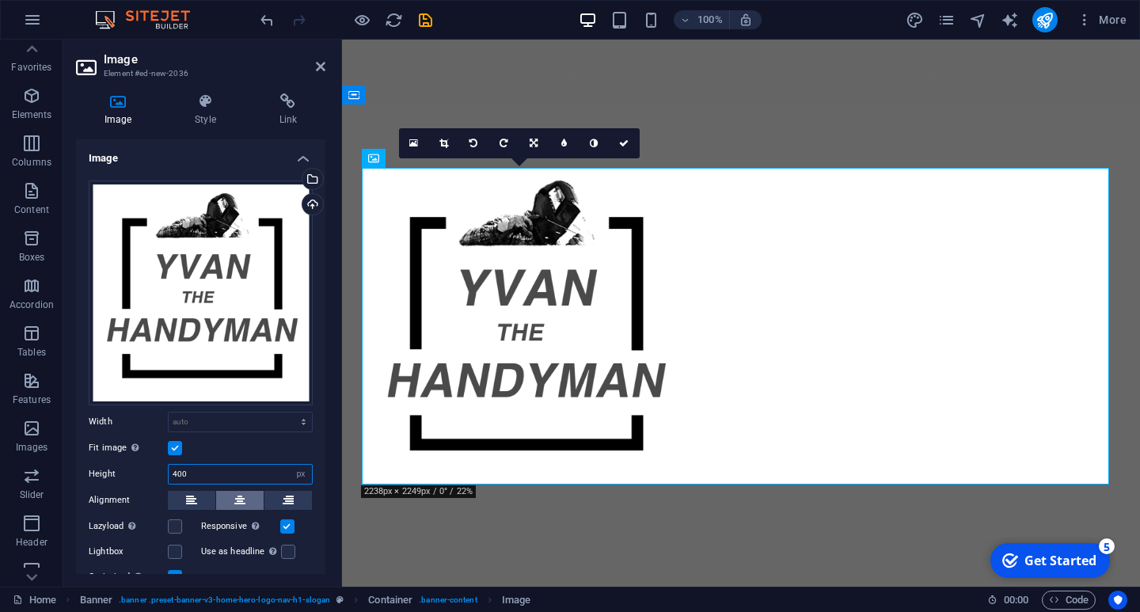
type input "400"
click at [238, 495] on icon at bounding box center [239, 500] width 11 height 19
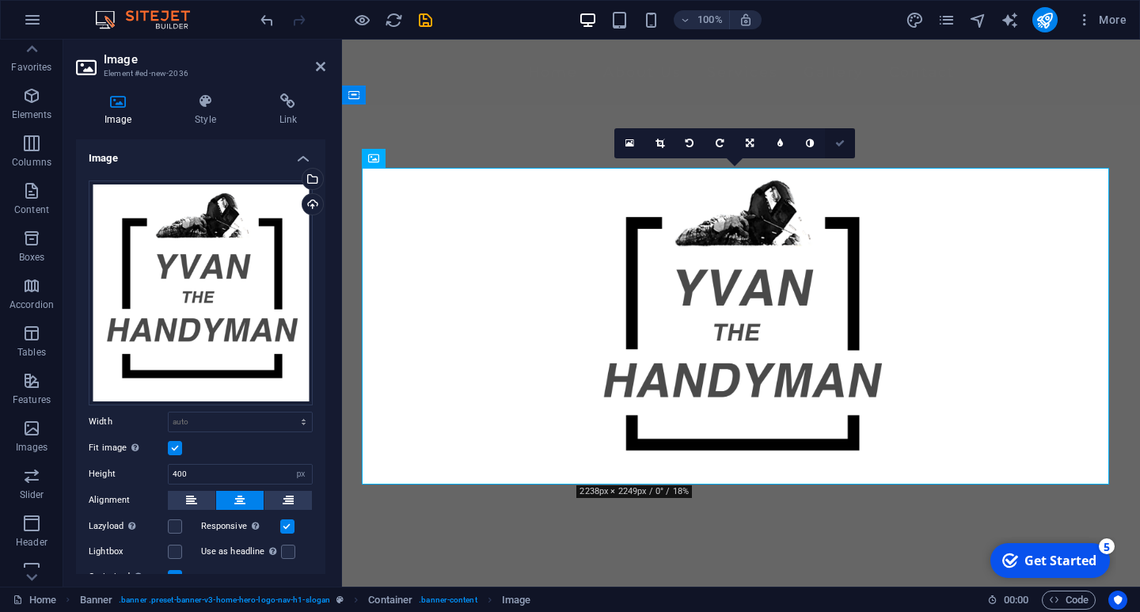
click at [842, 146] on icon at bounding box center [840, 144] width 10 height 10
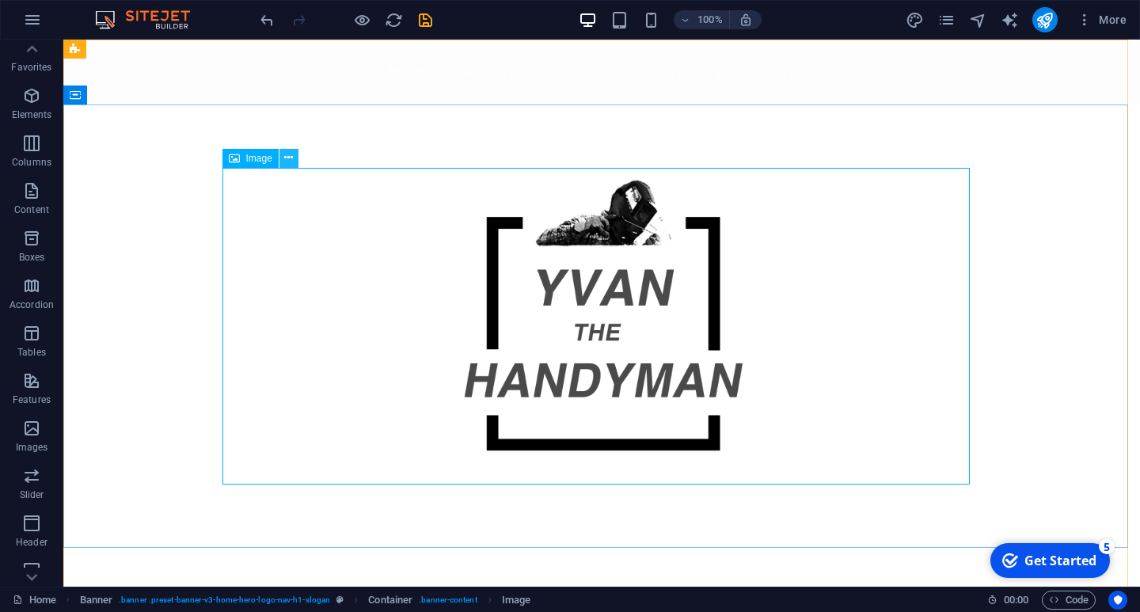
click at [288, 156] on icon at bounding box center [288, 158] width 9 height 17
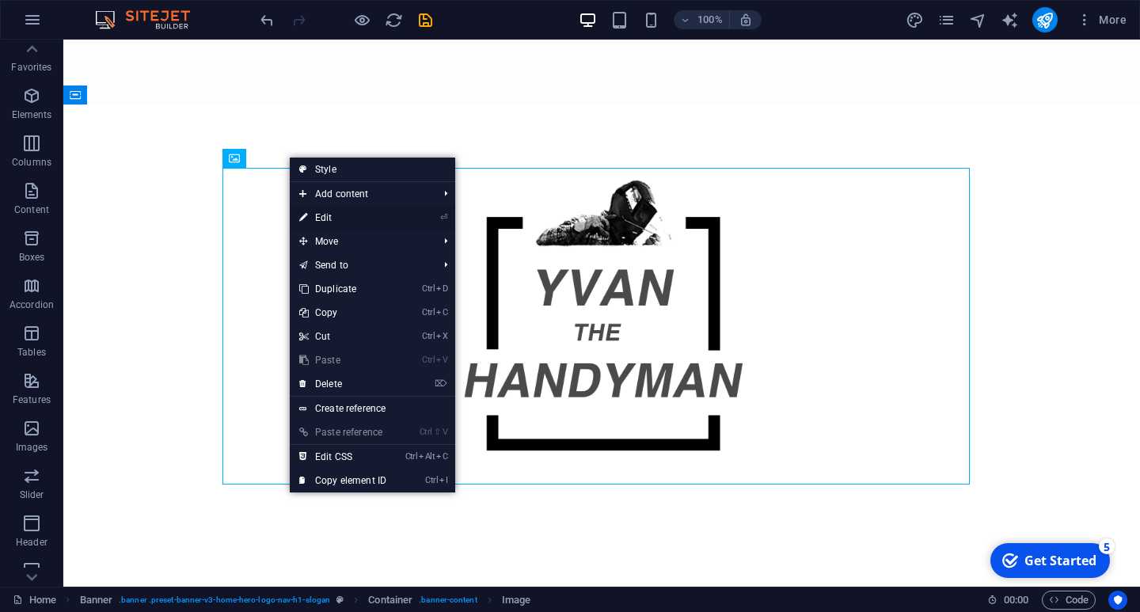
click at [338, 215] on link "⏎ Edit" at bounding box center [343, 218] width 106 height 24
select select "px"
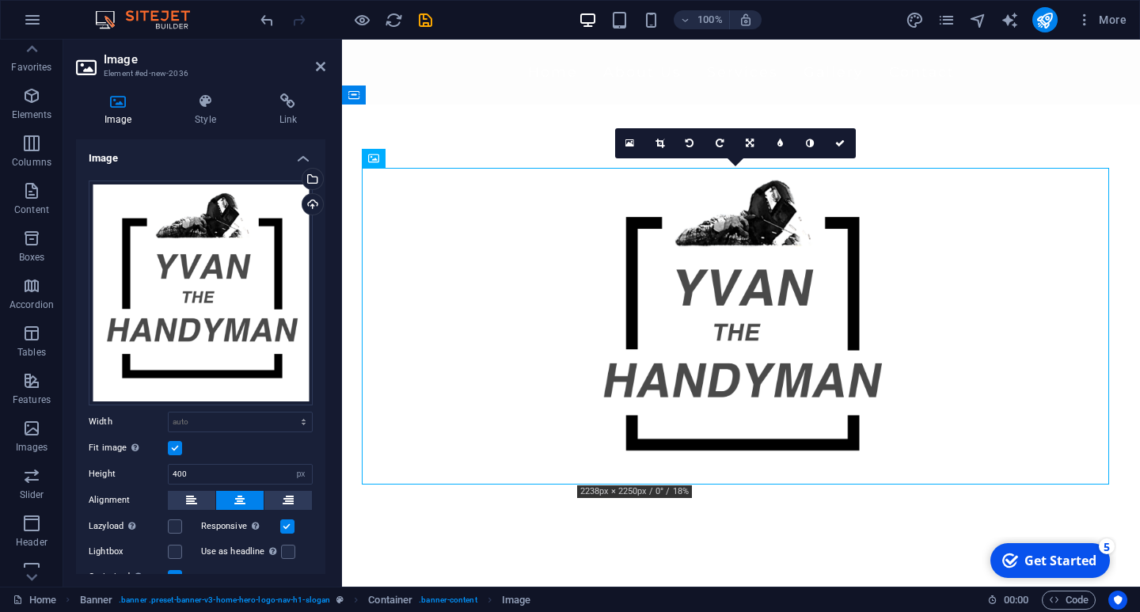
drag, startPoint x: 498, startPoint y: 196, endPoint x: 498, endPoint y: 125, distance: 71.3
click at [498, 125] on div at bounding box center [741, 326] width 798 height 443
drag, startPoint x: 190, startPoint y: 473, endPoint x: 118, endPoint y: 469, distance: 72.2
click at [118, 469] on div "Height 400 Default auto px" at bounding box center [201, 474] width 224 height 21
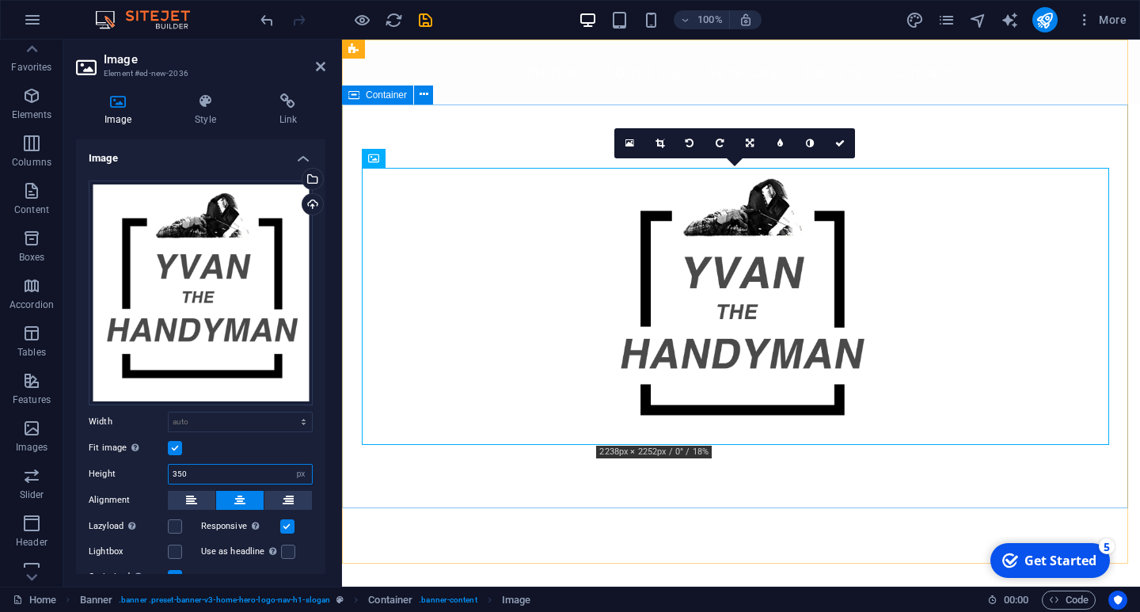
type input "350"
click at [492, 485] on div at bounding box center [741, 307] width 798 height 404
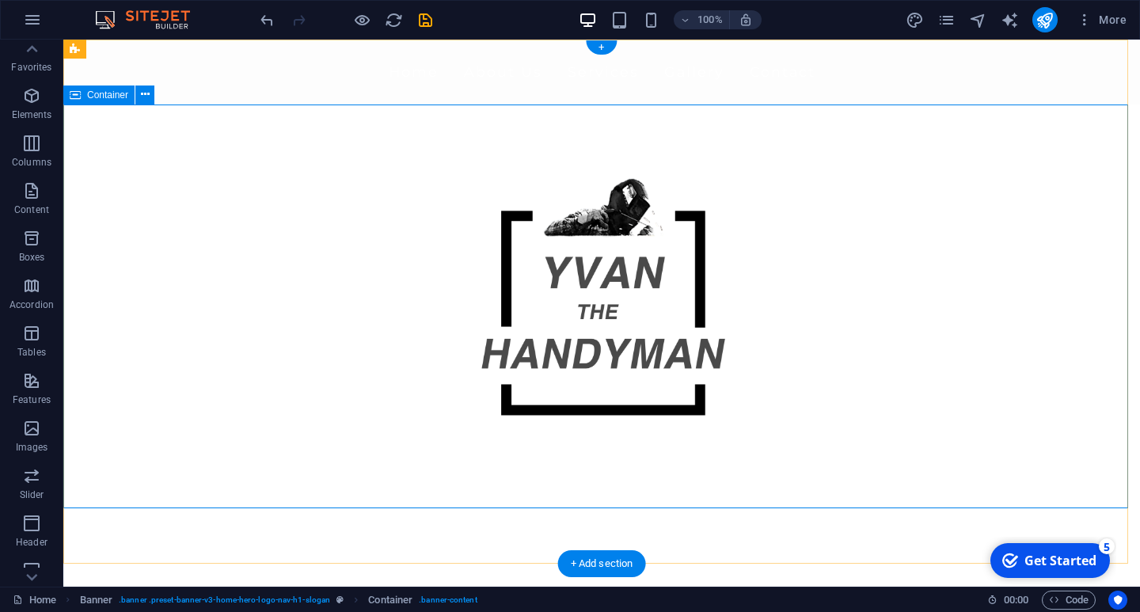
click at [130, 169] on div at bounding box center [601, 307] width 1077 height 404
click at [142, 97] on icon at bounding box center [145, 94] width 9 height 17
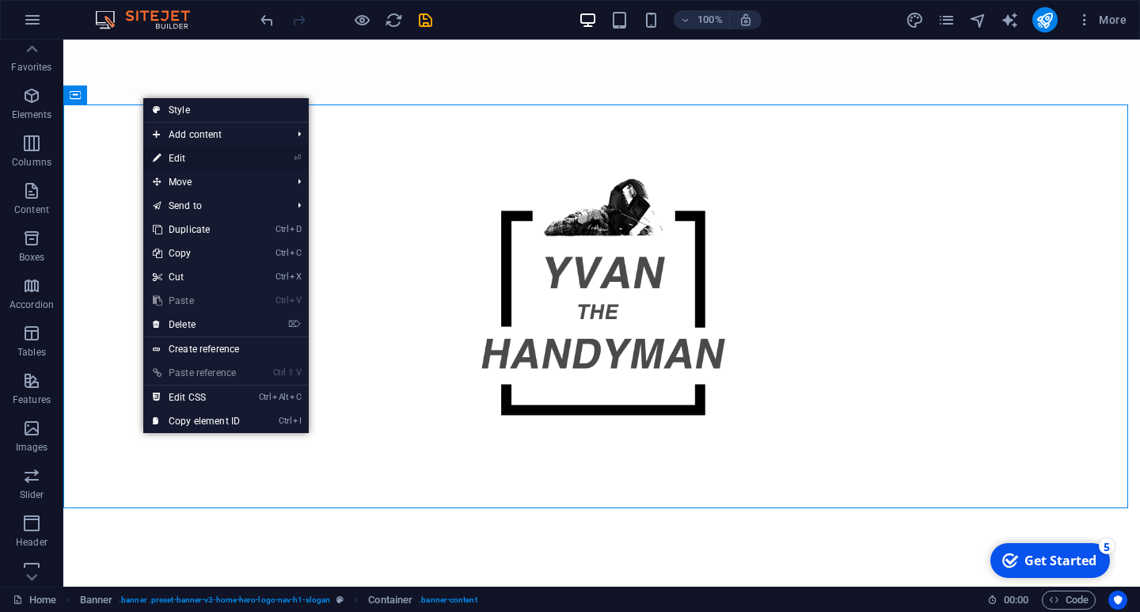
click at [213, 157] on link "⏎ Edit" at bounding box center [196, 158] width 106 height 24
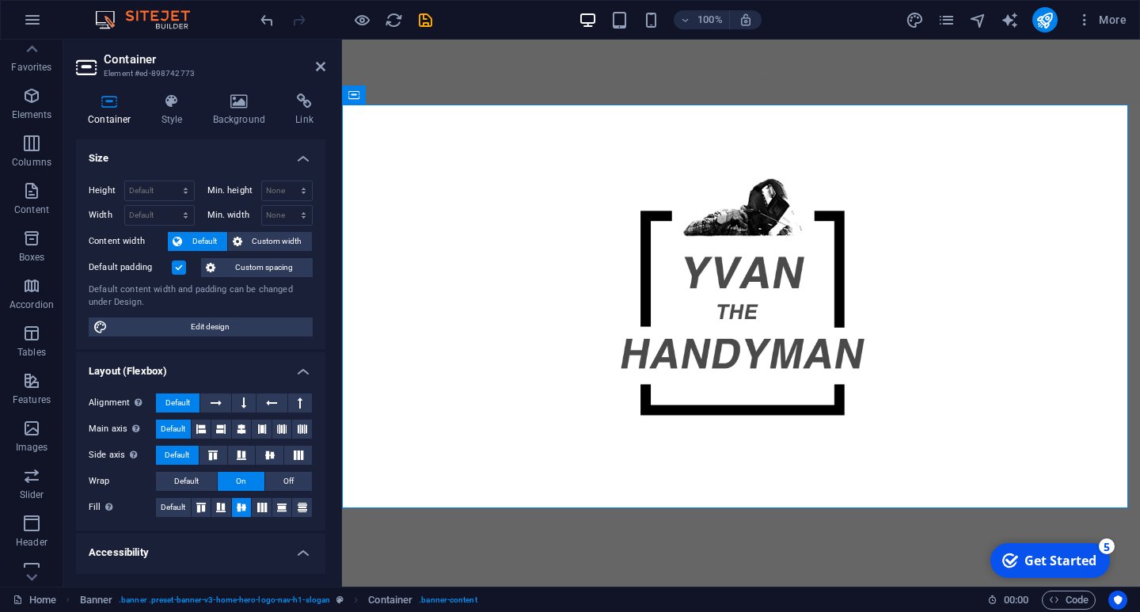
click at [181, 267] on label at bounding box center [179, 267] width 14 height 14
click at [0, 0] on input "Default padding" at bounding box center [0, 0] width 0 height 0
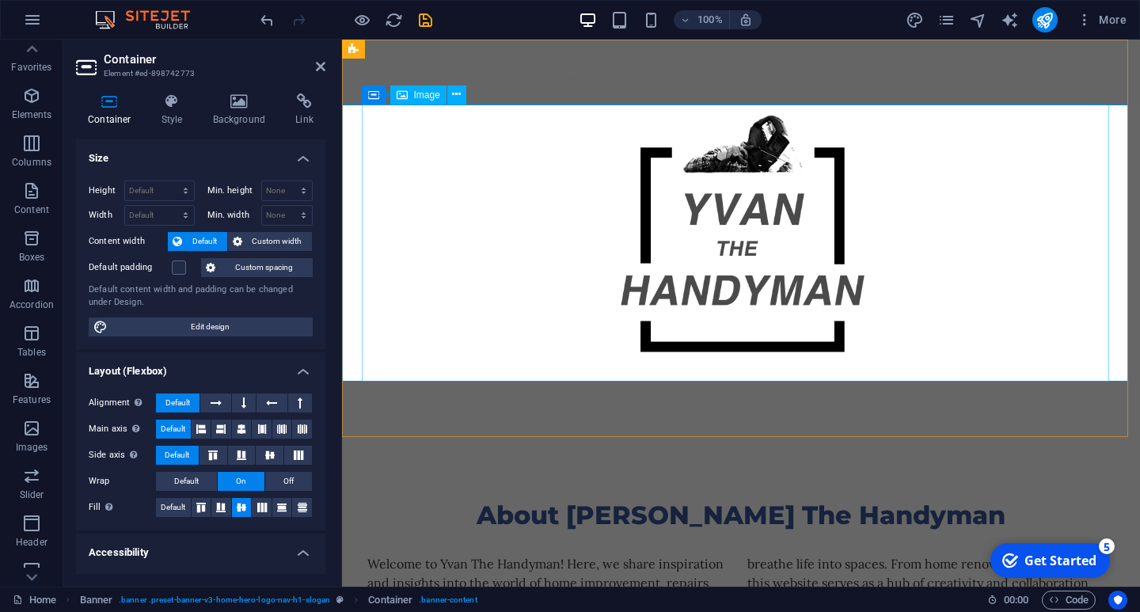
click at [431, 365] on figure at bounding box center [740, 243] width 747 height 277
click at [442, 407] on div "Home About Us Services Gallery Contact" at bounding box center [741, 238] width 798 height 397
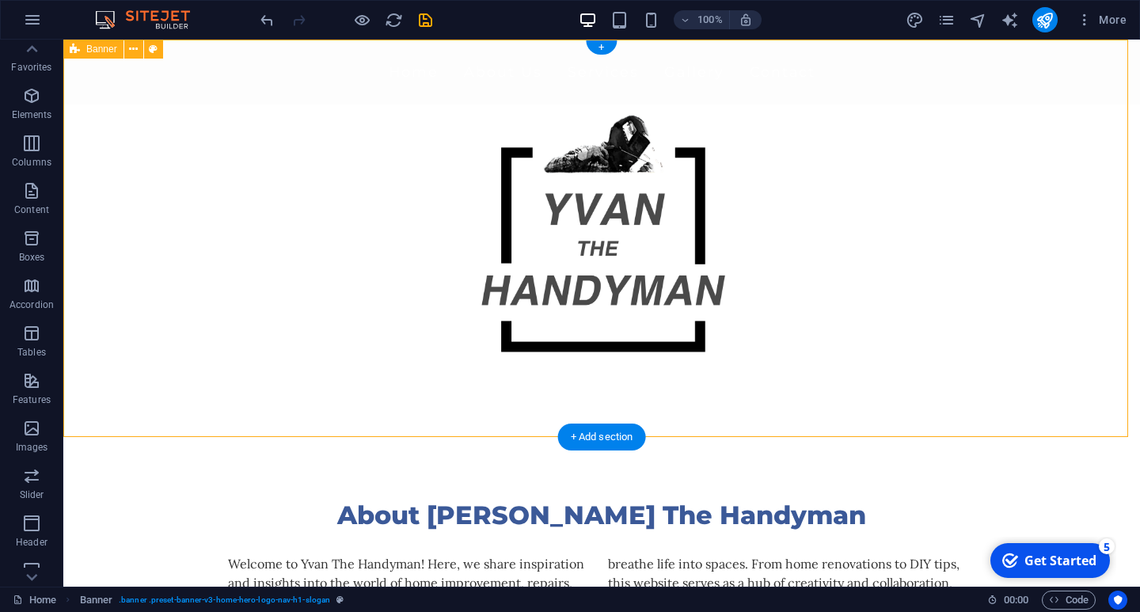
click at [421, 389] on div "Home About Us Services Gallery Contact" at bounding box center [601, 238] width 1077 height 397
click at [413, 413] on div "Home About Us Services Gallery Contact" at bounding box center [601, 238] width 1077 height 397
click at [189, 350] on div at bounding box center [601, 243] width 1077 height 277
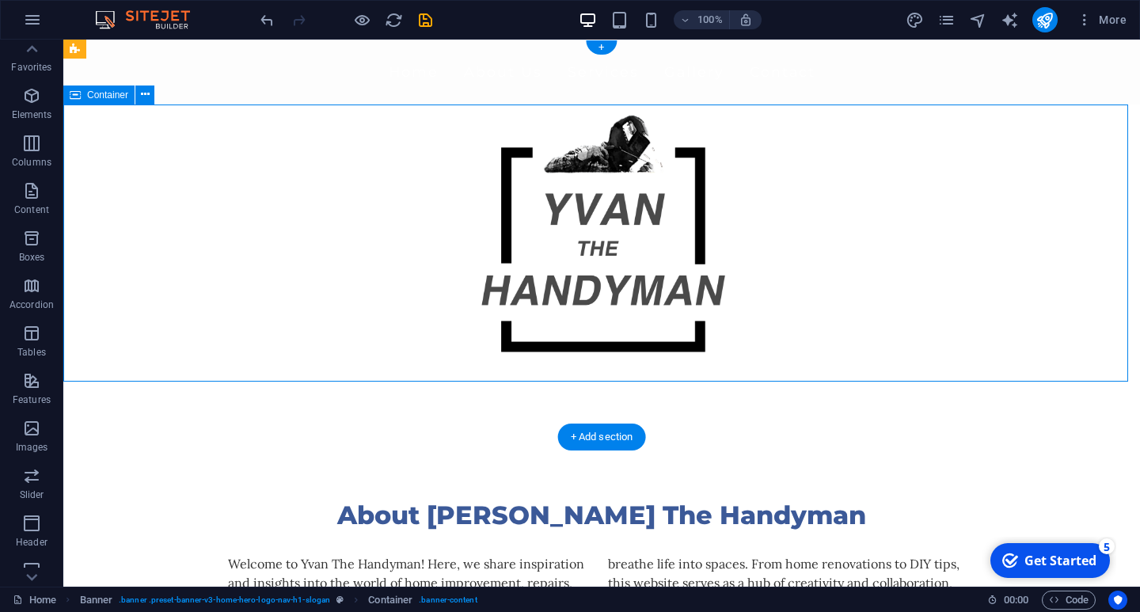
click at [169, 334] on div at bounding box center [601, 243] width 1077 height 277
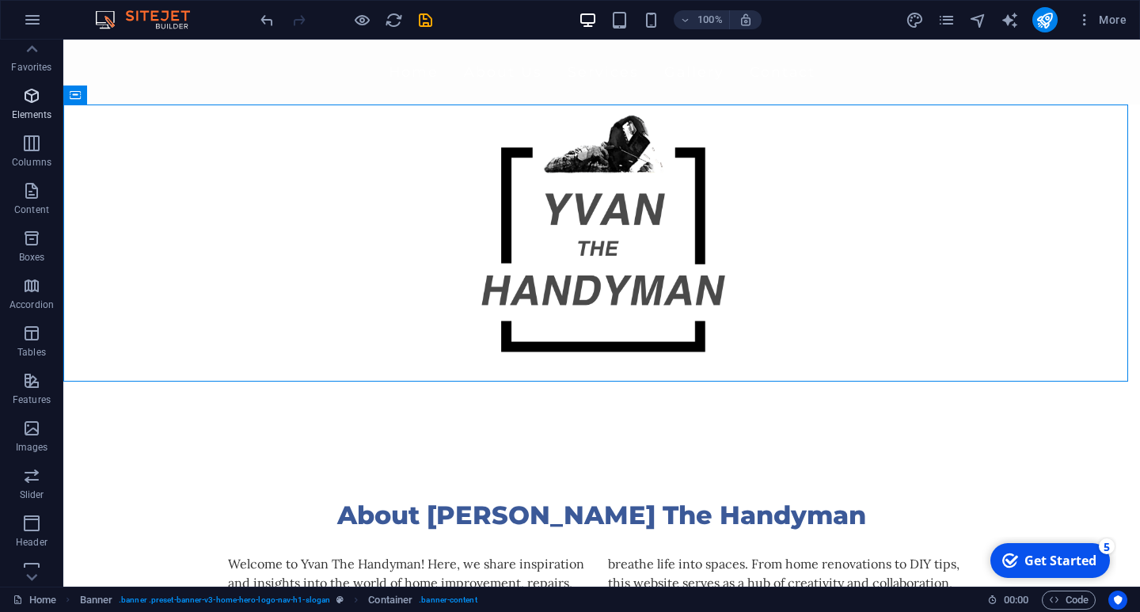
click at [31, 109] on p "Elements" at bounding box center [32, 114] width 40 height 13
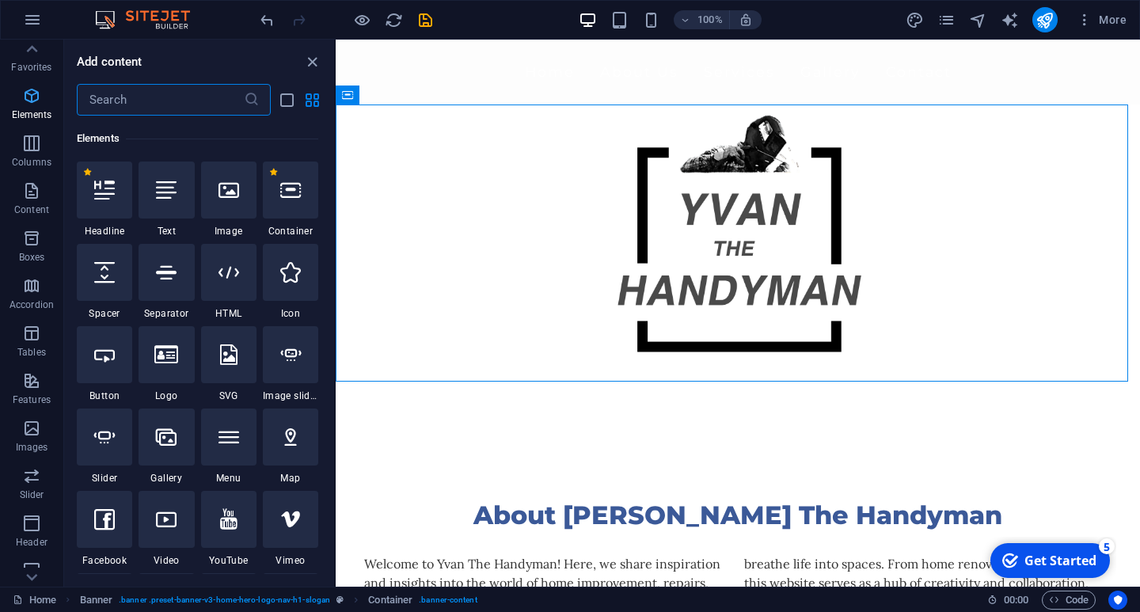
scroll to position [169, 0]
click at [106, 200] on div at bounding box center [104, 189] width 55 height 57
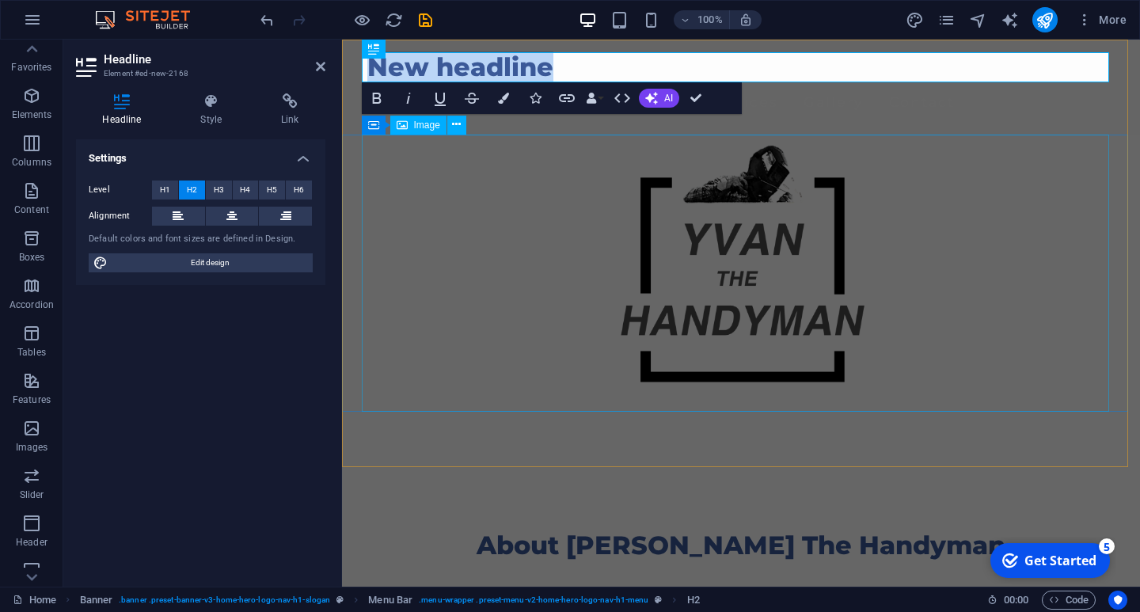
click at [518, 211] on figure at bounding box center [740, 273] width 747 height 277
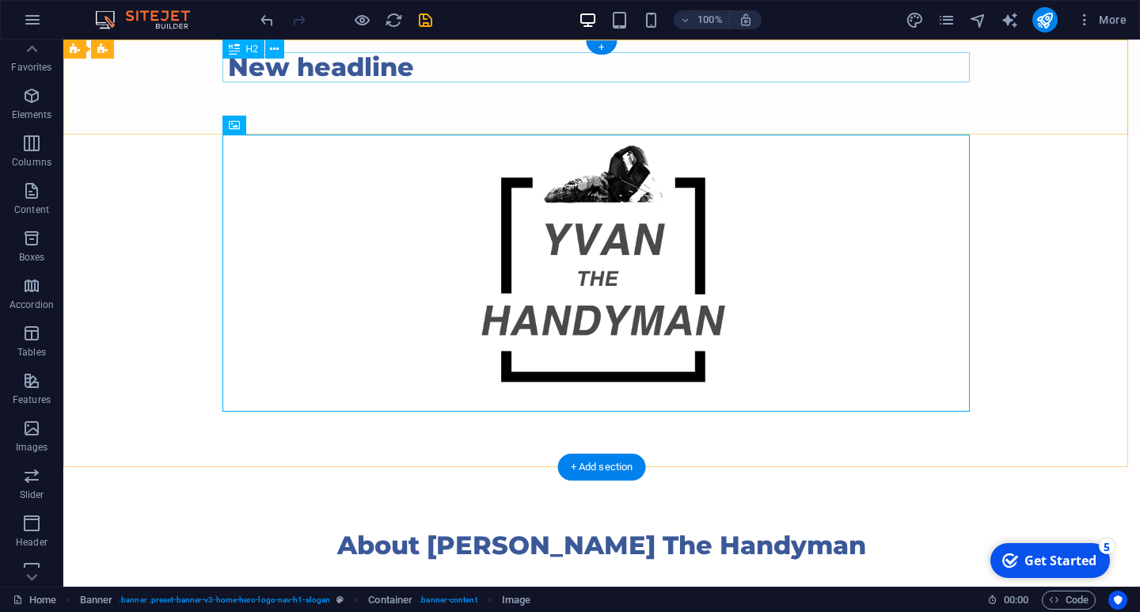
click at [410, 74] on div "New headline" at bounding box center [601, 67] width 747 height 30
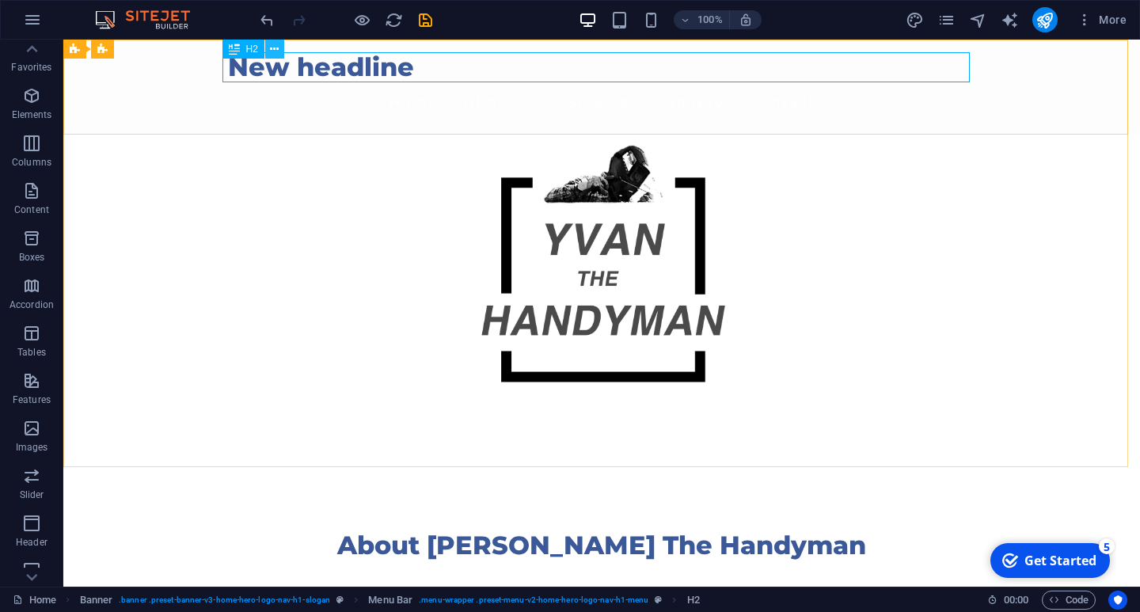
click at [274, 48] on icon at bounding box center [274, 49] width 9 height 17
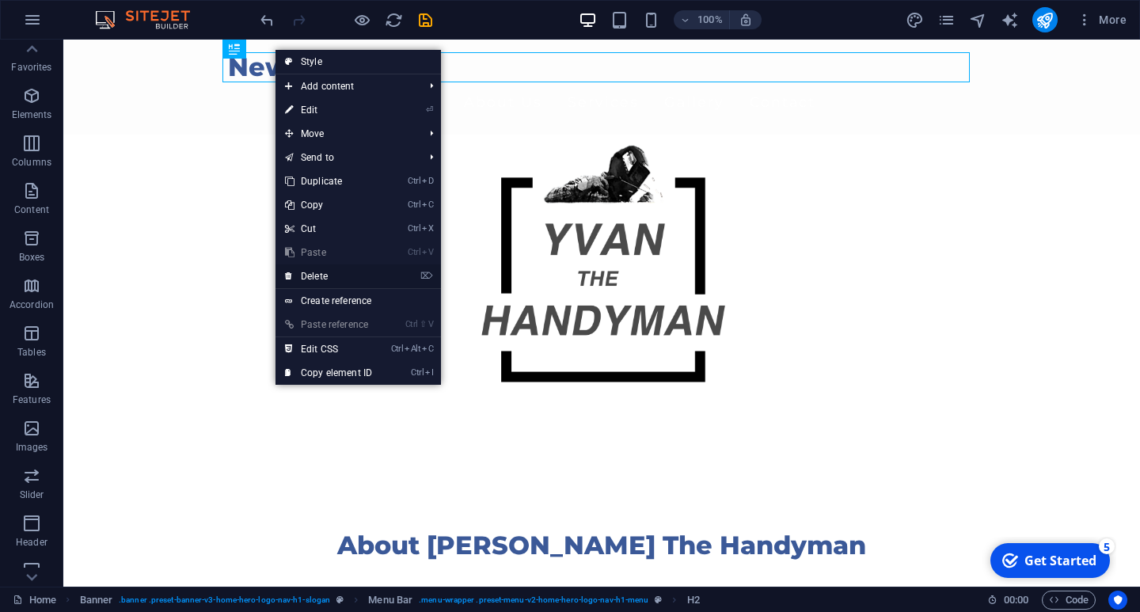
click at [346, 273] on link "⌦ Delete" at bounding box center [329, 276] width 106 height 24
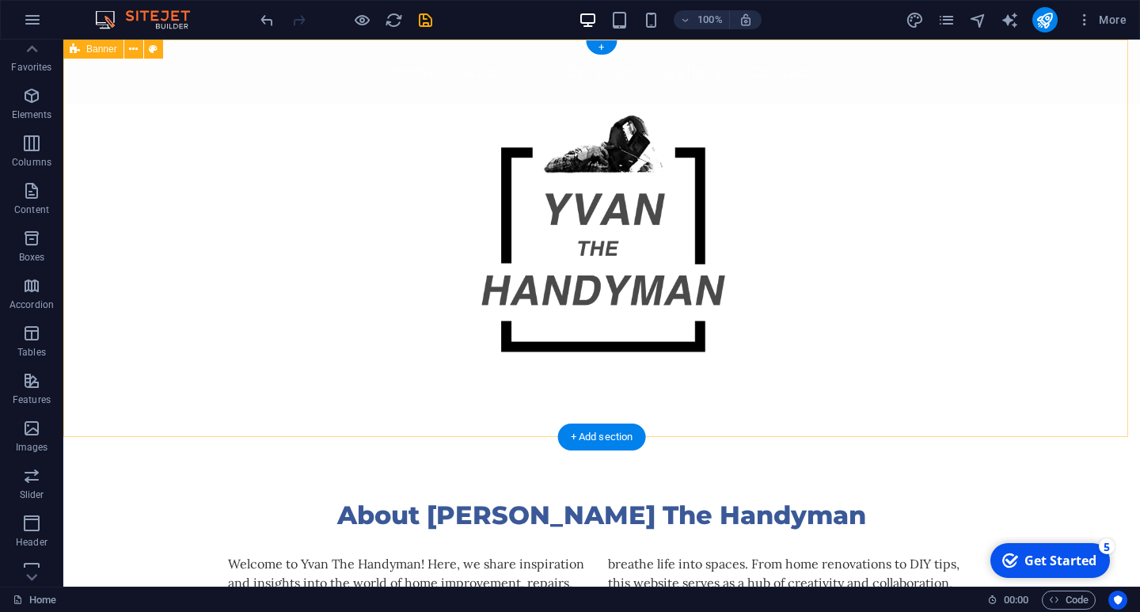
click at [406, 394] on div "Home About Us Services Gallery Contact" at bounding box center [601, 238] width 1077 height 397
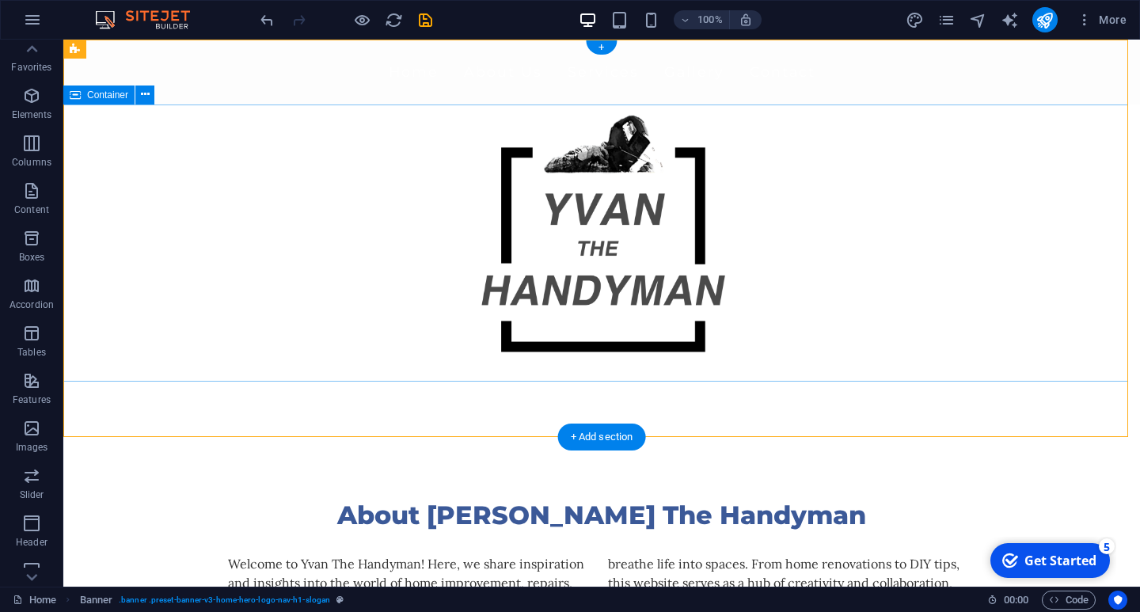
click at [187, 312] on div at bounding box center [601, 243] width 1077 height 277
click at [145, 101] on icon at bounding box center [145, 94] width 9 height 17
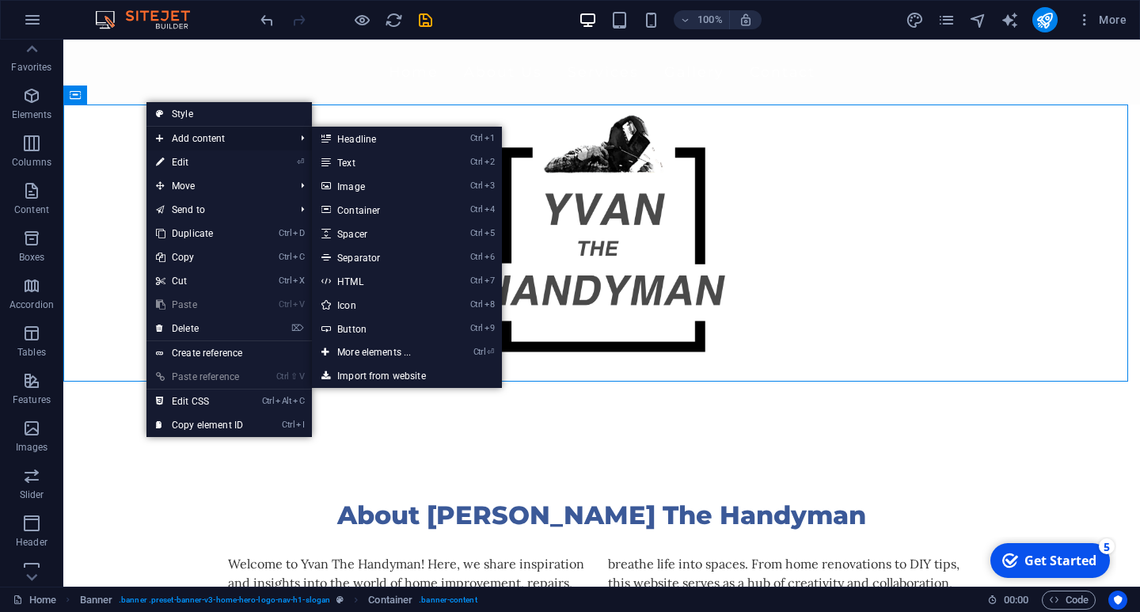
click at [178, 137] on span "Add content" at bounding box center [217, 139] width 142 height 24
click at [371, 131] on link "Ctrl 1 Headline" at bounding box center [377, 139] width 131 height 24
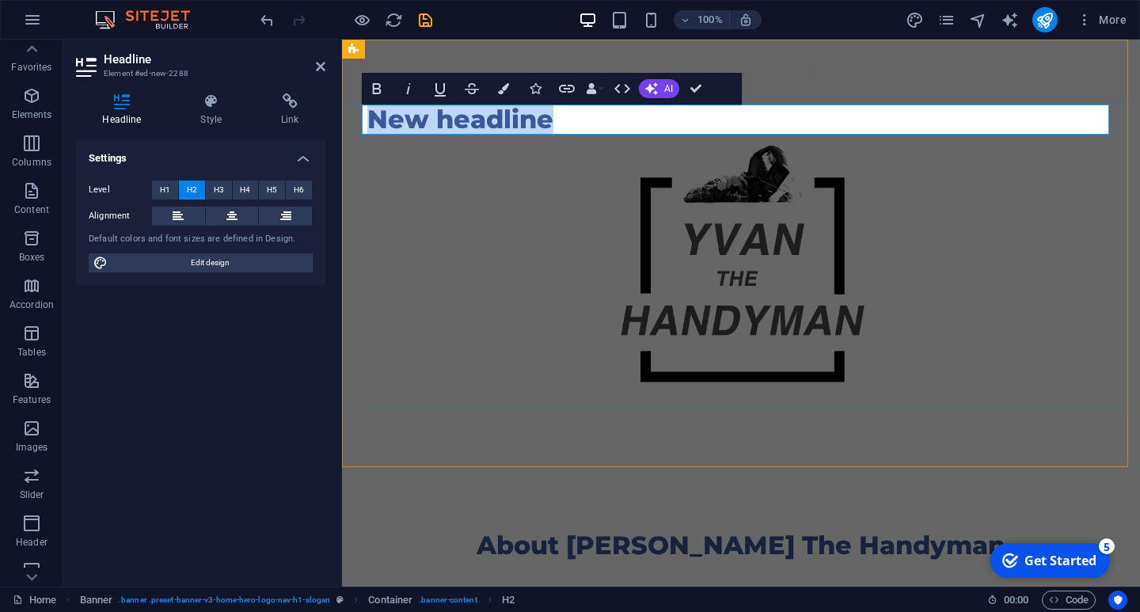
click at [543, 127] on h2 "New headline" at bounding box center [740, 120] width 747 height 30
drag, startPoint x: 546, startPoint y: 125, endPoint x: 313, endPoint y: 124, distance: 233.6
drag, startPoint x: 469, startPoint y: 121, endPoint x: 317, endPoint y: 108, distance: 153.3
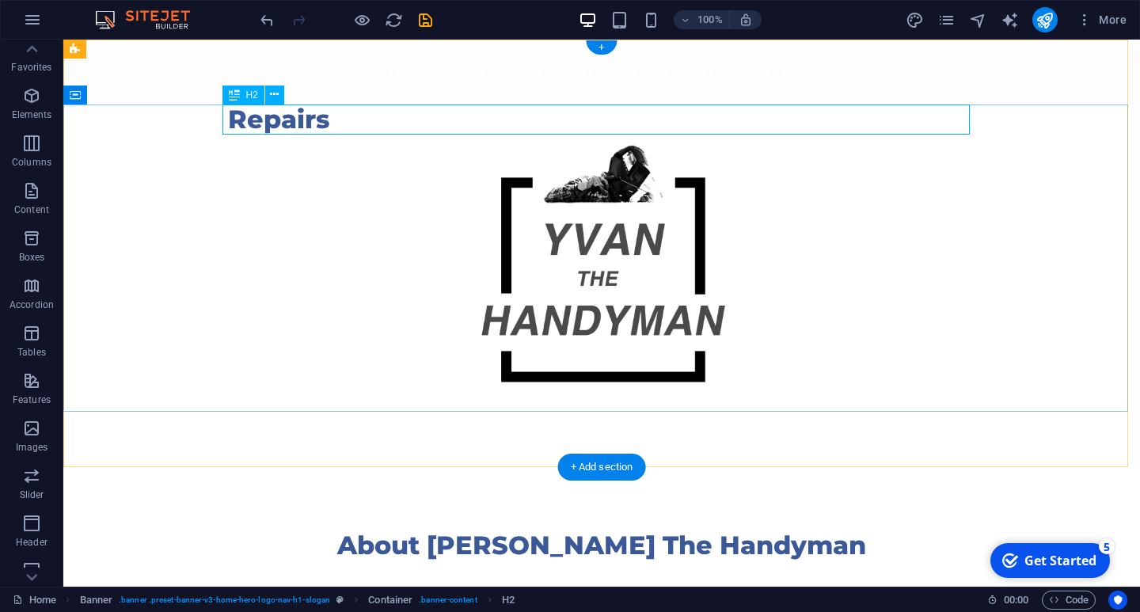
click at [393, 115] on div "Repairs" at bounding box center [601, 120] width 747 height 30
click at [276, 91] on icon at bounding box center [274, 94] width 9 height 17
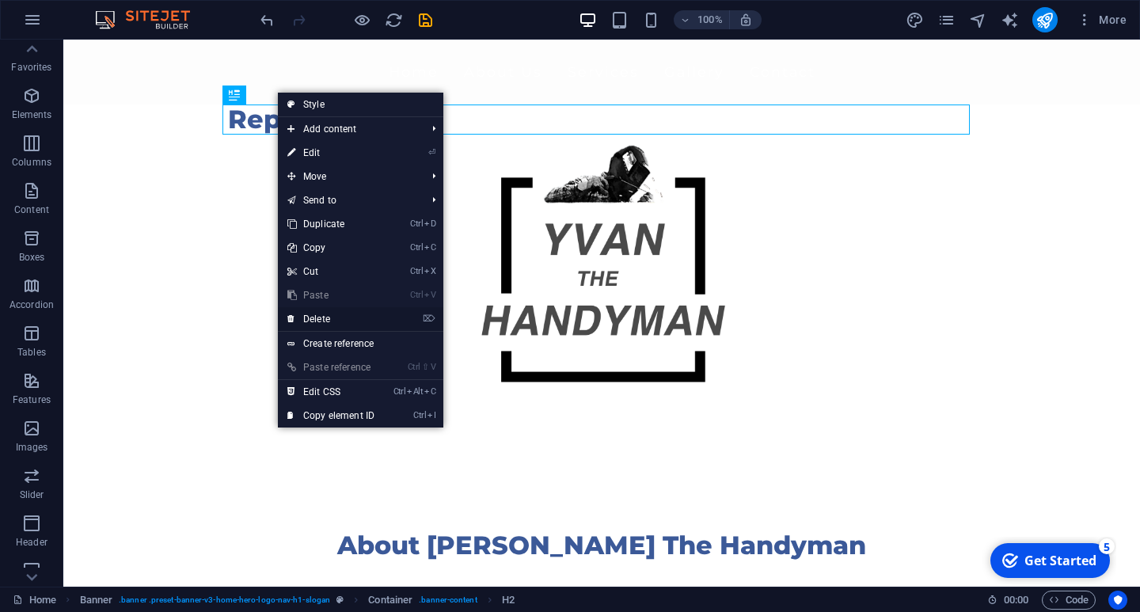
drag, startPoint x: 352, startPoint y: 309, endPoint x: 291, endPoint y: 271, distance: 71.8
click at [352, 309] on link "⌦ Delete" at bounding box center [331, 319] width 106 height 24
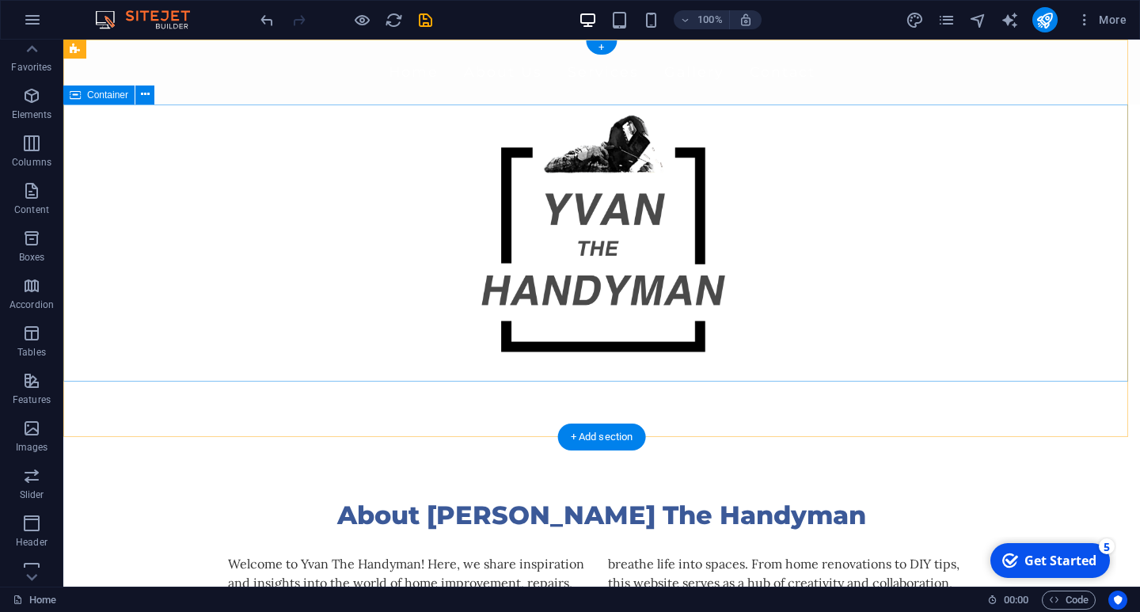
click at [171, 302] on div at bounding box center [601, 243] width 1077 height 277
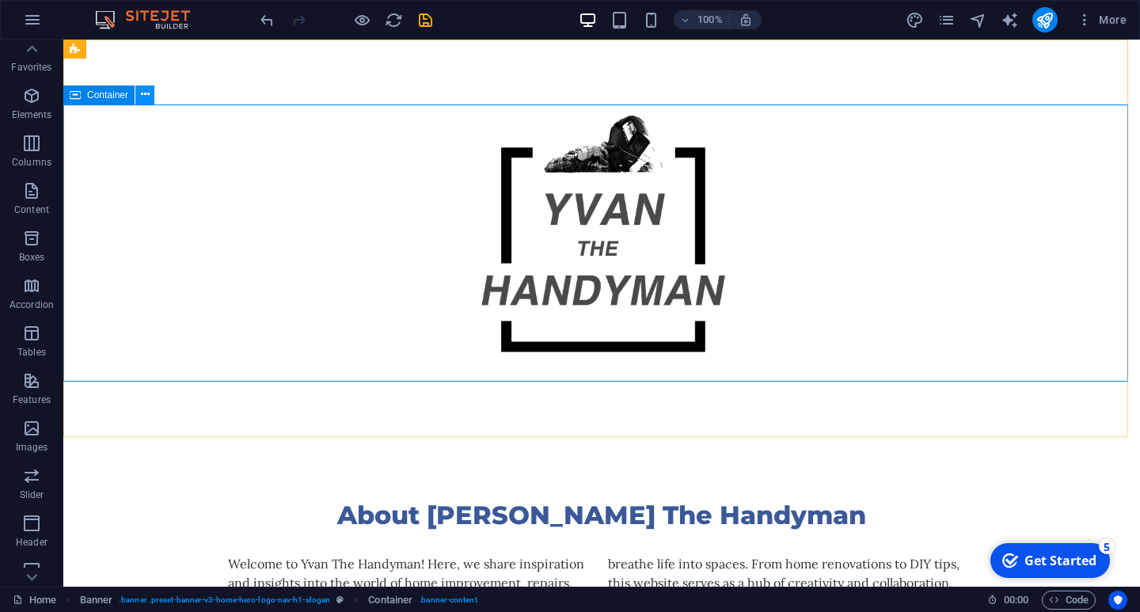
click at [142, 90] on icon at bounding box center [145, 94] width 9 height 17
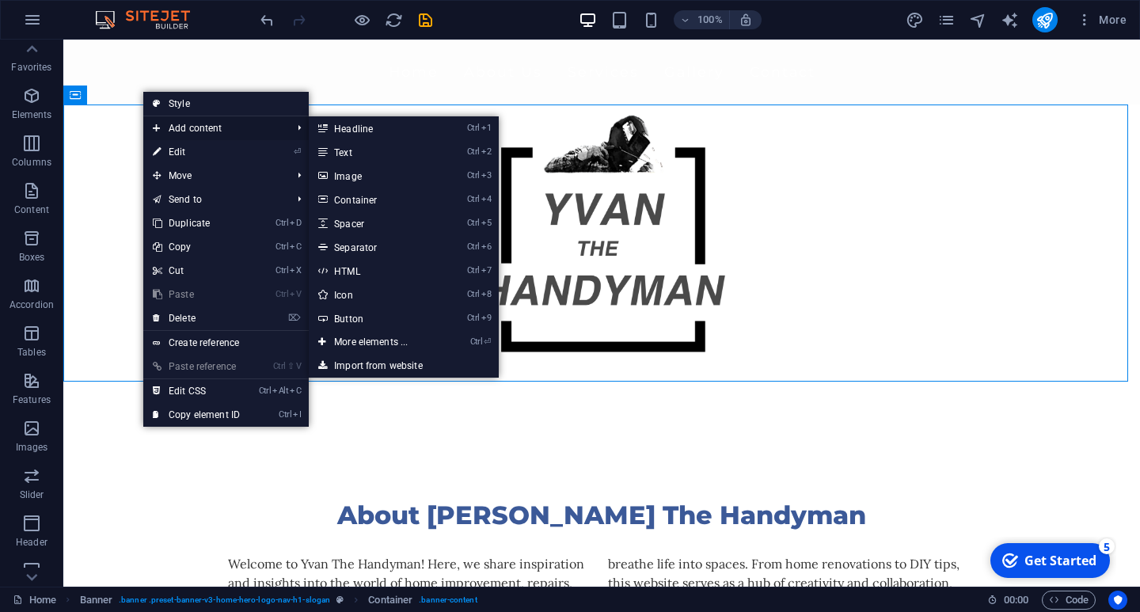
click at [190, 127] on span "Add content" at bounding box center [214, 128] width 142 height 24
drag, startPoint x: 371, startPoint y: 173, endPoint x: 40, endPoint y: 143, distance: 332.2
click at [371, 173] on link "Ctrl 3 Image" at bounding box center [374, 176] width 131 height 24
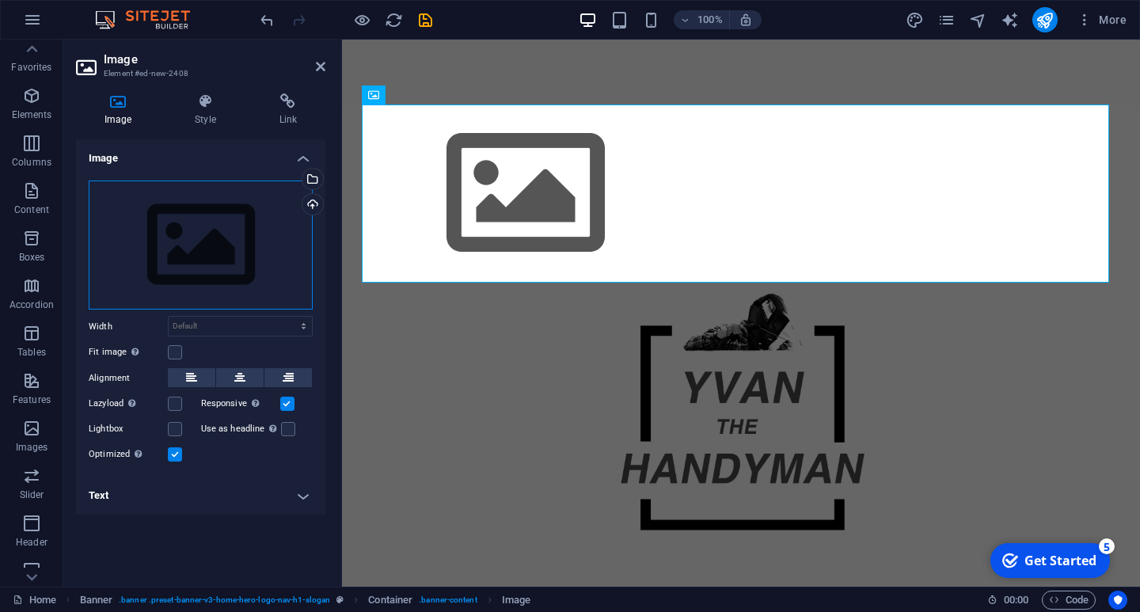
click at [247, 224] on div "Drag files here, click to choose files or select files from Files or our free s…" at bounding box center [201, 246] width 224 height 130
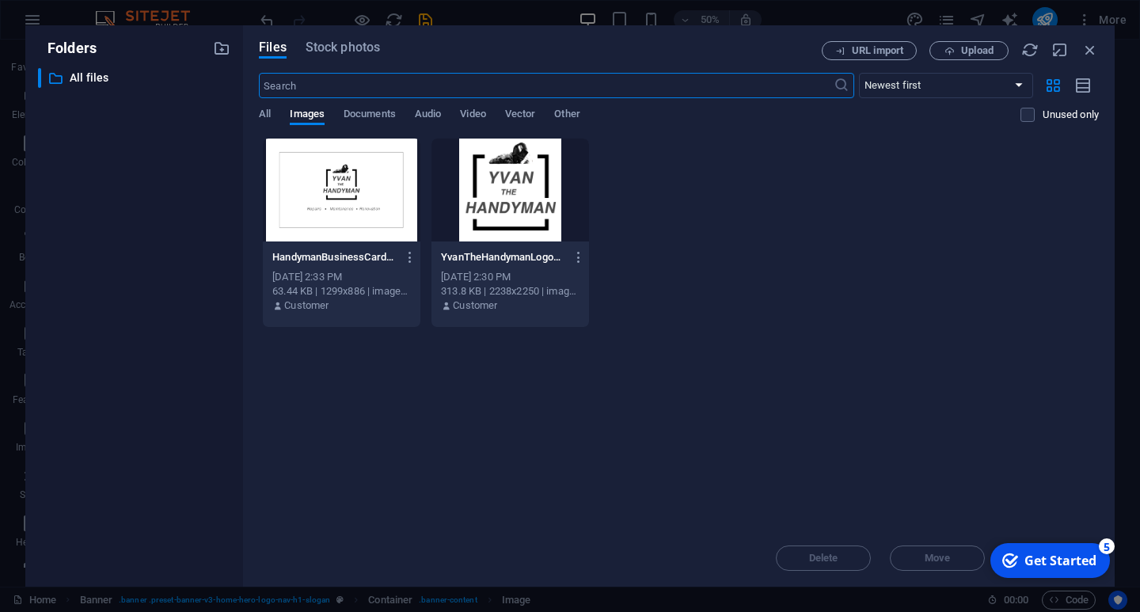
click at [716, 421] on div "Drop files here to upload them instantly HandymanBusinessCardRecto-TN5-YoeX6oQc…" at bounding box center [679, 334] width 840 height 392
click at [83, 75] on p "All files" at bounding box center [135, 78] width 131 height 18
click at [222, 50] on icon "button" at bounding box center [221, 48] width 17 height 17
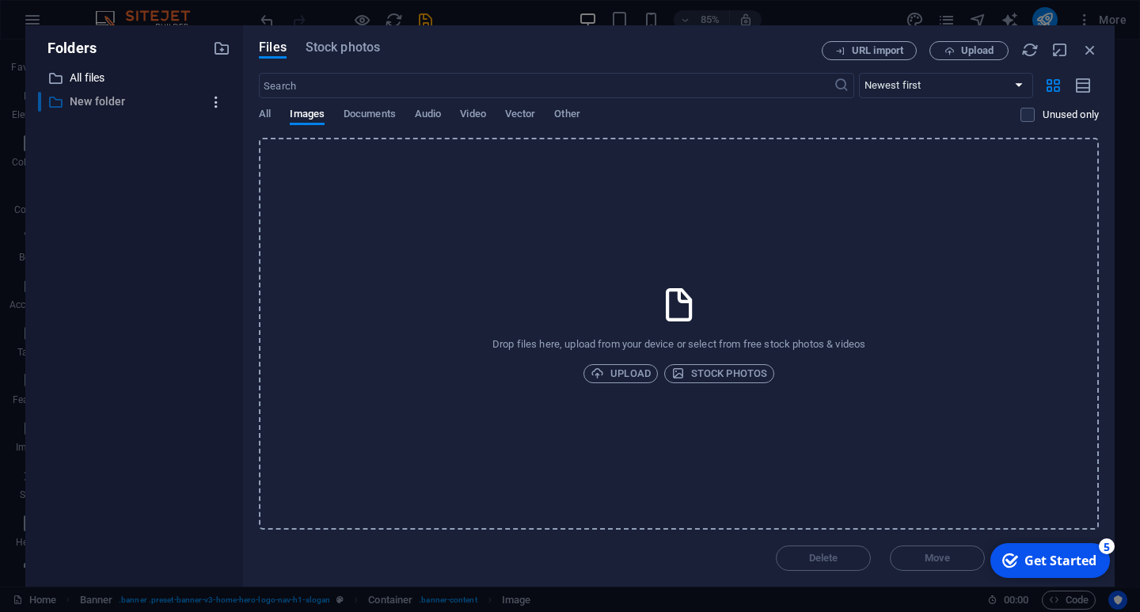
click at [215, 106] on icon "button" at bounding box center [216, 102] width 17 height 16
click at [219, 174] on h6 "Download" at bounding box center [229, 181] width 45 height 19
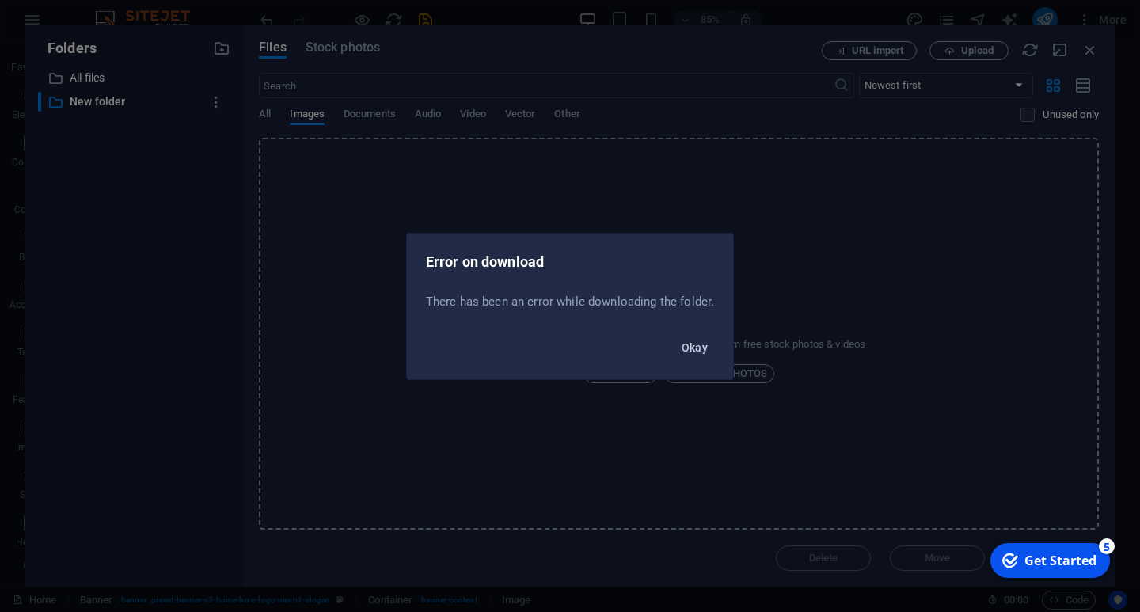
click at [699, 349] on span "Okay" at bounding box center [695, 347] width 27 height 13
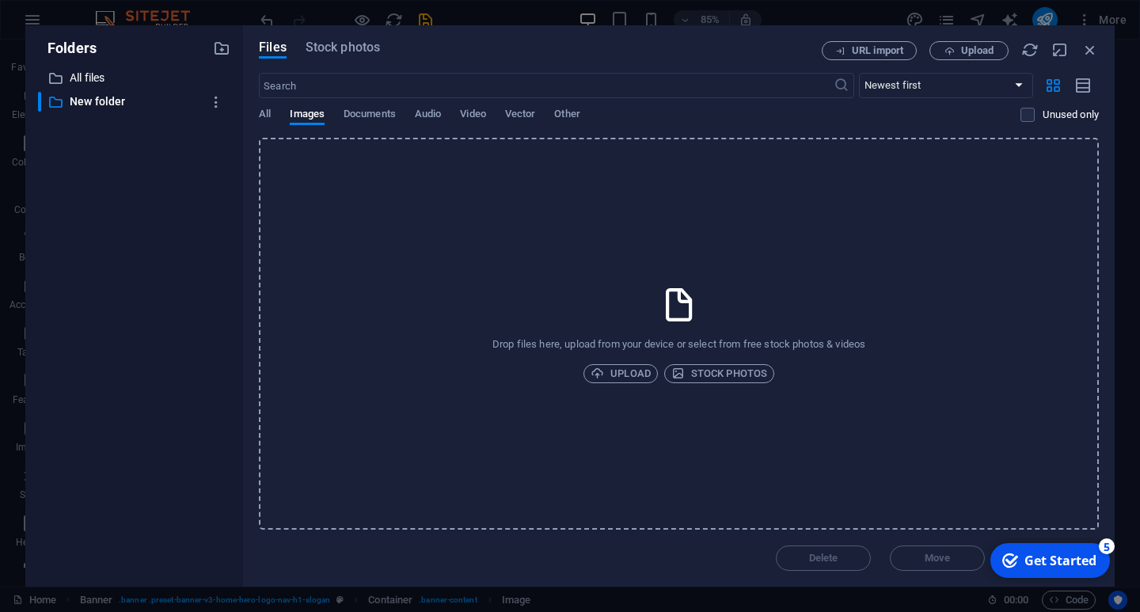
click at [677, 421] on div "Drop files here, upload from your device or select from free stock photos & vid…" at bounding box center [679, 334] width 840 height 392
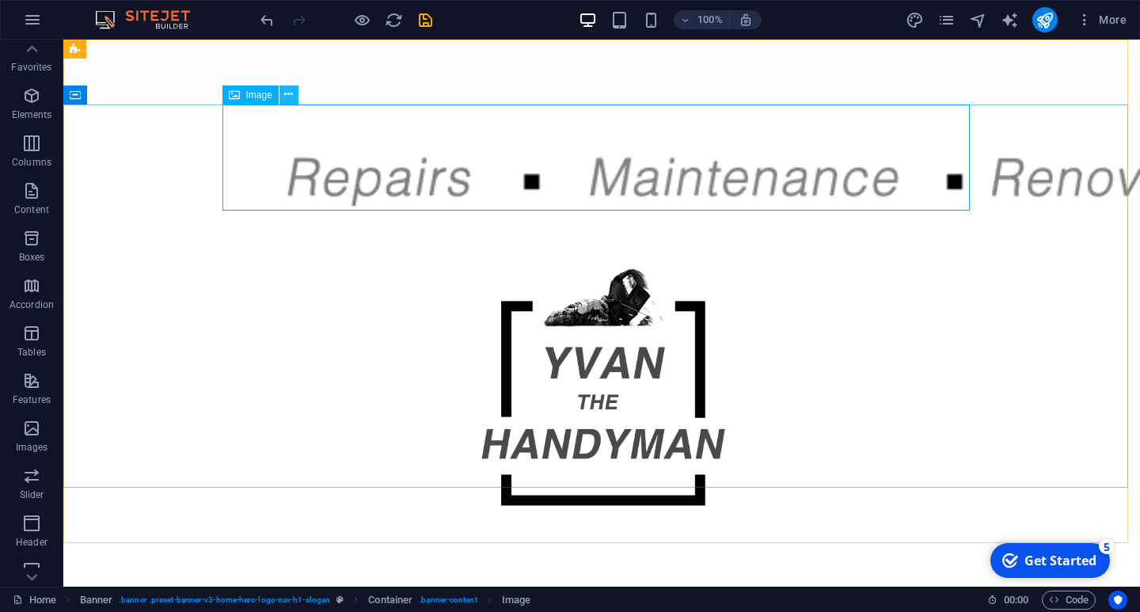
click at [290, 87] on icon at bounding box center [288, 94] width 9 height 17
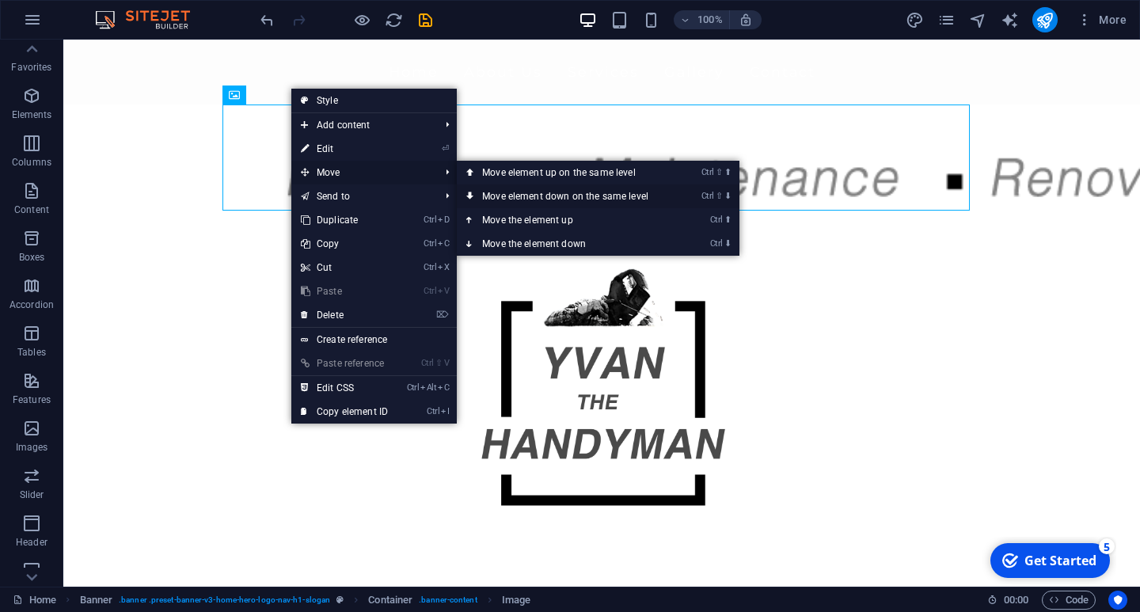
click at [553, 193] on link "Ctrl ⇧ ⬇ Move element down on the same level" at bounding box center [568, 196] width 223 height 24
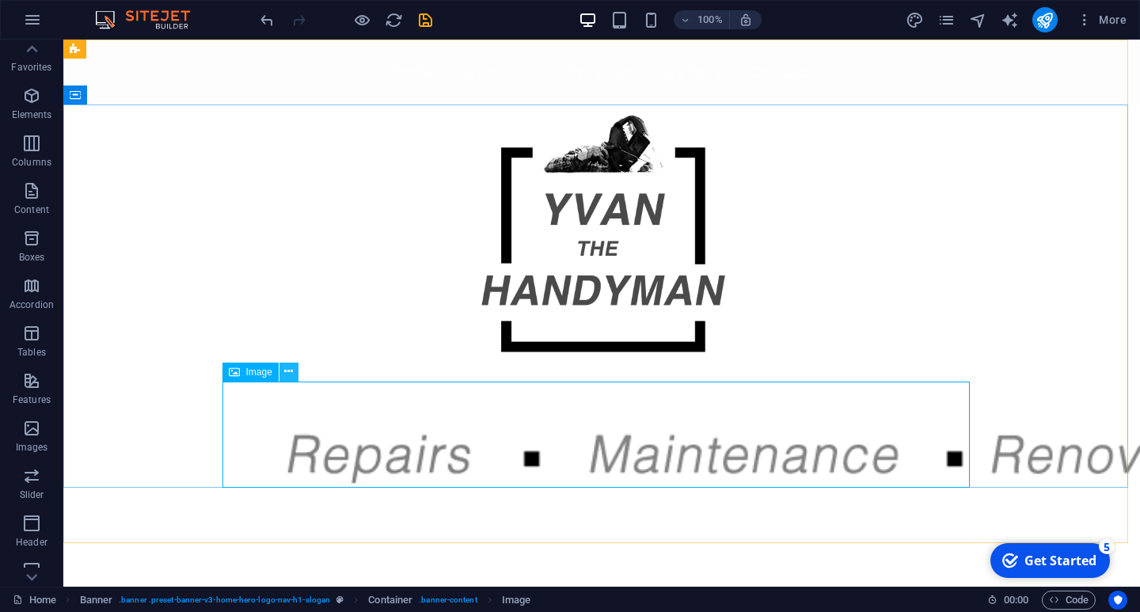
click at [287, 374] on icon at bounding box center [288, 371] width 9 height 17
click at [288, 397] on figure at bounding box center [601, 459] width 747 height 154
click at [264, 375] on span "Image" at bounding box center [259, 372] width 26 height 10
click at [260, 374] on span "Image" at bounding box center [259, 372] width 26 height 10
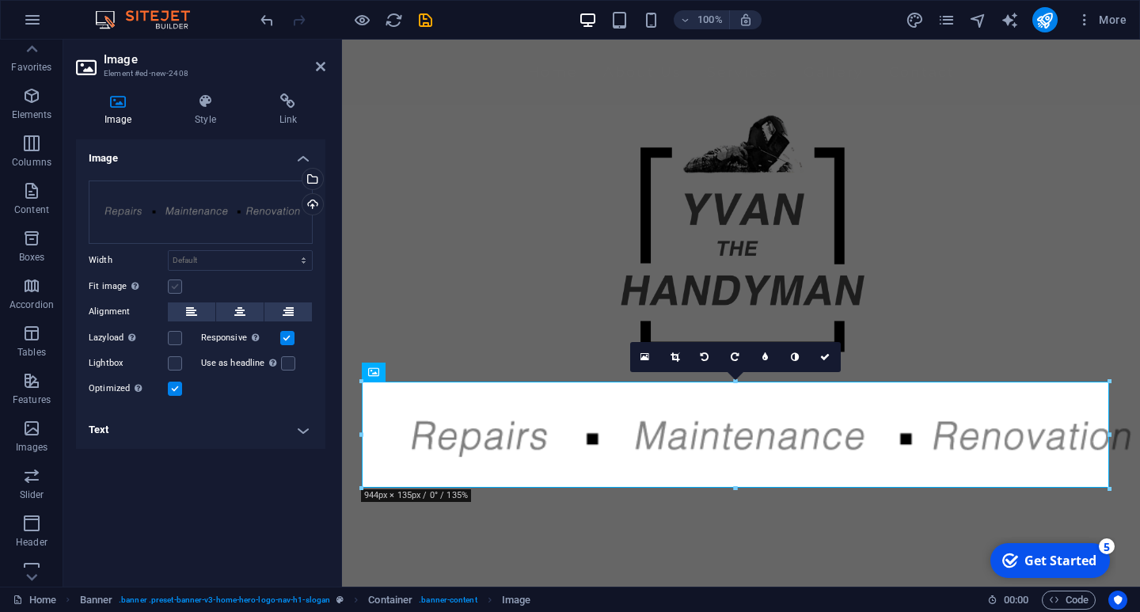
click at [173, 284] on label at bounding box center [175, 286] width 14 height 14
click at [0, 0] on input "Fit image Automatically fit image to a fixed width and height" at bounding box center [0, 0] width 0 height 0
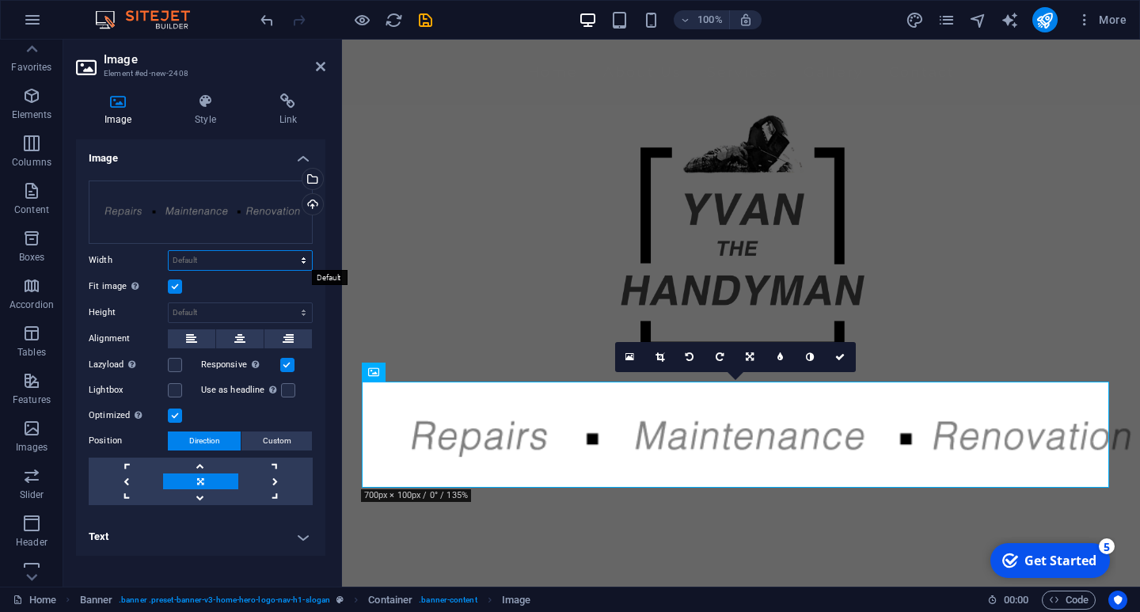
click at [209, 258] on select "Default auto px rem % em vh vw" at bounding box center [240, 260] width 143 height 19
select select "px"
click at [290, 251] on select "Default auto px rem % em vh vw" at bounding box center [240, 260] width 143 height 19
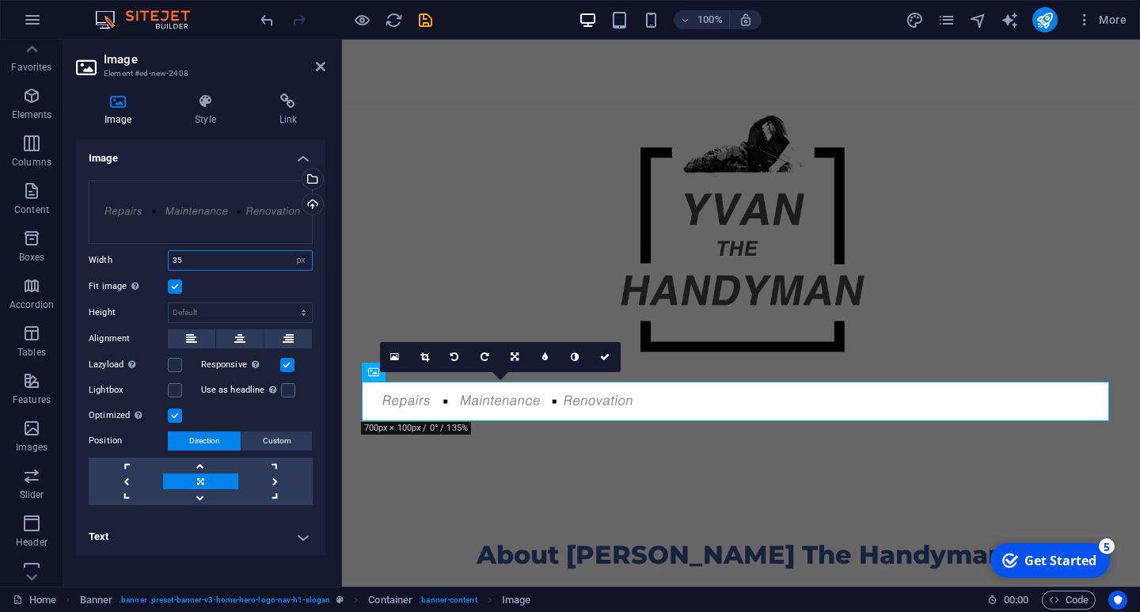
type input "3"
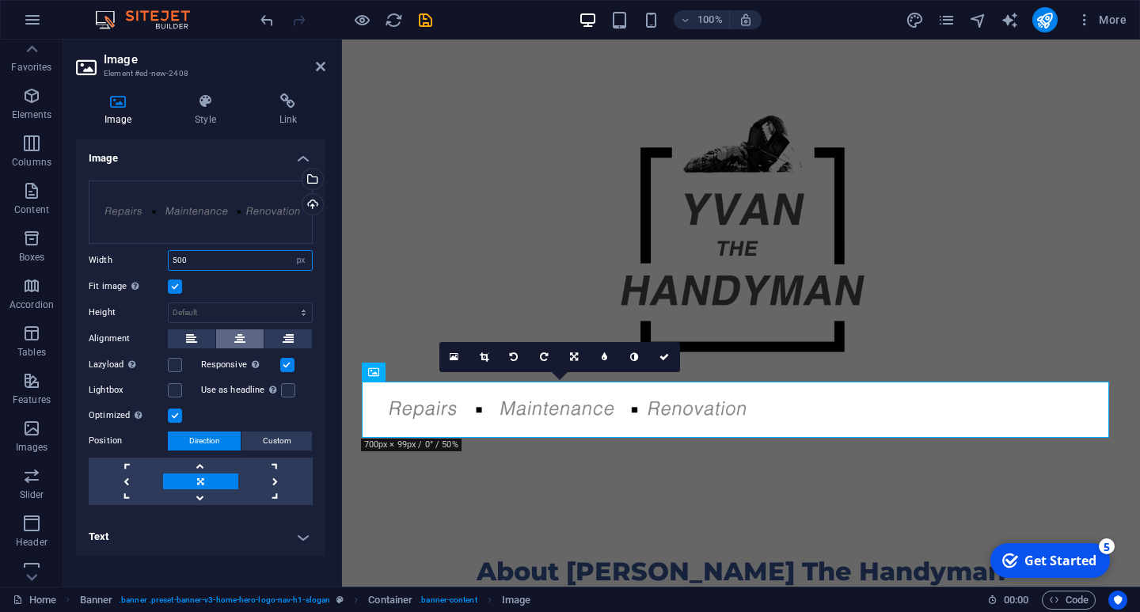
type input "500"
click at [234, 332] on button at bounding box center [240, 338] width 48 height 19
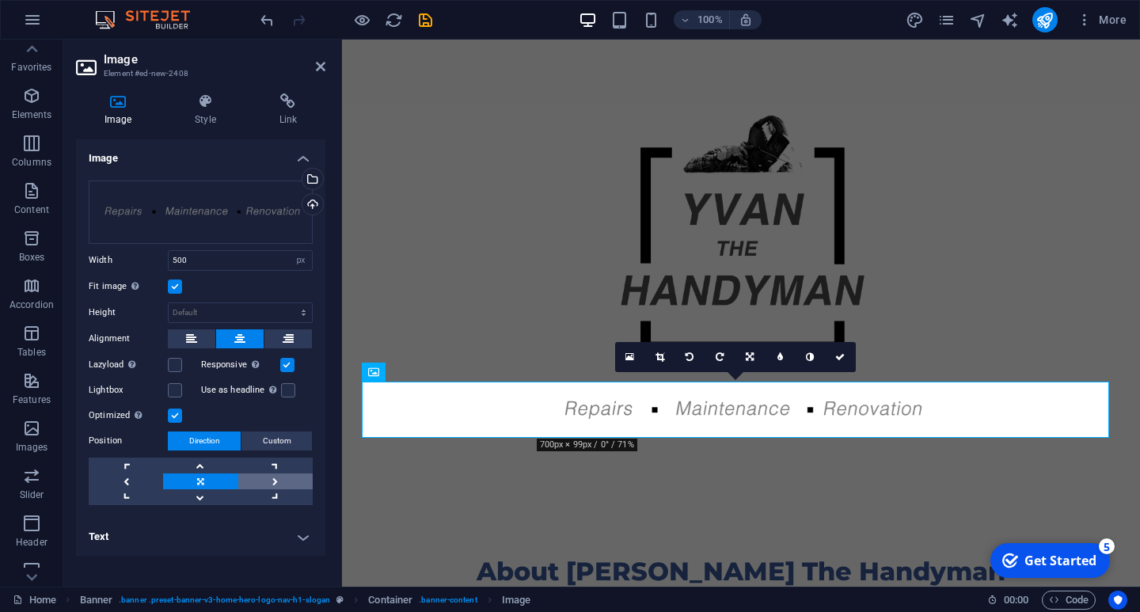
click at [276, 477] on link at bounding box center [275, 481] width 74 height 16
click at [744, 354] on link at bounding box center [750, 357] width 30 height 30
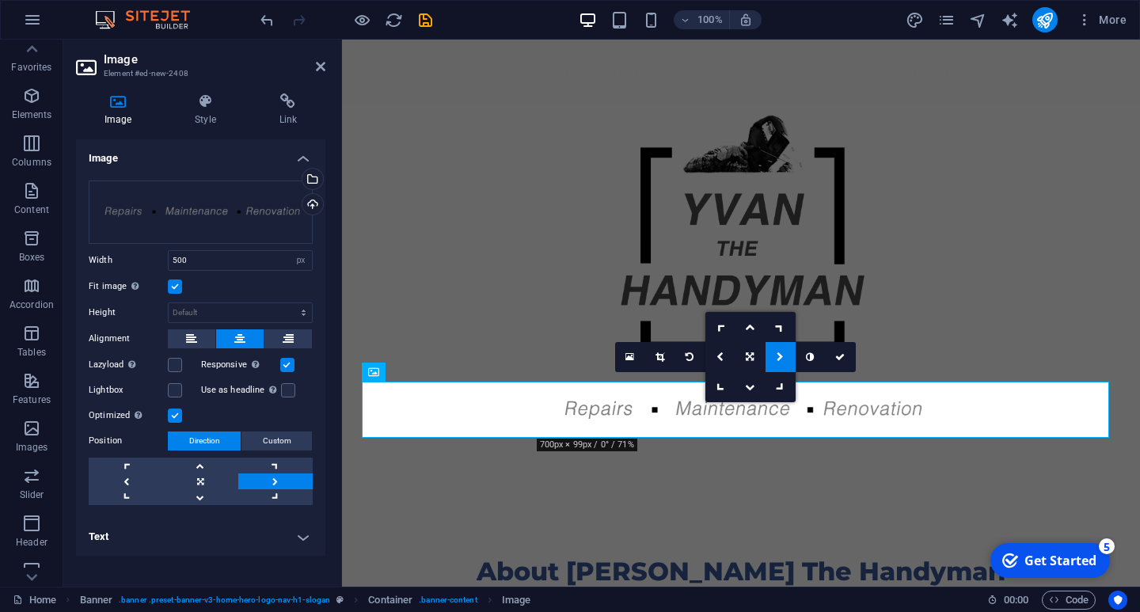
click at [744, 354] on link at bounding box center [750, 357] width 30 height 30
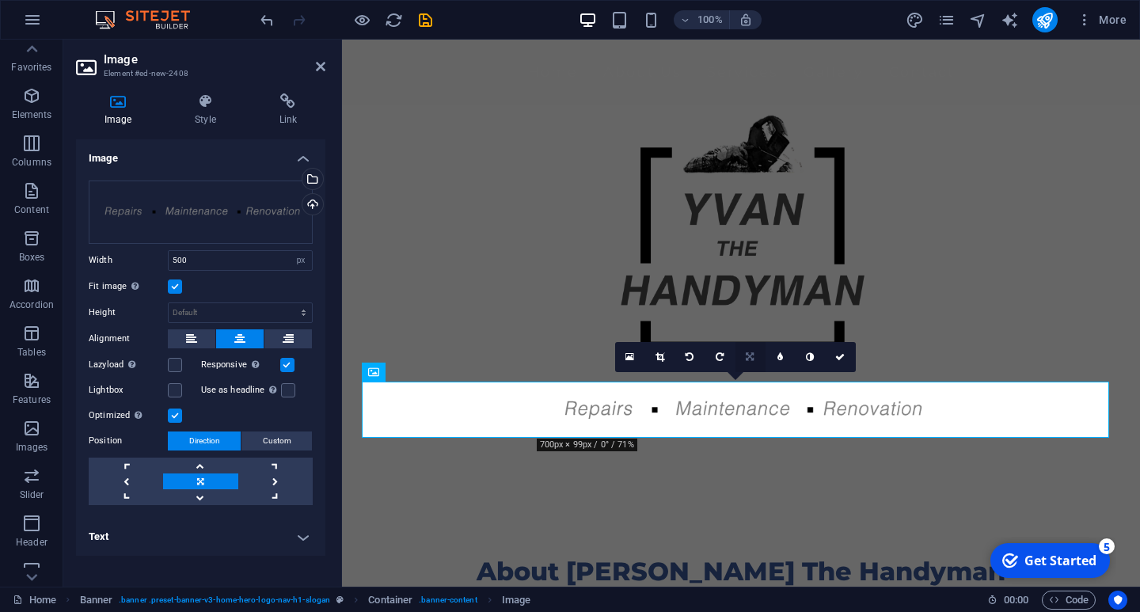
click at [749, 353] on icon at bounding box center [750, 357] width 8 height 10
click at [784, 352] on link at bounding box center [781, 357] width 30 height 30
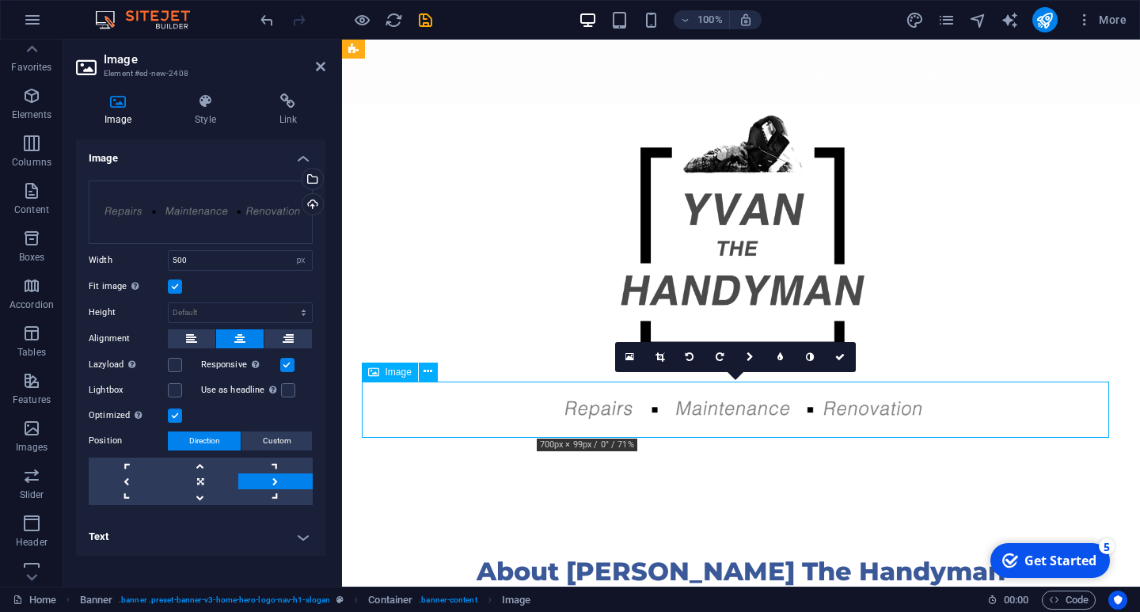
drag, startPoint x: 751, startPoint y: 412, endPoint x: 773, endPoint y: 410, distance: 21.4
click at [773, 410] on figure at bounding box center [740, 410] width 747 height 56
click at [747, 407] on figure at bounding box center [740, 410] width 747 height 56
click at [192, 436] on span "Direction" at bounding box center [204, 440] width 31 height 19
click at [268, 436] on span "Custom" at bounding box center [277, 440] width 29 height 19
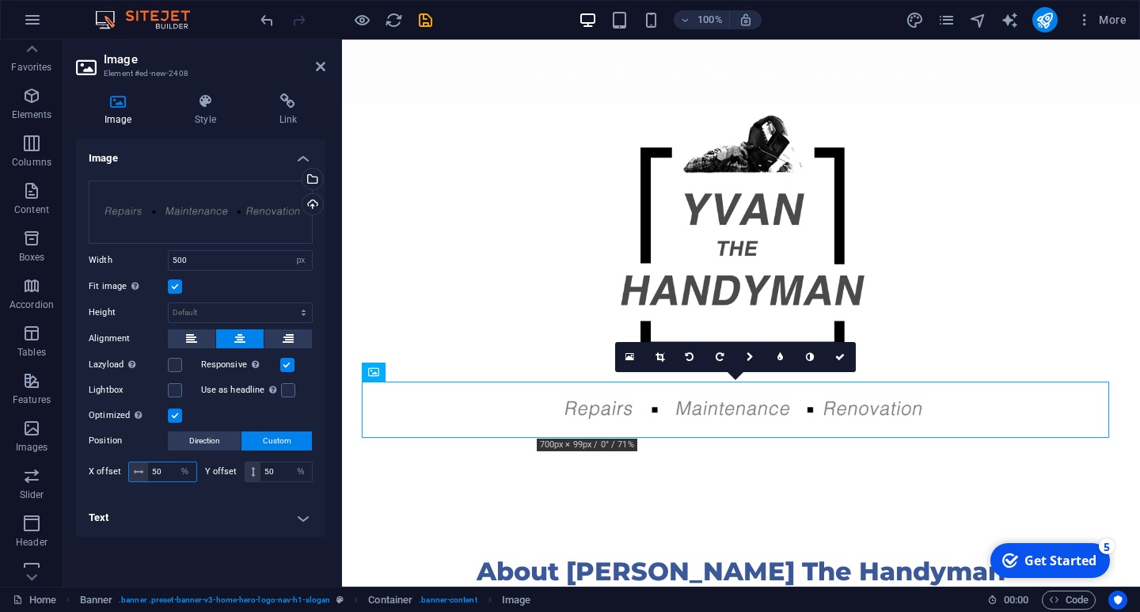
click at [163, 471] on input "50" at bounding box center [172, 471] width 48 height 19
click at [165, 468] on input "70" at bounding box center [172, 471] width 48 height 19
click at [131, 473] on span at bounding box center [138, 471] width 19 height 19
click at [168, 470] on input "70" at bounding box center [172, 471] width 48 height 19
click at [209, 439] on span "Direction" at bounding box center [204, 440] width 31 height 19
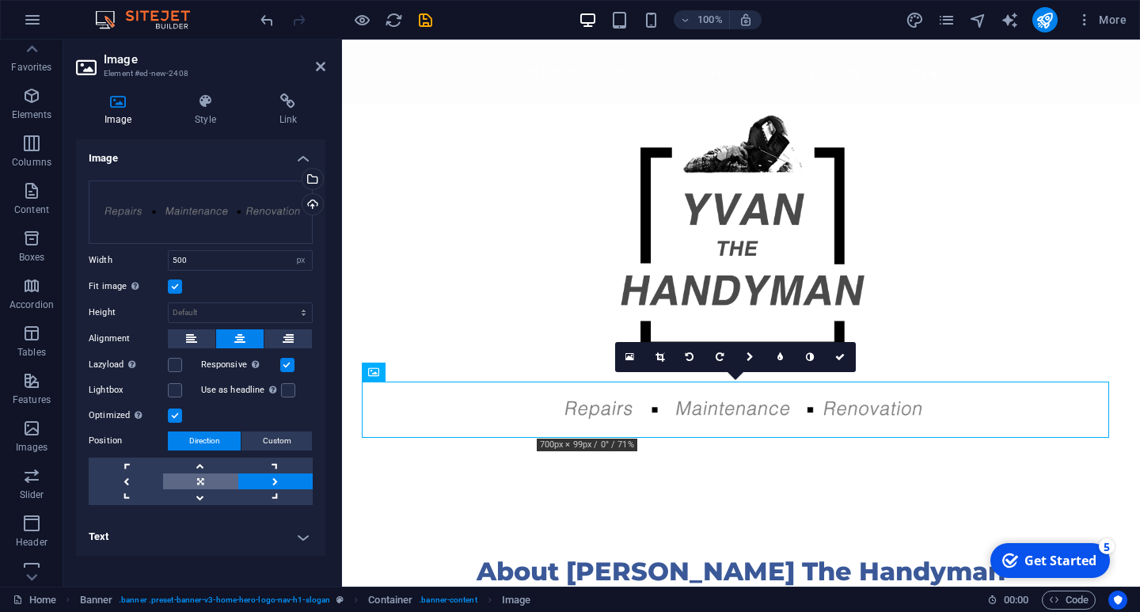
click at [199, 476] on link at bounding box center [200, 481] width 74 height 16
click at [262, 437] on button "Custom" at bounding box center [276, 440] width 70 height 19
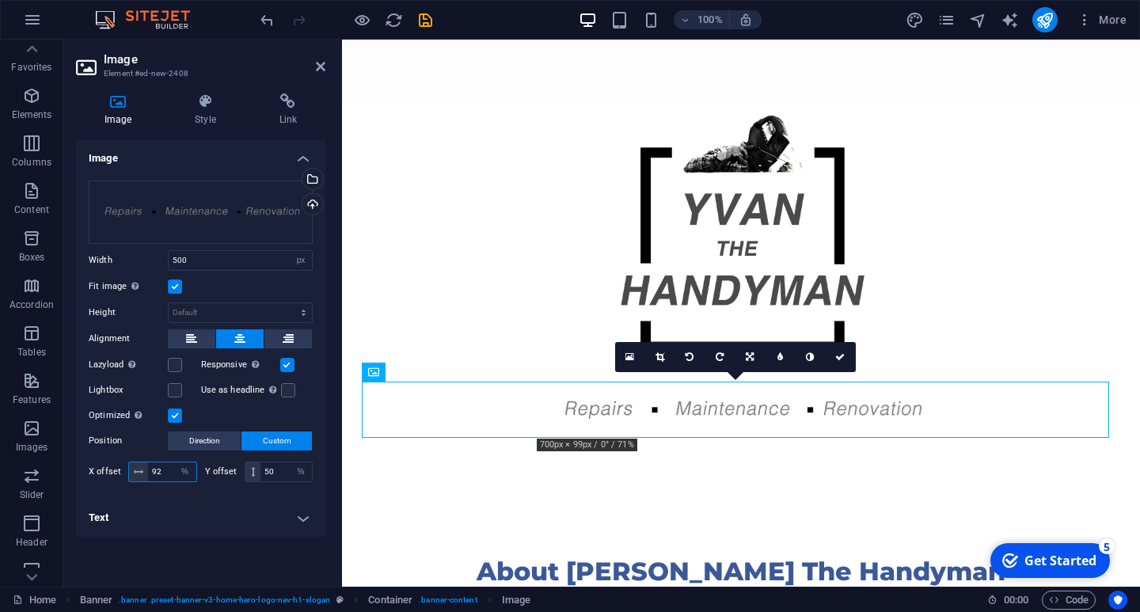
drag, startPoint x: 165, startPoint y: 472, endPoint x: 95, endPoint y: 469, distance: 69.7
click at [95, 469] on div "X offset 92 px rem % vh vw" at bounding box center [143, 472] width 108 height 21
type input "50"
click at [834, 353] on link at bounding box center [841, 357] width 30 height 30
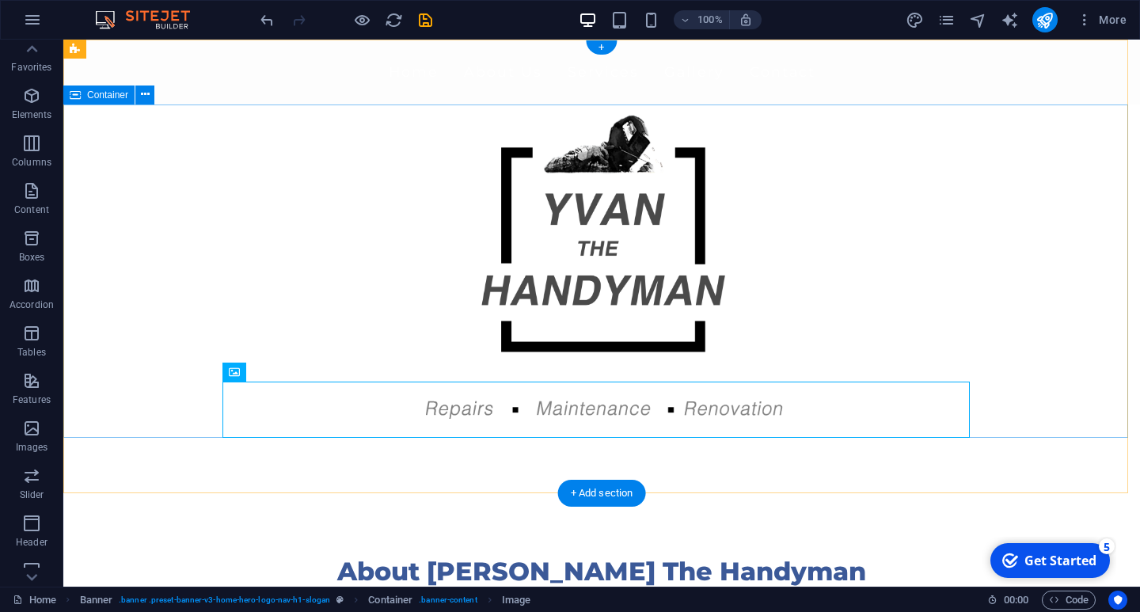
click at [1041, 240] on div at bounding box center [601, 271] width 1077 height 333
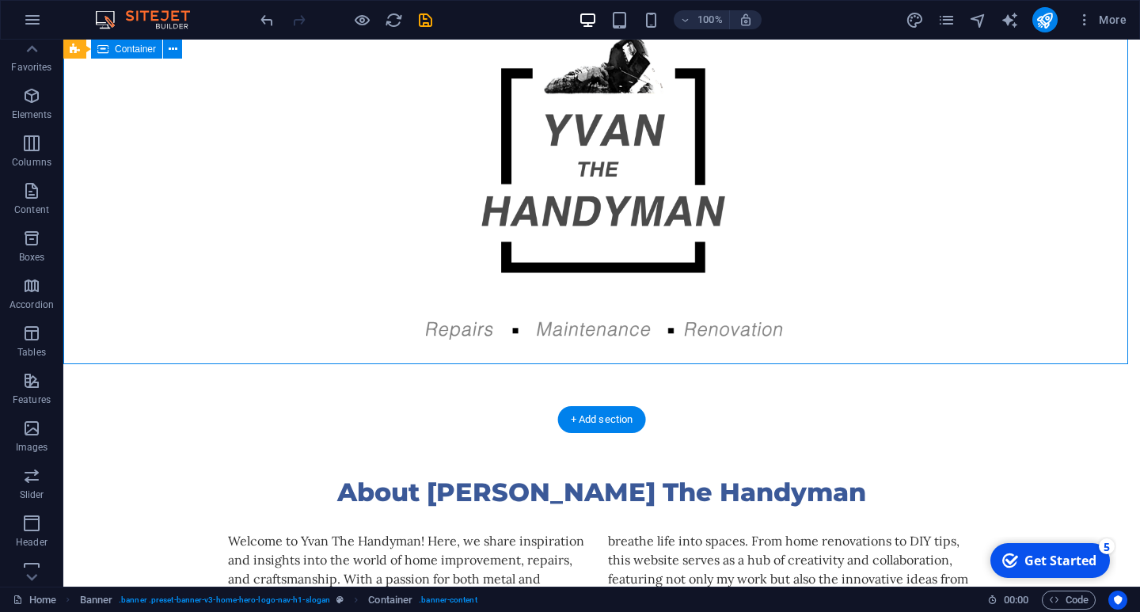
scroll to position [0, 0]
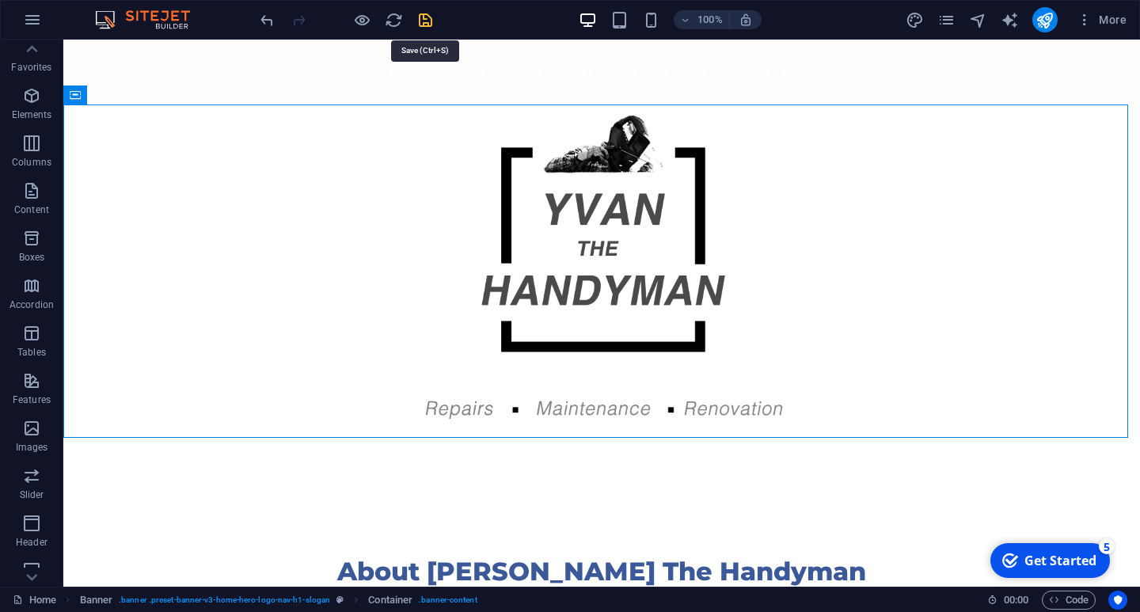
click at [423, 17] on icon "save" at bounding box center [425, 20] width 18 height 18
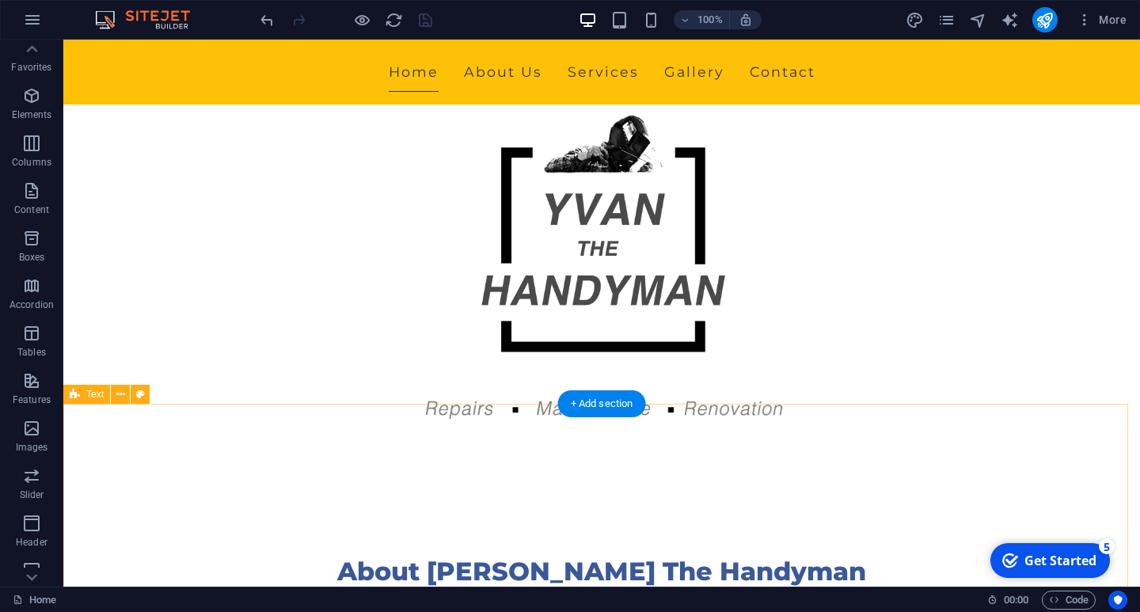
scroll to position [238, 0]
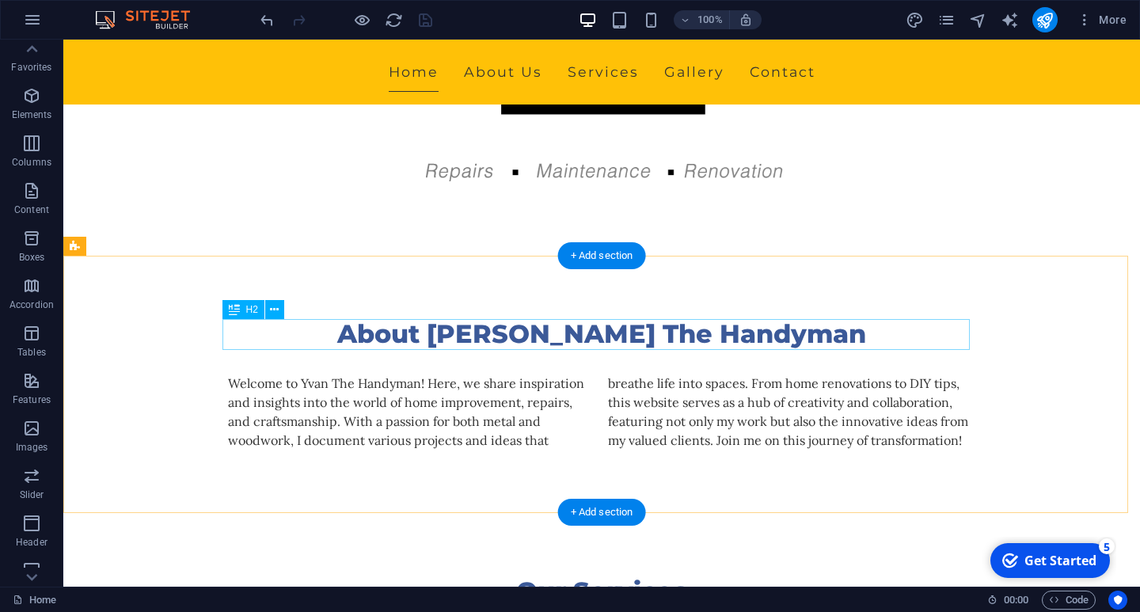
click at [556, 338] on div "About [PERSON_NAME] The Handyman" at bounding box center [601, 334] width 747 height 30
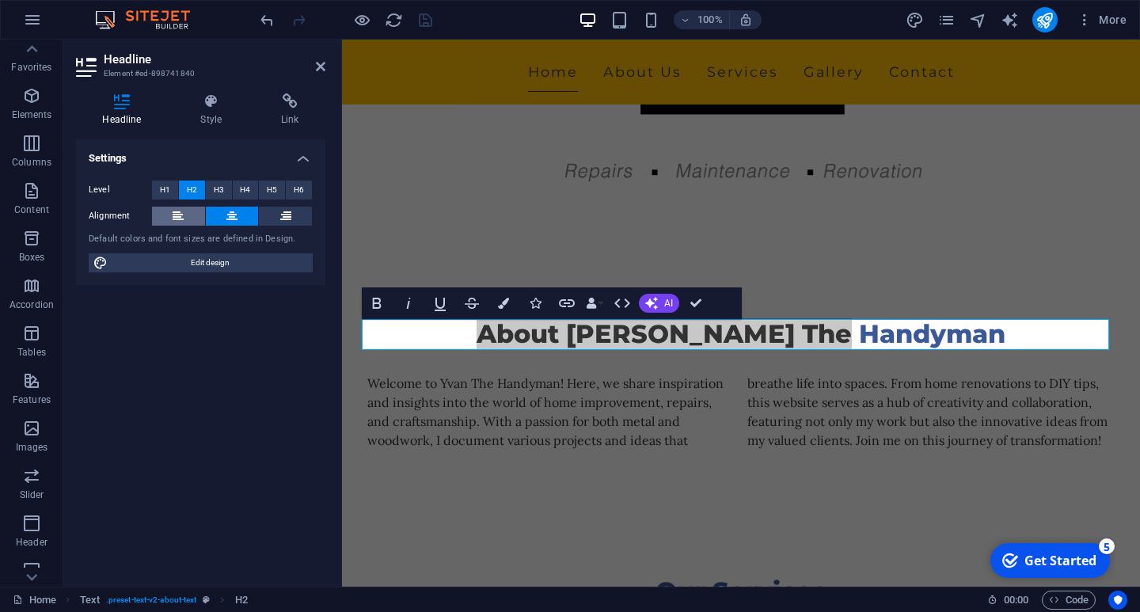
click at [184, 211] on button at bounding box center [178, 216] width 53 height 19
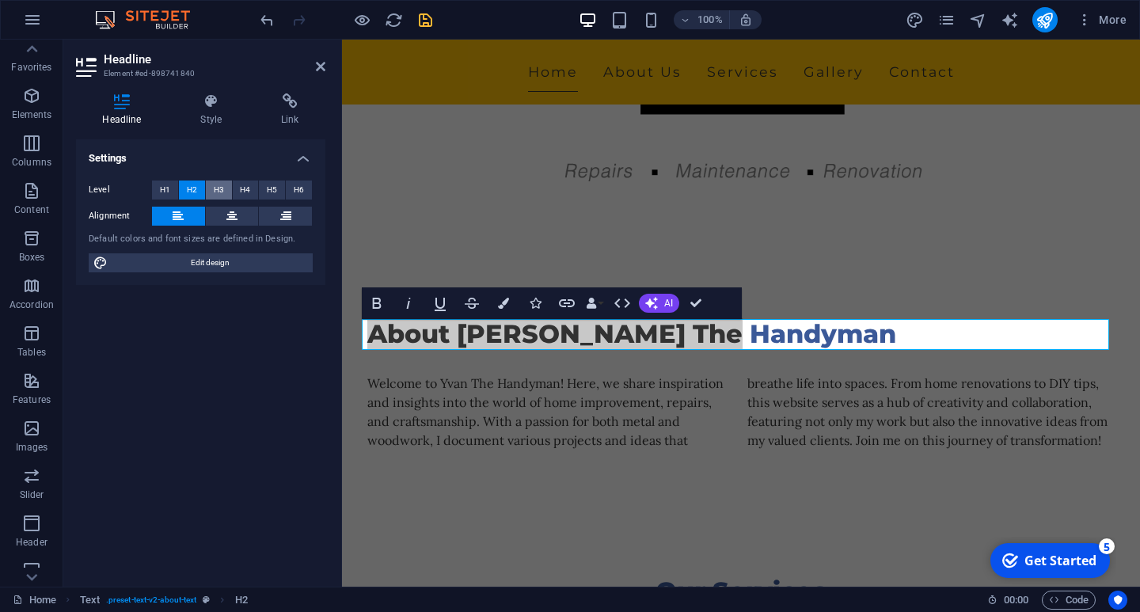
click at [216, 191] on span "H3" at bounding box center [219, 190] width 10 height 19
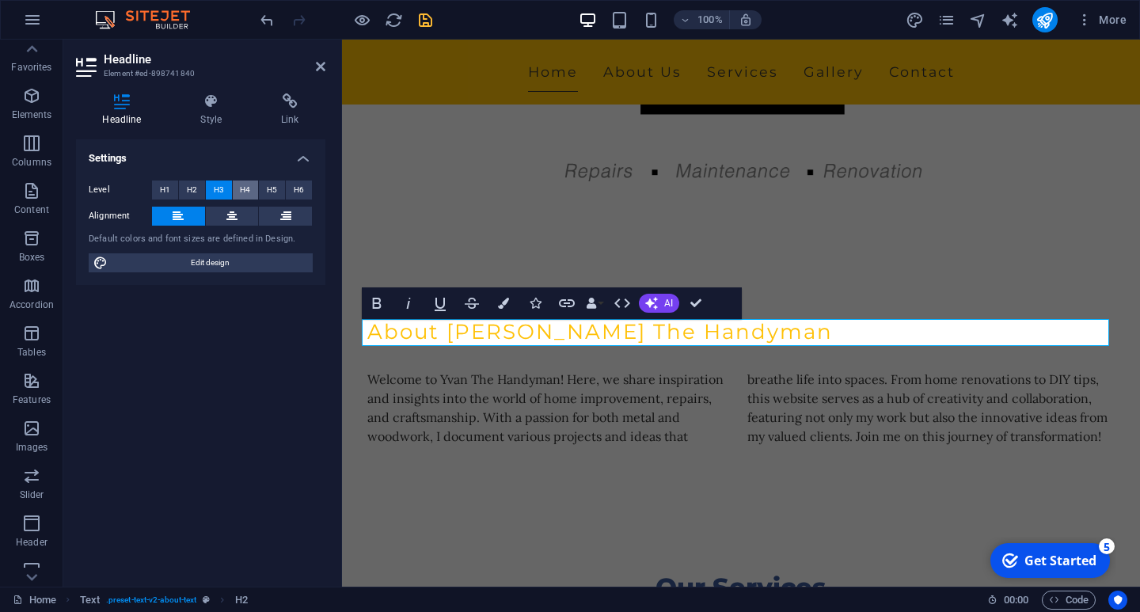
click at [241, 184] on span "H4" at bounding box center [245, 190] width 10 height 19
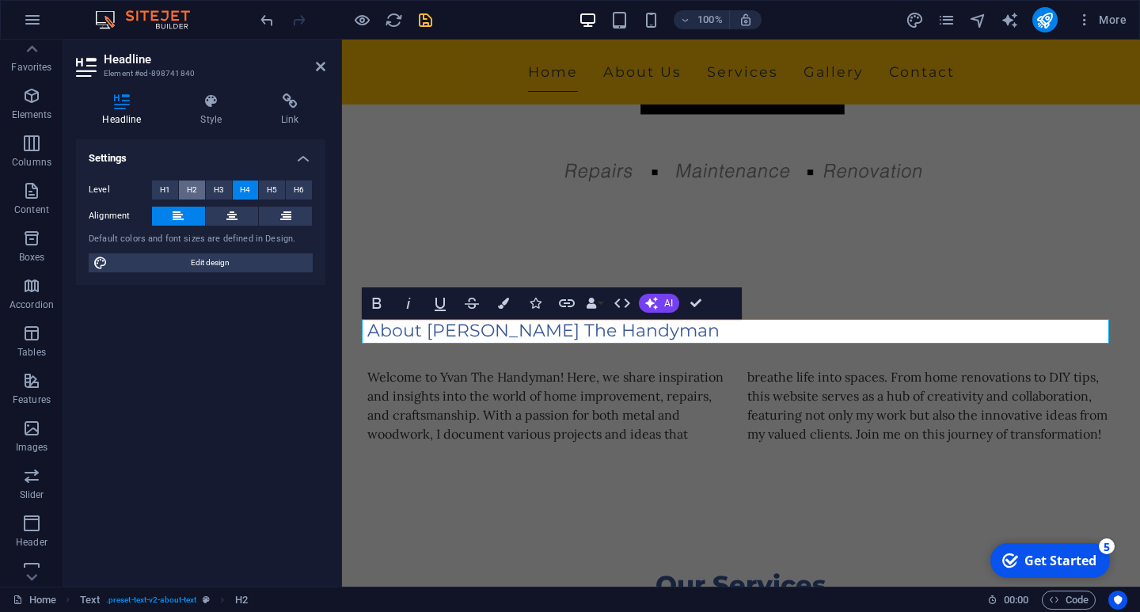
click at [195, 190] on span "H2" at bounding box center [192, 190] width 10 height 19
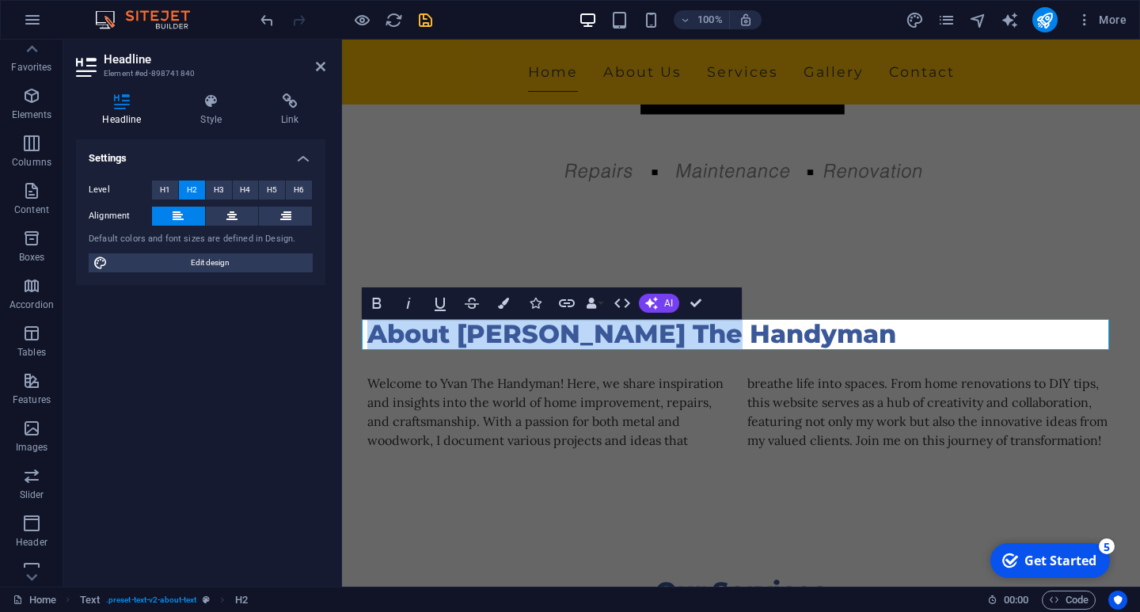
drag, startPoint x: 737, startPoint y: 334, endPoint x: 285, endPoint y: 332, distance: 452.1
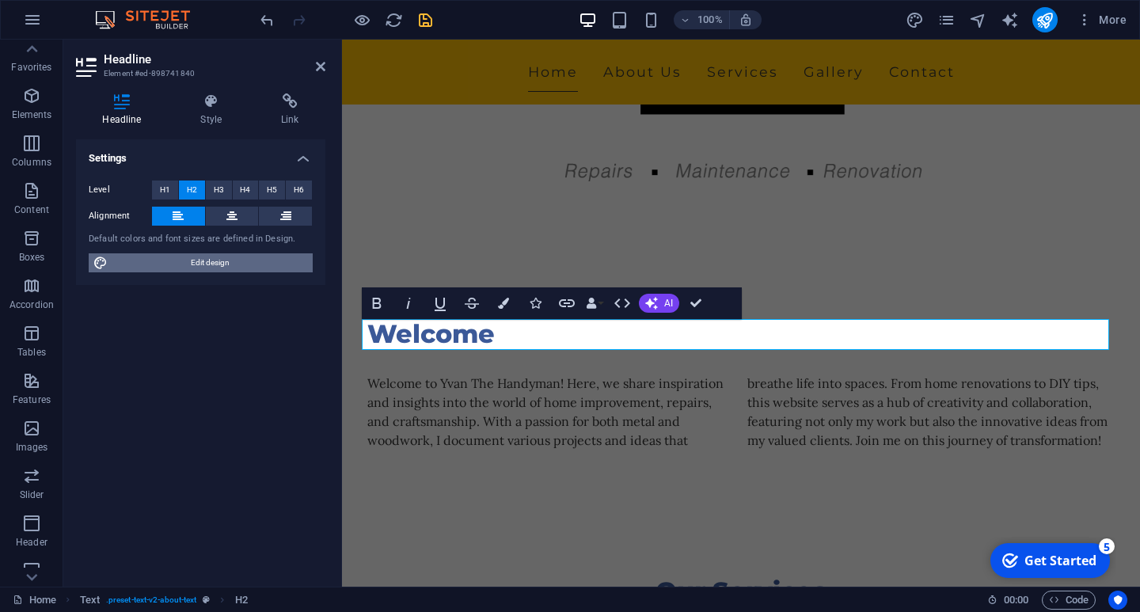
click at [196, 264] on span "Edit design" at bounding box center [210, 262] width 196 height 19
select select "px"
select select "200"
select select "px"
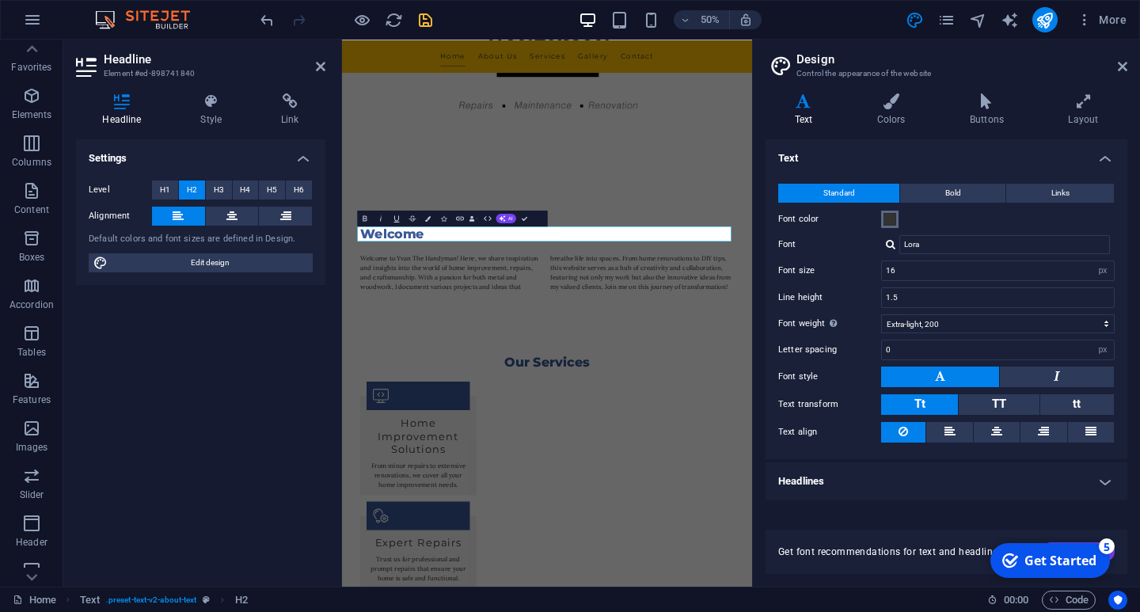
click at [886, 222] on span at bounding box center [890, 219] width 13 height 13
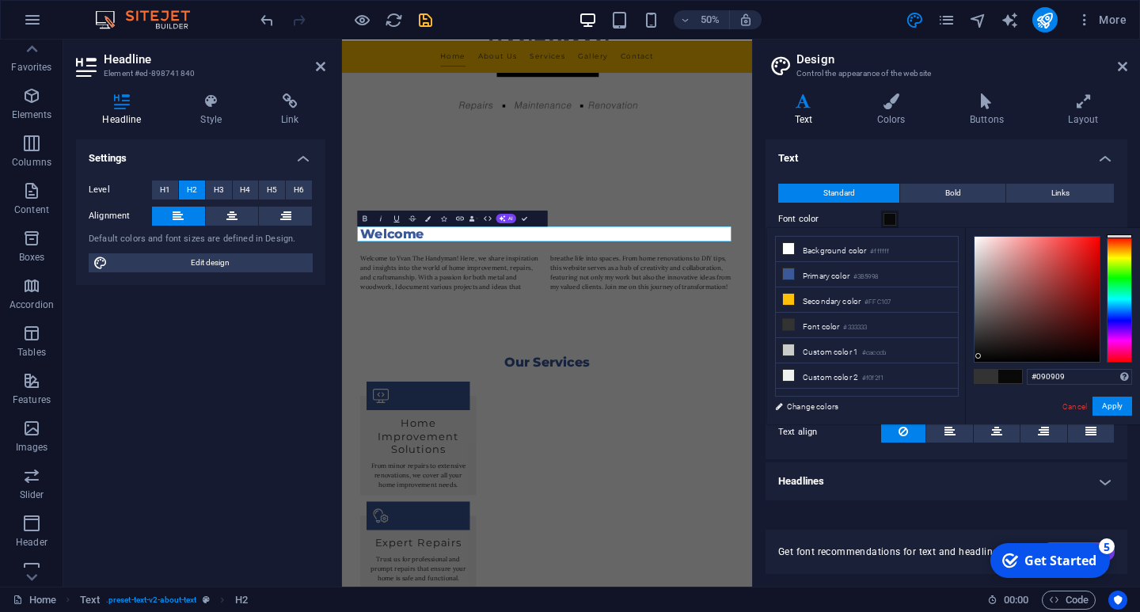
type input "#000000"
drag, startPoint x: 979, startPoint y: 356, endPoint x: 970, endPoint y: 376, distance: 21.6
click at [971, 376] on div "#000000 Supported formats #0852ed rgb(8, 82, 237) rgba(8, 82, 237, 90%) hsv(221…" at bounding box center [1052, 441] width 175 height 426
click at [952, 192] on span "Bold" at bounding box center [953, 193] width 16 height 19
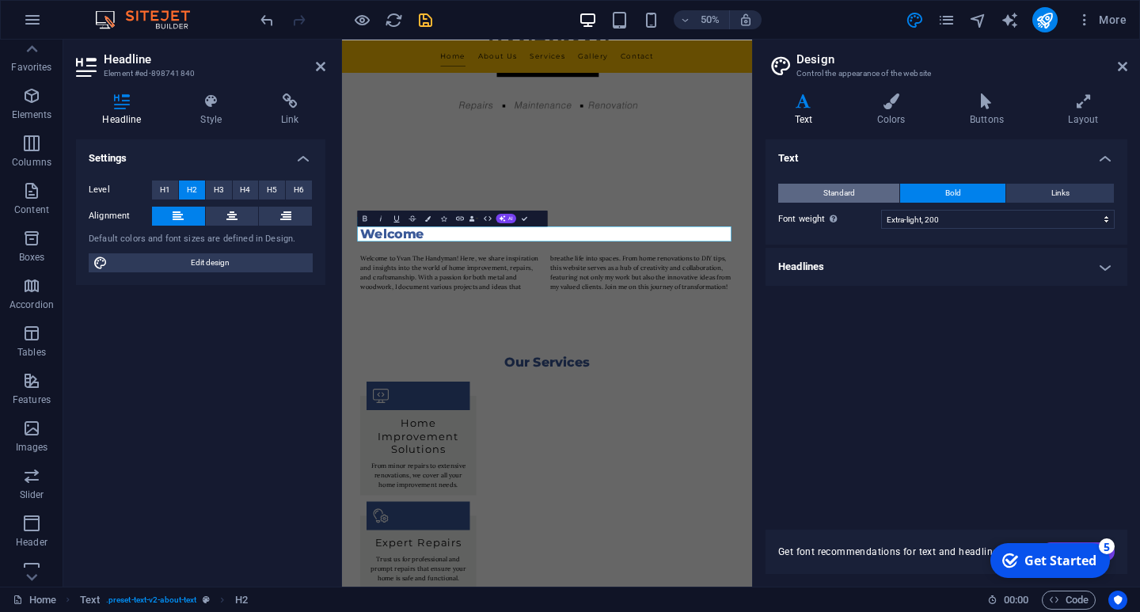
click at [825, 190] on span "Standard" at bounding box center [839, 193] width 32 height 19
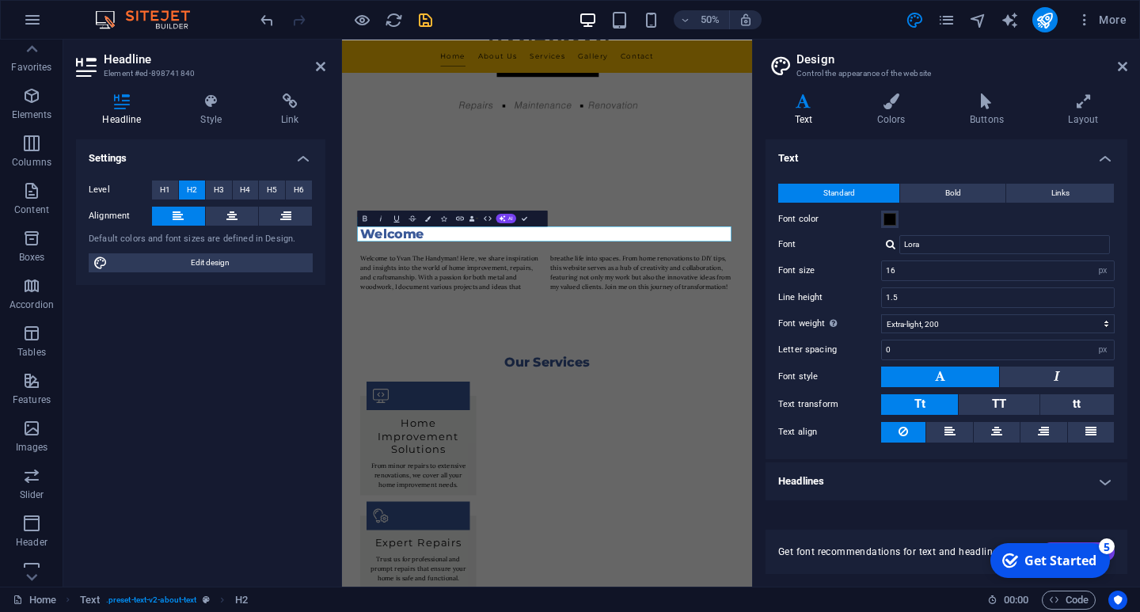
click at [801, 112] on h4 "Text" at bounding box center [807, 109] width 82 height 33
click at [928, 243] on input "Lora" at bounding box center [1004, 244] width 211 height 19
click at [1049, 243] on input "Lora" at bounding box center [1004, 244] width 211 height 19
click at [891, 245] on div at bounding box center [891, 244] width 10 height 10
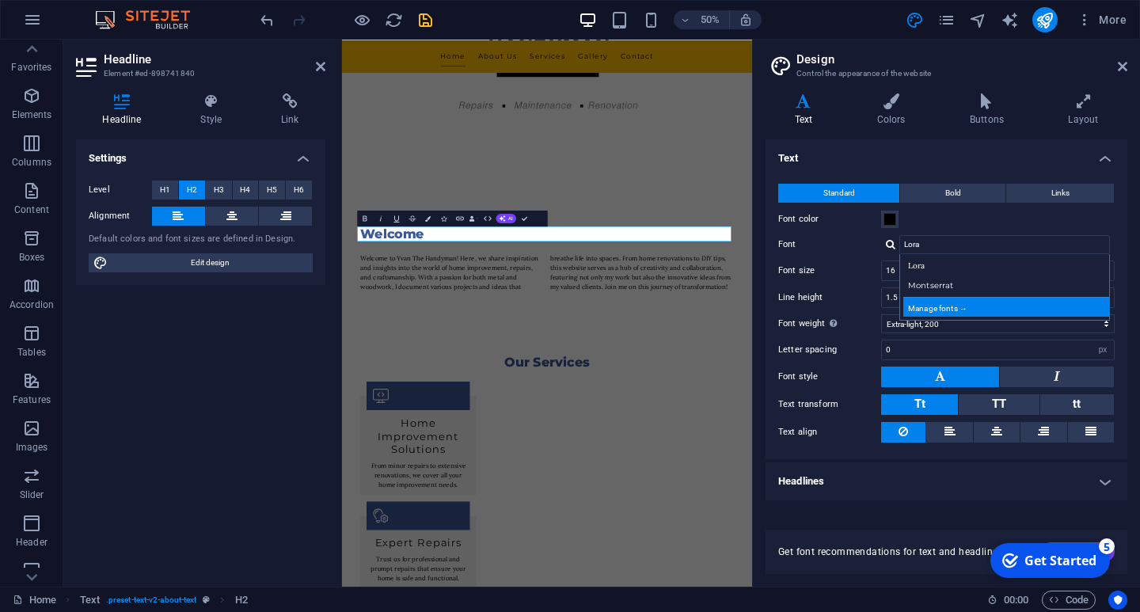
click at [954, 302] on div "Manage fonts →" at bounding box center [1007, 307] width 209 height 20
select select "popularity"
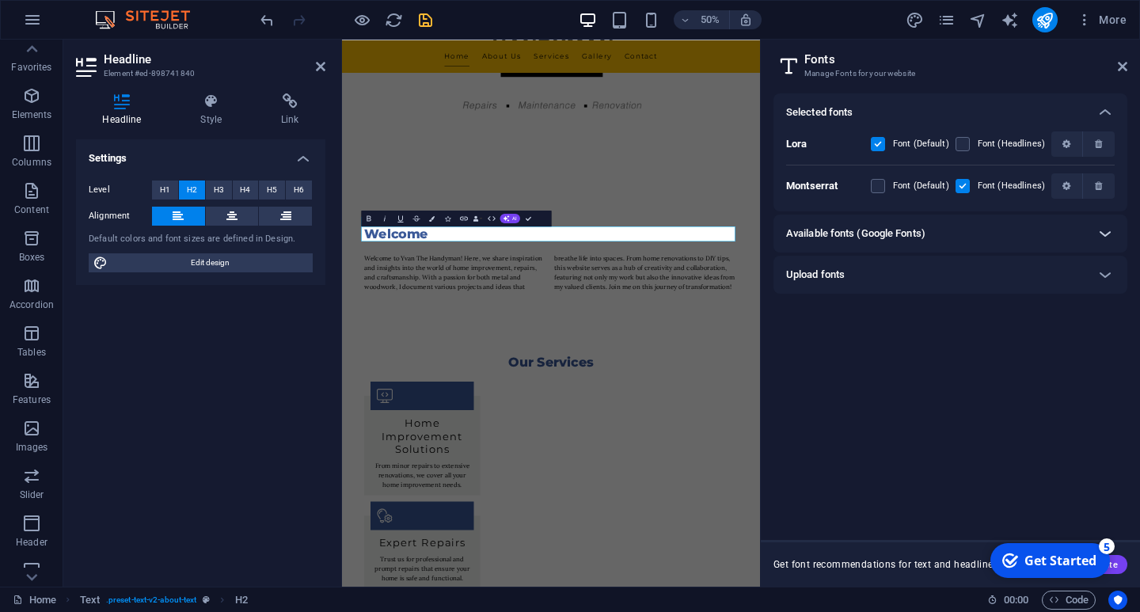
click at [1103, 232] on icon at bounding box center [1105, 233] width 19 height 19
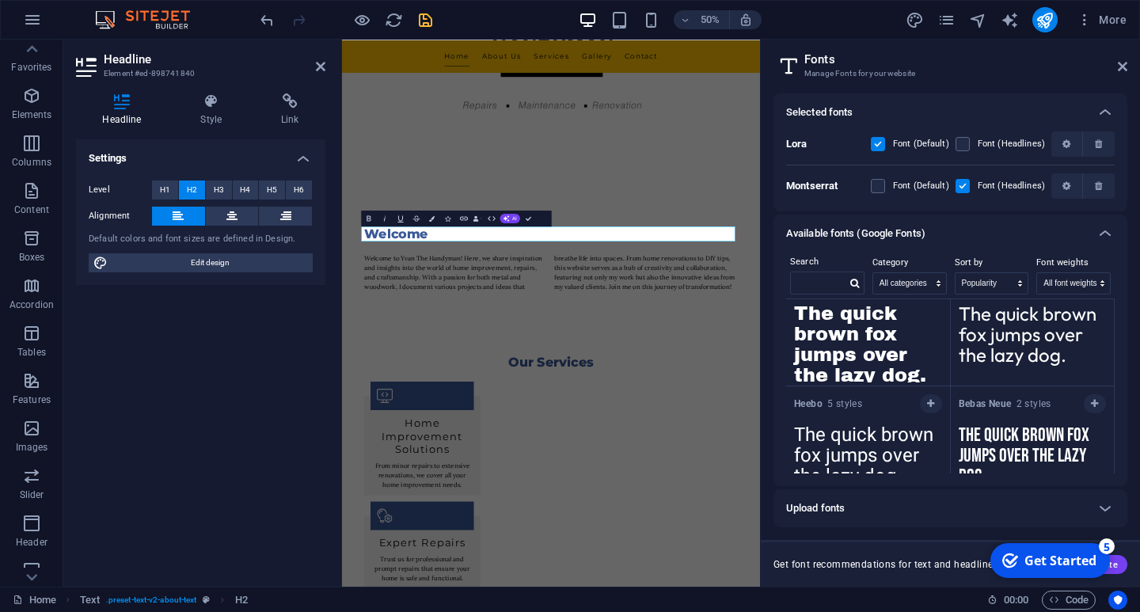
scroll to position [2264, 0]
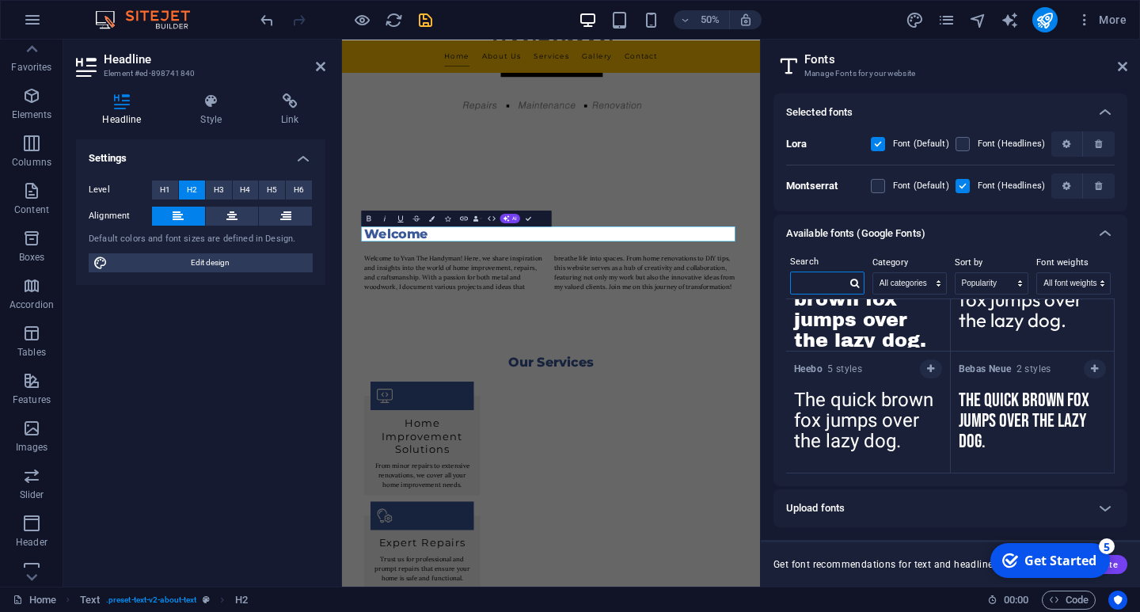
click at [823, 281] on input "text" at bounding box center [818, 282] width 55 height 21
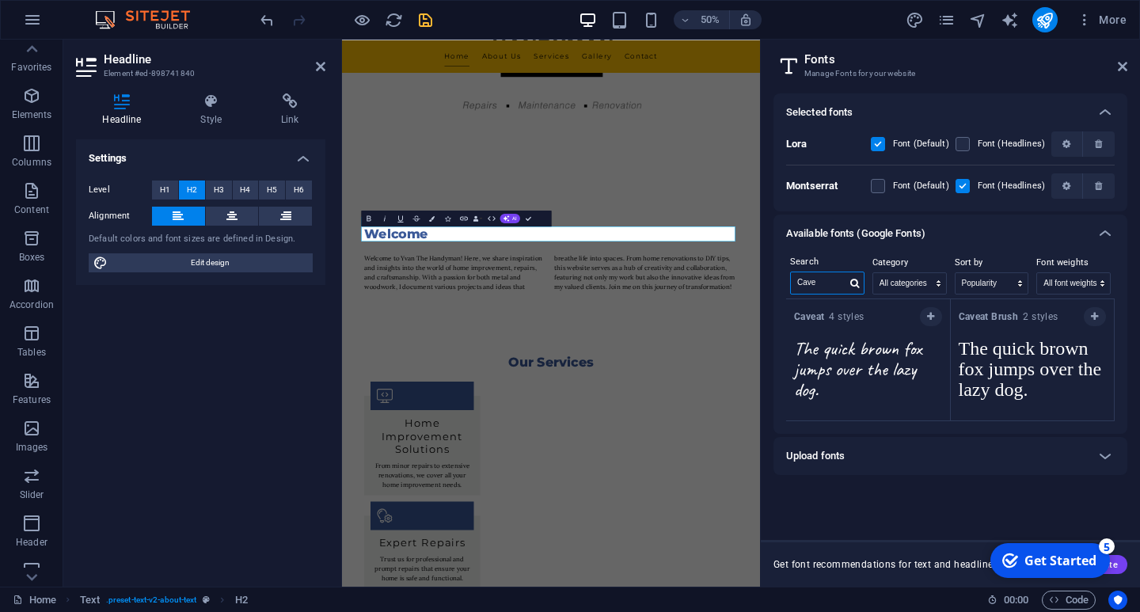
scroll to position [0, 0]
type input "Caveat"
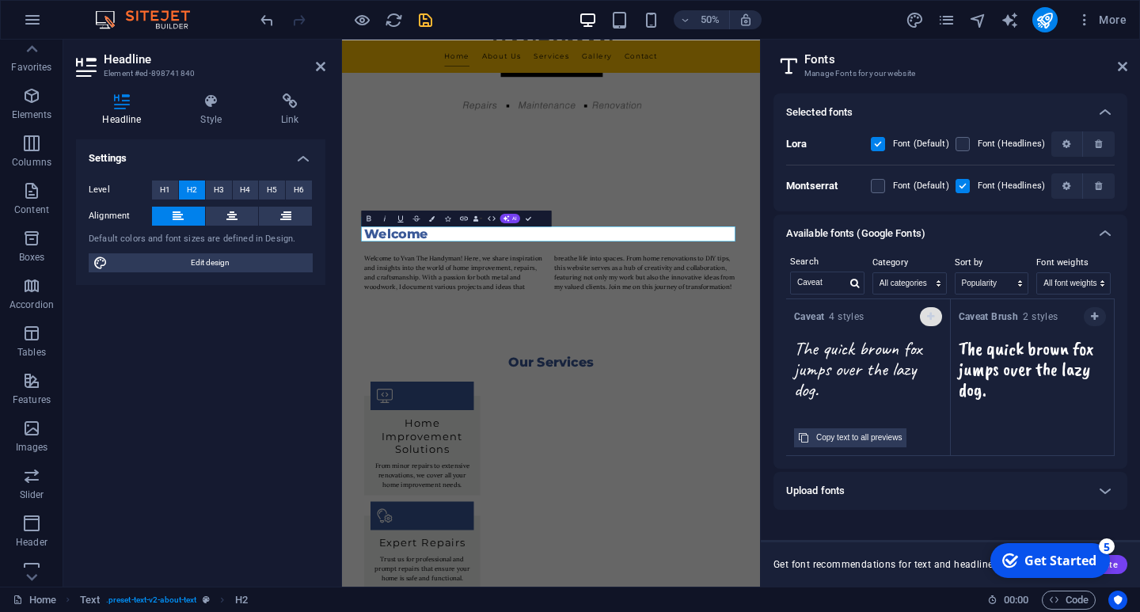
click at [933, 316] on icon "button" at bounding box center [930, 317] width 7 height 10
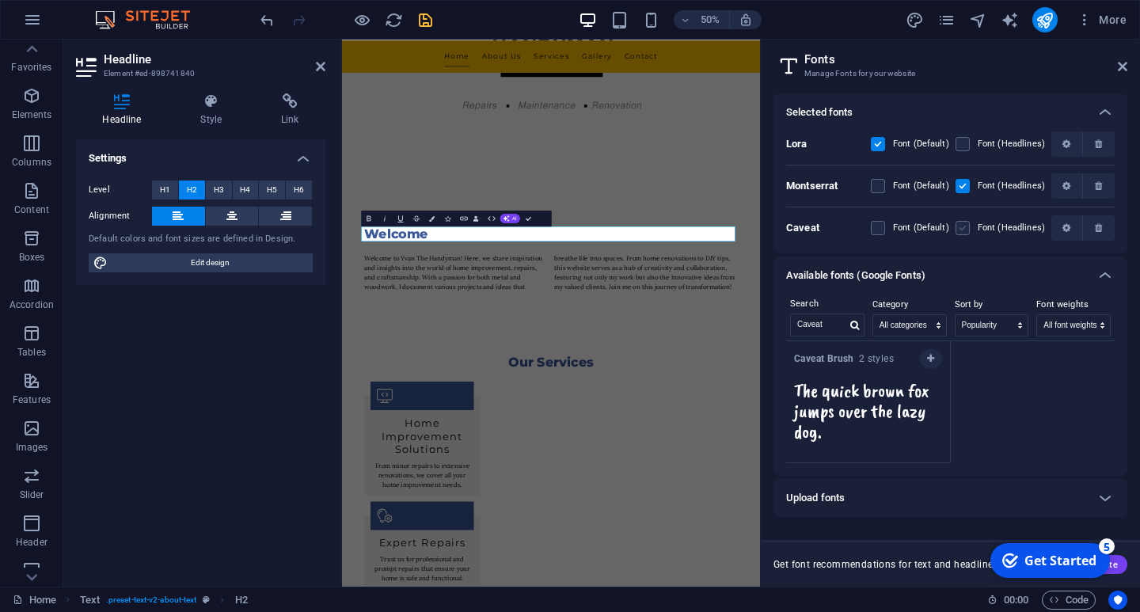
click at [962, 226] on label at bounding box center [963, 228] width 14 height 14
click at [0, 0] on input "checkbox" at bounding box center [0, 0] width 0 height 0
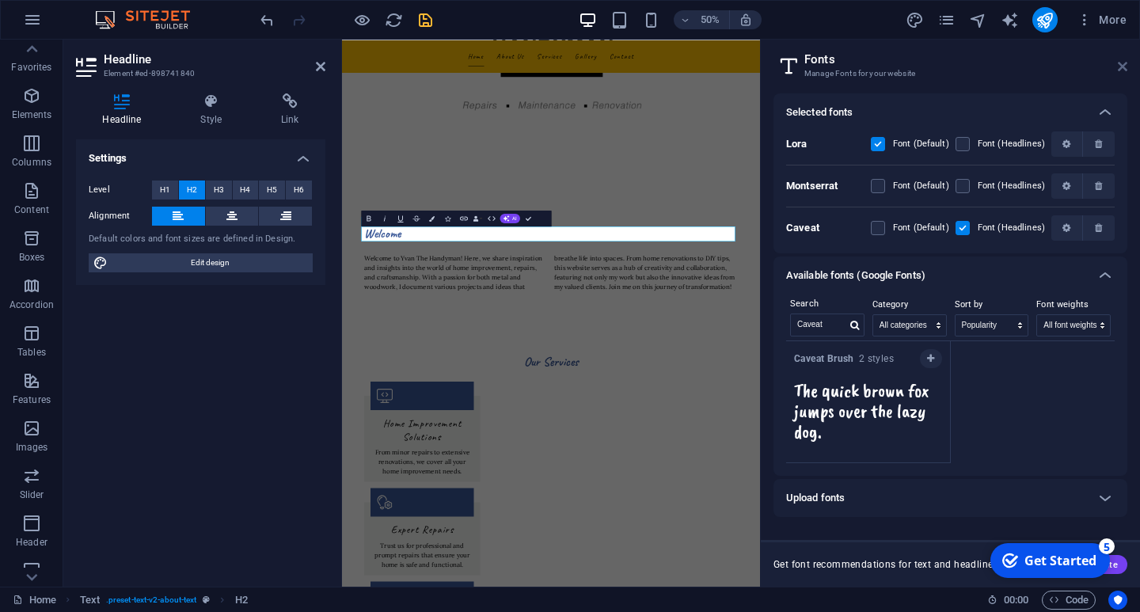
click at [1121, 65] on icon at bounding box center [1123, 66] width 10 height 13
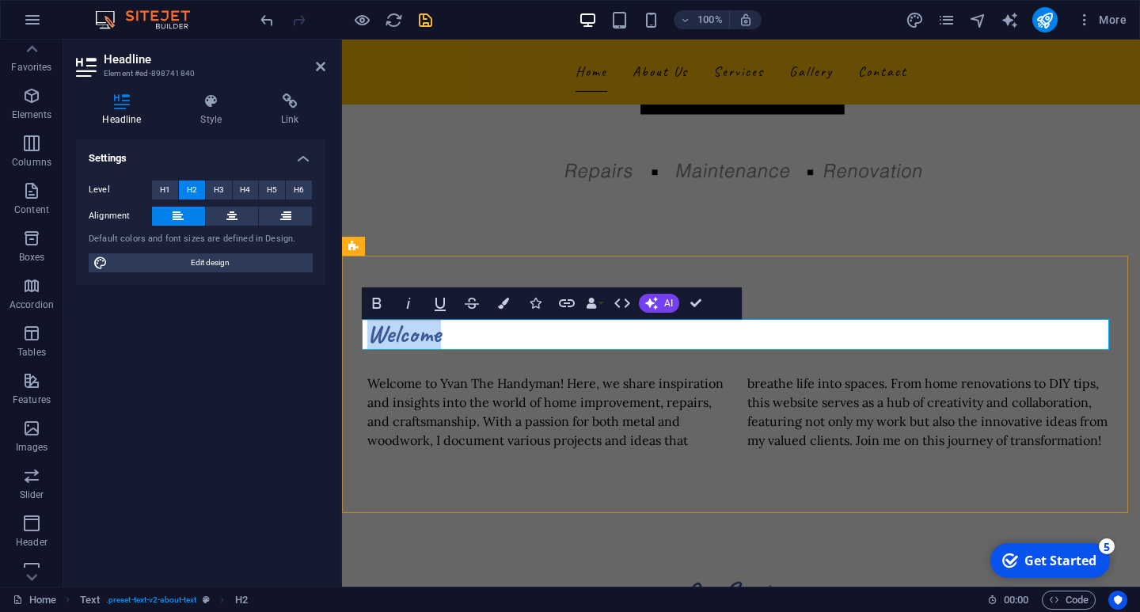
drag, startPoint x: 447, startPoint y: 333, endPoint x: 677, endPoint y: 376, distance: 233.5
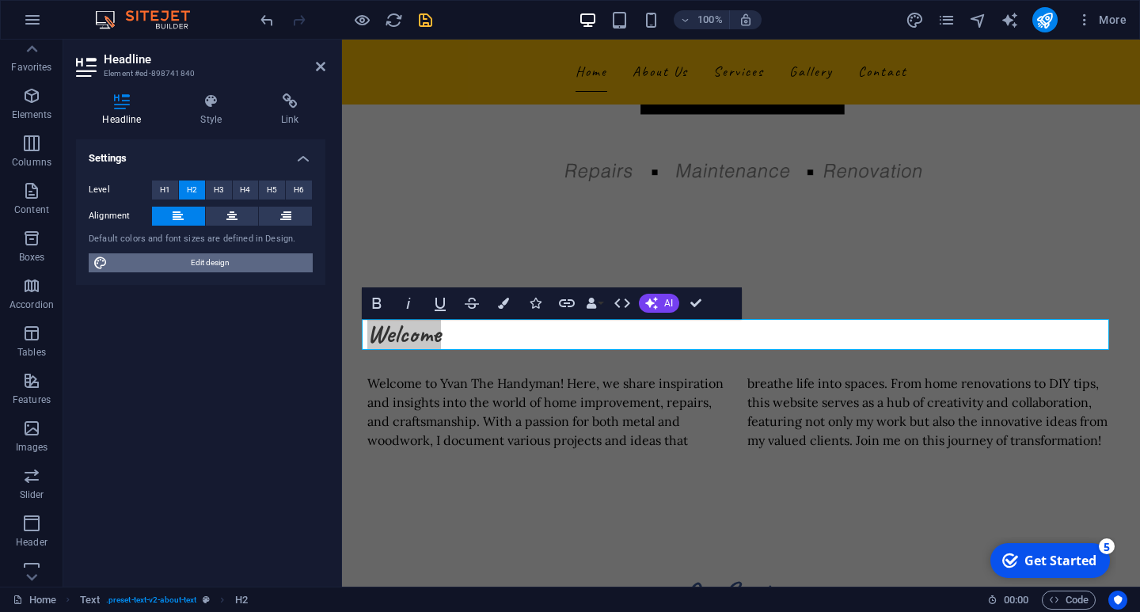
click at [188, 262] on span "Edit design" at bounding box center [210, 262] width 196 height 19
select select "px"
select select "200"
select select "px"
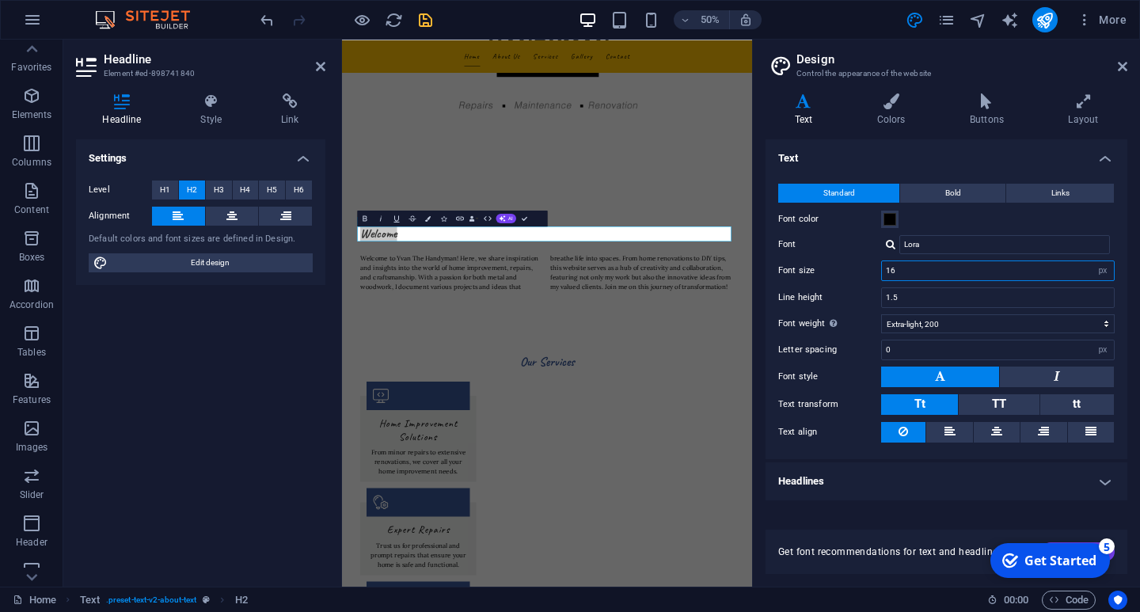
click at [917, 271] on input "16" at bounding box center [998, 270] width 232 height 19
type input "18"
click at [922, 296] on input "1.5" at bounding box center [998, 297] width 232 height 19
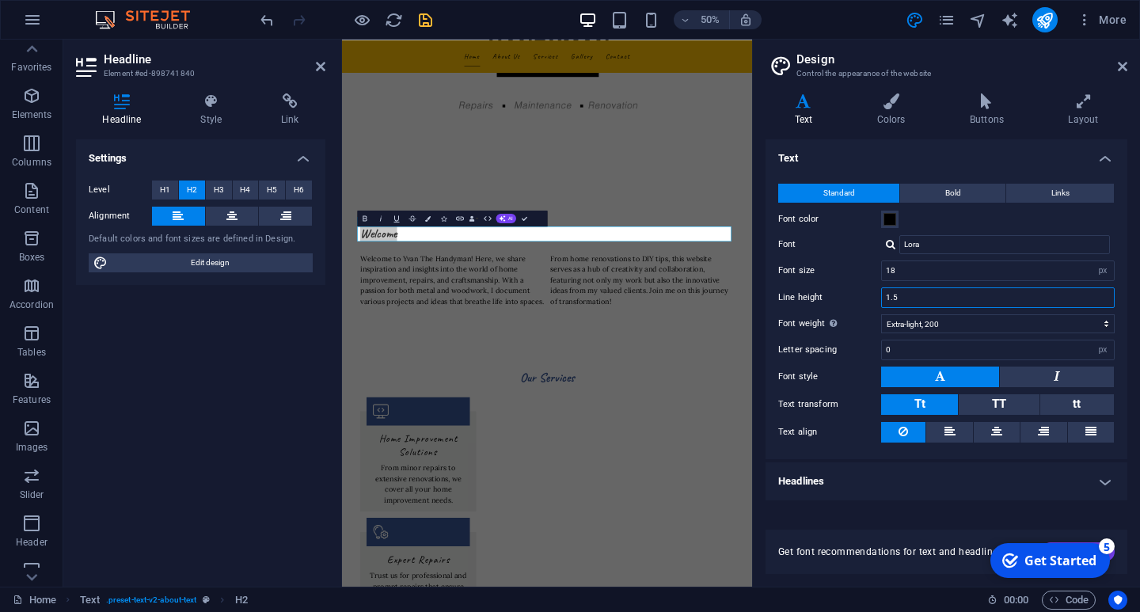
drag, startPoint x: 925, startPoint y: 296, endPoint x: 884, endPoint y: 298, distance: 42.0
click at [884, 298] on input "1.5" at bounding box center [998, 297] width 232 height 19
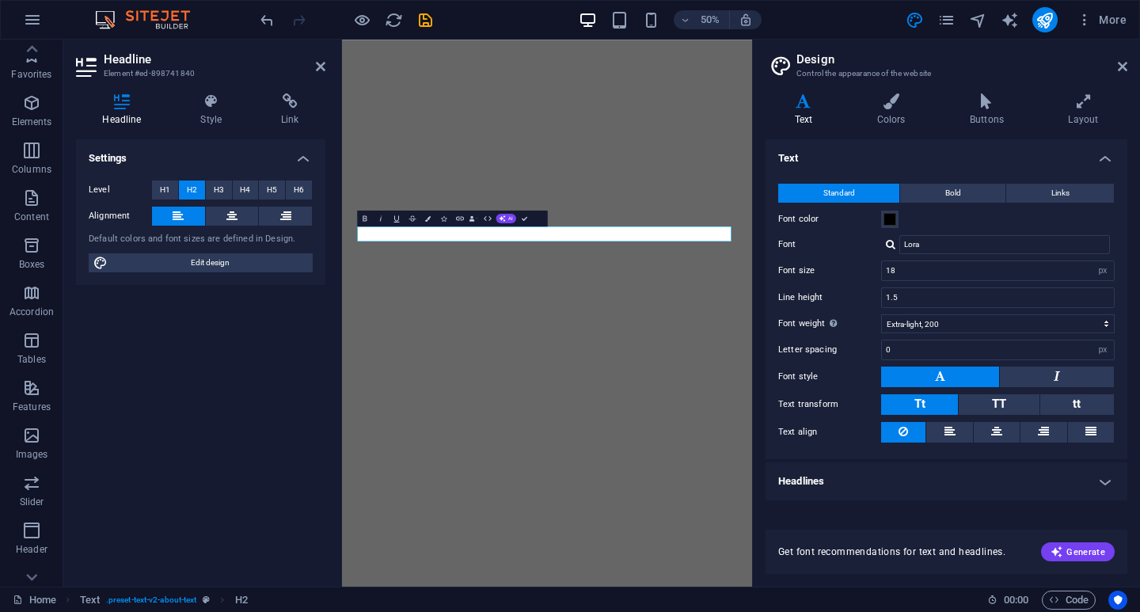
select select "px"
select select "200"
select select "px"
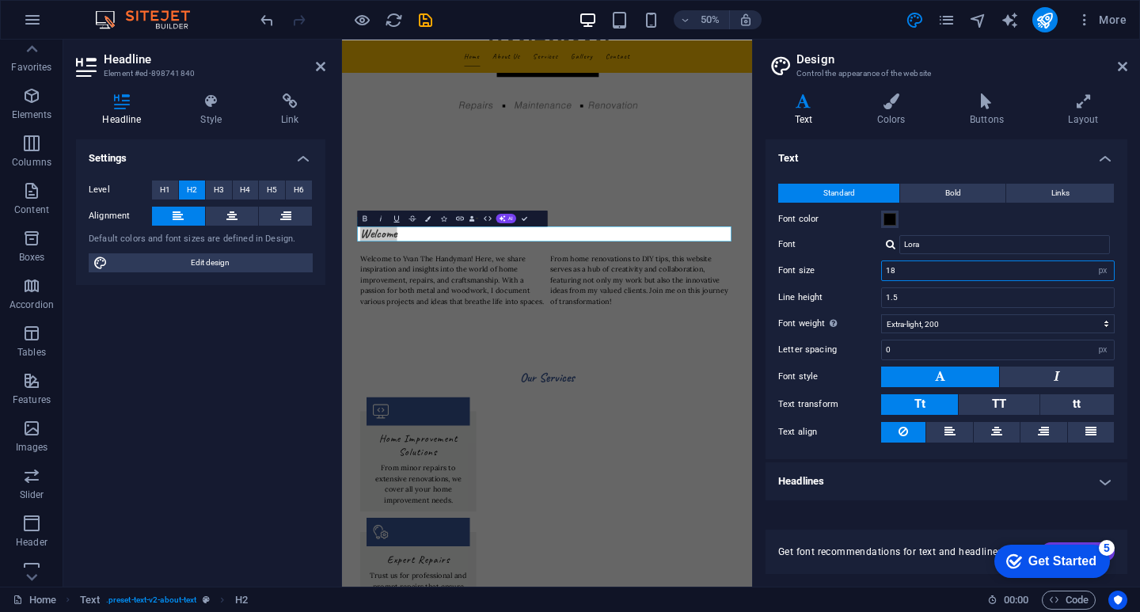
drag, startPoint x: 912, startPoint y: 272, endPoint x: 822, endPoint y: 269, distance: 90.3
click at [822, 269] on div "Font size 18 rem px" at bounding box center [946, 270] width 336 height 21
click at [1077, 276] on input "20" at bounding box center [998, 270] width 232 height 19
type input "20"
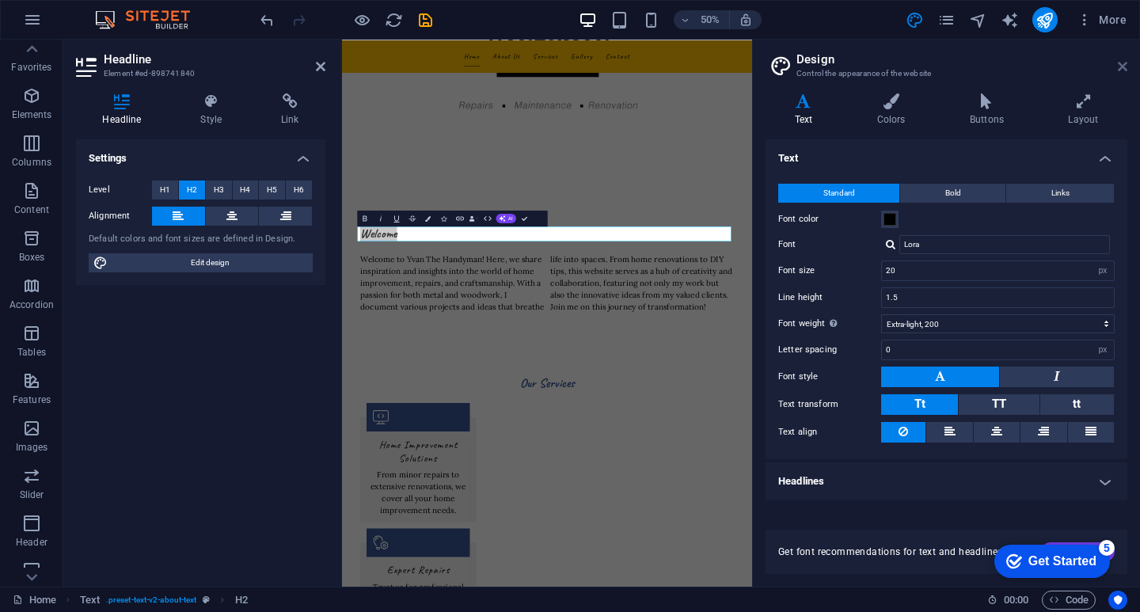
drag, startPoint x: 1126, startPoint y: 63, endPoint x: 781, endPoint y: 29, distance: 346.0
click at [1126, 63] on icon at bounding box center [1123, 66] width 10 height 13
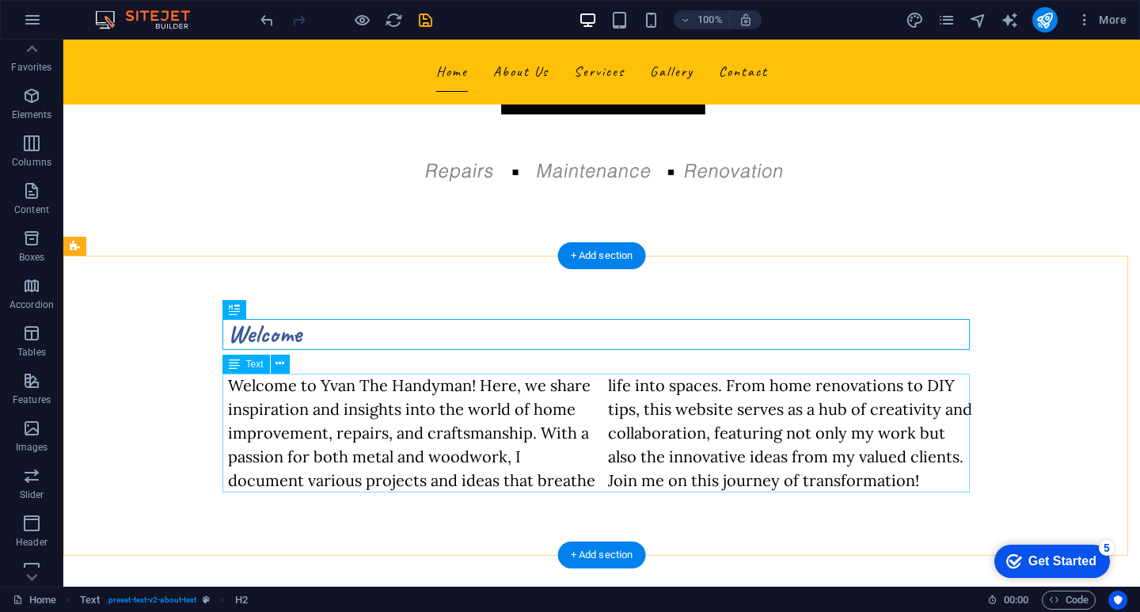
click at [539, 401] on div "Welcome to Yvan The Handyman! Here, we share inspiration and insights into the …" at bounding box center [601, 433] width 747 height 119
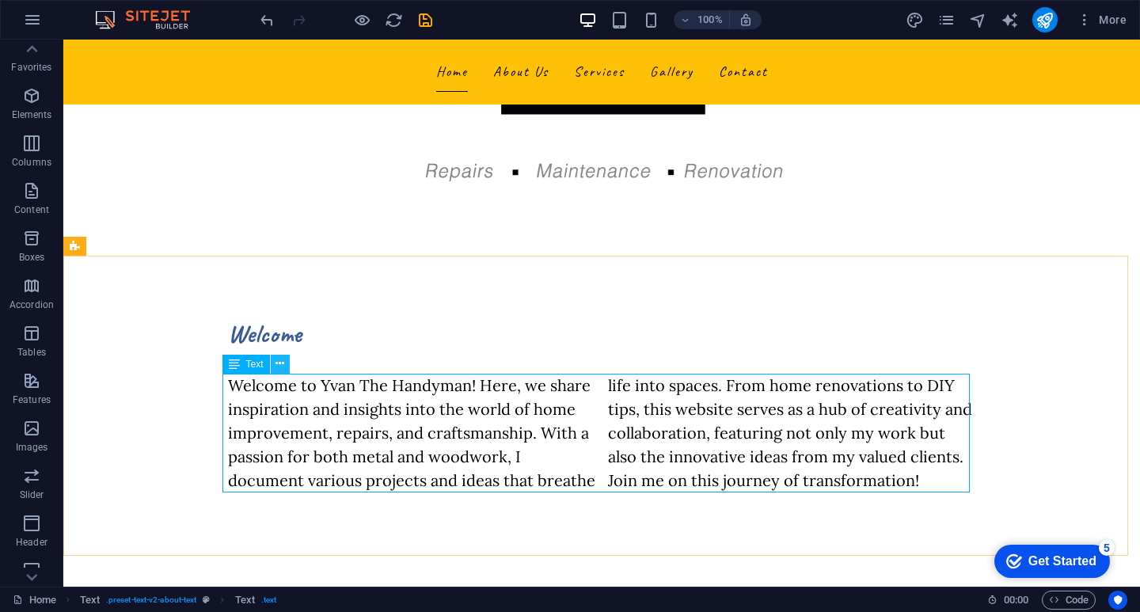
click at [280, 363] on icon at bounding box center [280, 363] width 9 height 17
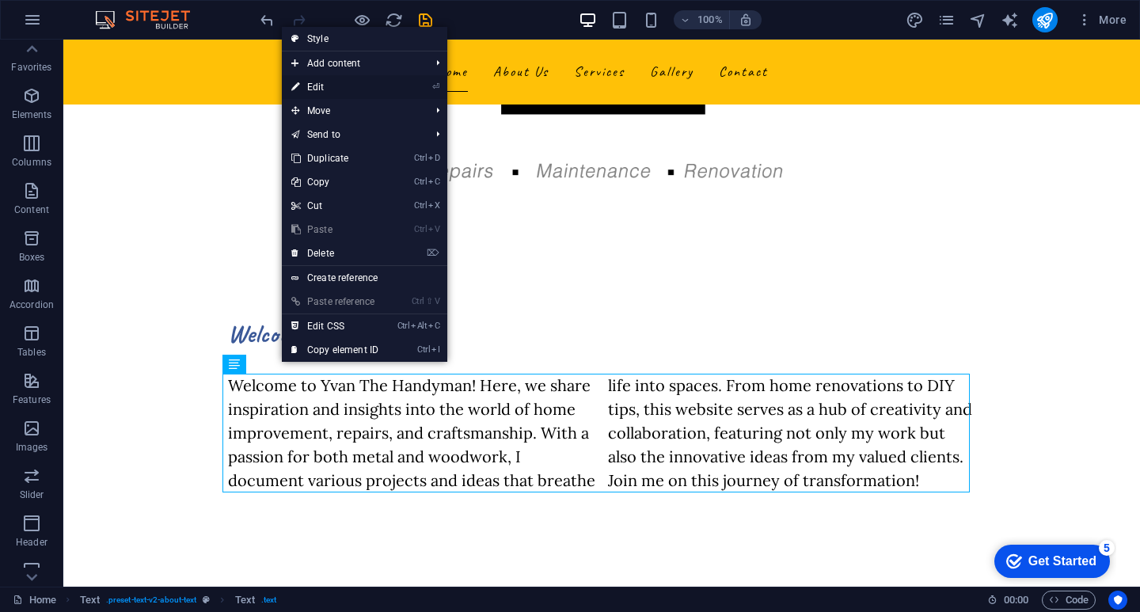
click at [334, 86] on link "⏎ Edit" at bounding box center [335, 87] width 106 height 24
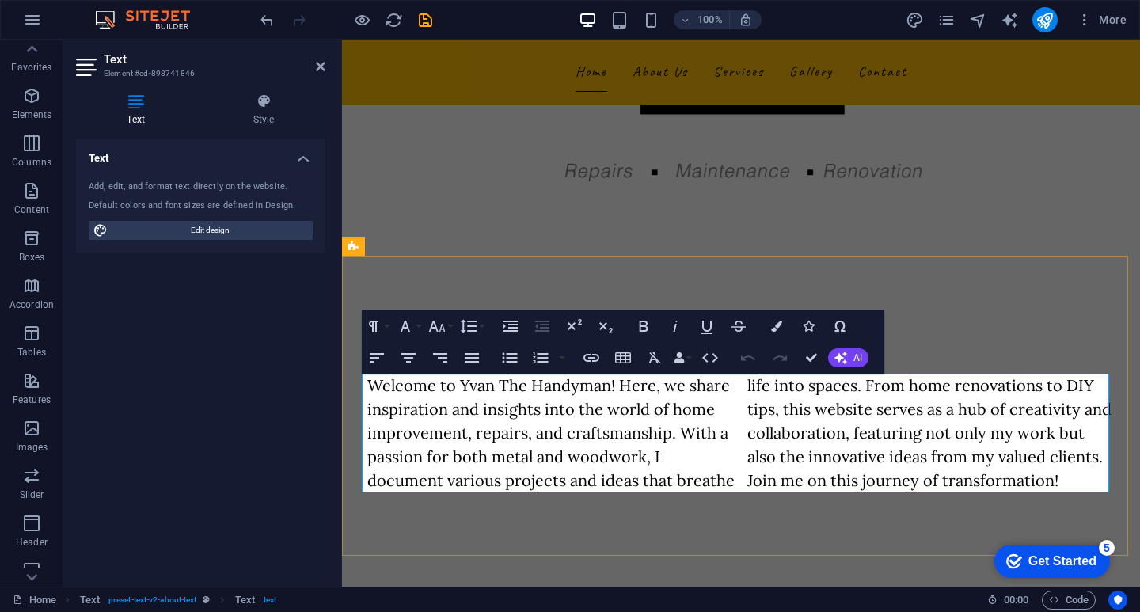
click at [704, 474] on p "Welcome to Yvan The Handyman! Here, we share inspiration and insights into the …" at bounding box center [740, 433] width 747 height 119
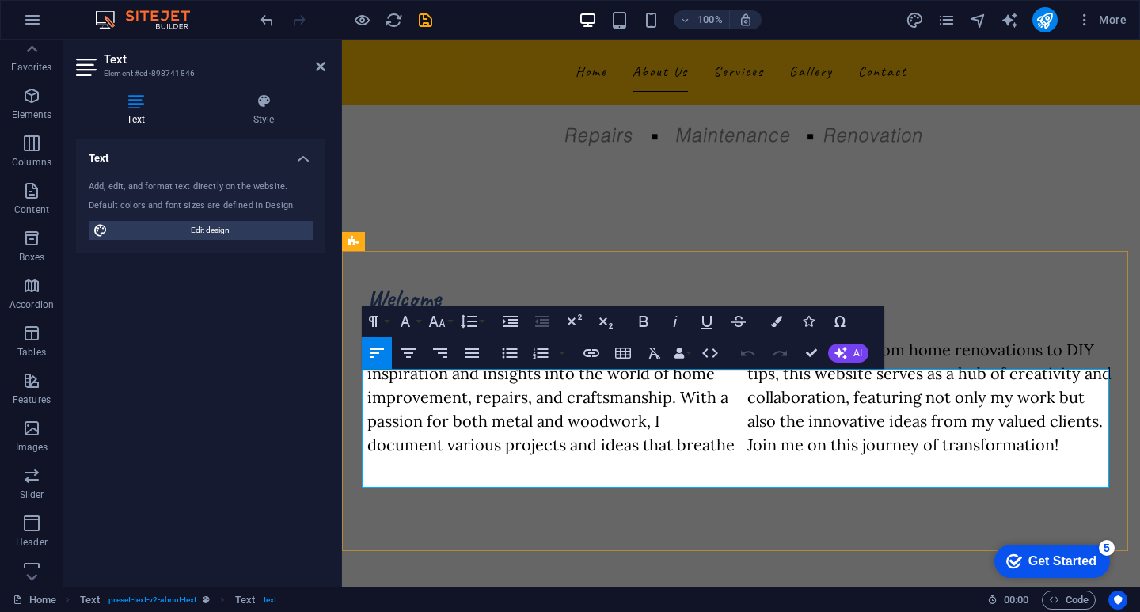
scroll to position [238, 0]
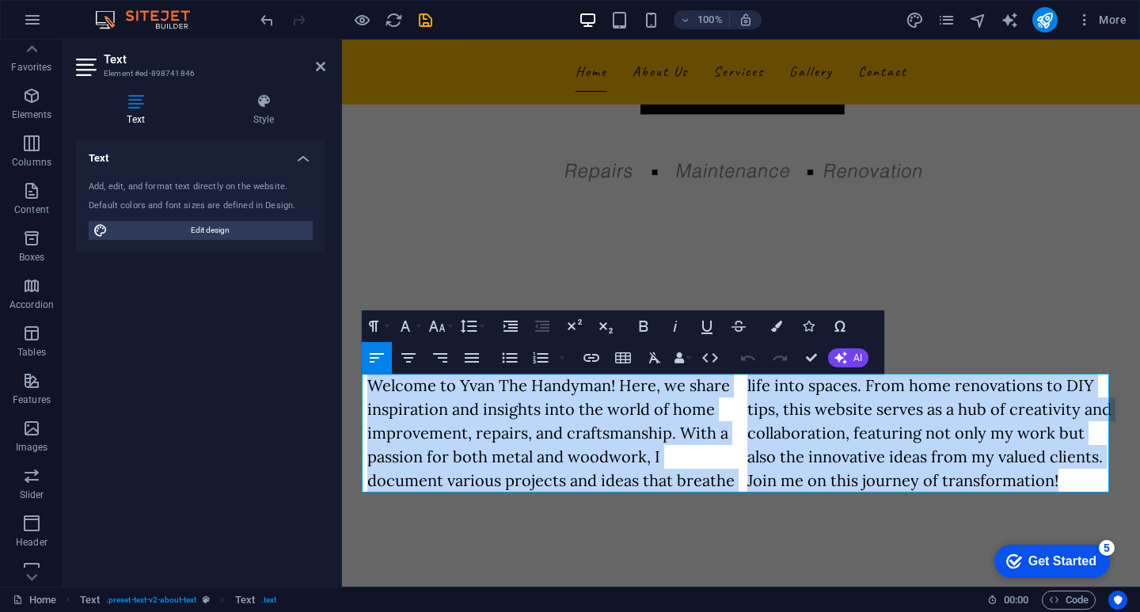
drag, startPoint x: 1026, startPoint y: 481, endPoint x: 628, endPoint y: 433, distance: 401.1
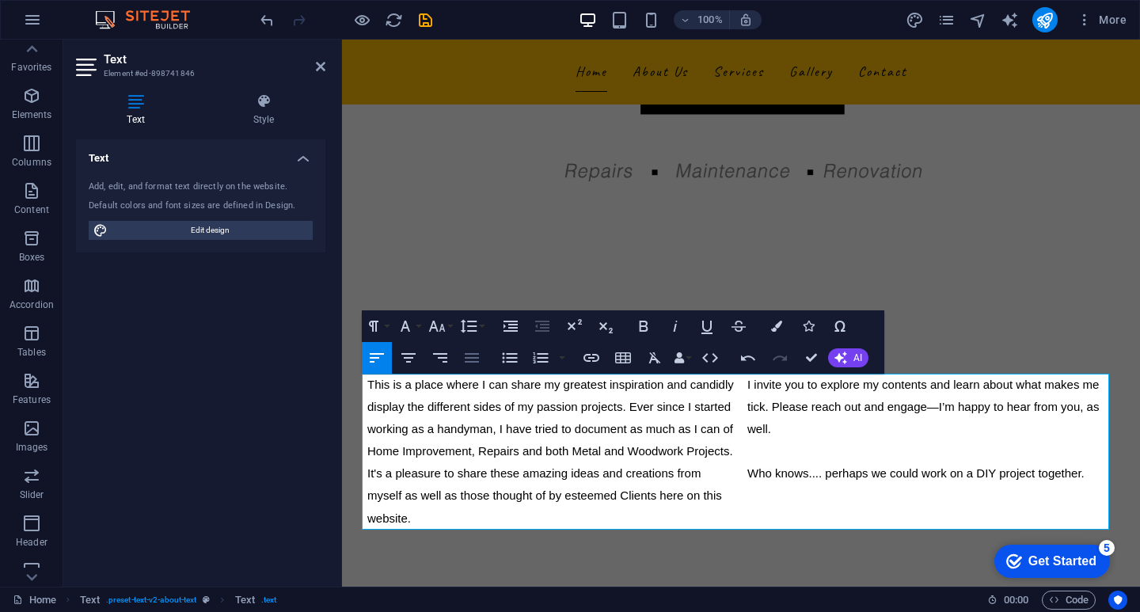
click at [469, 358] on icon "button" at bounding box center [472, 358] width 14 height 10
click at [369, 360] on icon "button" at bounding box center [376, 357] width 19 height 19
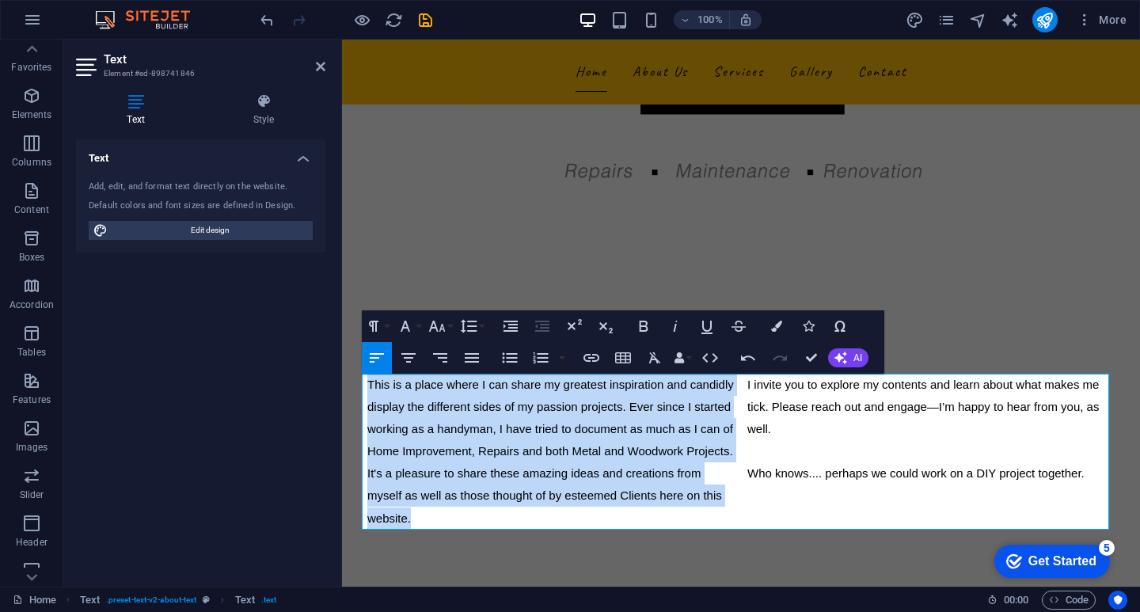
drag, startPoint x: 393, startPoint y: 489, endPoint x: 313, endPoint y: 363, distance: 149.8
drag, startPoint x: 1089, startPoint y: 471, endPoint x: 353, endPoint y: 382, distance: 741.6
click at [353, 382] on div "Welcome This is a place where I can share my greatest inspiration and candidly …" at bounding box center [741, 424] width 798 height 336
click at [474, 355] on icon "button" at bounding box center [471, 357] width 19 height 19
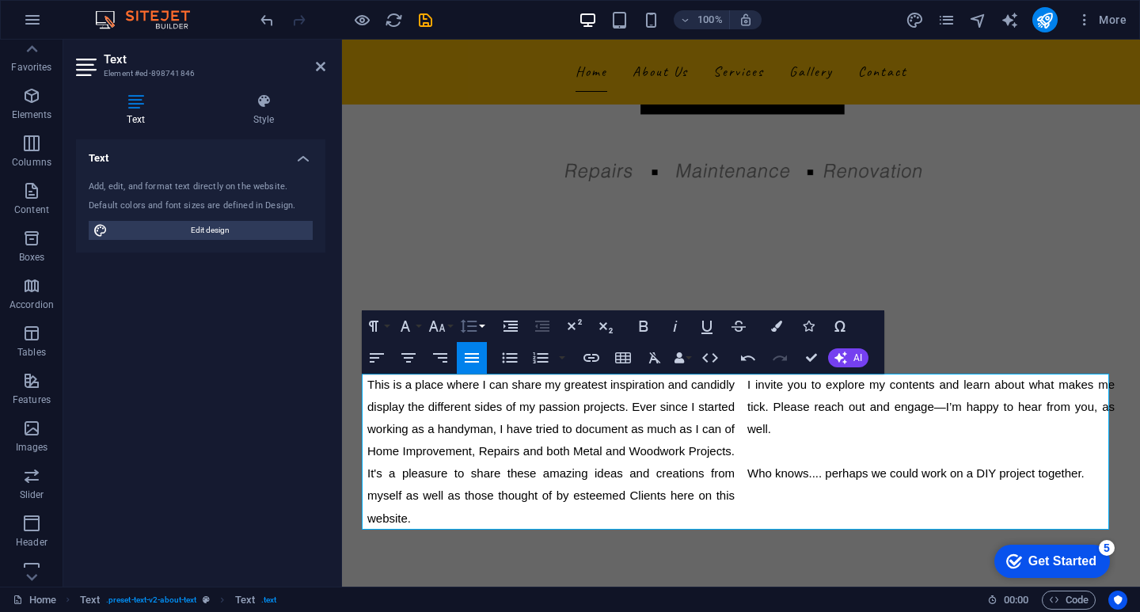
click at [470, 322] on icon "button" at bounding box center [468, 326] width 19 height 19
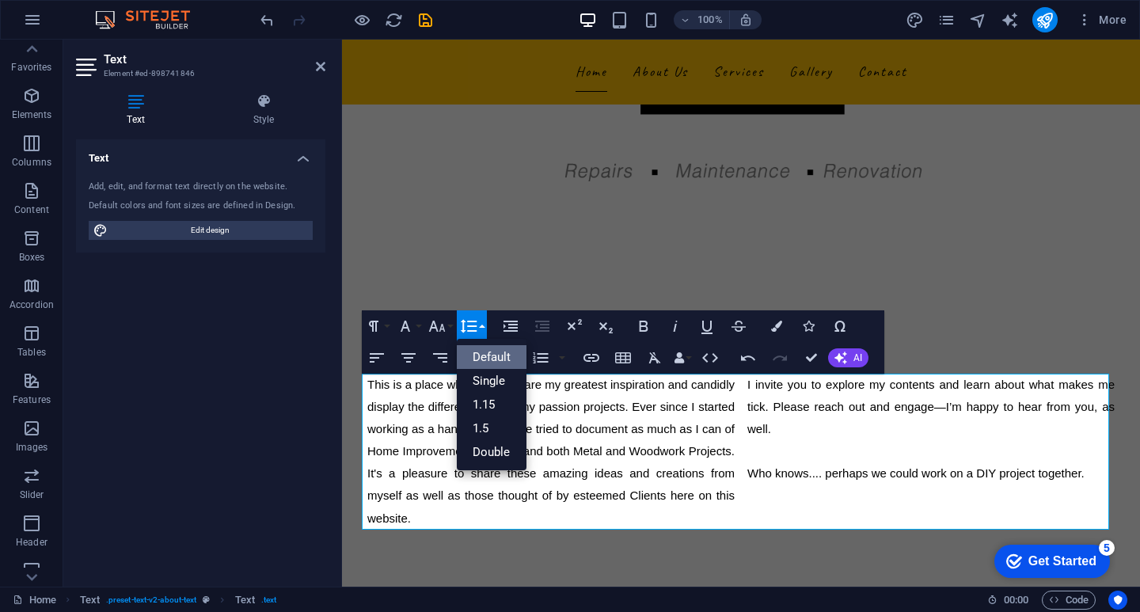
scroll to position [0, 0]
click at [484, 375] on link "Single" at bounding box center [492, 381] width 70 height 24
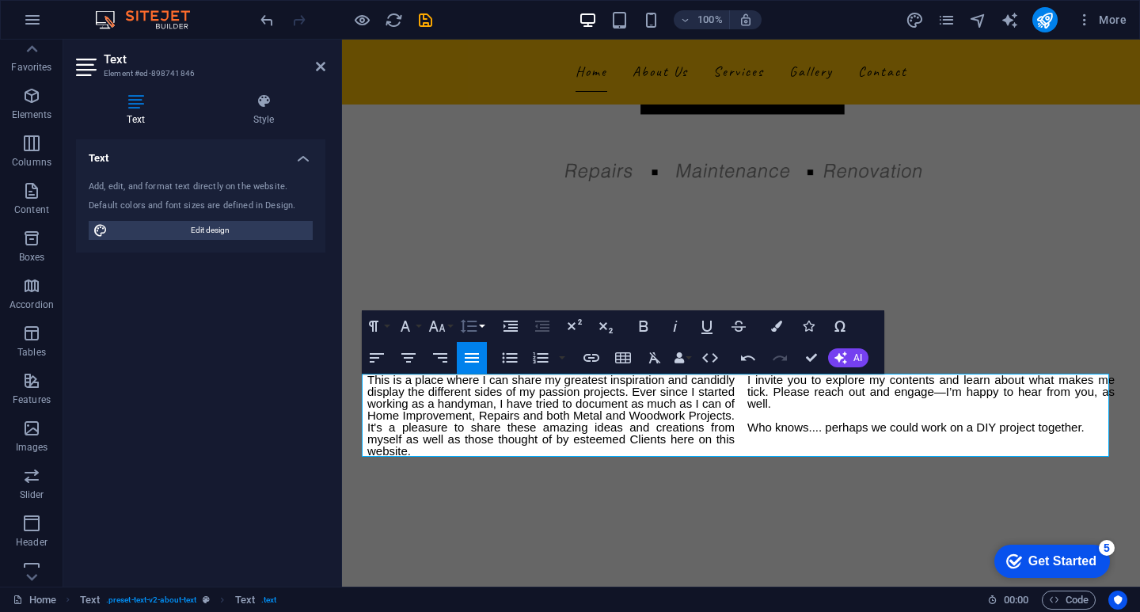
click at [481, 322] on button "Line Height" at bounding box center [472, 326] width 30 height 32
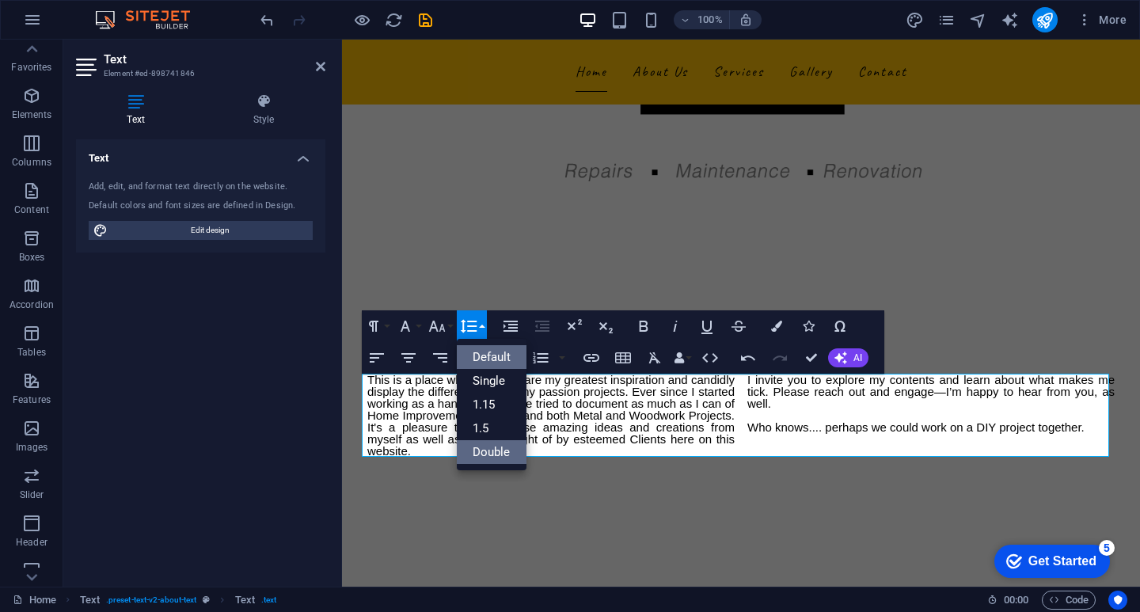
click at [488, 446] on link "Double" at bounding box center [492, 452] width 70 height 24
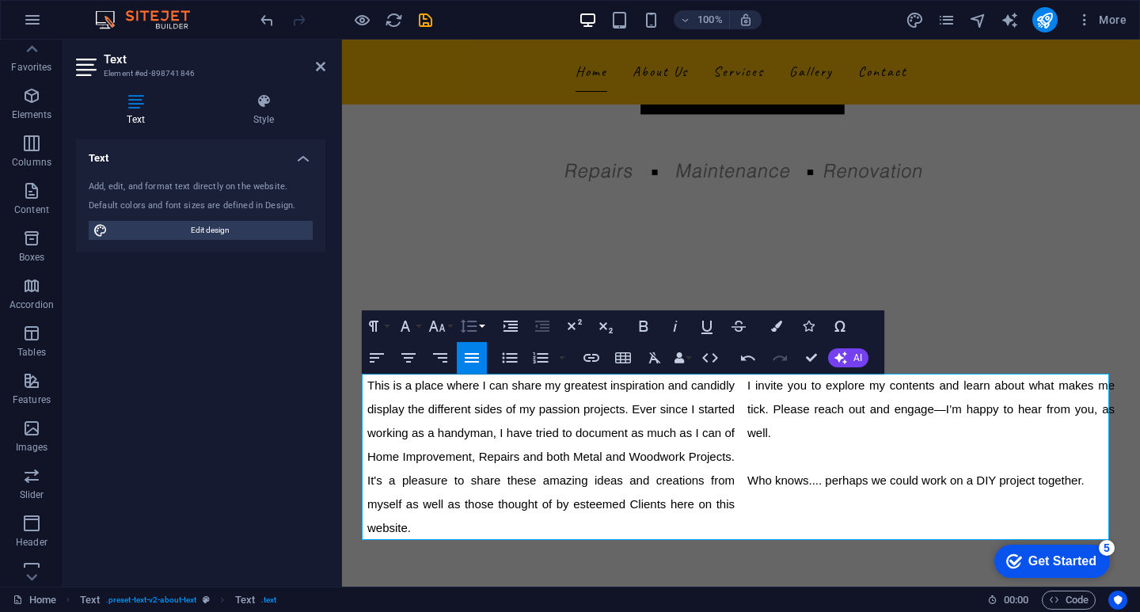
click at [473, 322] on icon "button" at bounding box center [468, 326] width 19 height 19
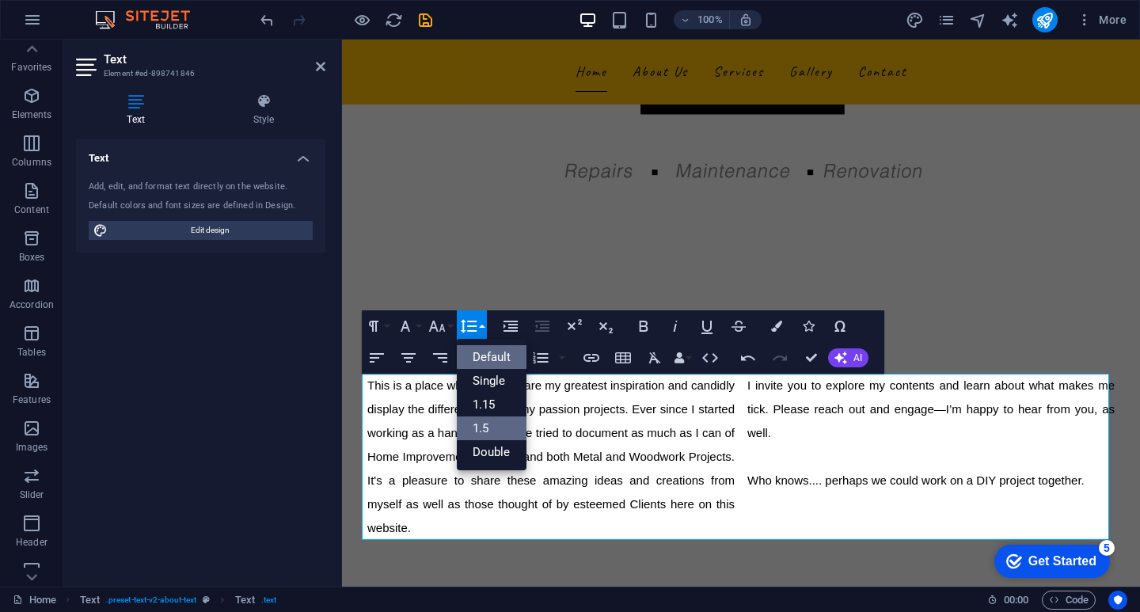
click at [487, 425] on link "1.5" at bounding box center [492, 428] width 70 height 24
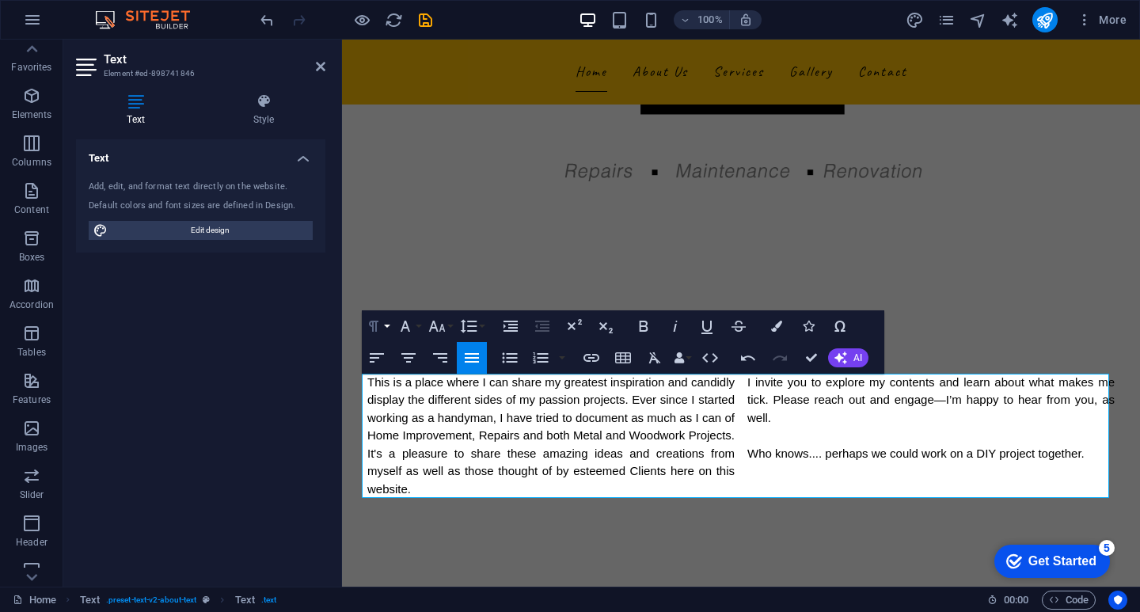
click at [378, 326] on icon "button" at bounding box center [373, 326] width 19 height 19
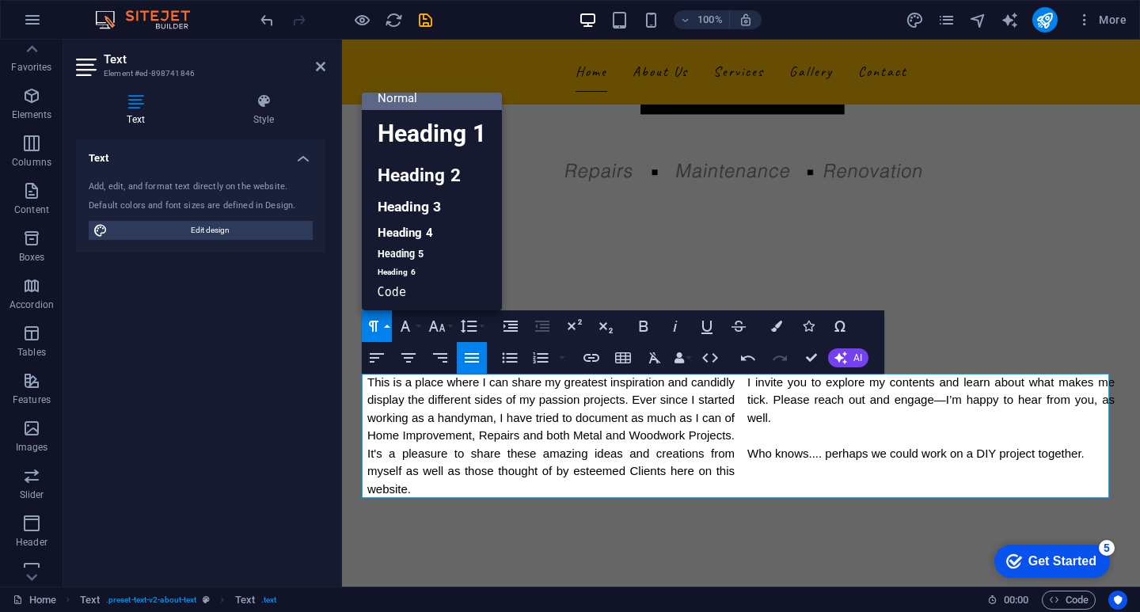
scroll to position [13, 0]
click at [413, 421] on span "This is a place where I can share my greatest inspiration and candidly display …" at bounding box center [550, 435] width 367 height 120
click at [564, 420] on span "This is a place where I can share my greatest inspiration and candidly display …" at bounding box center [550, 435] width 367 height 120
click at [576, 481] on p "This is a place where I can share my greatest inspiration and candidly display …" at bounding box center [550, 436] width 367 height 125
click at [601, 519] on div "Welcome This is a place where I can share my greatest inspiration and candidly …" at bounding box center [741, 409] width 798 height 306
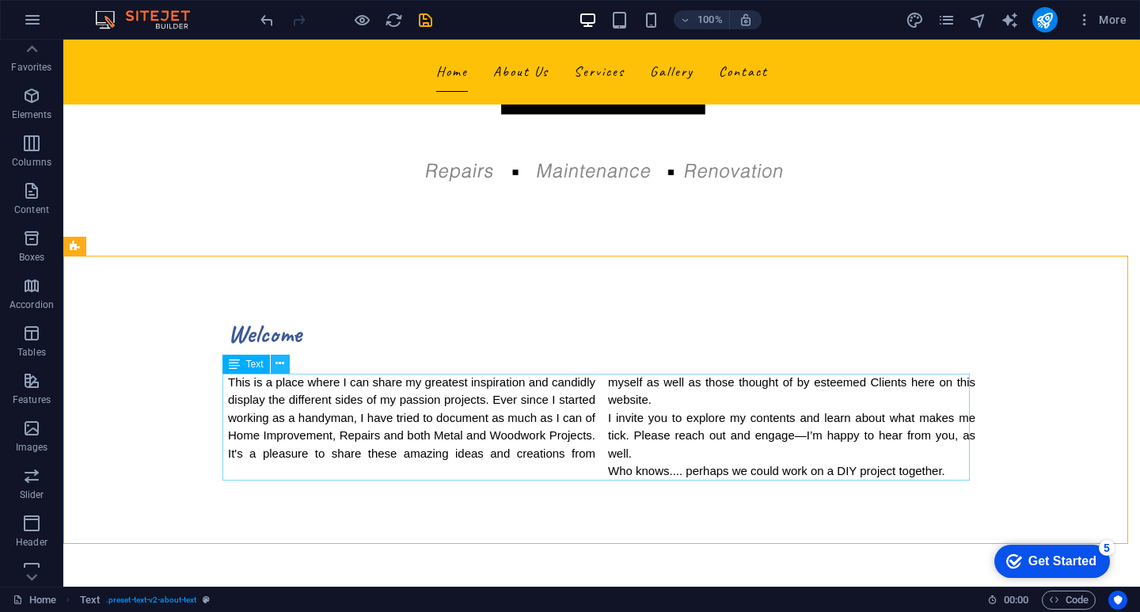
click at [279, 363] on icon at bounding box center [280, 363] width 9 height 17
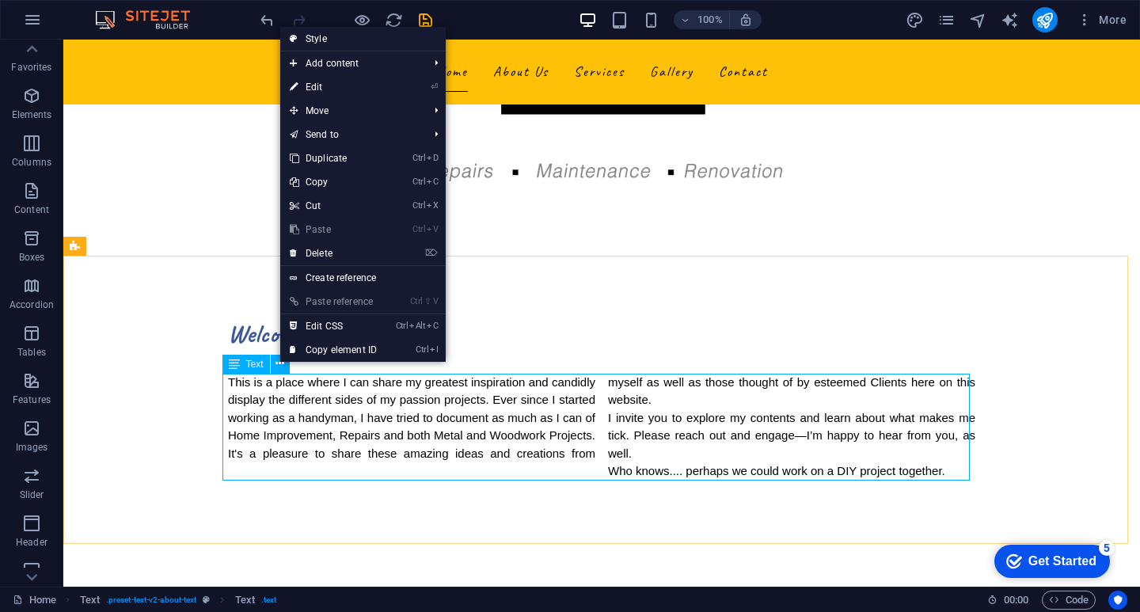
click at [241, 367] on div "Text" at bounding box center [246, 364] width 48 height 19
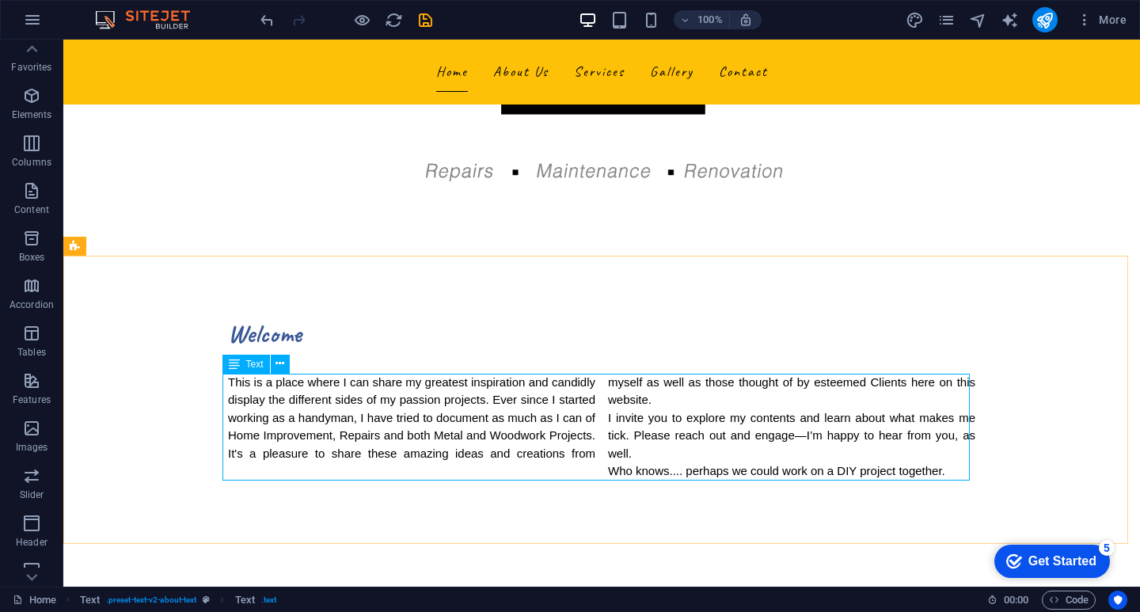
click at [241, 367] on div "Text" at bounding box center [246, 364] width 48 height 19
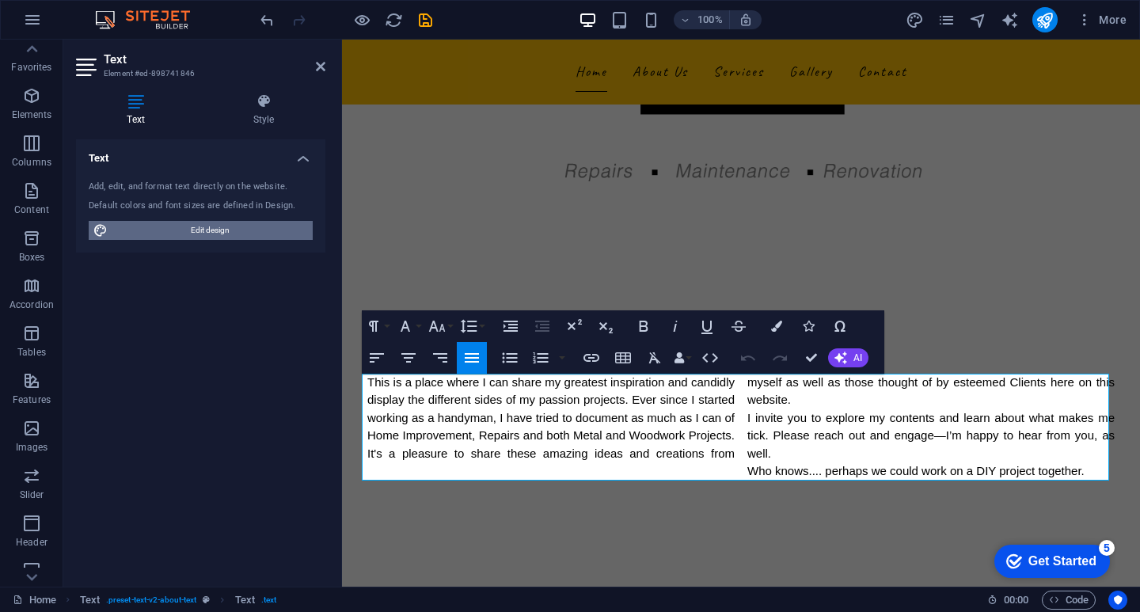
click at [181, 228] on span "Edit design" at bounding box center [210, 230] width 196 height 19
select select "px"
select select "200"
select select "px"
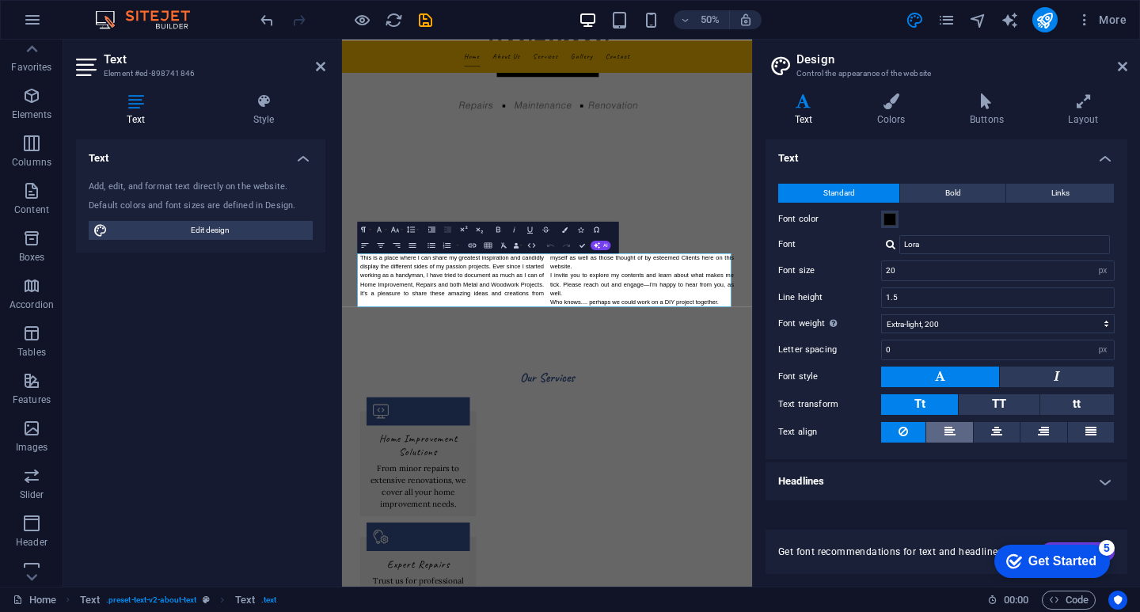
click at [959, 431] on button at bounding box center [949, 432] width 46 height 21
click at [914, 435] on button at bounding box center [903, 432] width 44 height 21
click at [1096, 565] on p "Who knows.... perhaps we could work on a DIY project together." at bounding box center [941, 565] width 367 height 18
click at [944, 427] on icon at bounding box center [949, 431] width 11 height 19
click at [990, 432] on button at bounding box center [997, 432] width 46 height 21
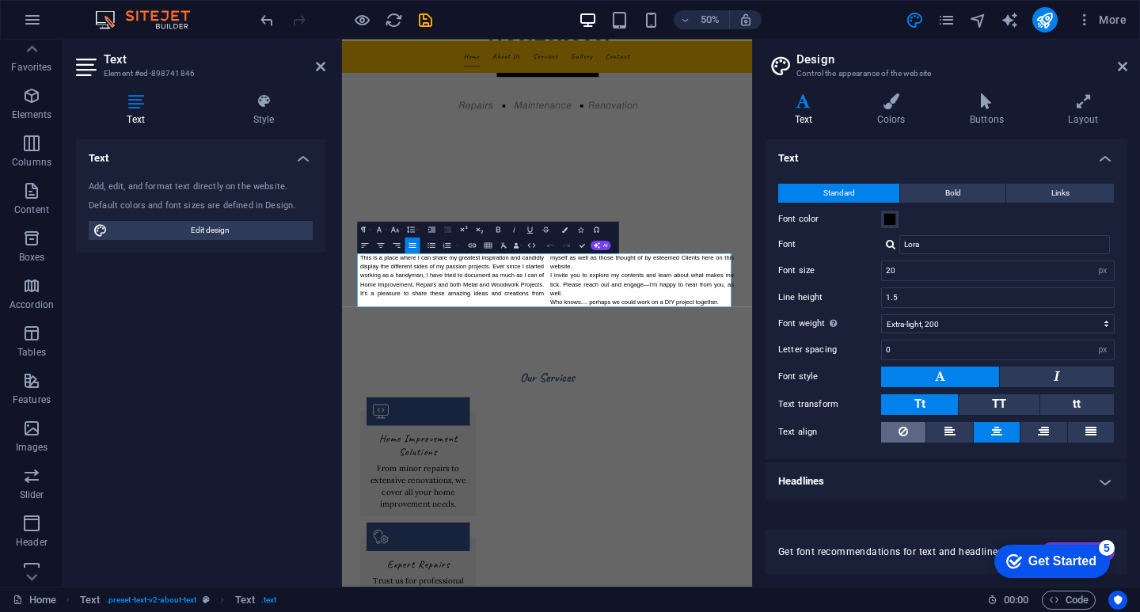
click at [908, 431] on icon at bounding box center [904, 431] width 10 height 19
